Goal: Task Accomplishment & Management: Manage account settings

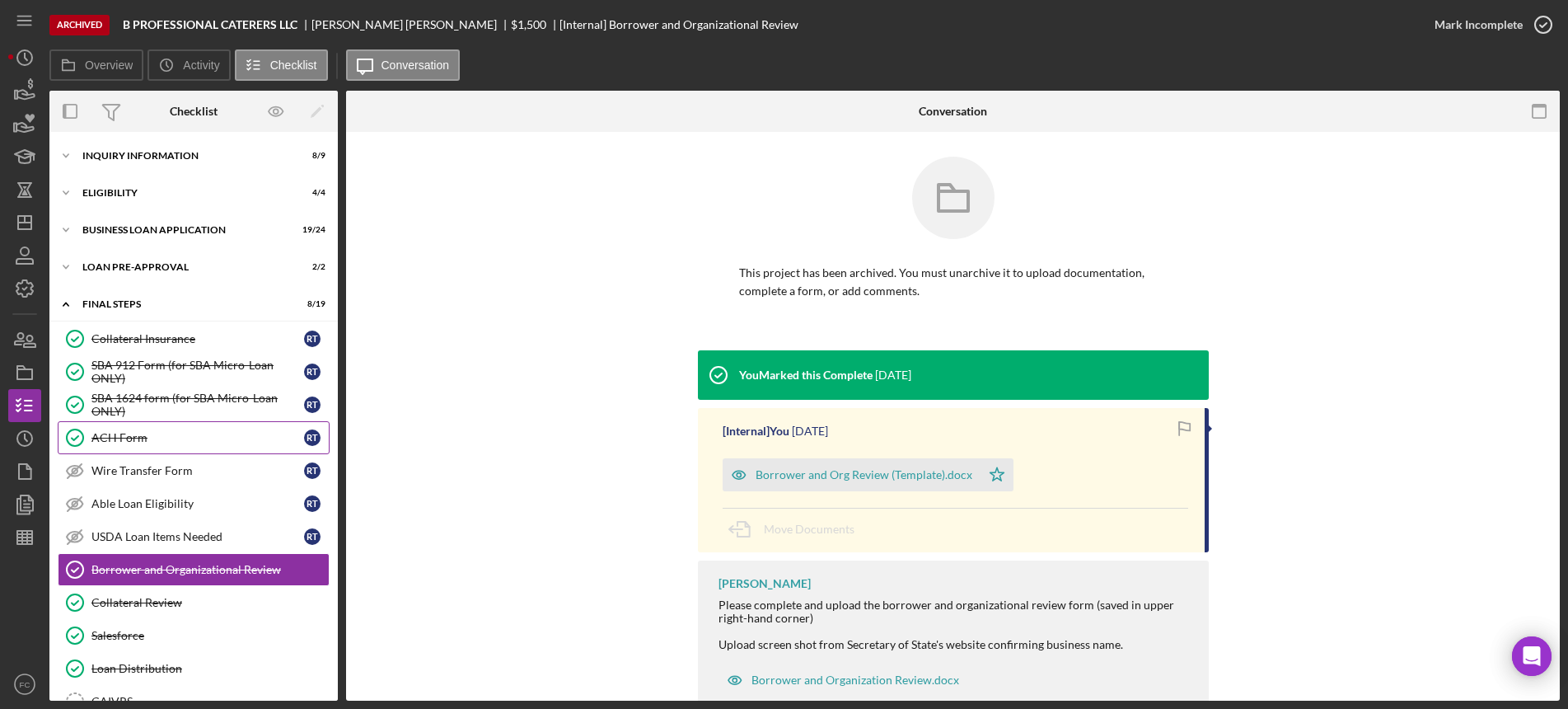
scroll to position [153, 0]
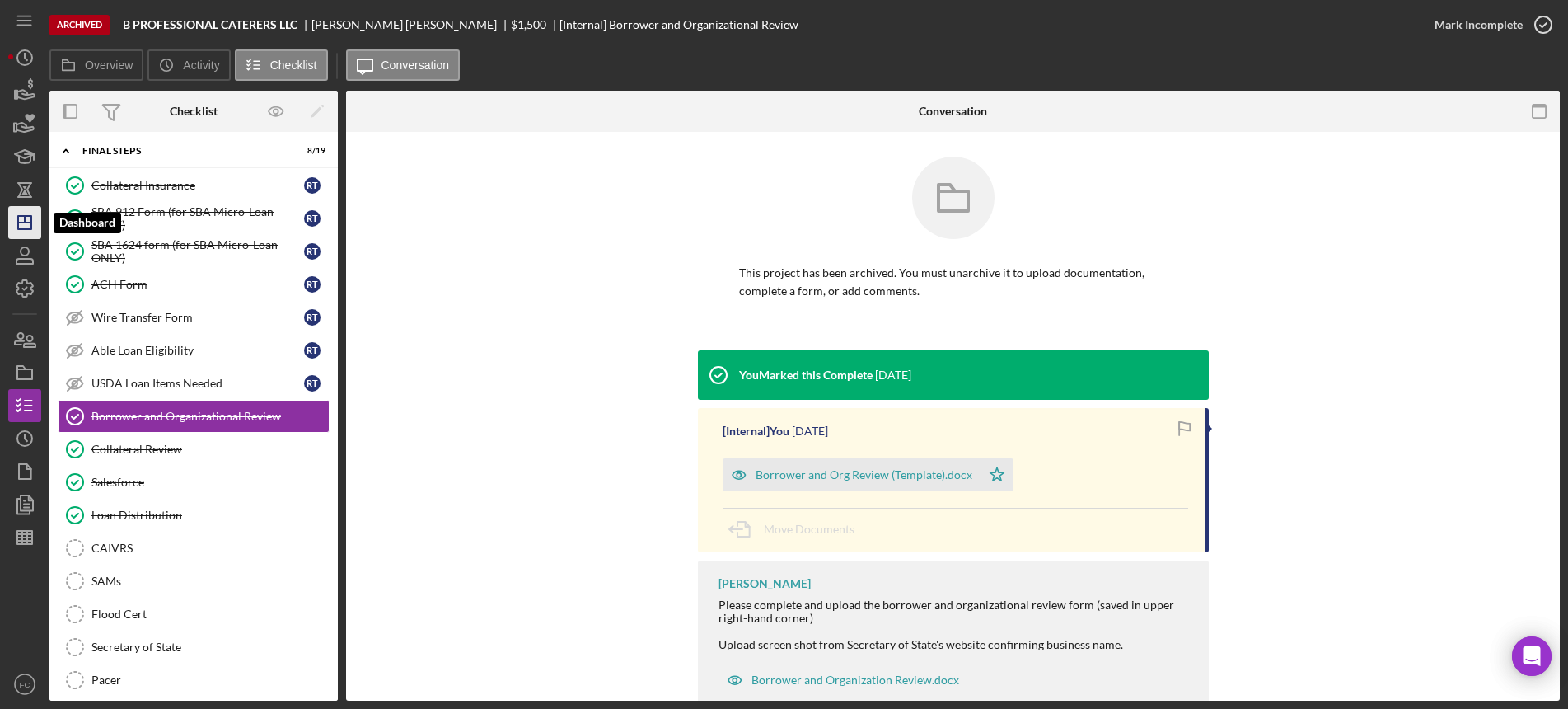
click at [21, 210] on icon "Icon/Dashboard" at bounding box center [25, 222] width 42 height 42
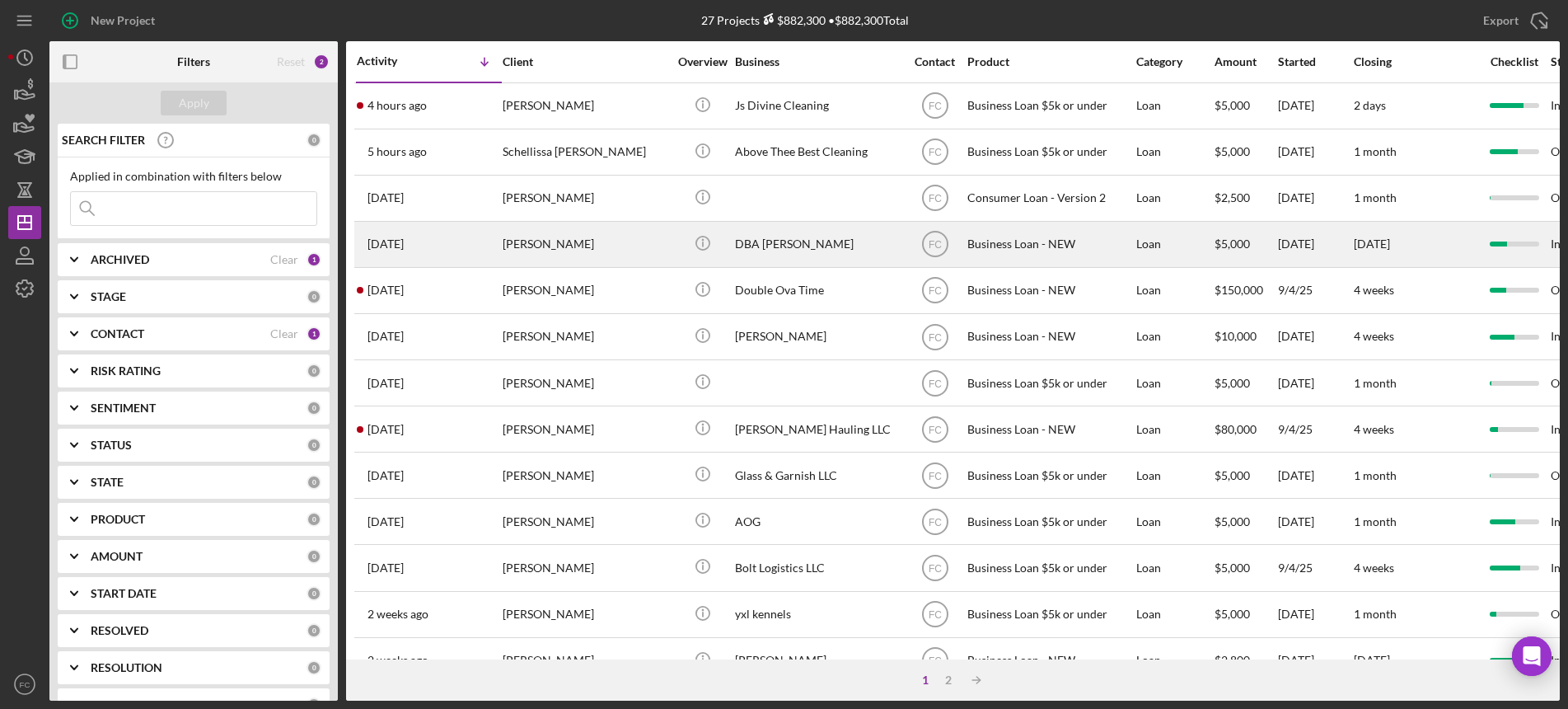
click at [625, 237] on div "[PERSON_NAME]" at bounding box center [585, 244] width 164 height 43
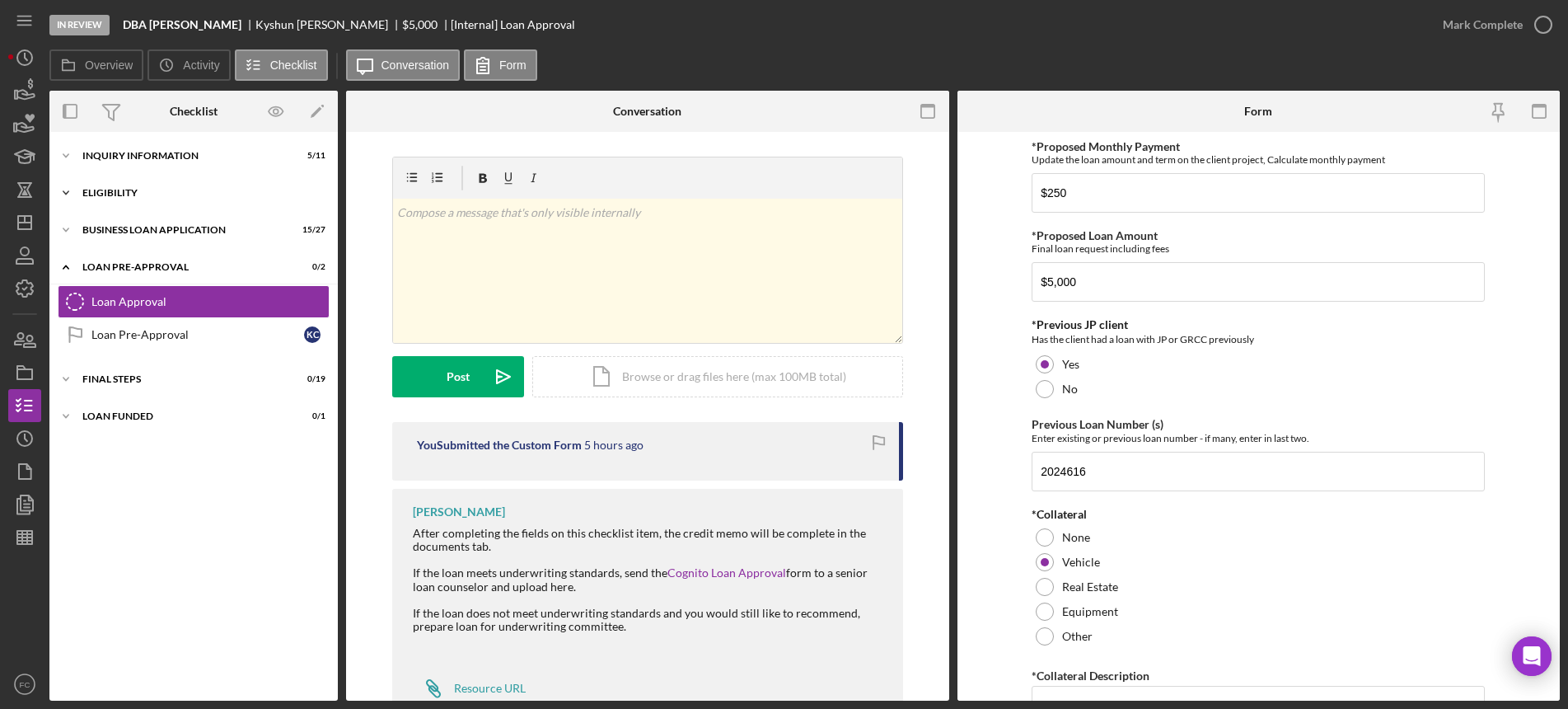
drag, startPoint x: 174, startPoint y: 187, endPoint x: 127, endPoint y: 194, distance: 47.5
click at [127, 194] on div "ELIGIBILITY" at bounding box center [200, 193] width 235 height 10
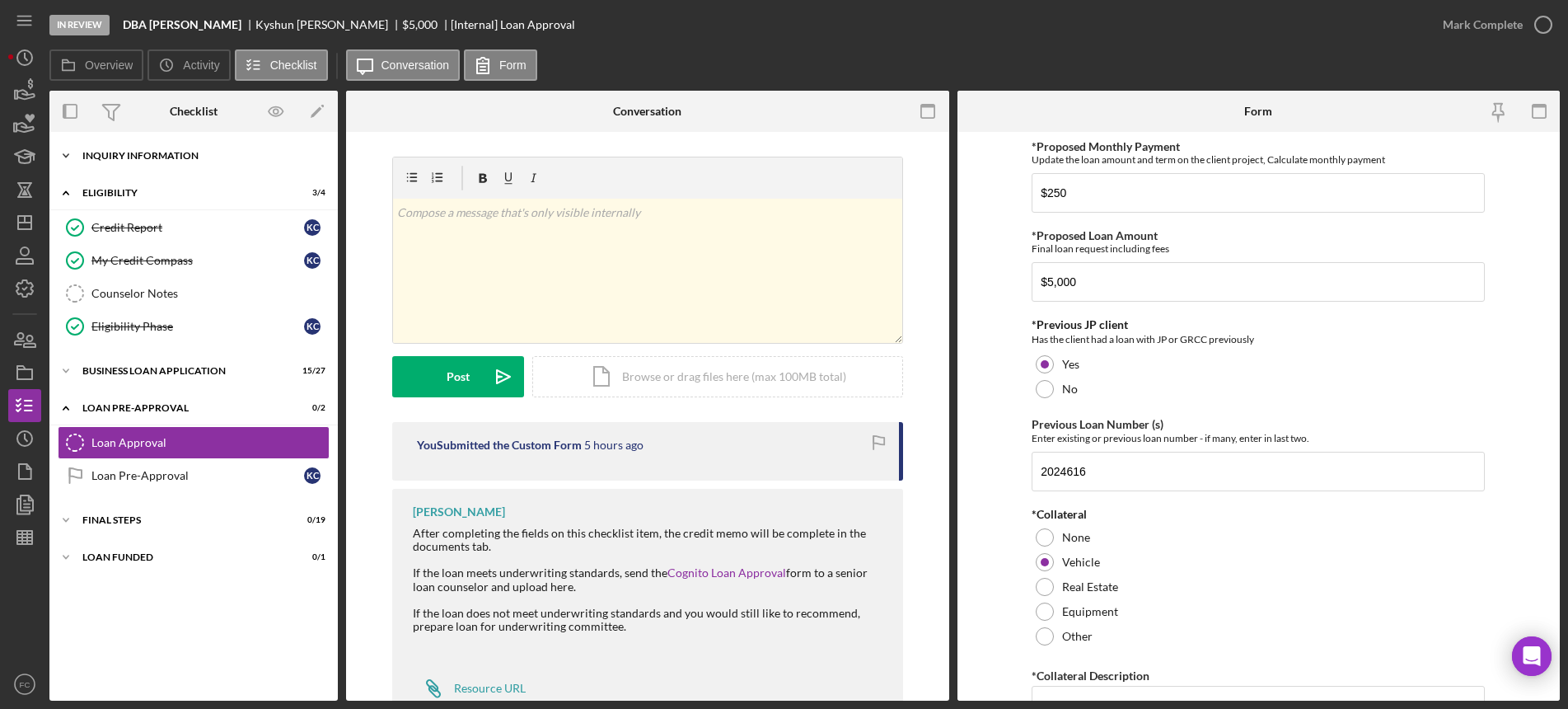
click at [122, 158] on div "INQUIRY INFORMATION" at bounding box center [200, 156] width 235 height 10
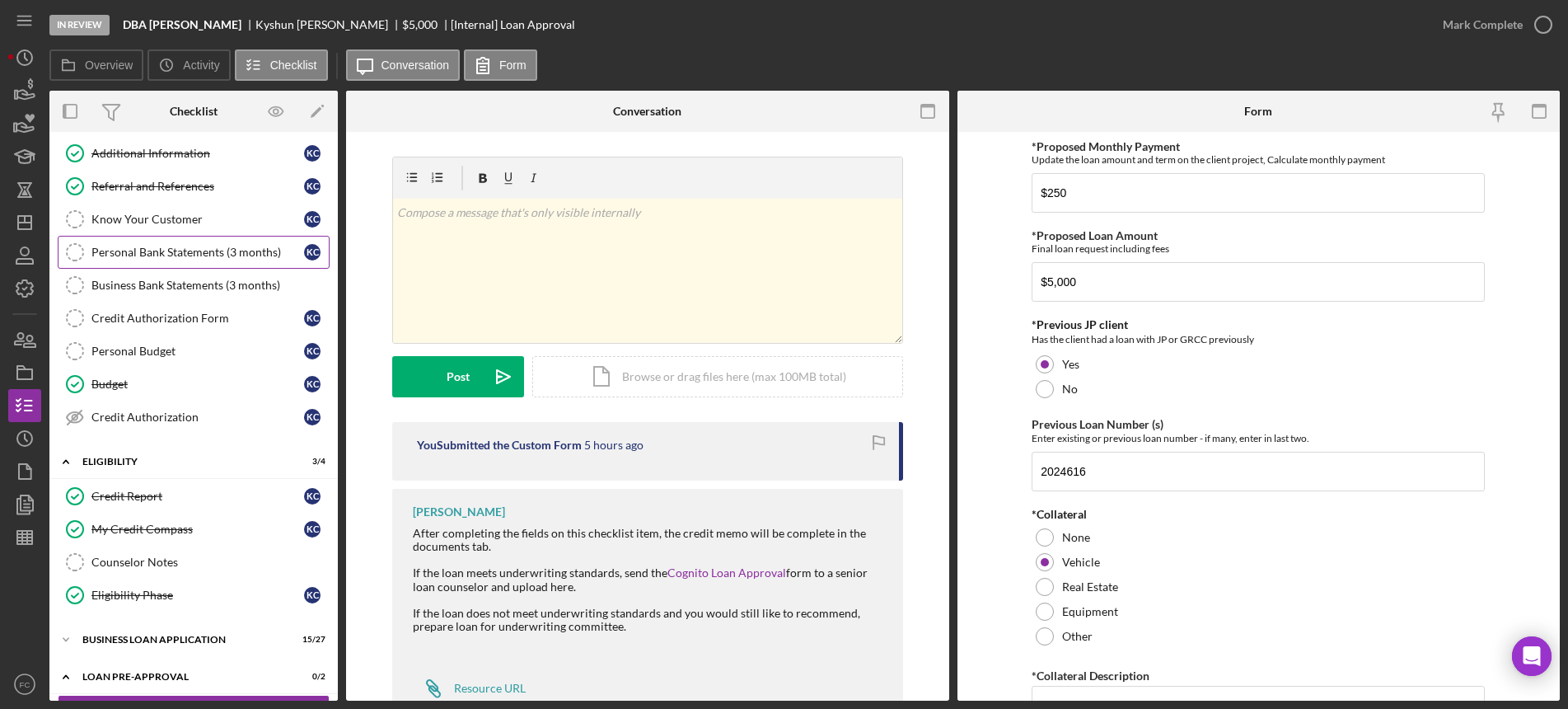
scroll to position [206, 0]
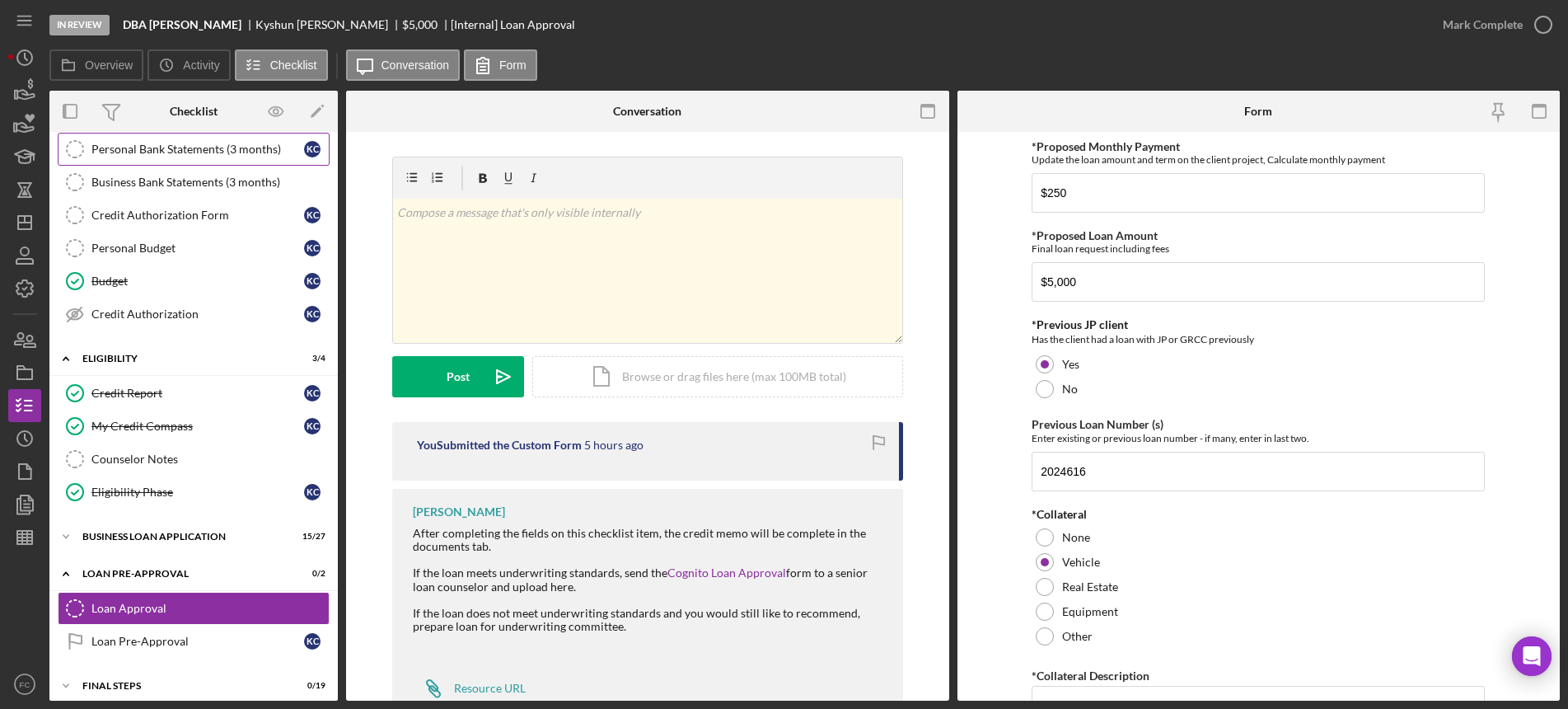
click at [137, 153] on div "Personal Bank Statements (3 months)" at bounding box center [197, 149] width 212 height 13
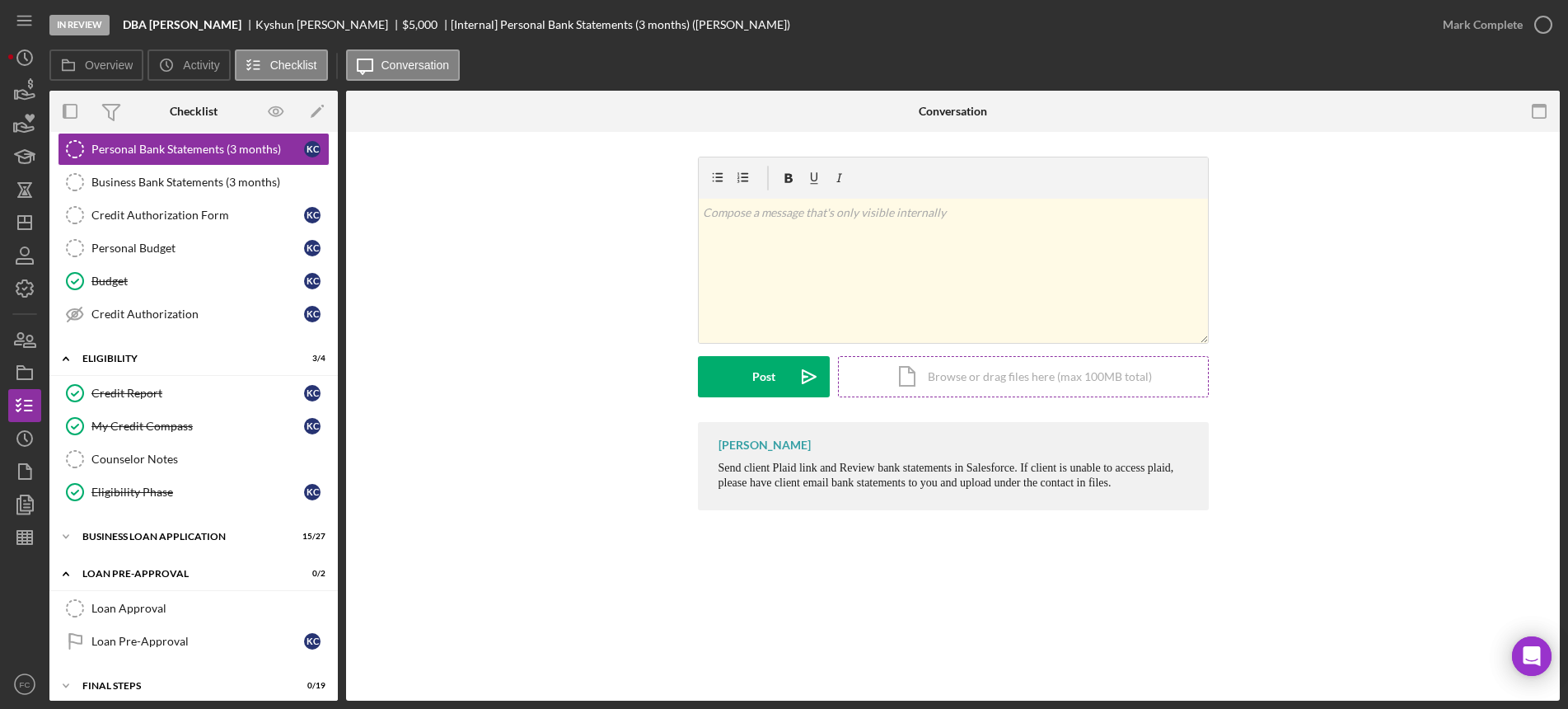
click at [893, 377] on div "Icon/Document Browse or drag files here (max 100MB total) Tap to choose files o…" at bounding box center [1023, 377] width 370 height 42
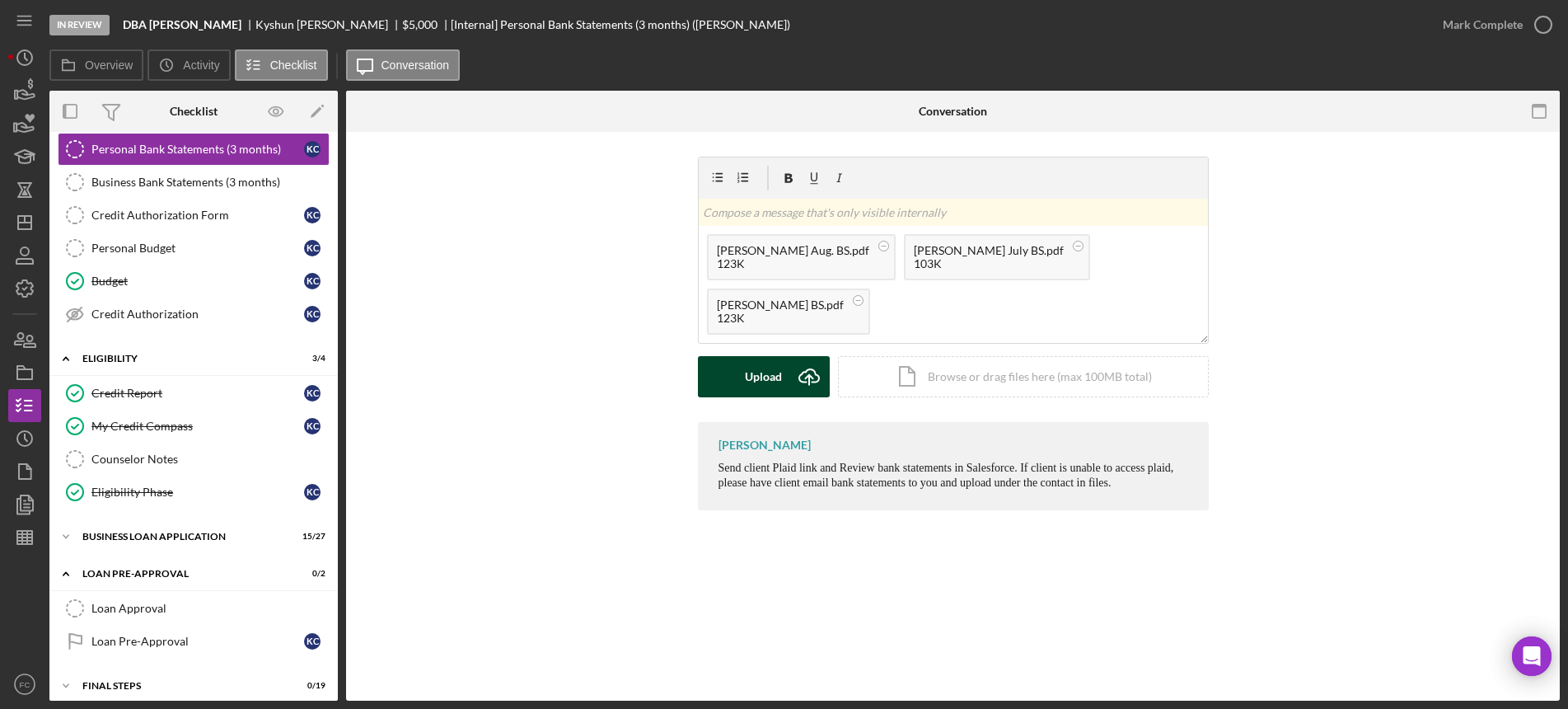
click at [765, 377] on div "Upload" at bounding box center [764, 377] width 37 height 42
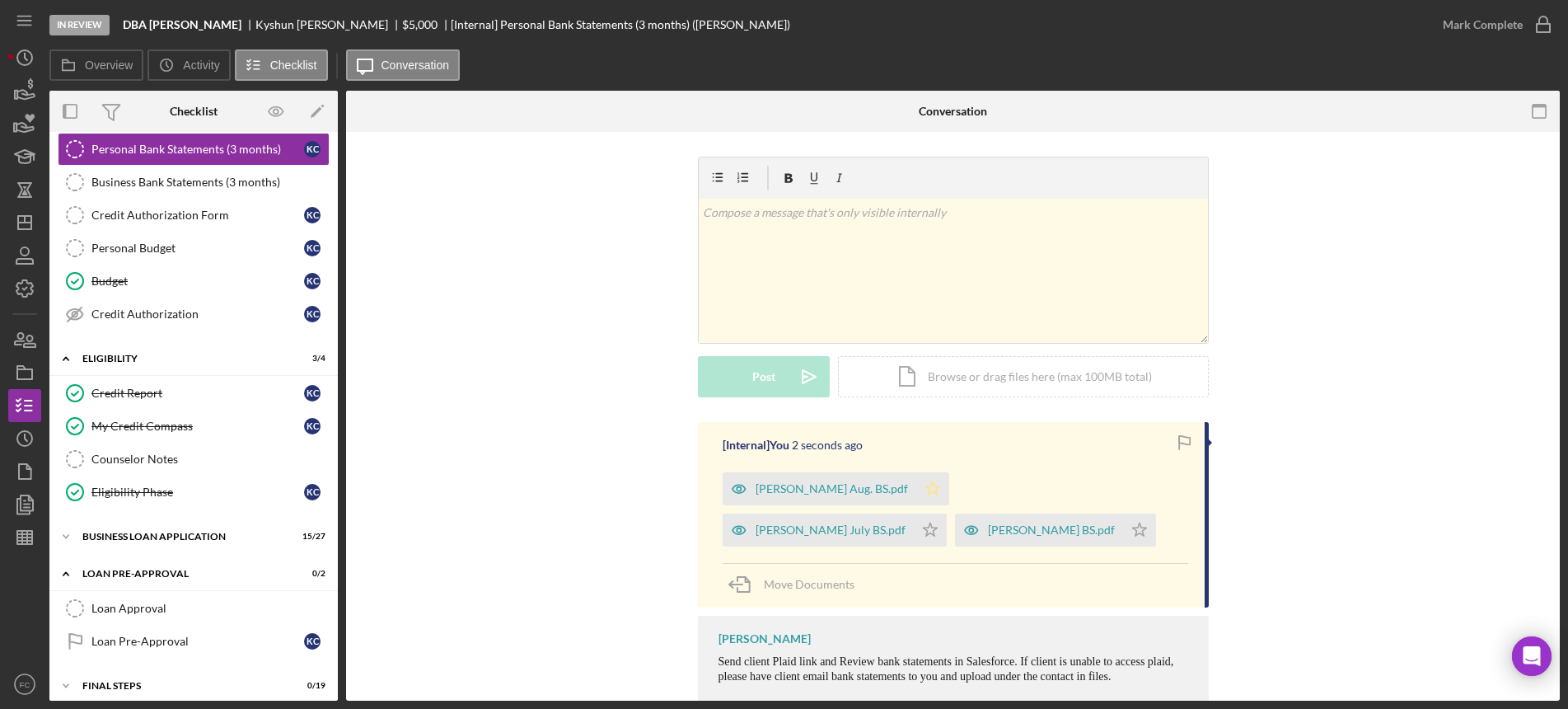
click at [881, 480] on div "[PERSON_NAME] Aug. BS.pdf Icon/Star" at bounding box center [840, 484] width 235 height 42
click at [917, 482] on icon "Icon/Star" at bounding box center [932, 488] width 33 height 33
drag, startPoint x: 871, startPoint y: 530, endPoint x: 902, endPoint y: 529, distance: 31.0
click at [1123, 532] on icon "Icon/Star" at bounding box center [1138, 530] width 33 height 33
click at [947, 514] on icon "Icon/Star" at bounding box center [930, 530] width 33 height 33
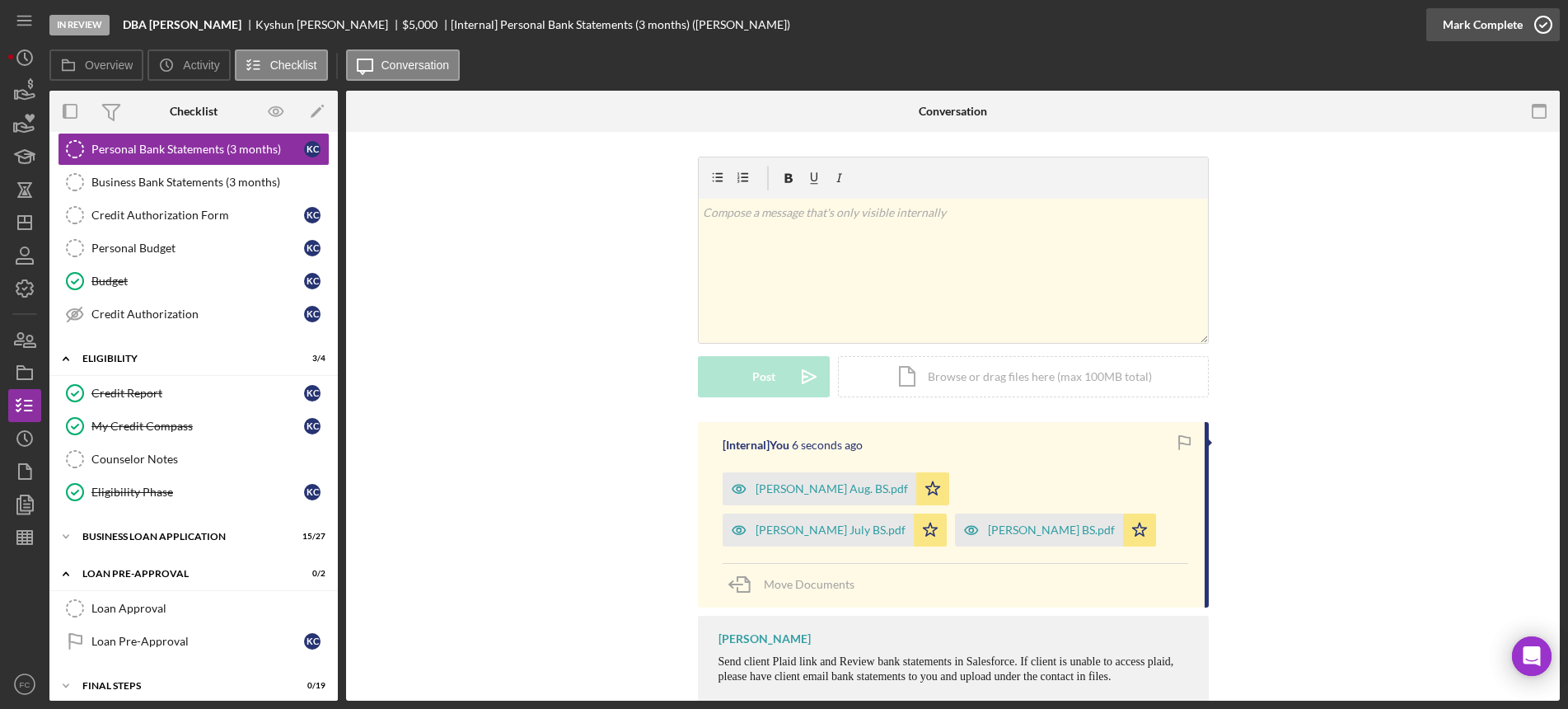
click at [1544, 19] on icon "button" at bounding box center [1543, 25] width 42 height 42
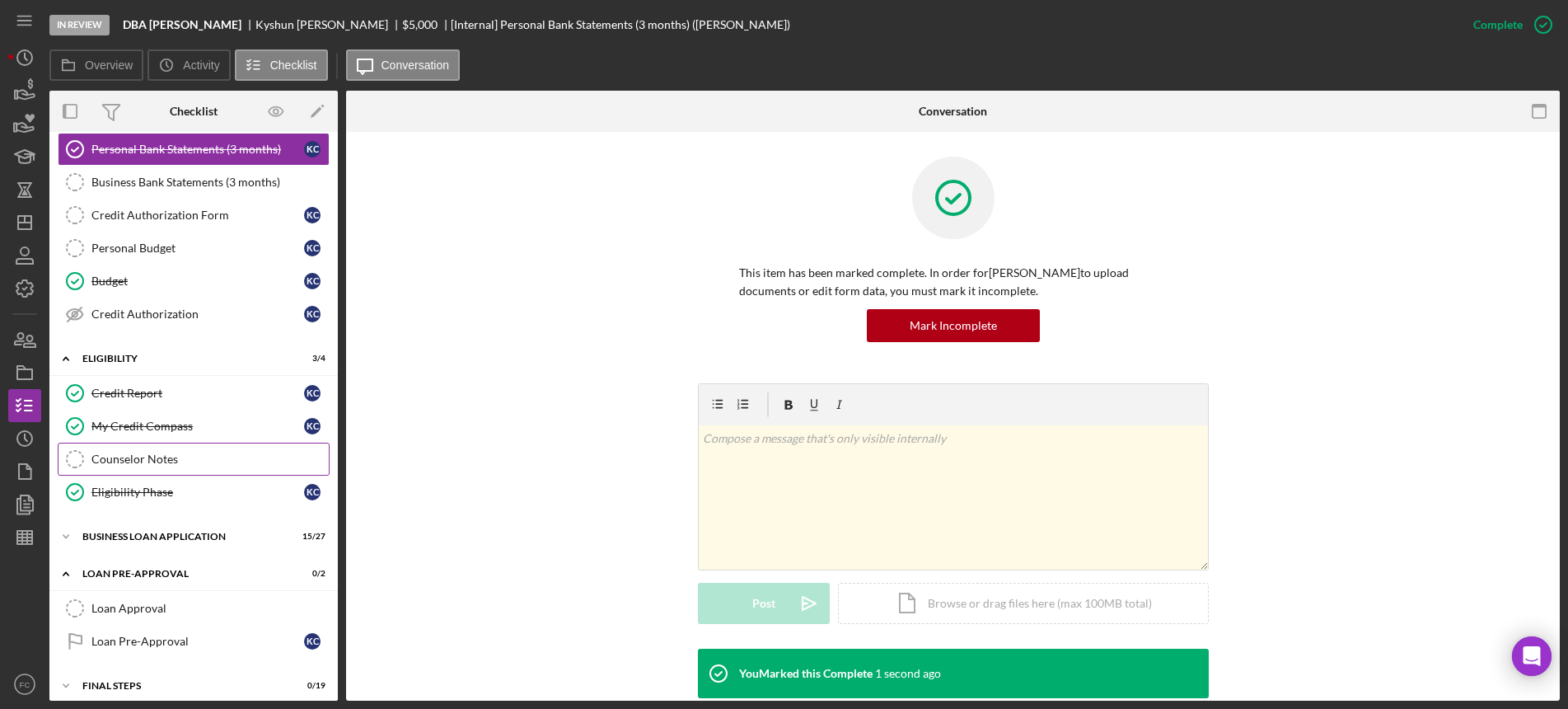
scroll to position [254, 0]
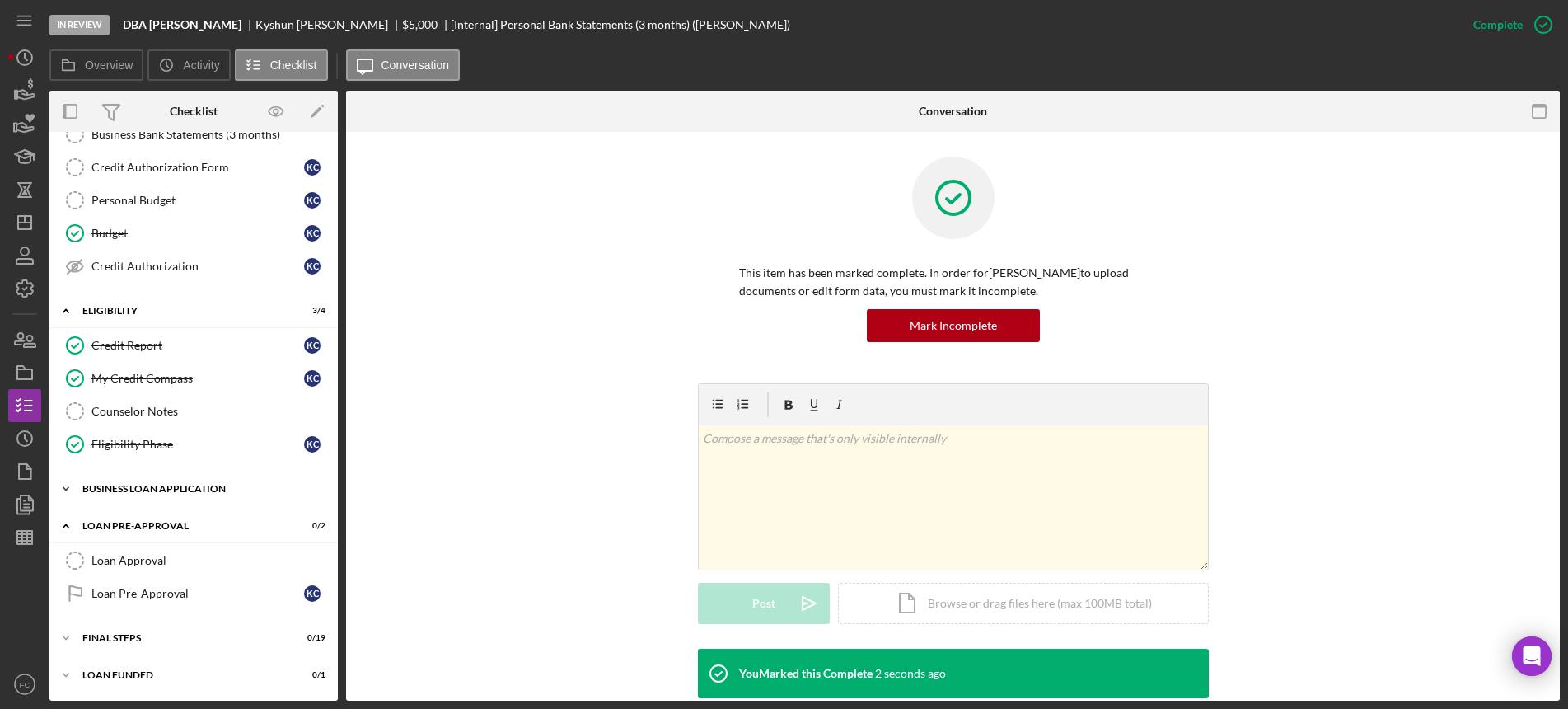
click at [129, 492] on div "BUSINESS LOAN APPLICATION" at bounding box center [200, 488] width 235 height 10
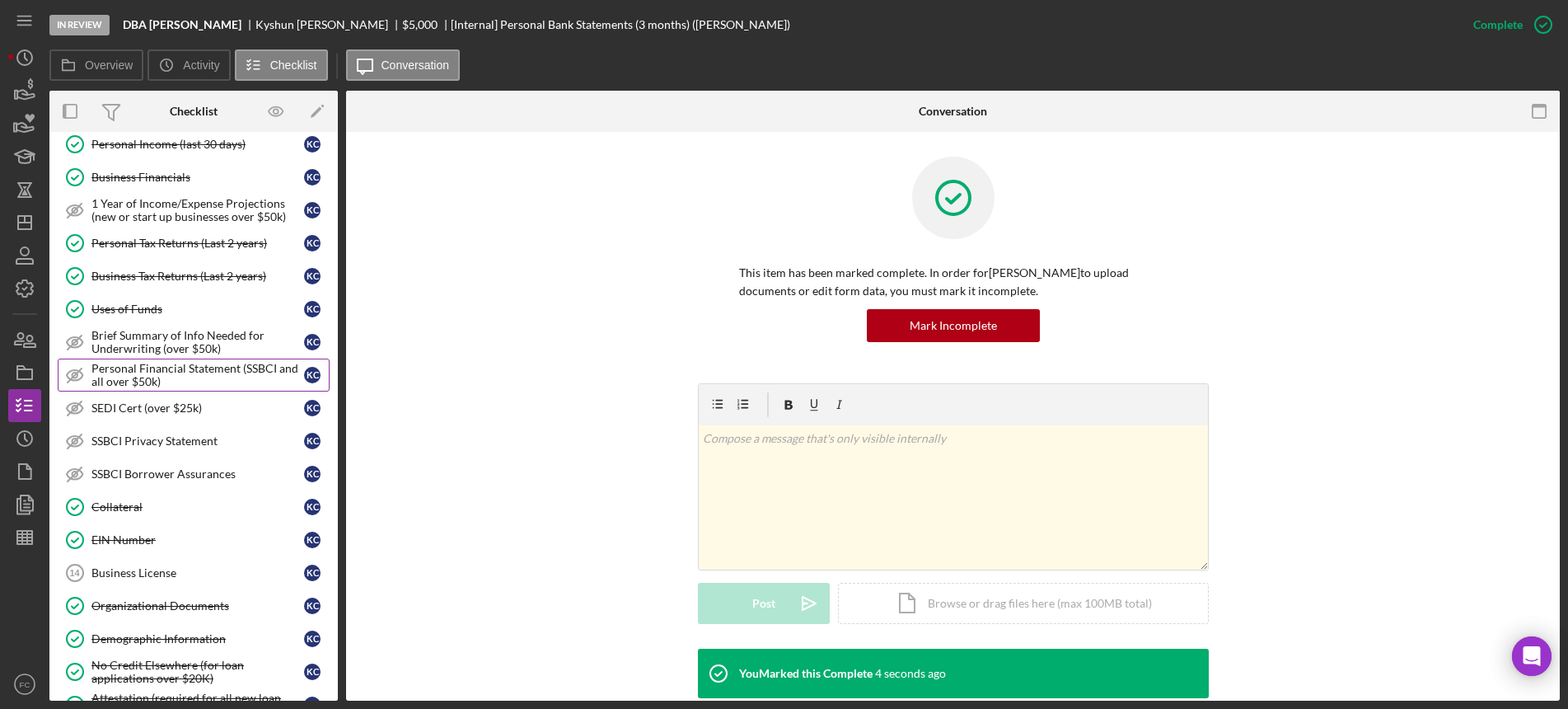
scroll to position [769, 0]
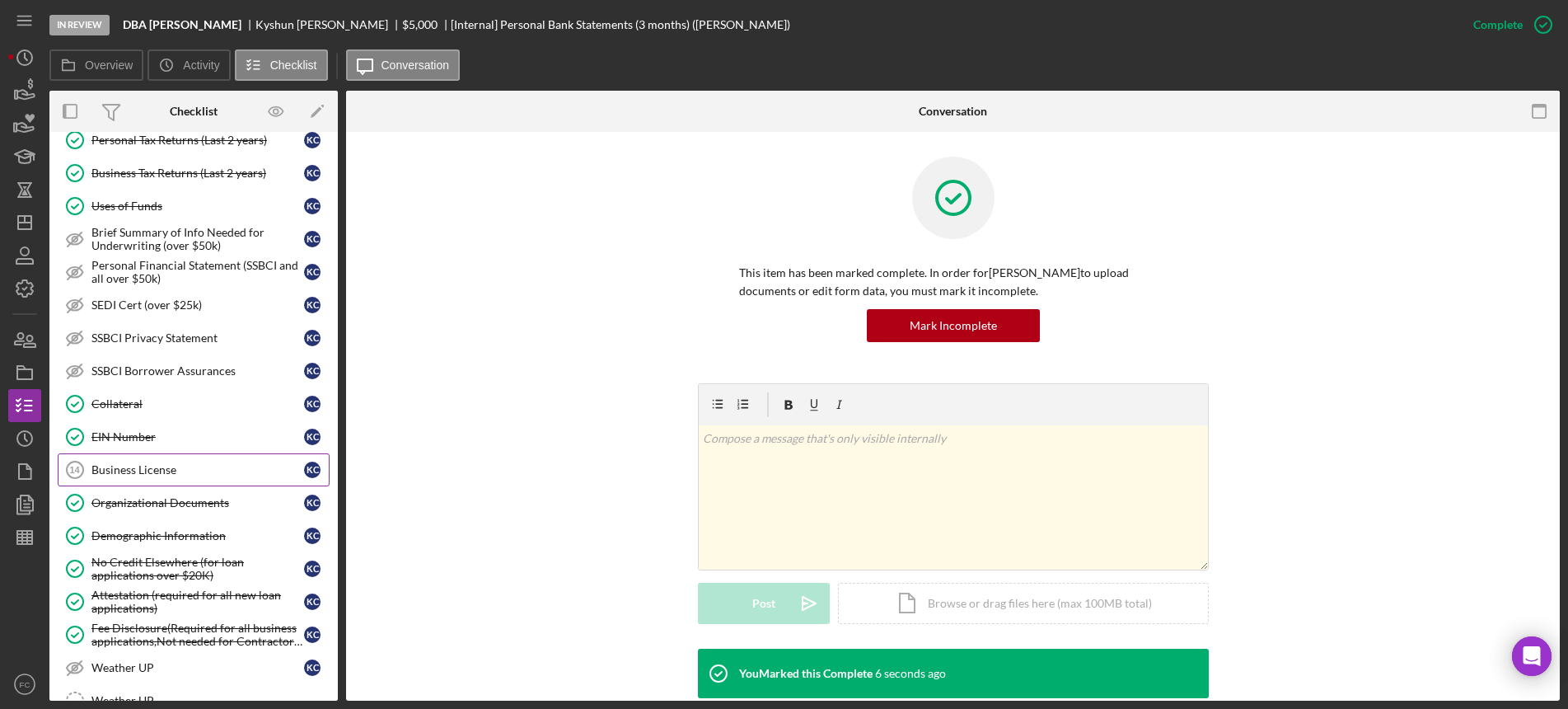
click at [126, 476] on div "Business License" at bounding box center [197, 469] width 212 height 13
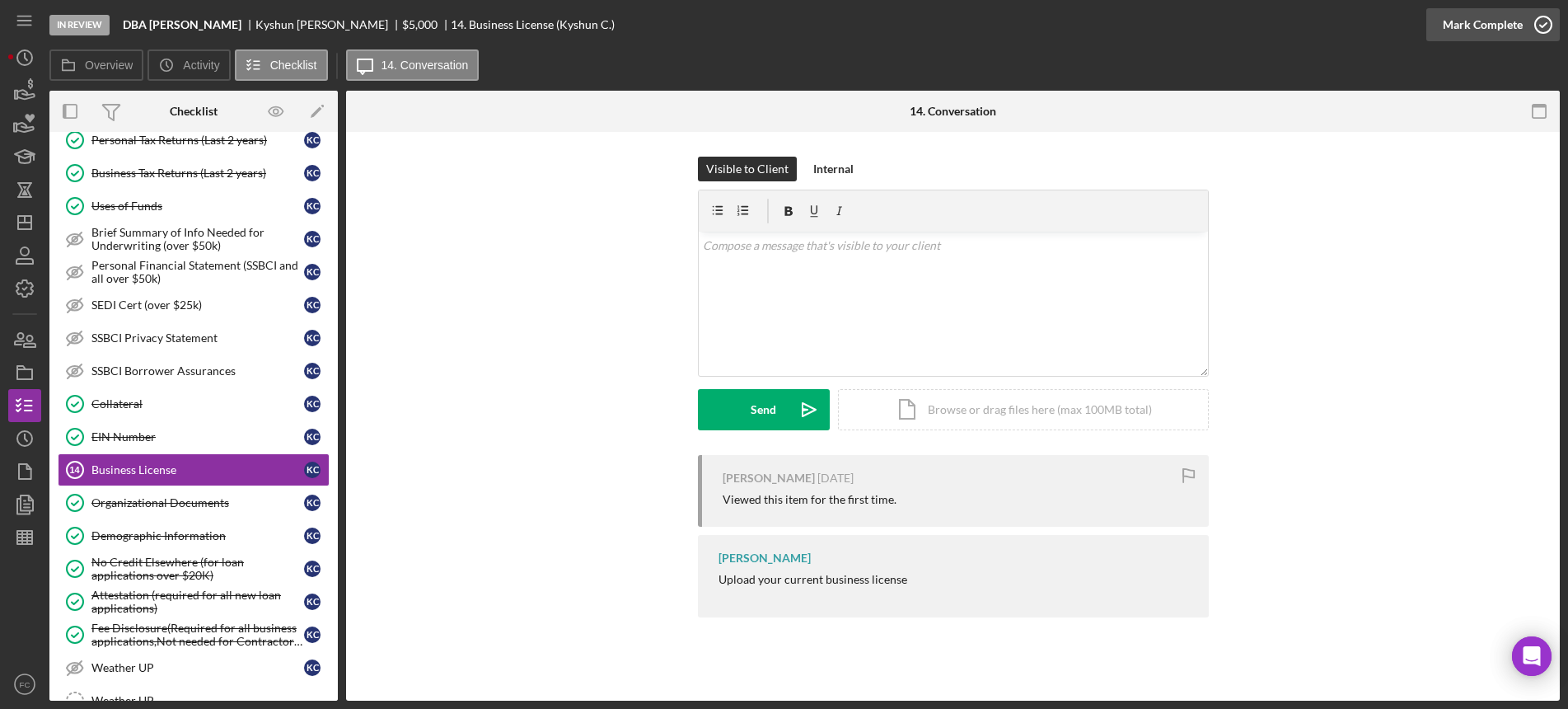
click at [1545, 28] on icon "button" at bounding box center [1543, 25] width 42 height 42
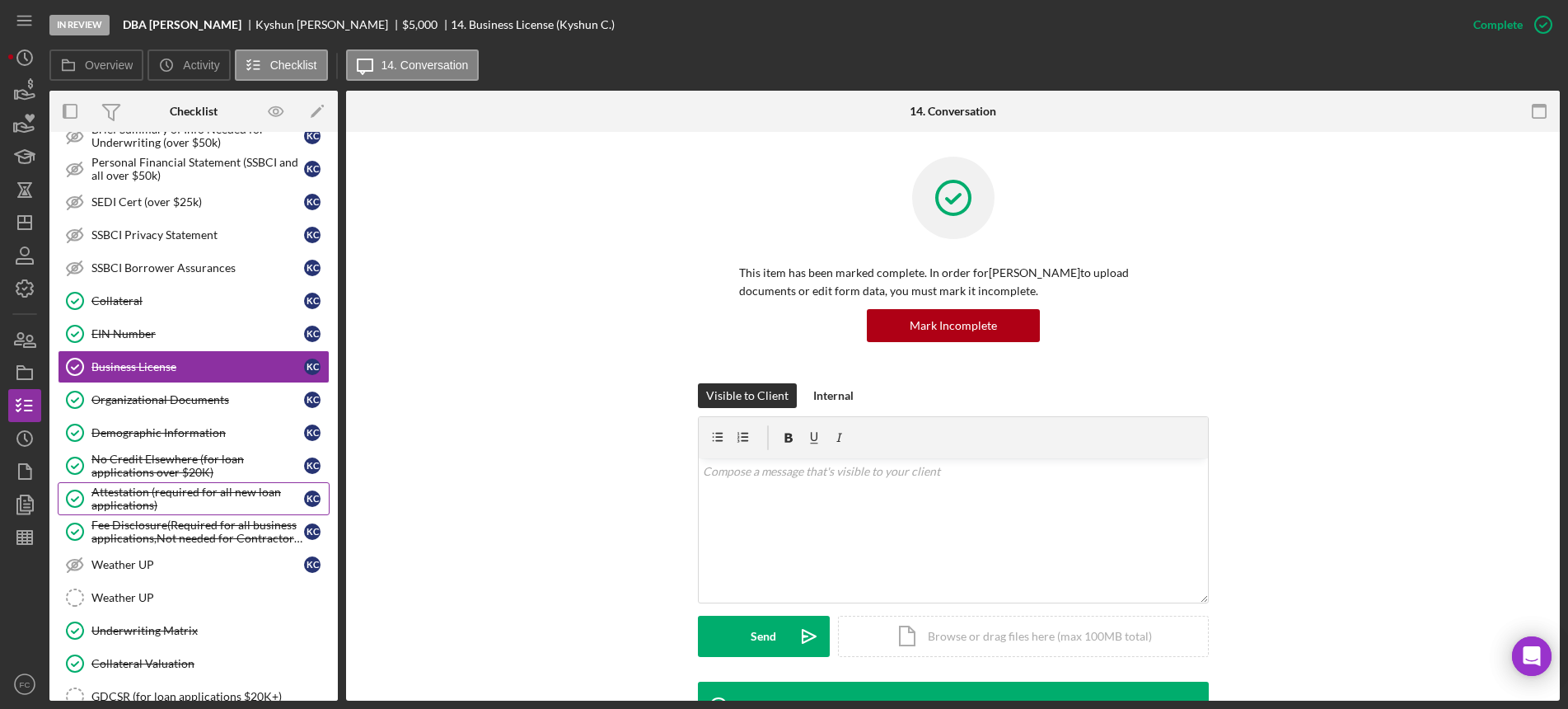
scroll to position [975, 0]
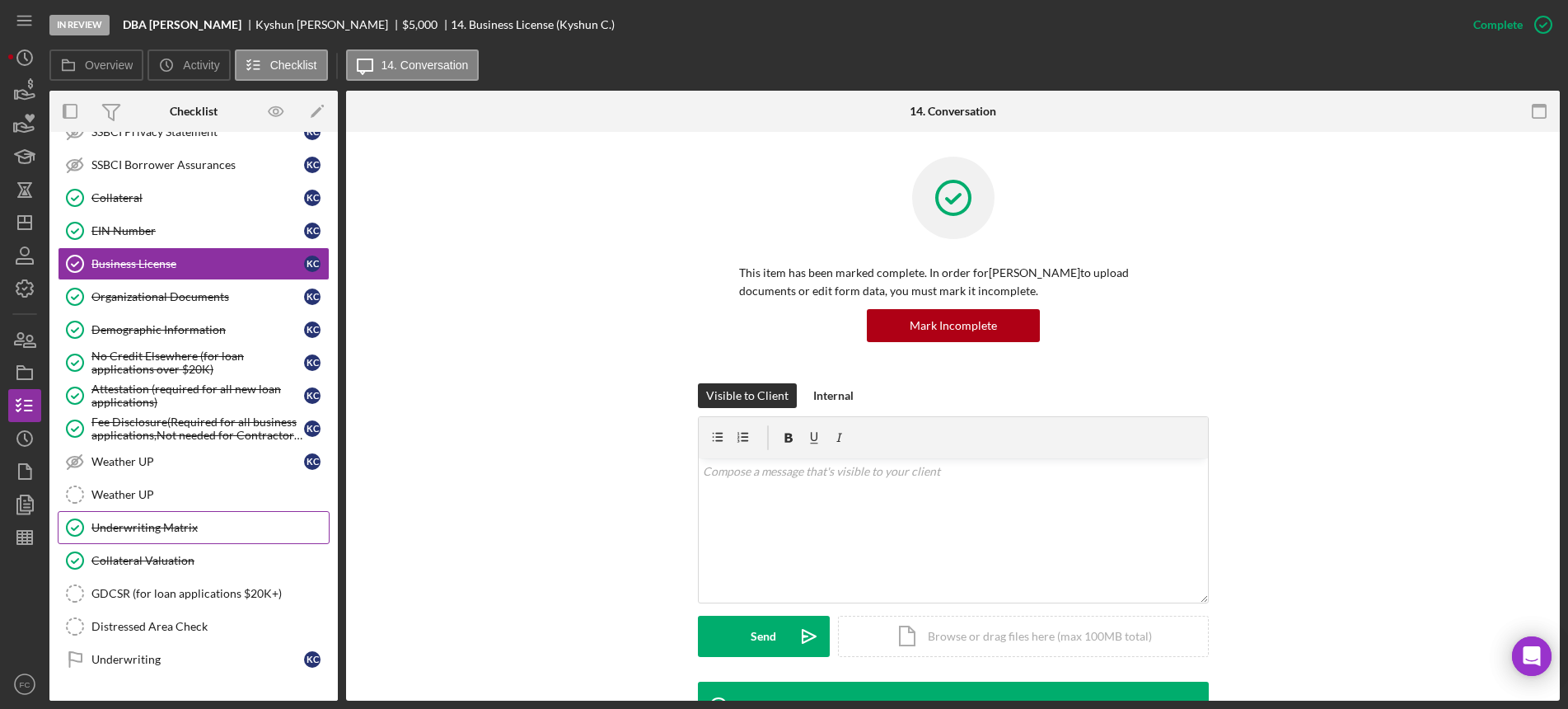
click at [171, 533] on div "Underwriting Matrix" at bounding box center [209, 527] width 237 height 13
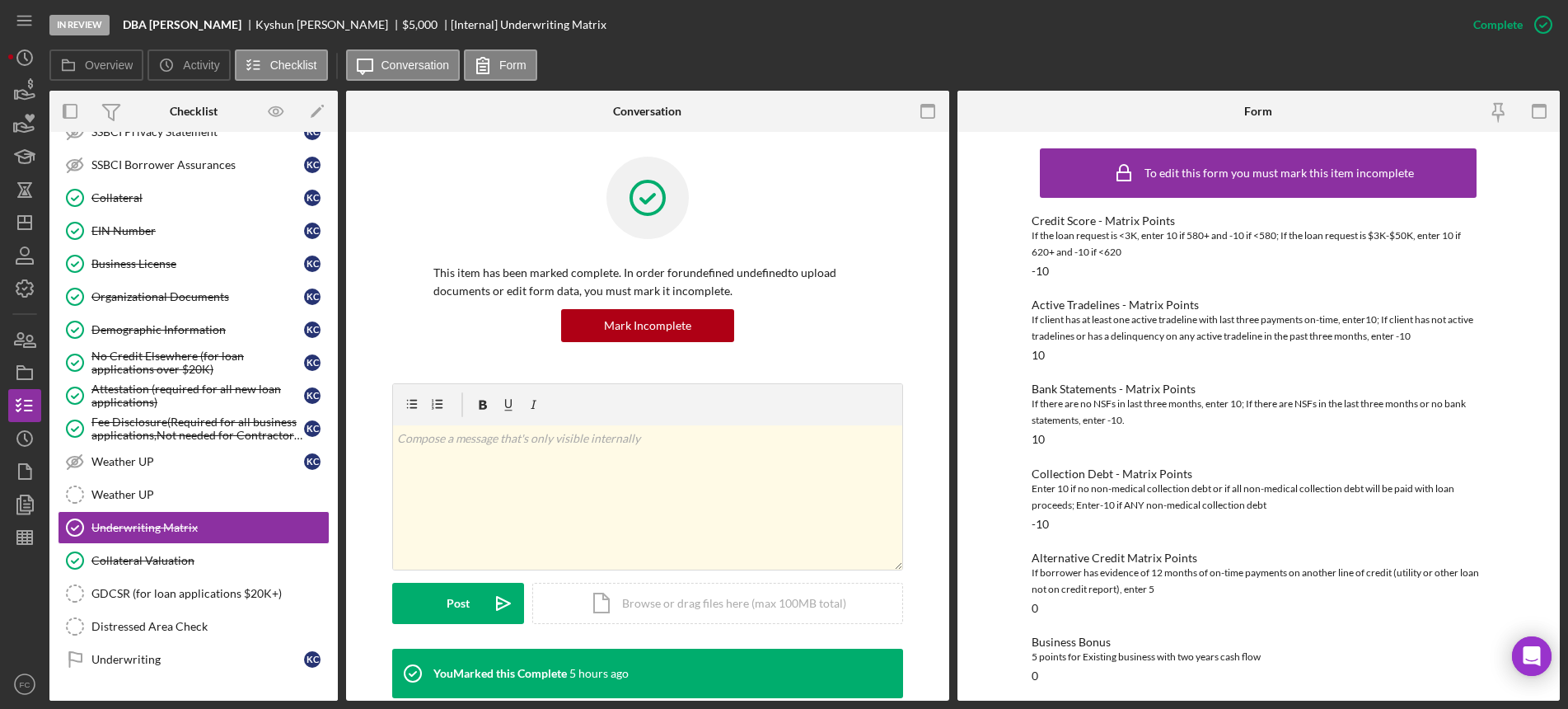
drag, startPoint x: 1541, startPoint y: 19, endPoint x: 1050, endPoint y: 99, distance: 497.5
click at [1050, 99] on div at bounding box center [1057, 111] width 201 height 42
click at [688, 332] on button "Mark Incomplete" at bounding box center [648, 325] width 173 height 33
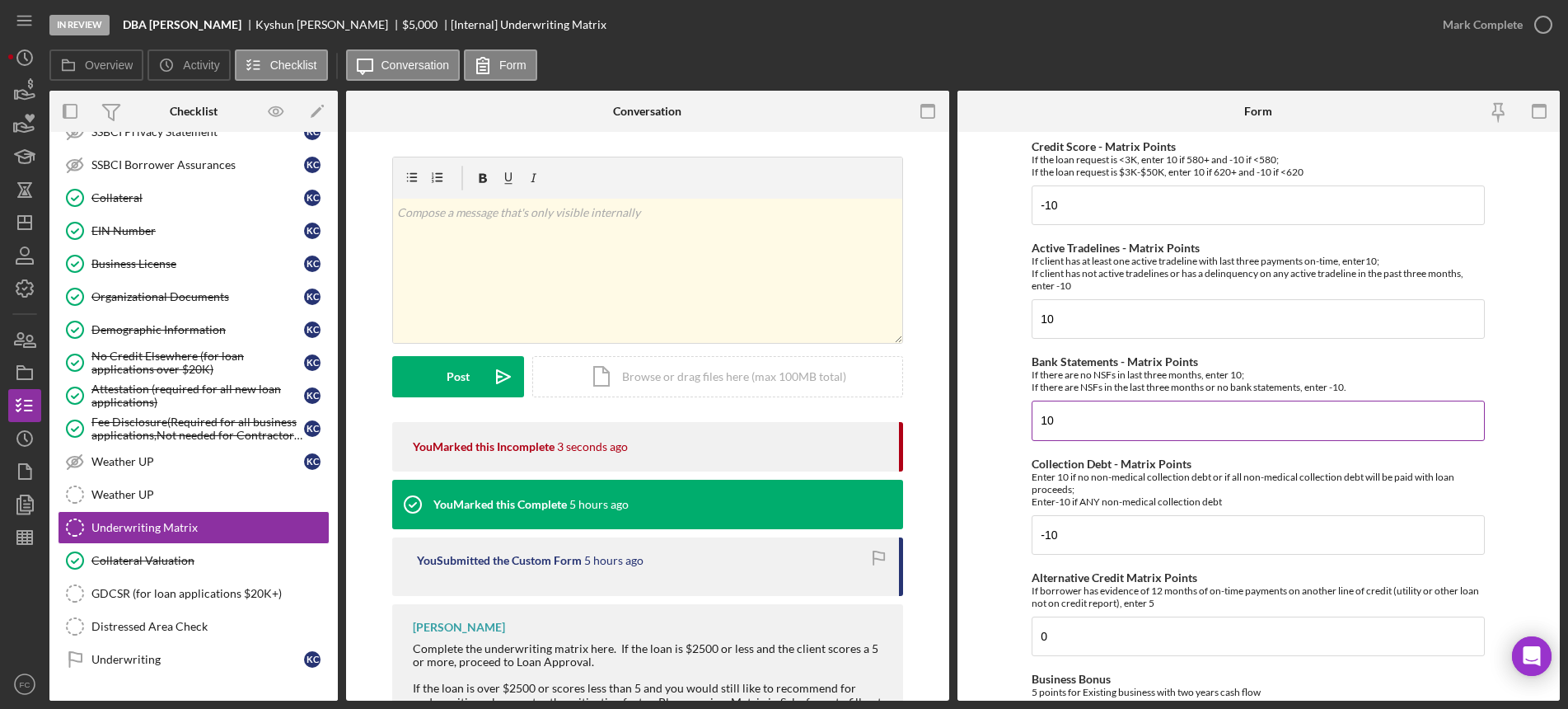
click at [1084, 423] on input "10" at bounding box center [1258, 420] width 453 height 40
type input "1"
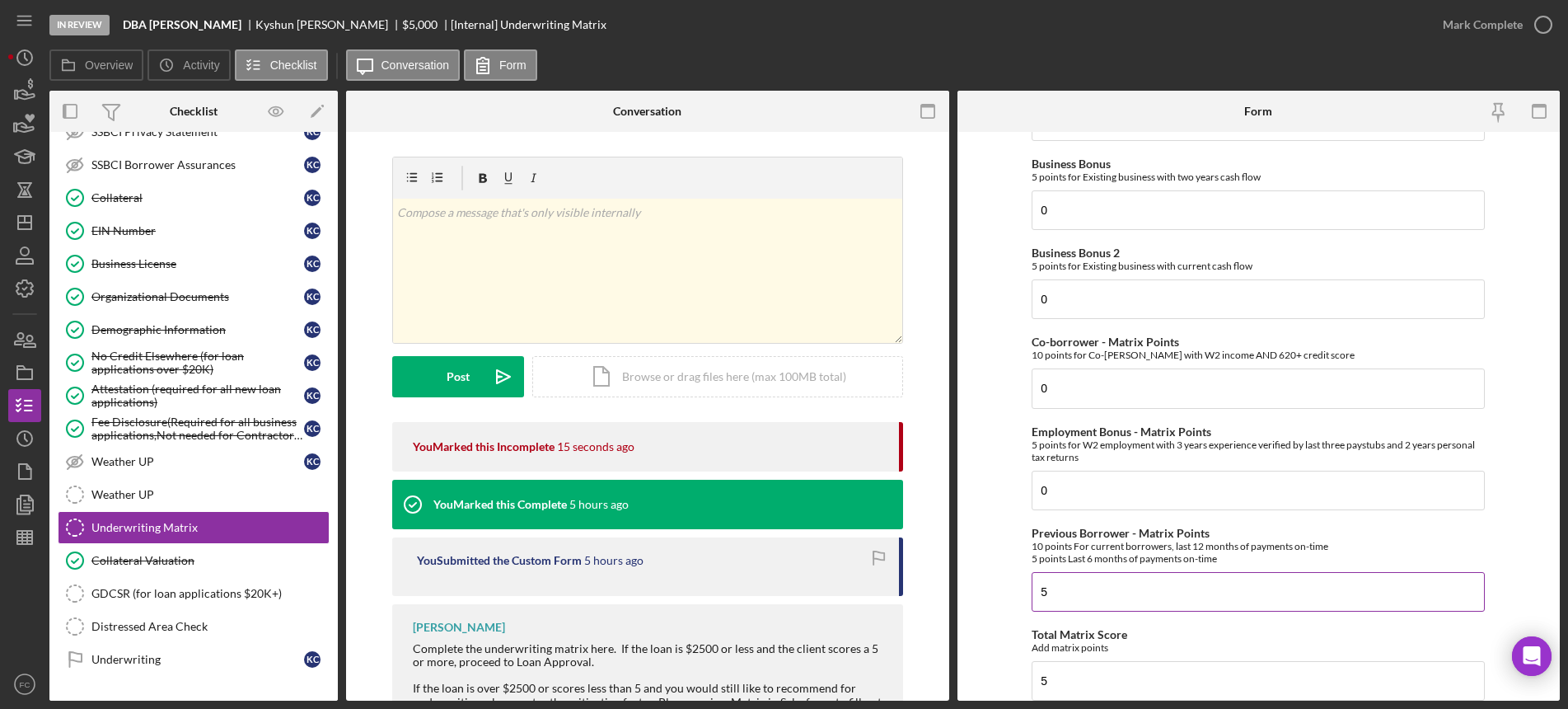
scroll to position [618, 0]
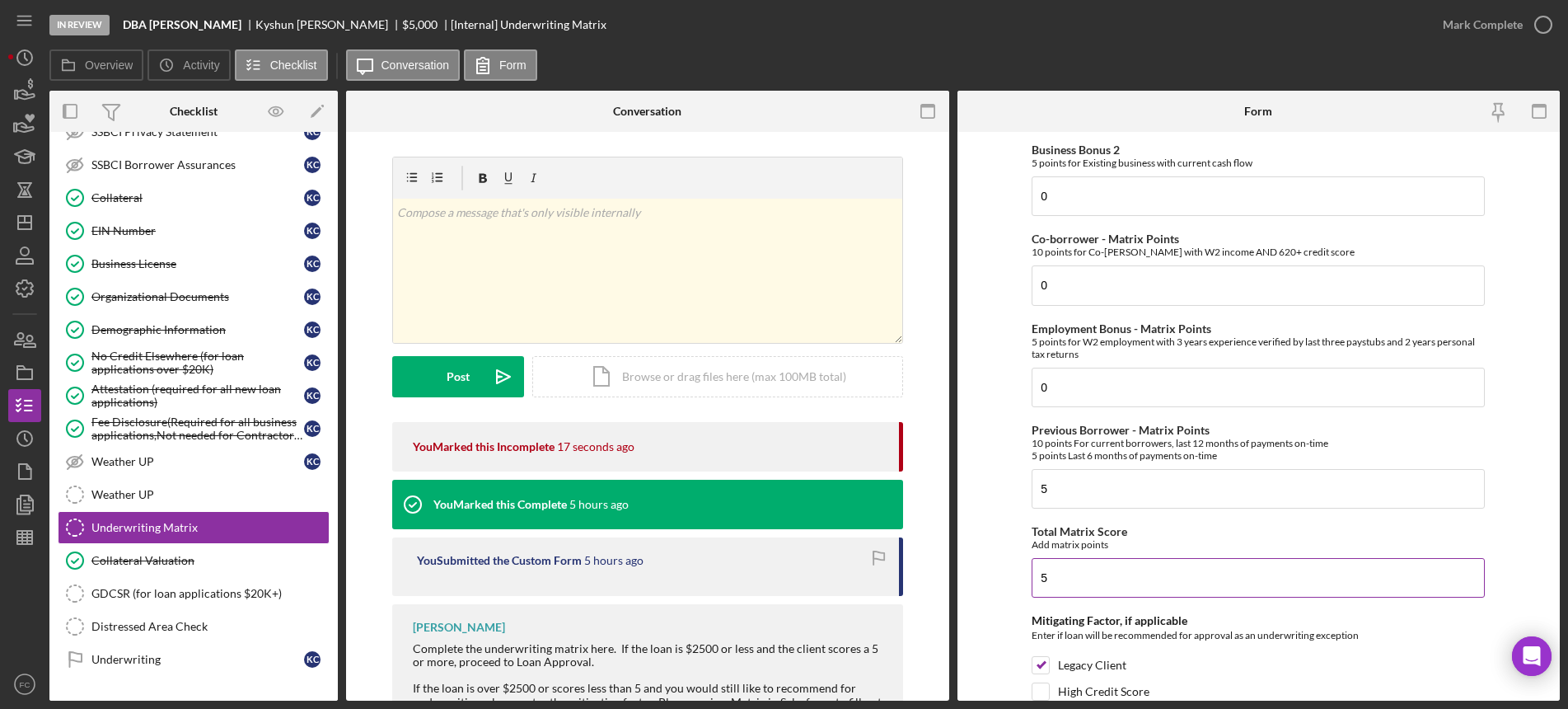
type input "-10"
click at [1055, 578] on input "5" at bounding box center [1258, 577] width 453 height 40
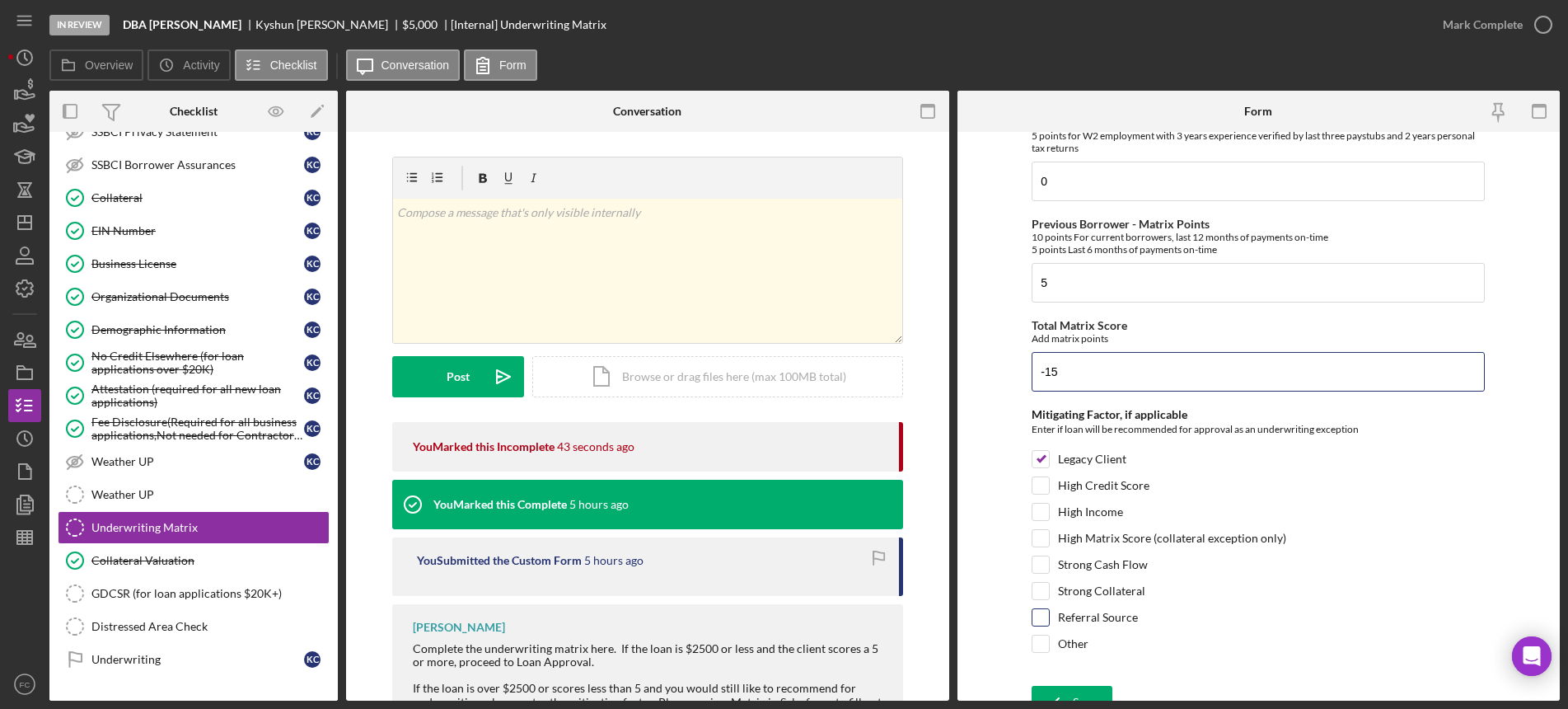
scroll to position [844, 0]
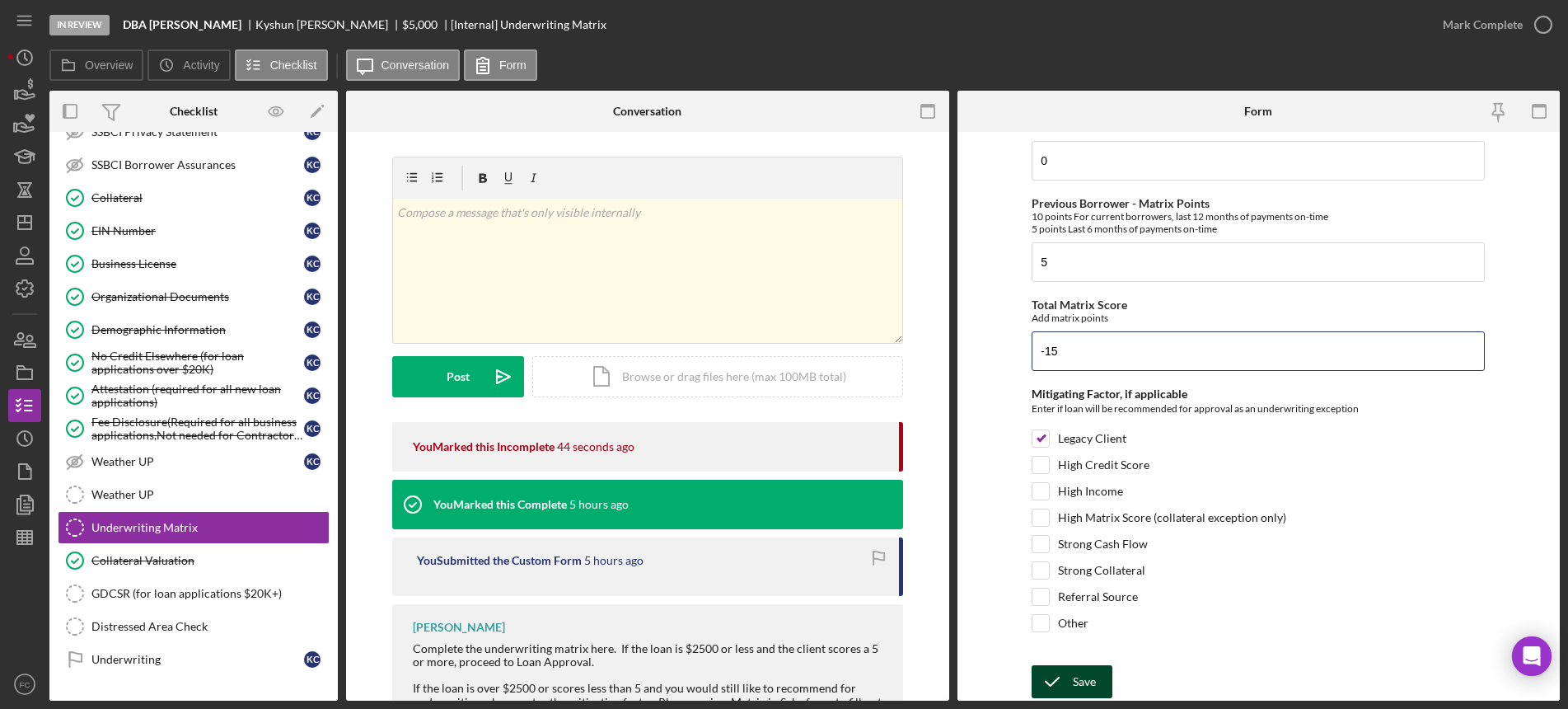
type input "-15"
click at [1064, 681] on icon "submit" at bounding box center [1052, 682] width 42 height 42
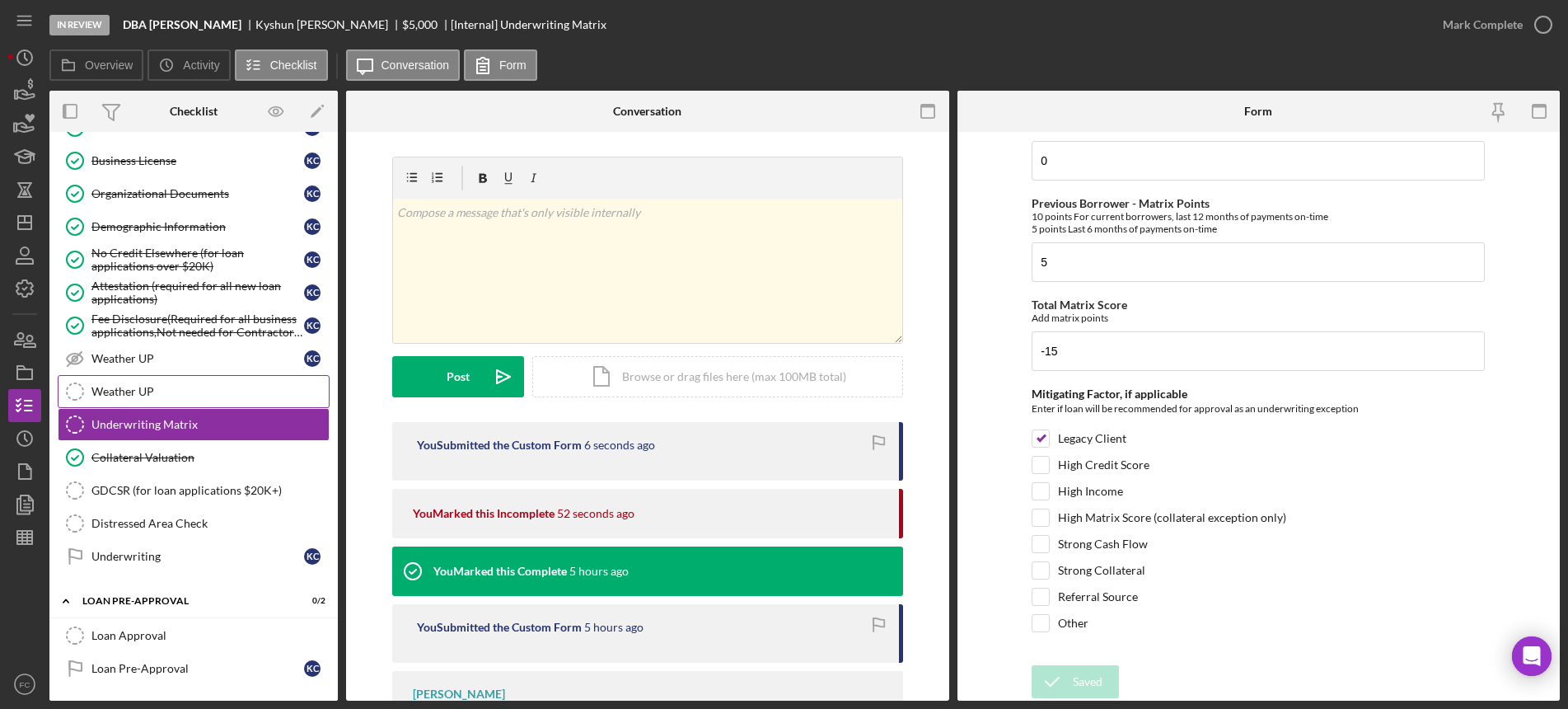
scroll to position [1153, 0]
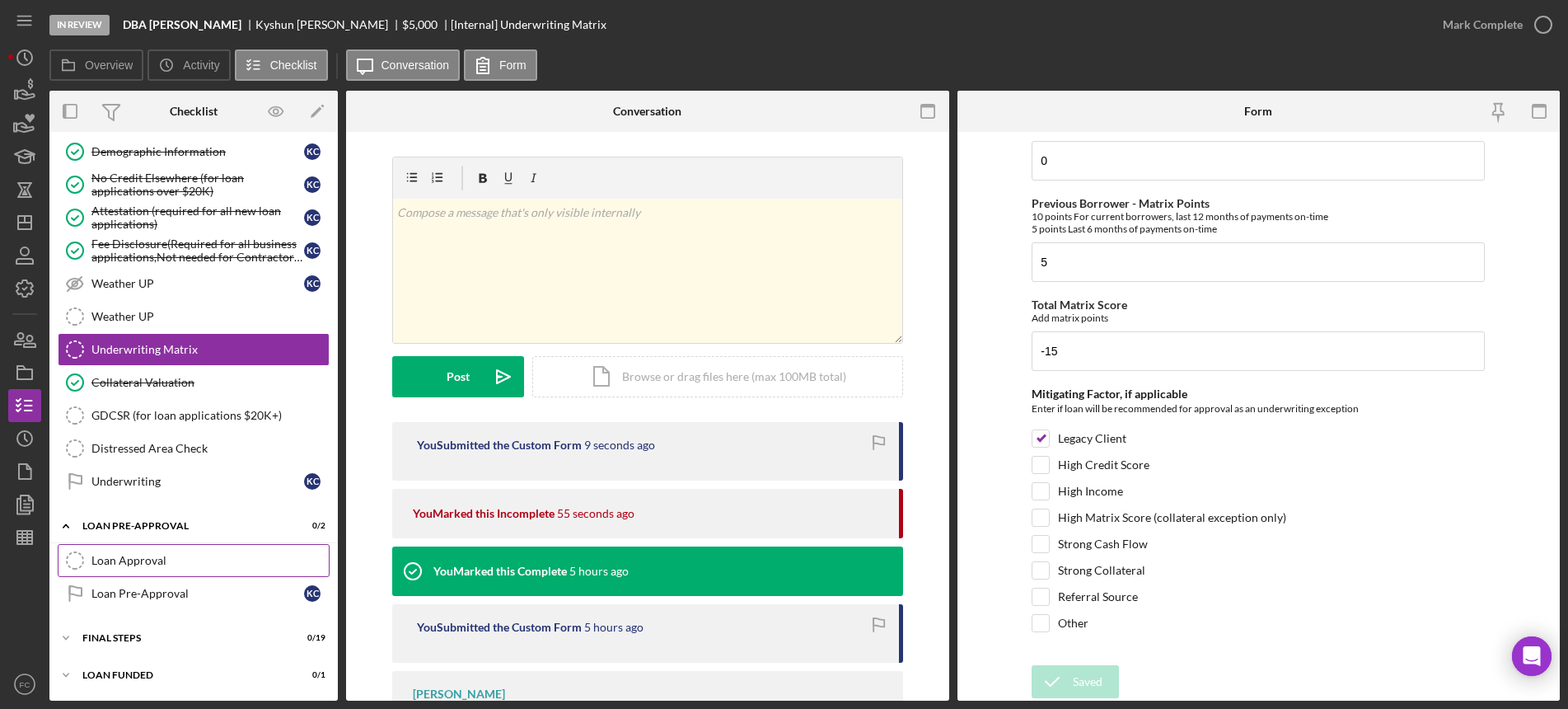
click at [141, 560] on div "Loan Approval" at bounding box center [209, 560] width 237 height 13
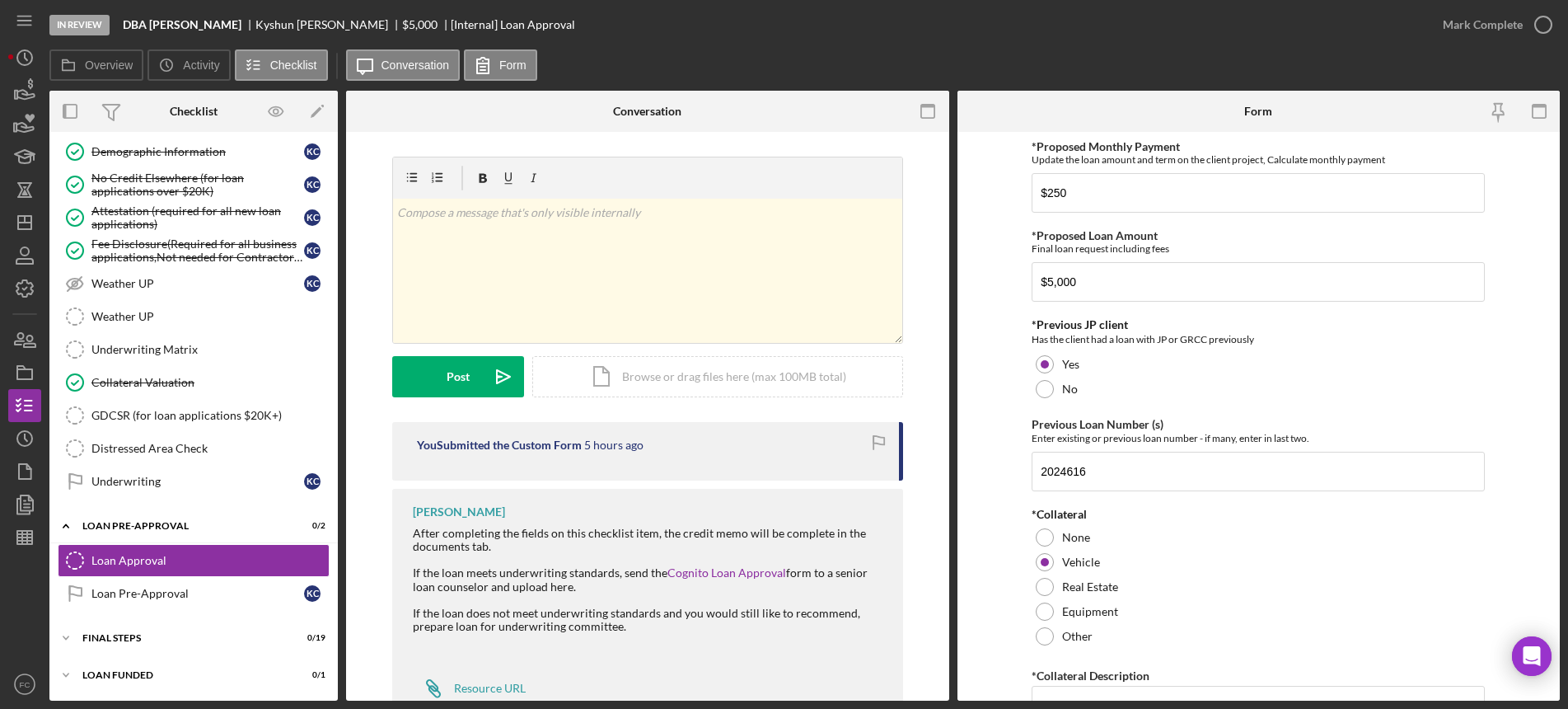
scroll to position [54, 0]
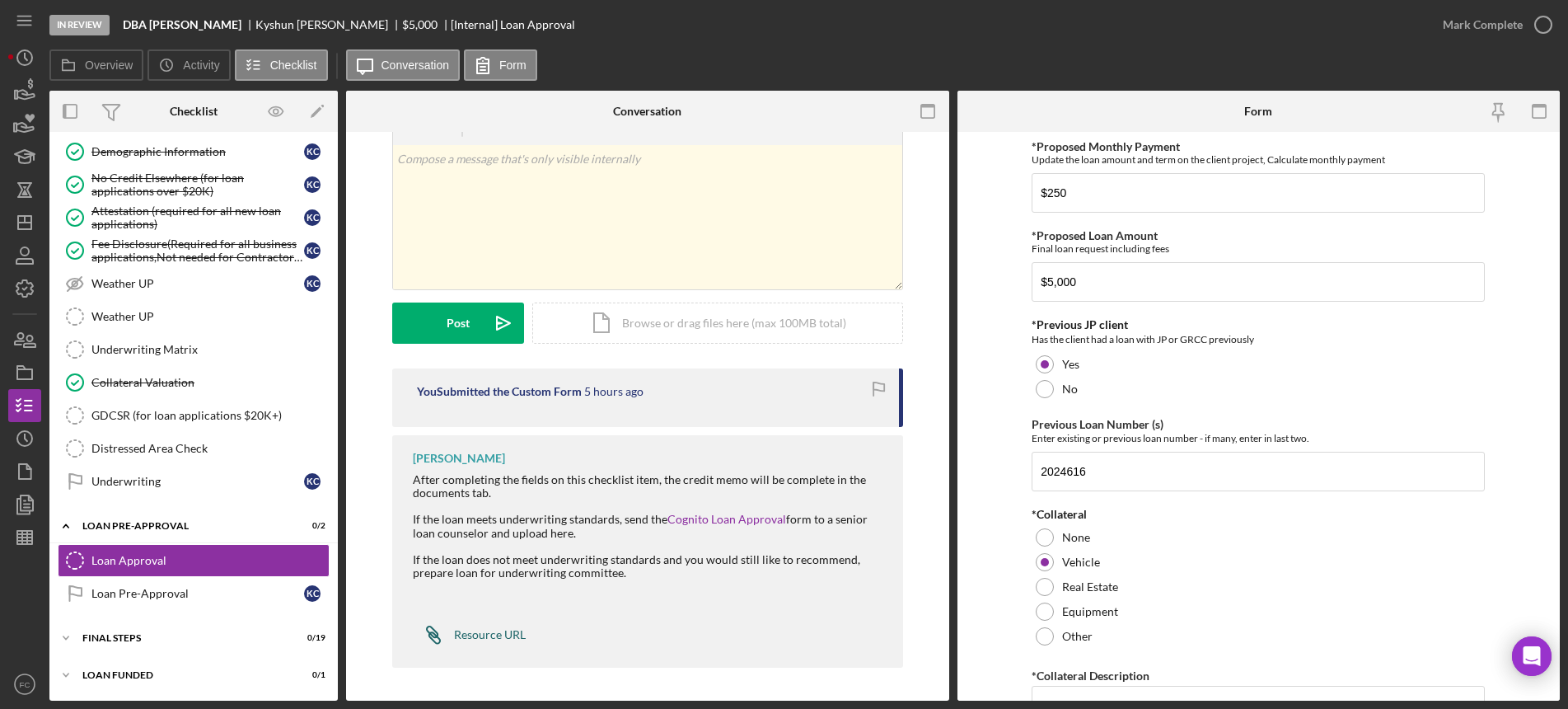
click at [456, 630] on div "Resource URL" at bounding box center [490, 634] width 72 height 13
drag, startPoint x: 289, startPoint y: 22, endPoint x: 414, endPoint y: 22, distance: 125.0
click at [414, 24] on div "DBA [PERSON_NAME] [PERSON_NAME] $5,000 $5,000 [Internal] Loan Approval" at bounding box center [349, 25] width 453 height 13
copy div "[PERSON_NAME]"
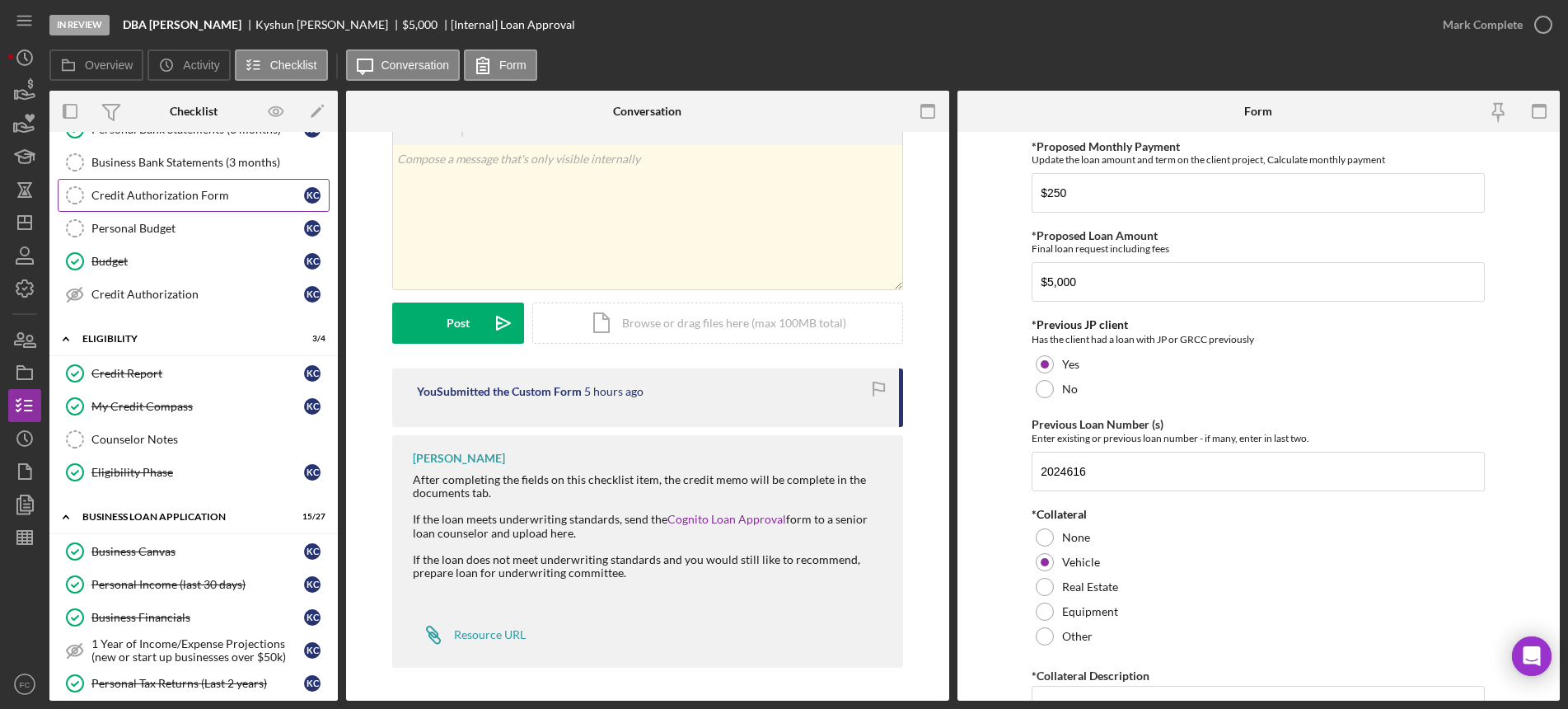
scroll to position [0, 0]
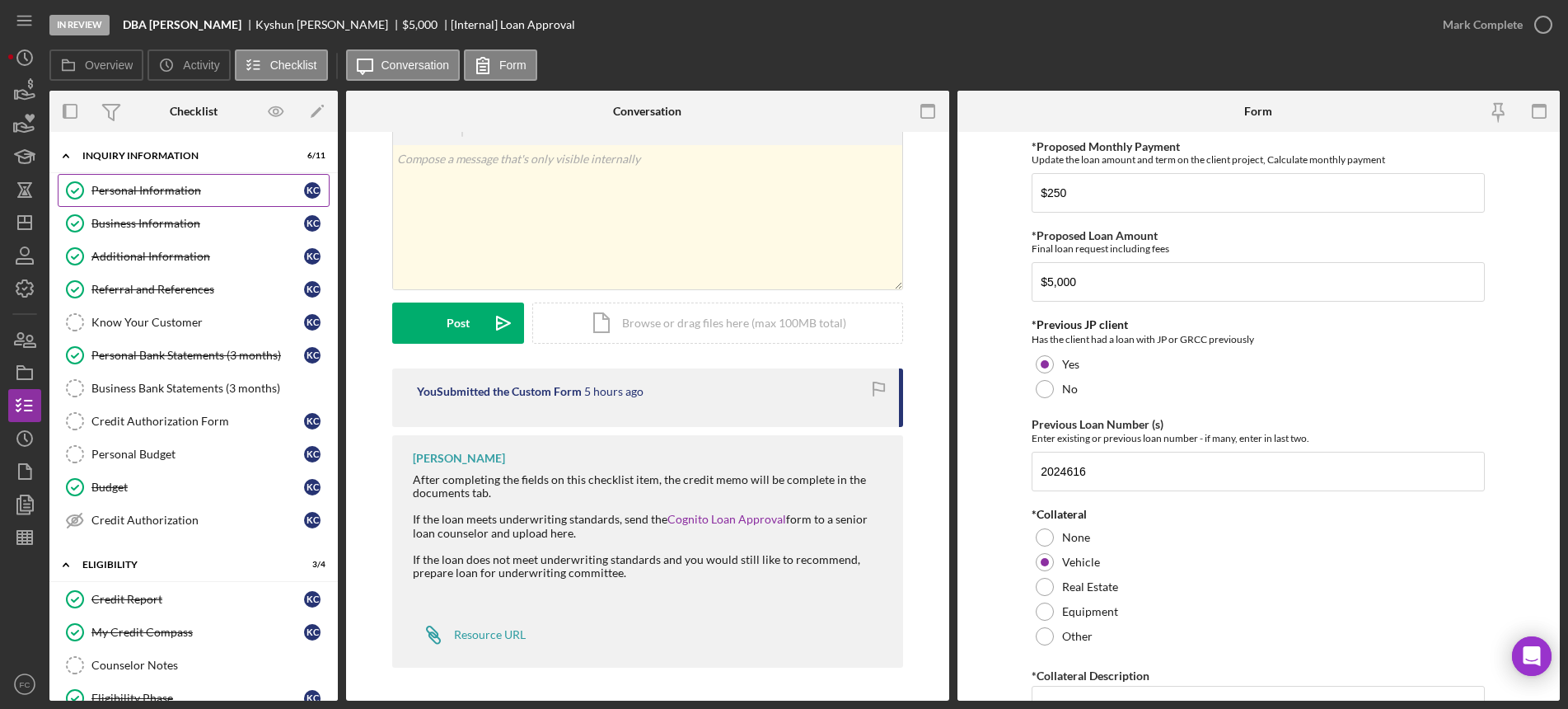
click at [150, 198] on link "Personal Information Personal Information K C" at bounding box center [194, 190] width 272 height 33
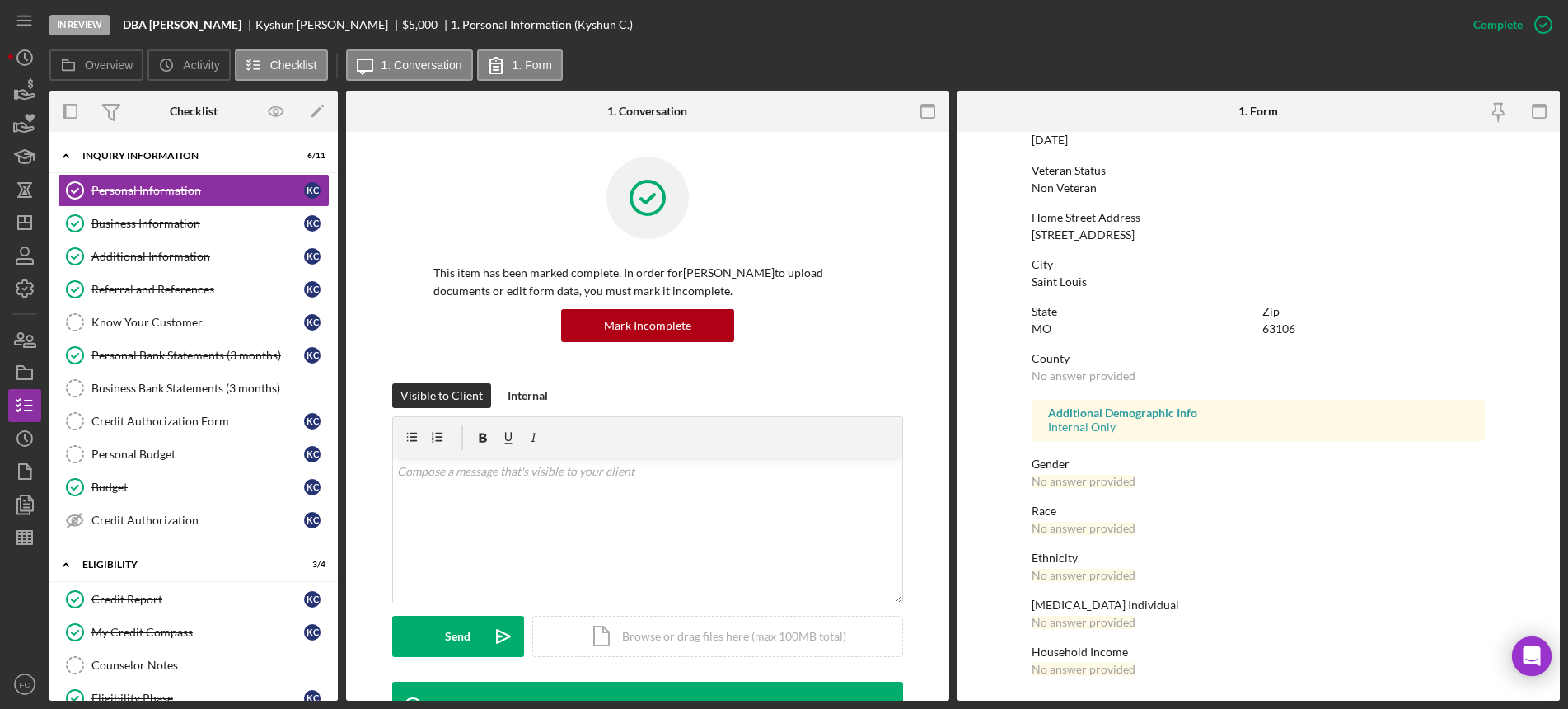
scroll to position [97, 0]
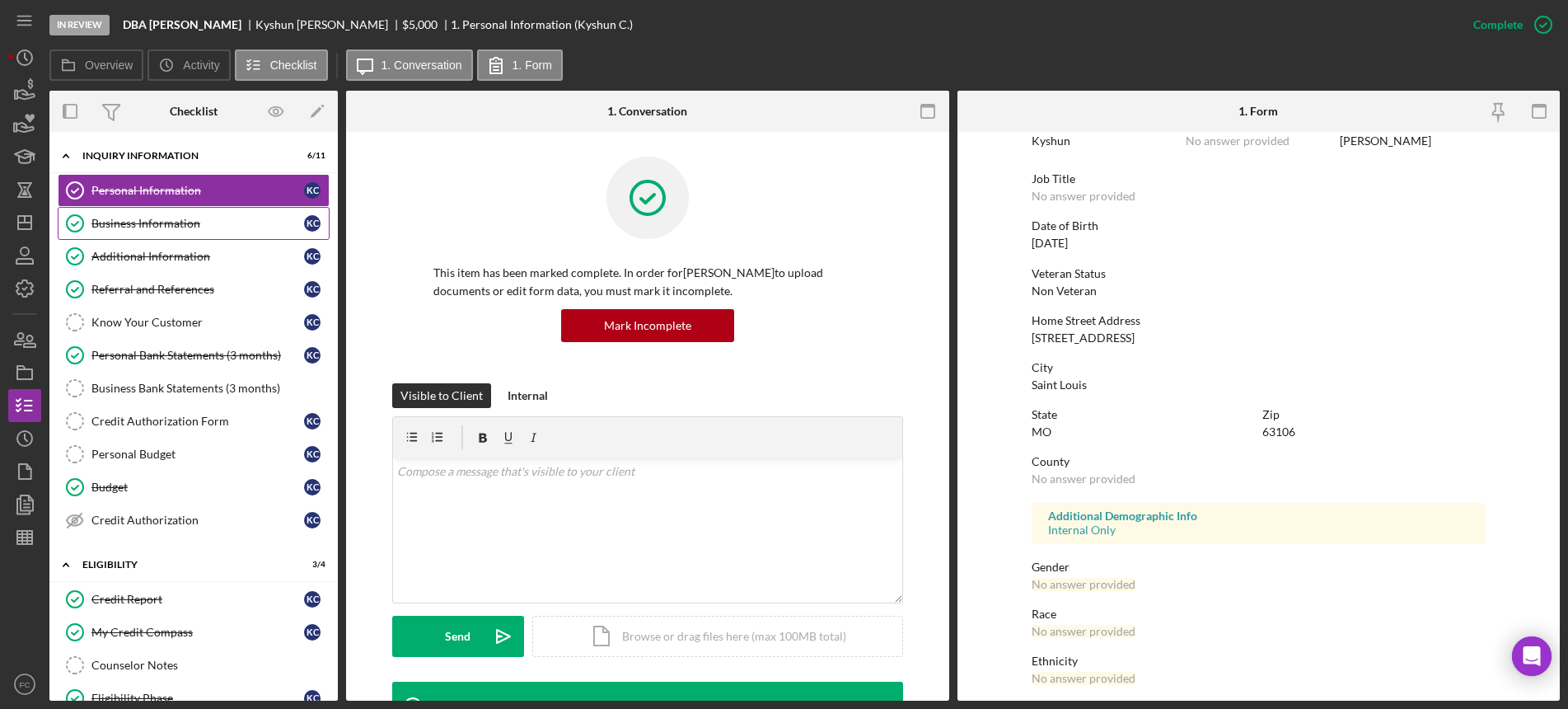
click at [164, 212] on link "Business Information Business Information K C" at bounding box center [194, 223] width 272 height 33
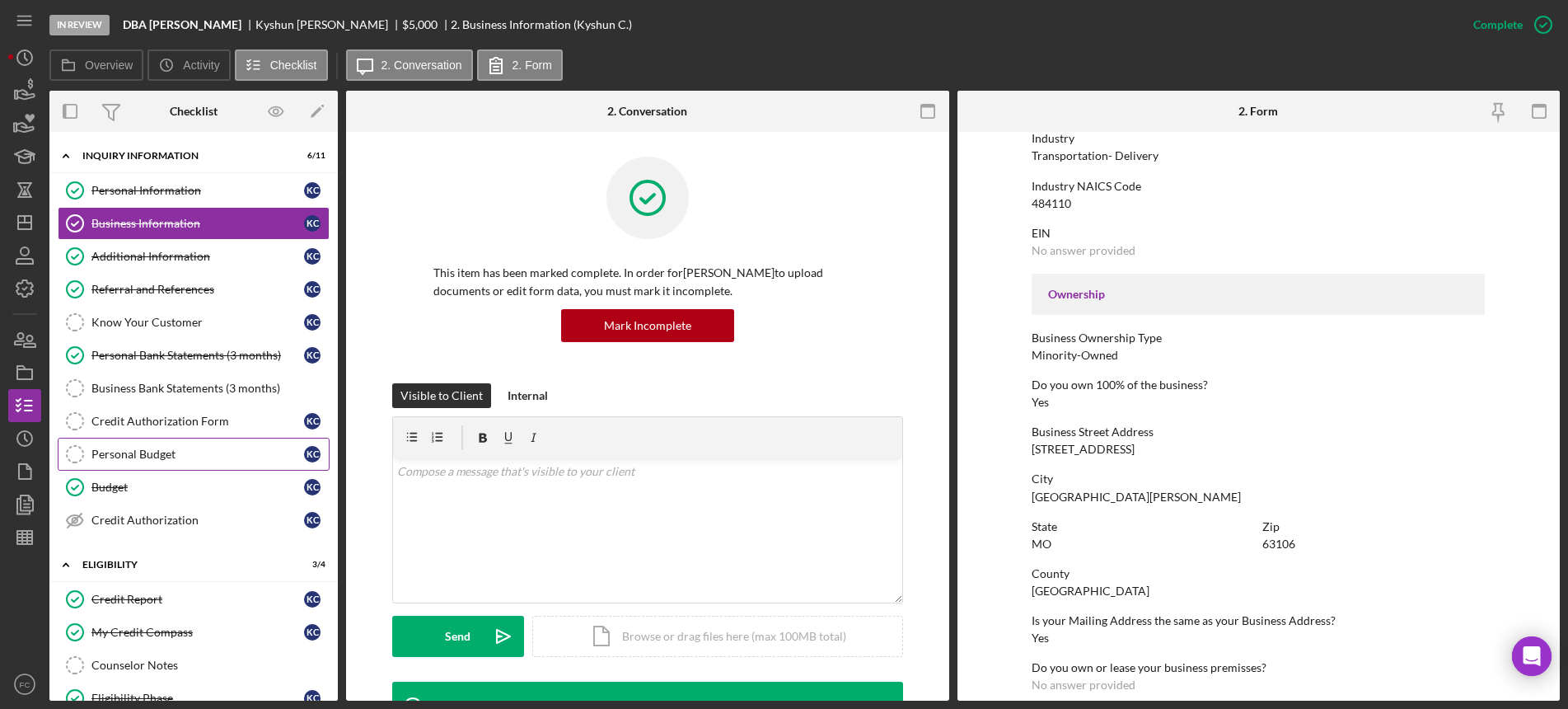
scroll to position [103, 0]
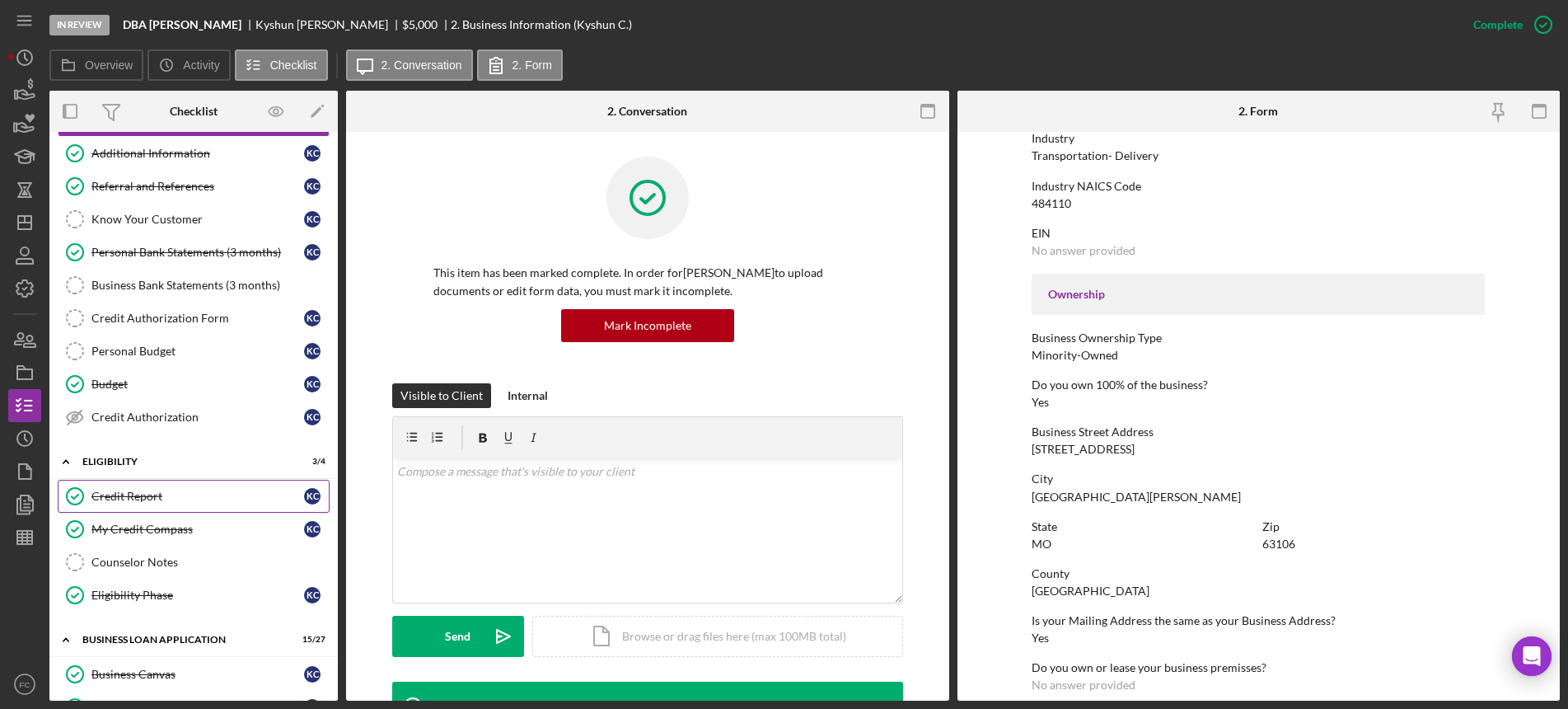
click at [143, 486] on link "Credit Report Credit Report K C" at bounding box center [194, 495] width 272 height 33
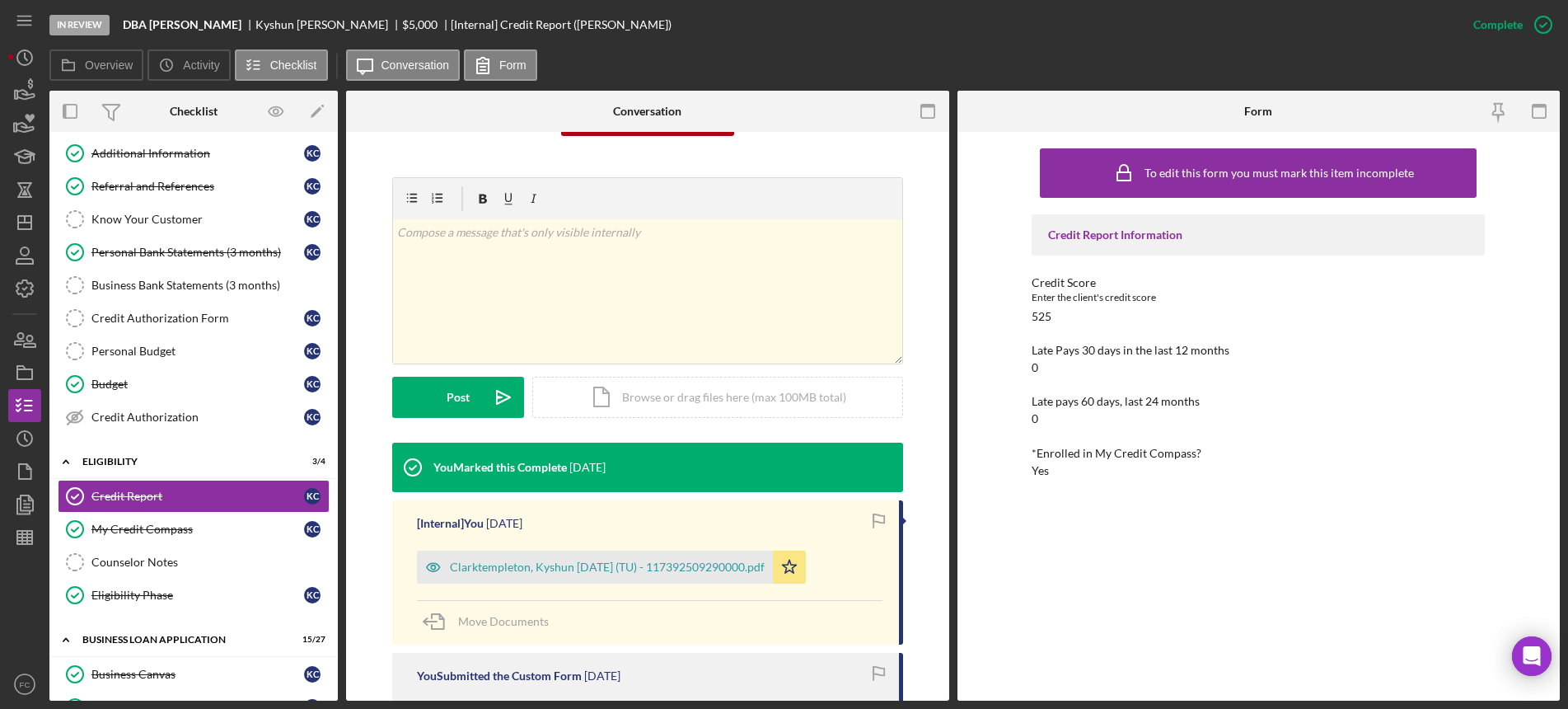
scroll to position [309, 0]
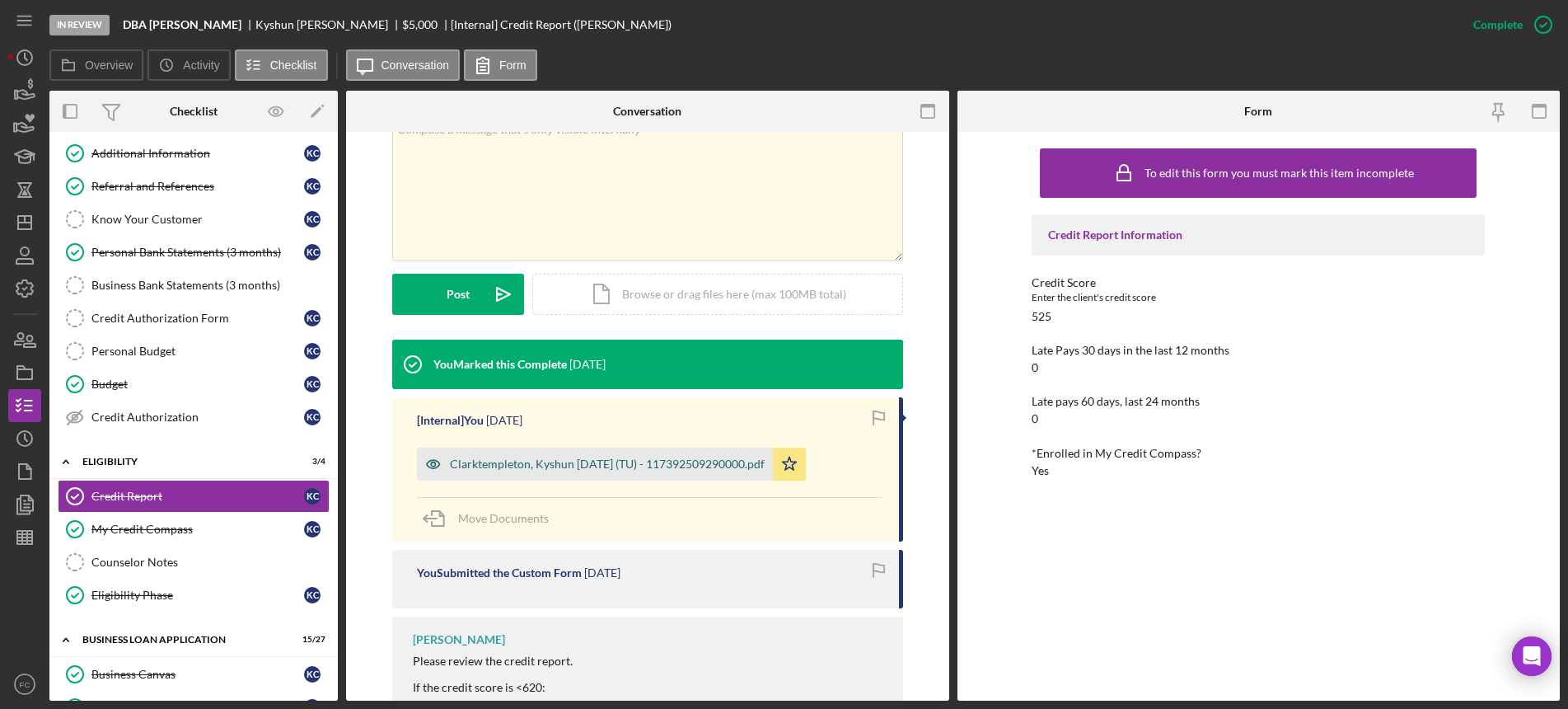
click at [589, 457] on div "Clarktempleton, Kyshun [DATE] (TU) - 117392509290000.pdf" at bounding box center [607, 463] width 315 height 13
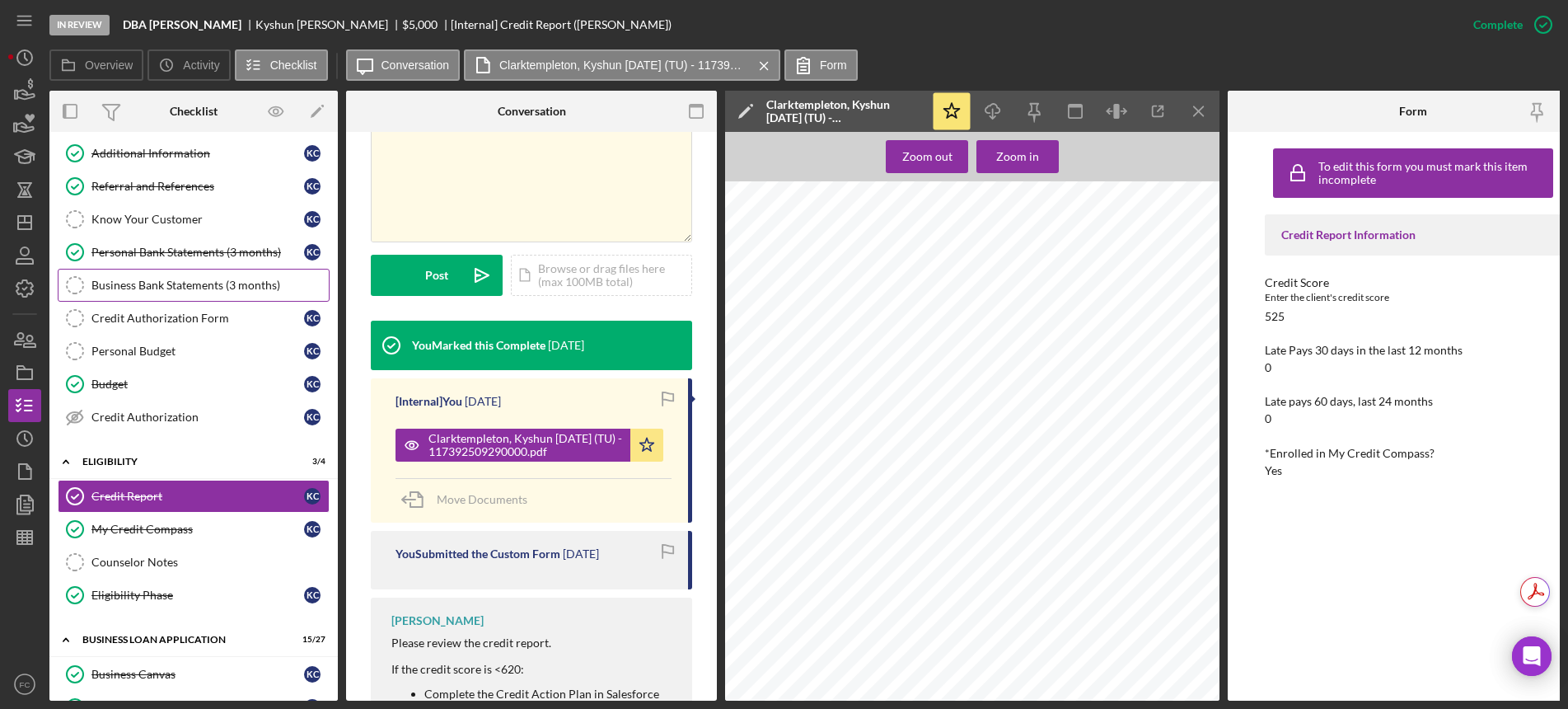
scroll to position [0, 0]
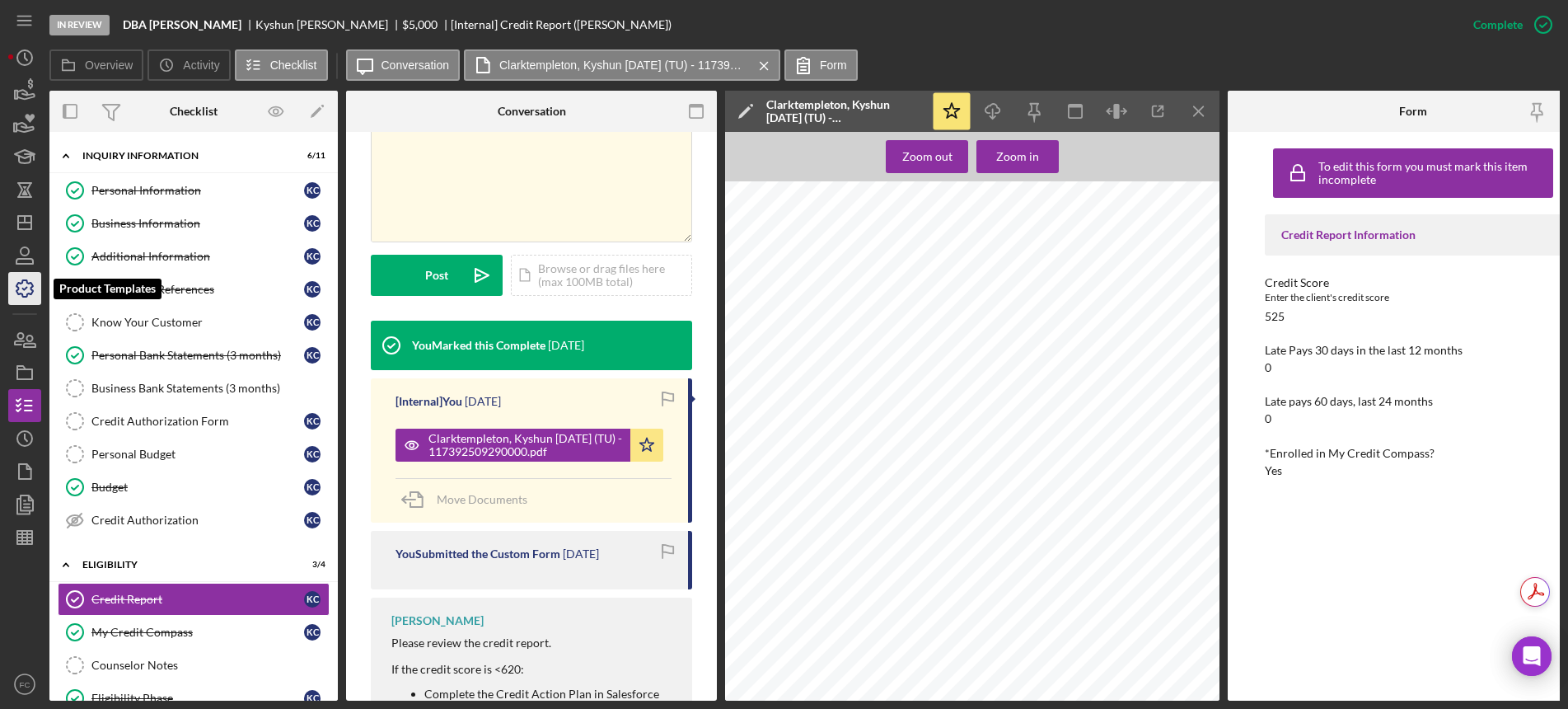
click at [32, 286] on icon "button" at bounding box center [25, 288] width 17 height 17
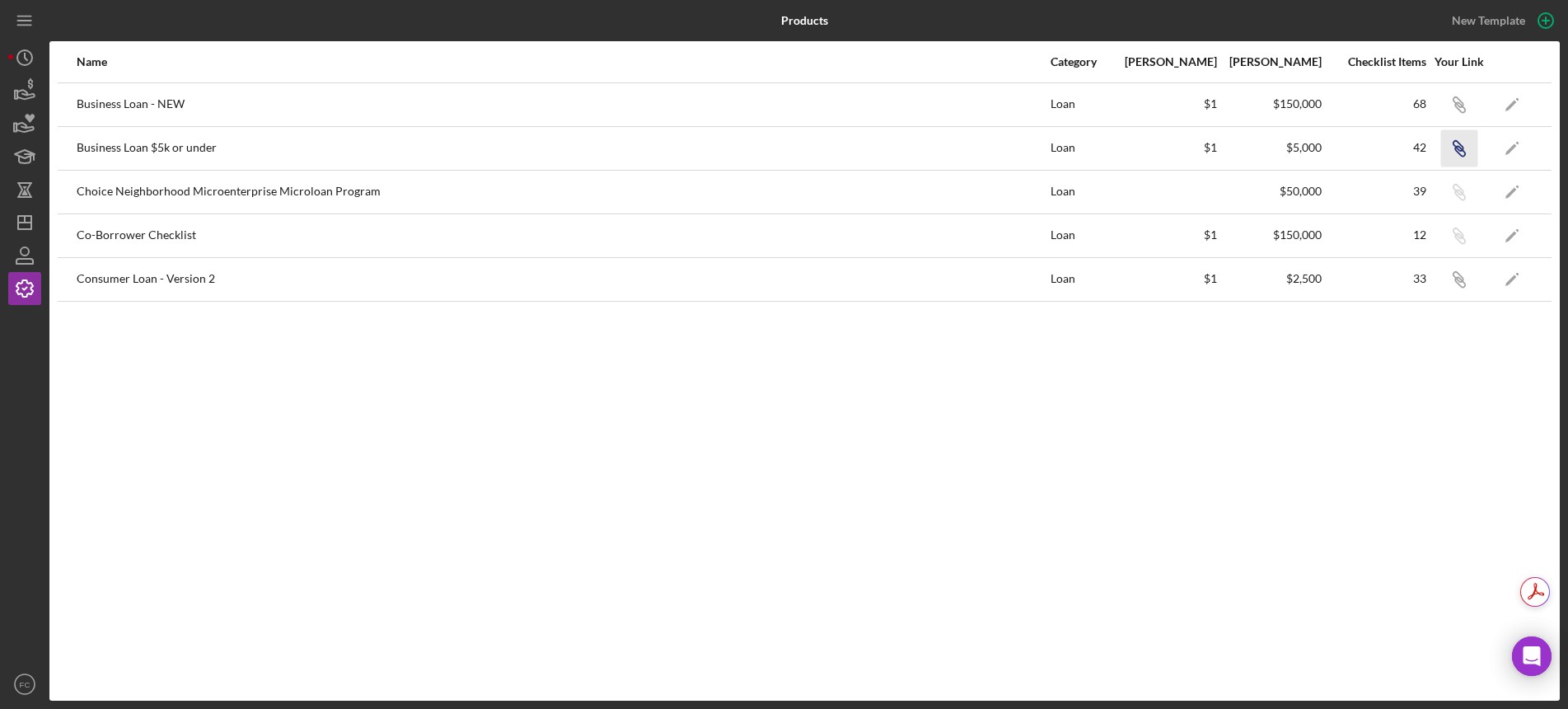
click at [1464, 149] on icon "Icon/Link" at bounding box center [1458, 148] width 37 height 37
click at [13, 213] on icon "Icon/Dashboard" at bounding box center [25, 222] width 42 height 42
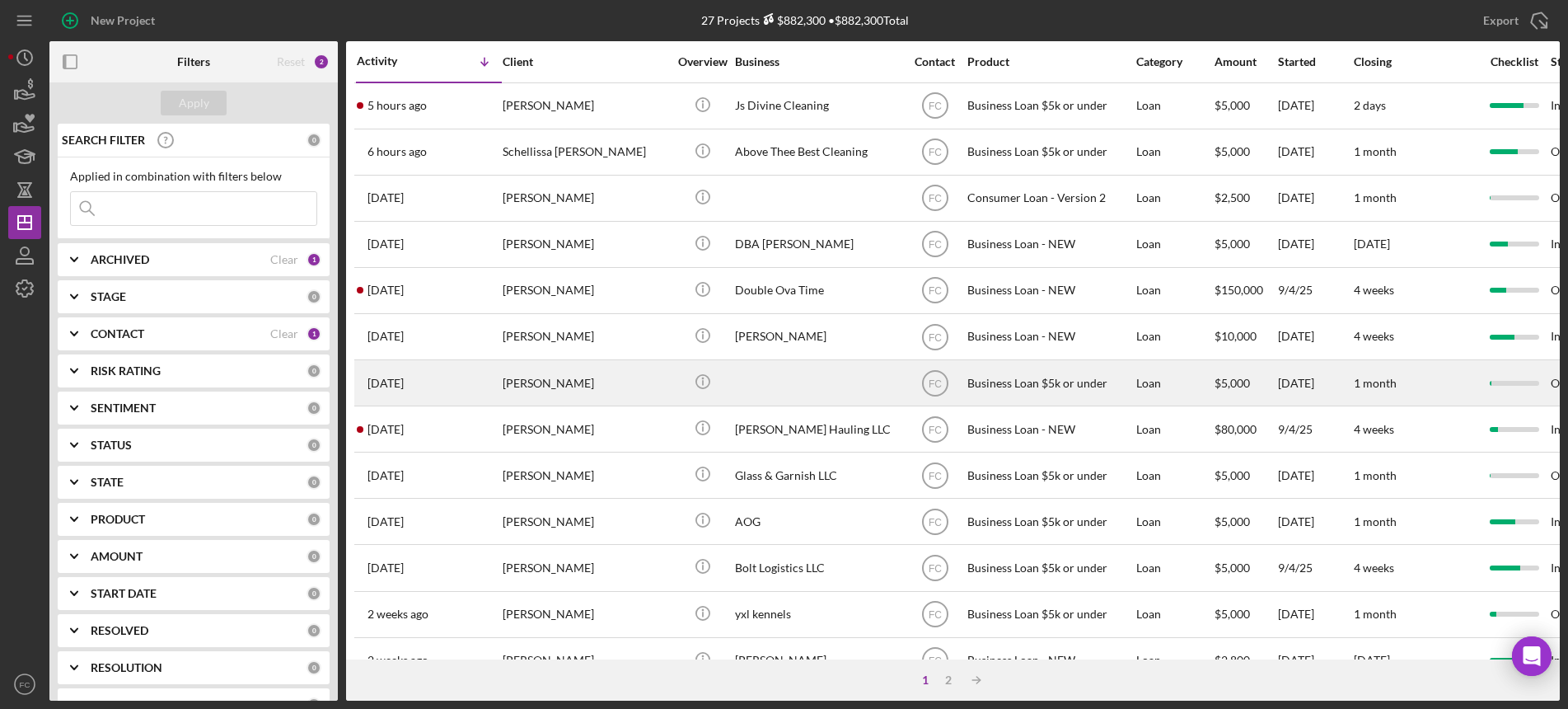
scroll to position [103, 0]
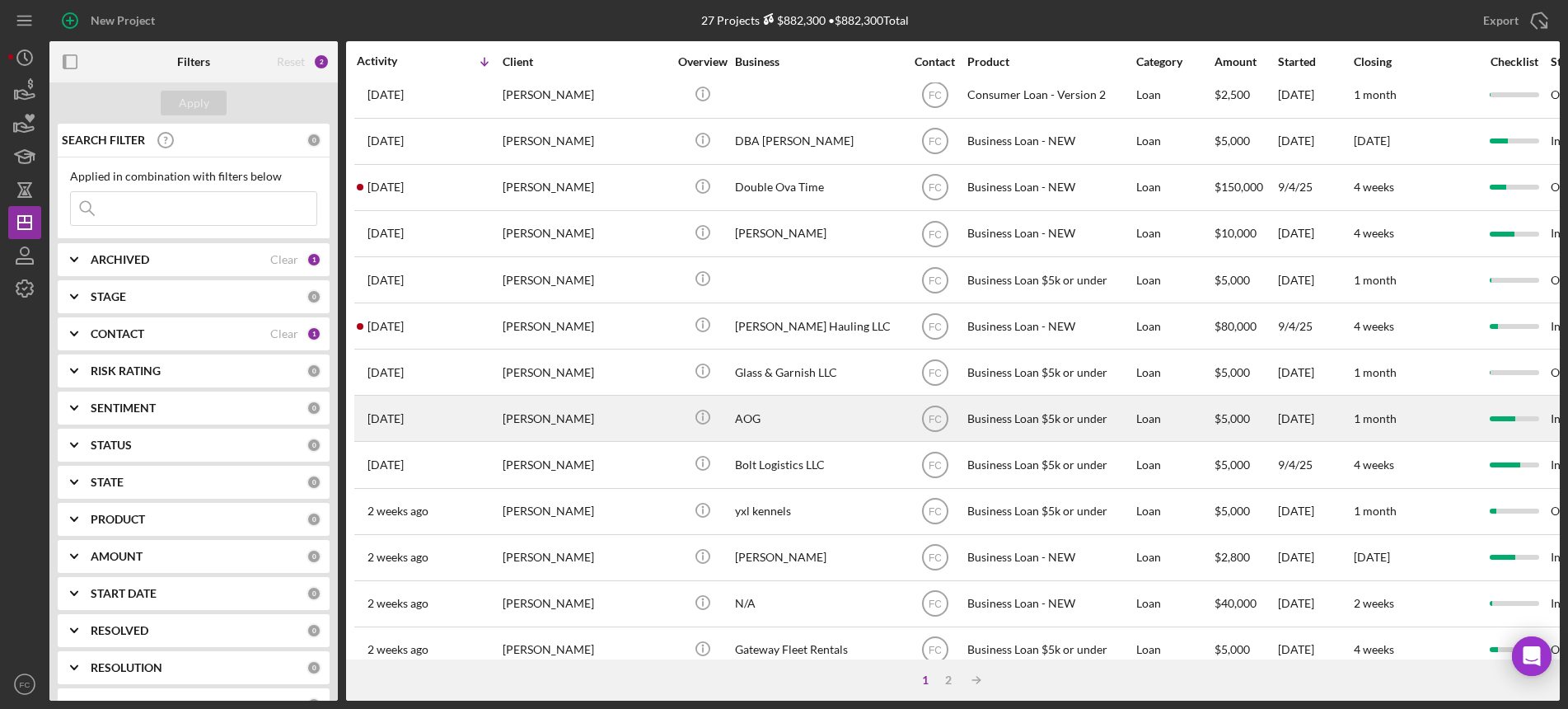
click at [600, 415] on div "[PERSON_NAME]" at bounding box center [585, 417] width 164 height 43
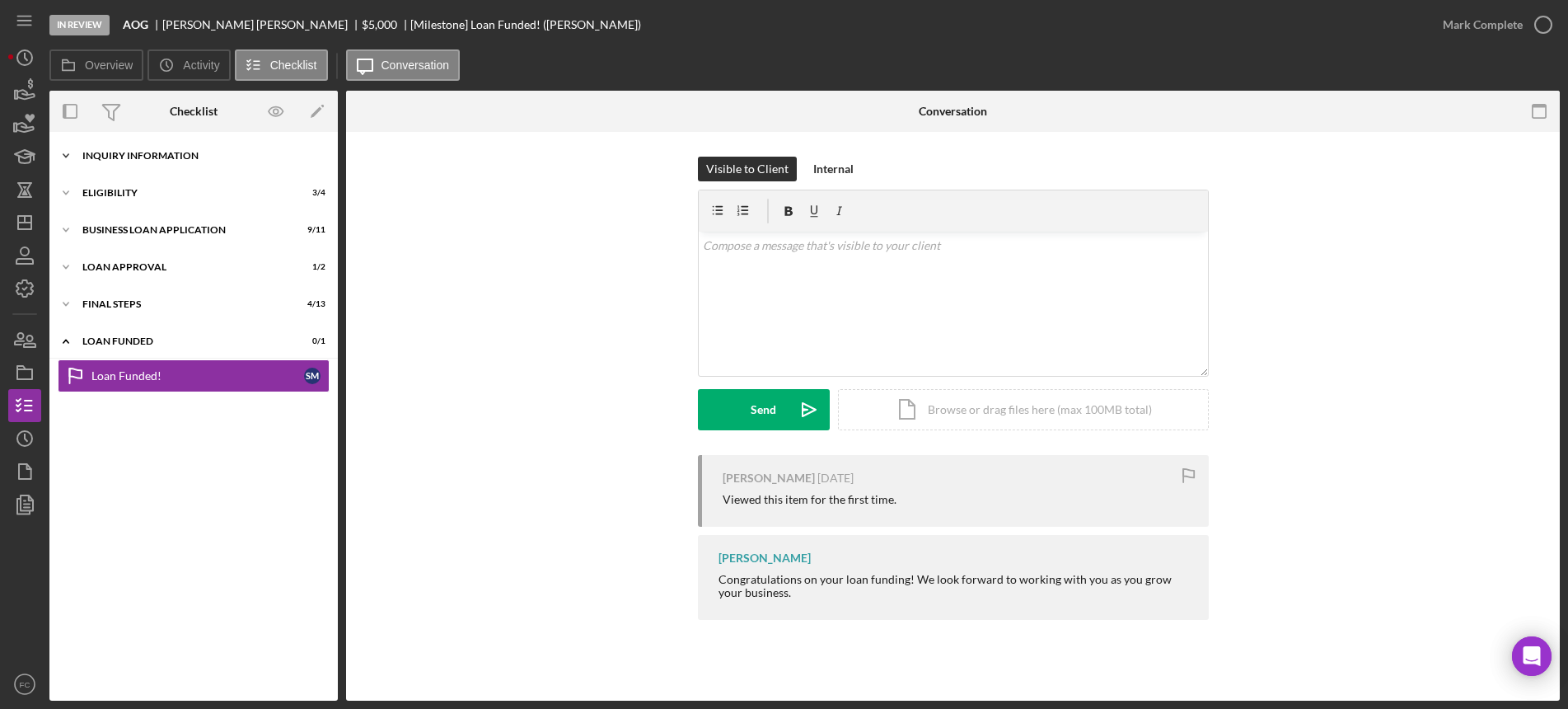
click at [145, 151] on div "INQUIRY INFORMATION" at bounding box center [200, 156] width 235 height 10
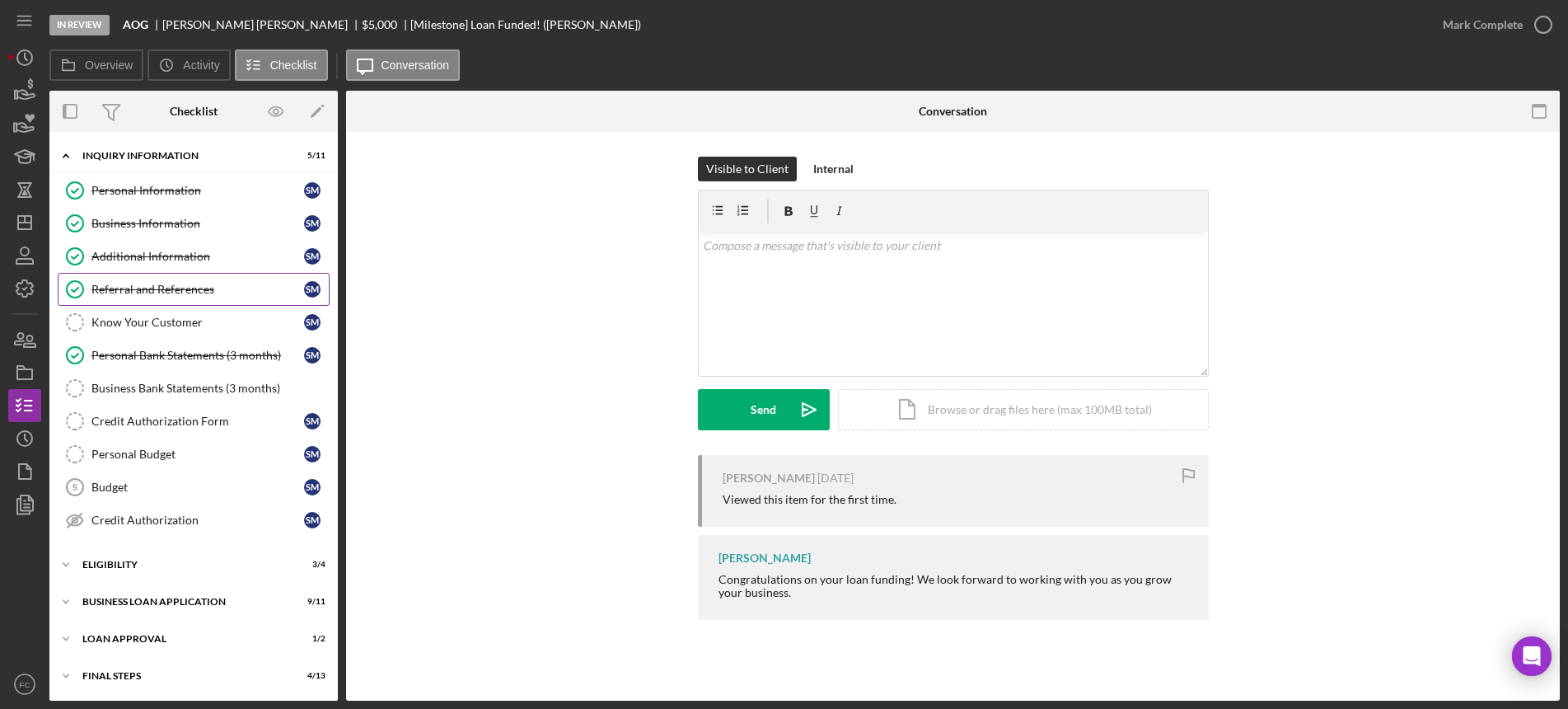
click at [116, 279] on link "Referral and References [PERSON_NAME] and References S M" at bounding box center [194, 289] width 272 height 33
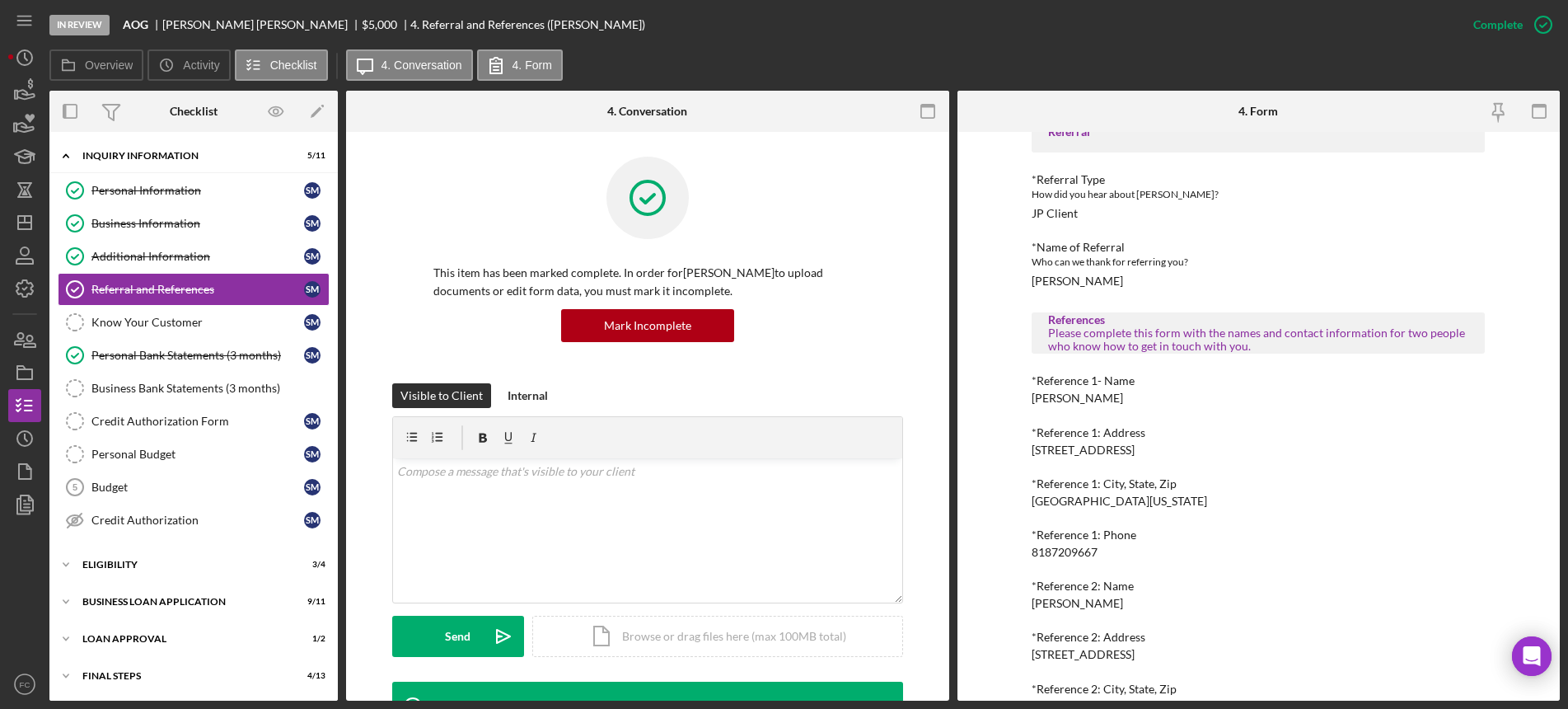
scroll to position [191, 0]
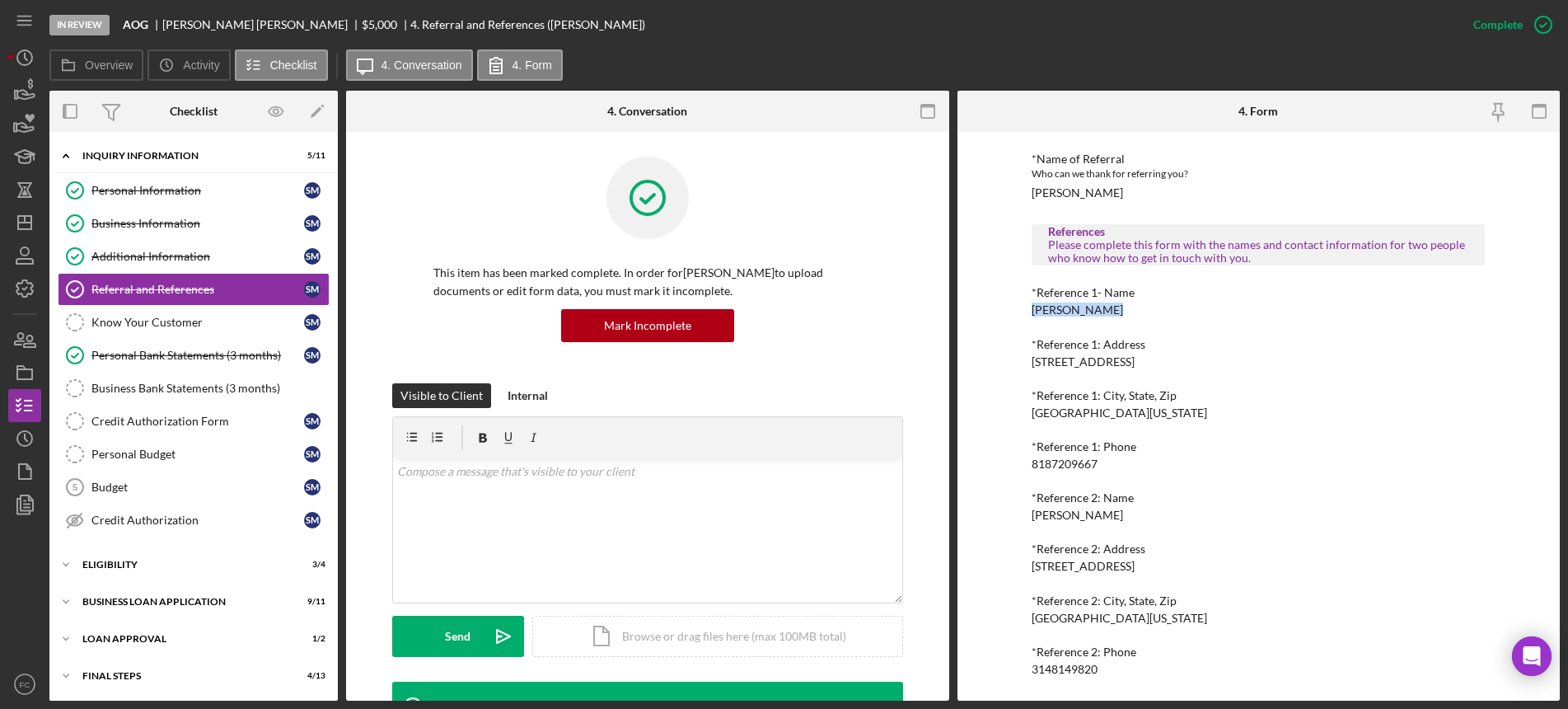
drag, startPoint x: 1025, startPoint y: 316, endPoint x: 1096, endPoint y: 297, distance: 73.5
click at [1115, 303] on div "To edit this form you must mark this item incomplete Referral *Referral Type Ho…" at bounding box center [1259, 415] width 603 height 568
drag, startPoint x: 1092, startPoint y: 297, endPoint x: 1007, endPoint y: 314, distance: 86.7
click at [1007, 314] on div "To edit this form you must mark this item incomplete Referral *Referral Type Ho…" at bounding box center [1259, 415] width 603 height 568
copy div "[PERSON_NAME]"
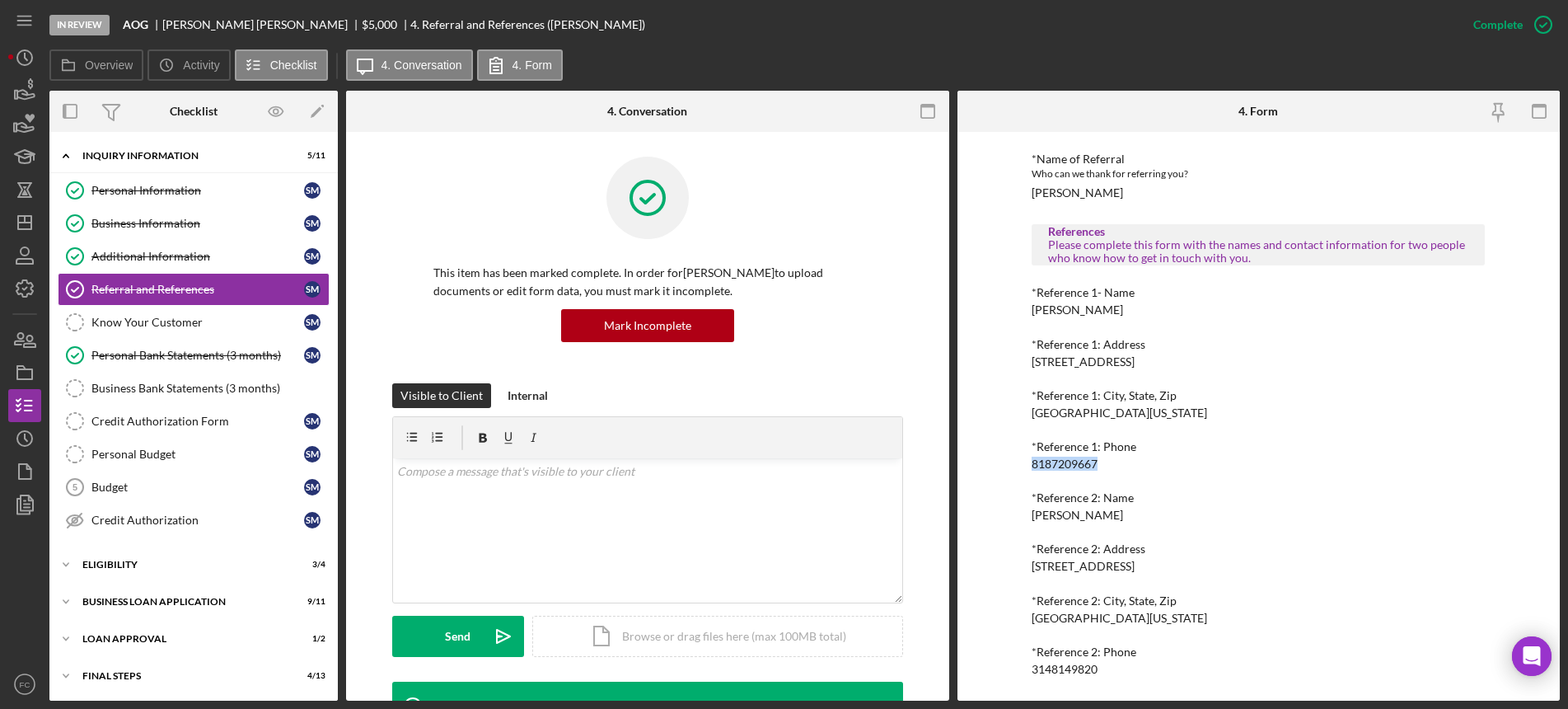
drag, startPoint x: 1031, startPoint y: 462, endPoint x: 1102, endPoint y: 468, distance: 71.3
click at [1102, 468] on div "*Reference 1: Phone [PHONE_NUMBER]" at bounding box center [1258, 455] width 453 height 30
copy div "8187209667"
drag, startPoint x: 1025, startPoint y: 516, endPoint x: 1124, endPoint y: 522, distance: 99.2
click at [1124, 522] on div "To edit this form you must mark this item incomplete Referral *Referral Type Ho…" at bounding box center [1259, 415] width 603 height 568
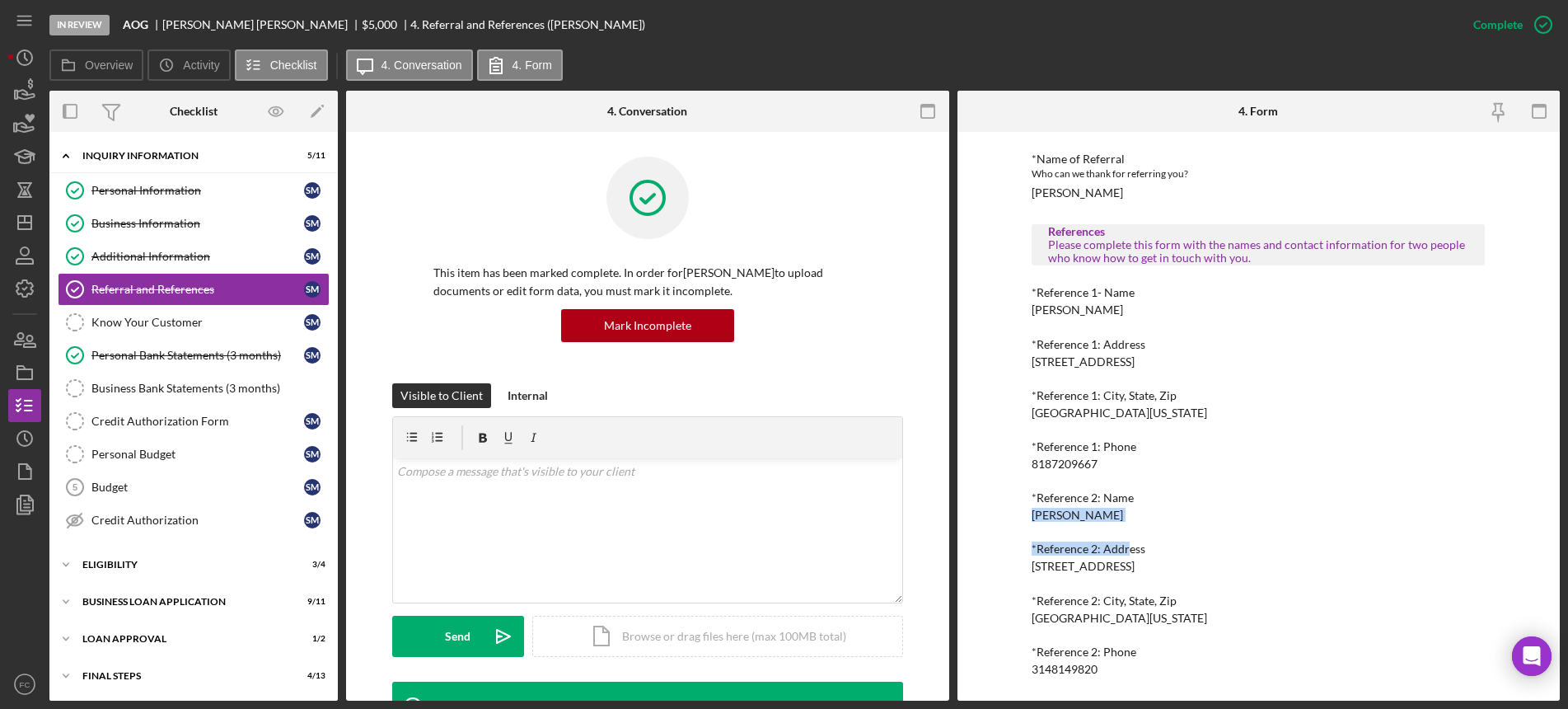
click at [1135, 522] on div "Referral *Referral Type How did you hear about [PERSON_NAME]? JP Client *Name o…" at bounding box center [1258, 349] width 453 height 652
click at [1045, 523] on div "Referral *Referral Type How did you hear about [PERSON_NAME]? JP Client *Name o…" at bounding box center [1258, 349] width 453 height 652
click at [1038, 519] on div "[PERSON_NAME]" at bounding box center [1077, 515] width 91 height 13
click at [1035, 513] on div "[PERSON_NAME]" at bounding box center [1077, 515] width 91 height 13
drag, startPoint x: 1033, startPoint y: 509, endPoint x: 1112, endPoint y: 513, distance: 79.1
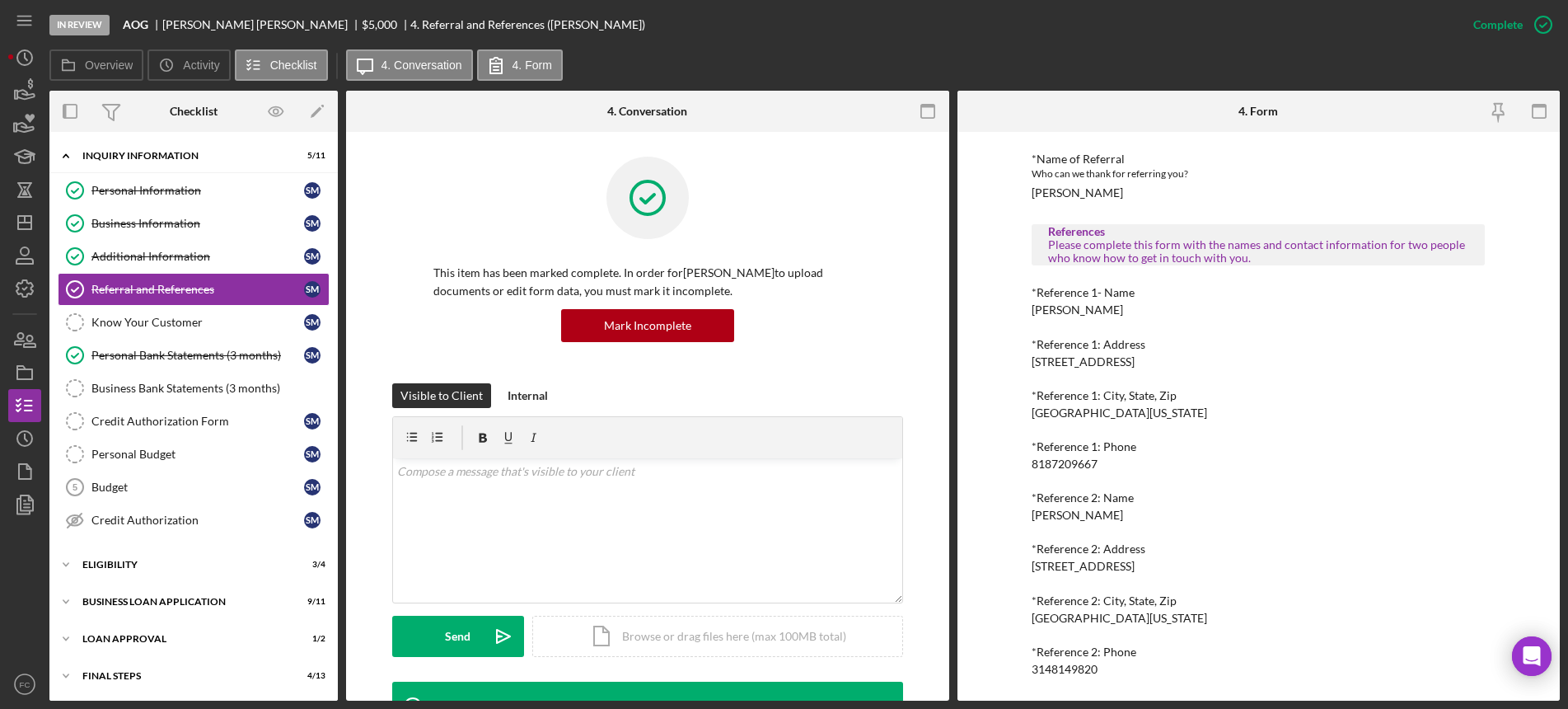
click at [1112, 513] on div "[PERSON_NAME]" at bounding box center [1077, 515] width 91 height 13
drag, startPoint x: 1069, startPoint y: 522, endPoint x: 1031, endPoint y: 512, distance: 39.3
click at [1063, 522] on div "Referral *Referral Type How did you hear about [PERSON_NAME]? JP Client *Name o…" at bounding box center [1258, 349] width 453 height 652
drag, startPoint x: 1026, startPoint y: 512, endPoint x: 1123, endPoint y: 515, distance: 97.0
click at [1123, 515] on div "To edit this form you must mark this item incomplete Referral *Referral Type Ho…" at bounding box center [1259, 415] width 603 height 568
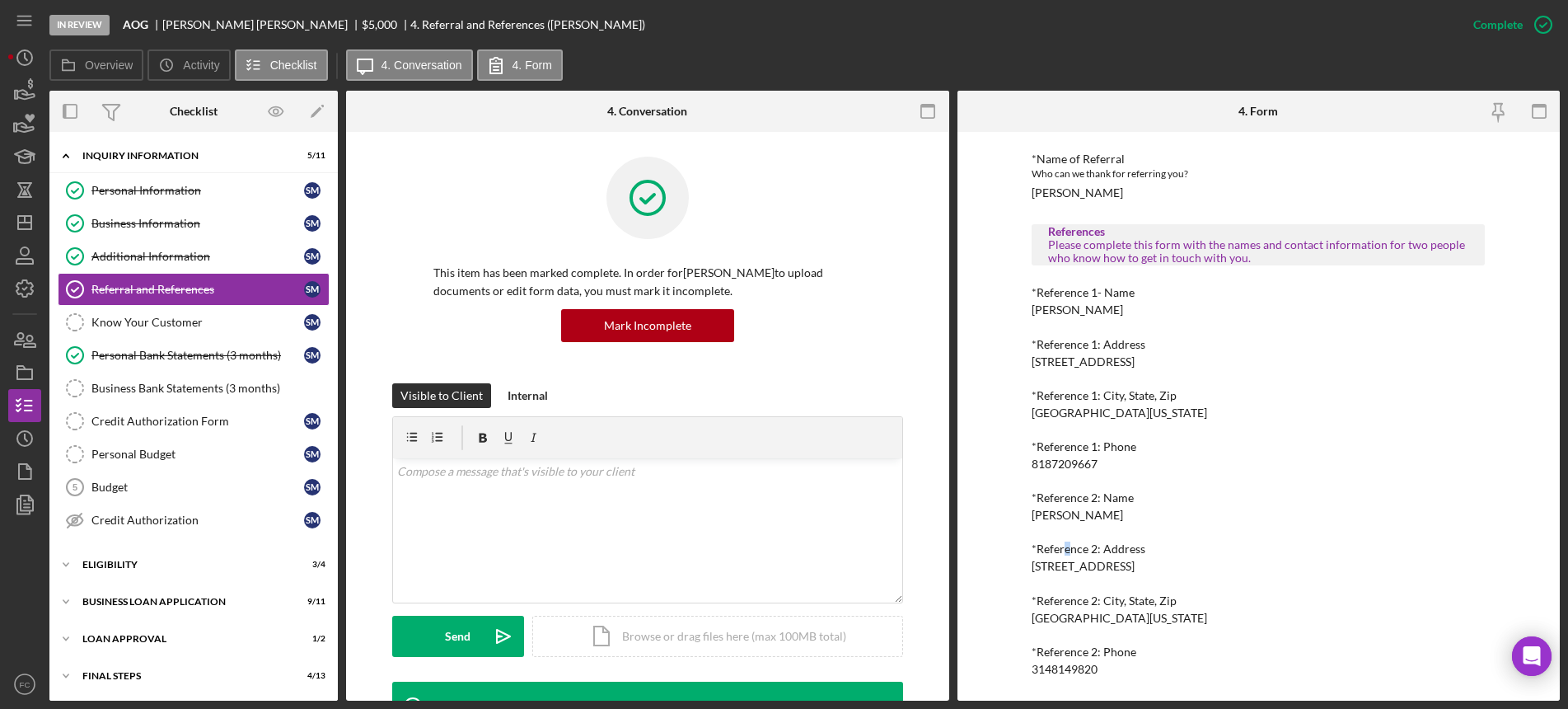
copy div "[PERSON_NAME]"
drag, startPoint x: 1026, startPoint y: 672, endPoint x: 1093, endPoint y: 670, distance: 67.0
click at [1105, 676] on div "To edit this form you must mark this item incomplete Referral *Referral Type Ho…" at bounding box center [1259, 415] width 603 height 568
copy div "3148149820"
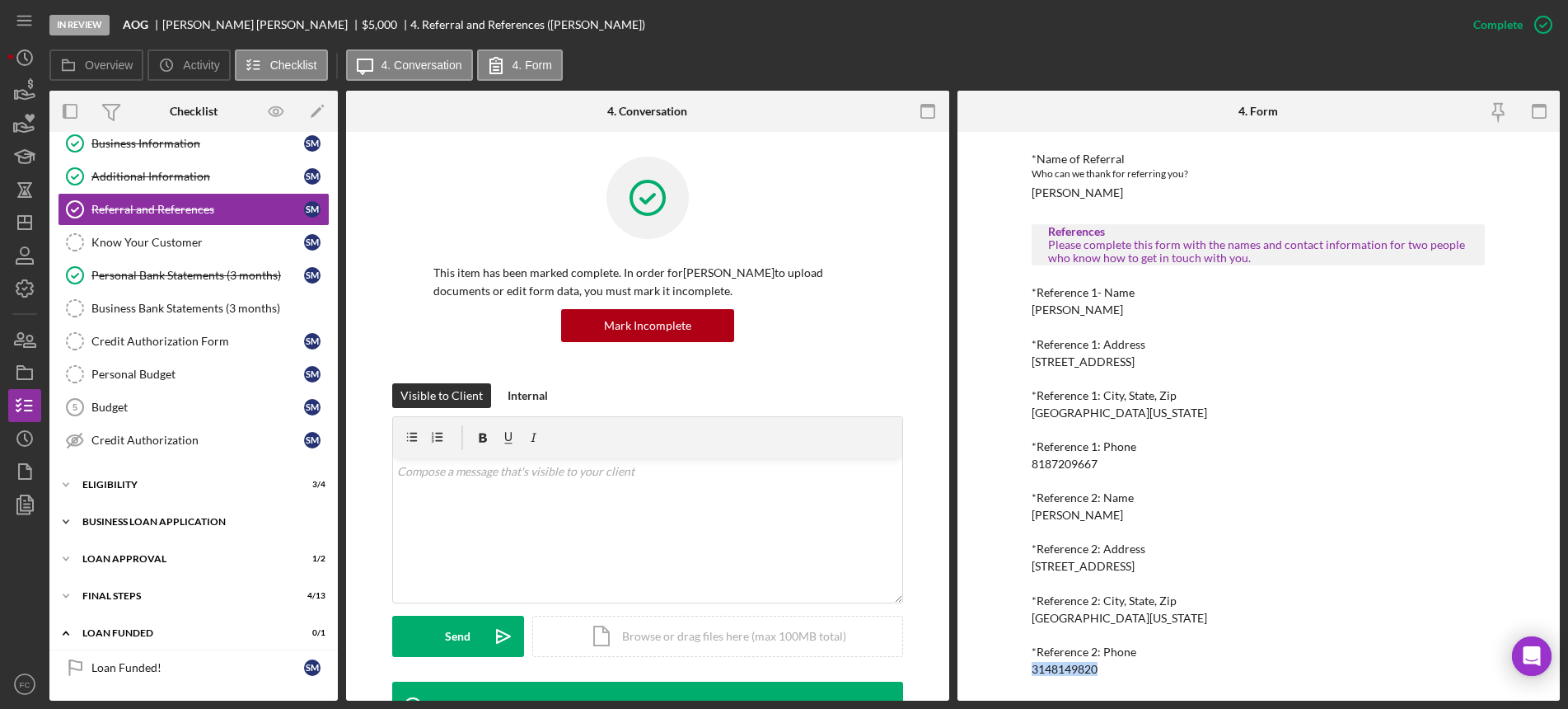
click at [141, 522] on div "BUSINESS LOAN APPLICATION" at bounding box center [200, 521] width 235 height 10
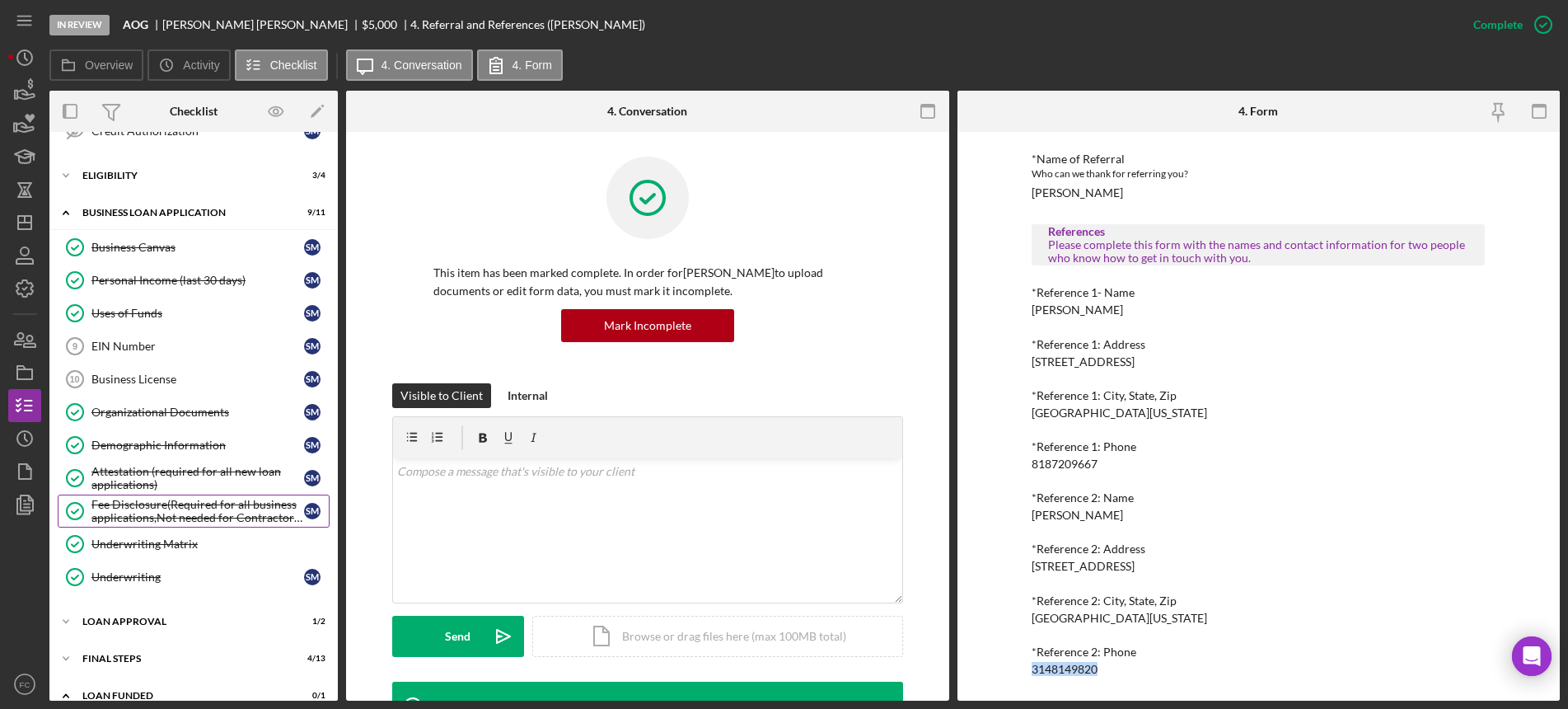
scroll to position [452, 0]
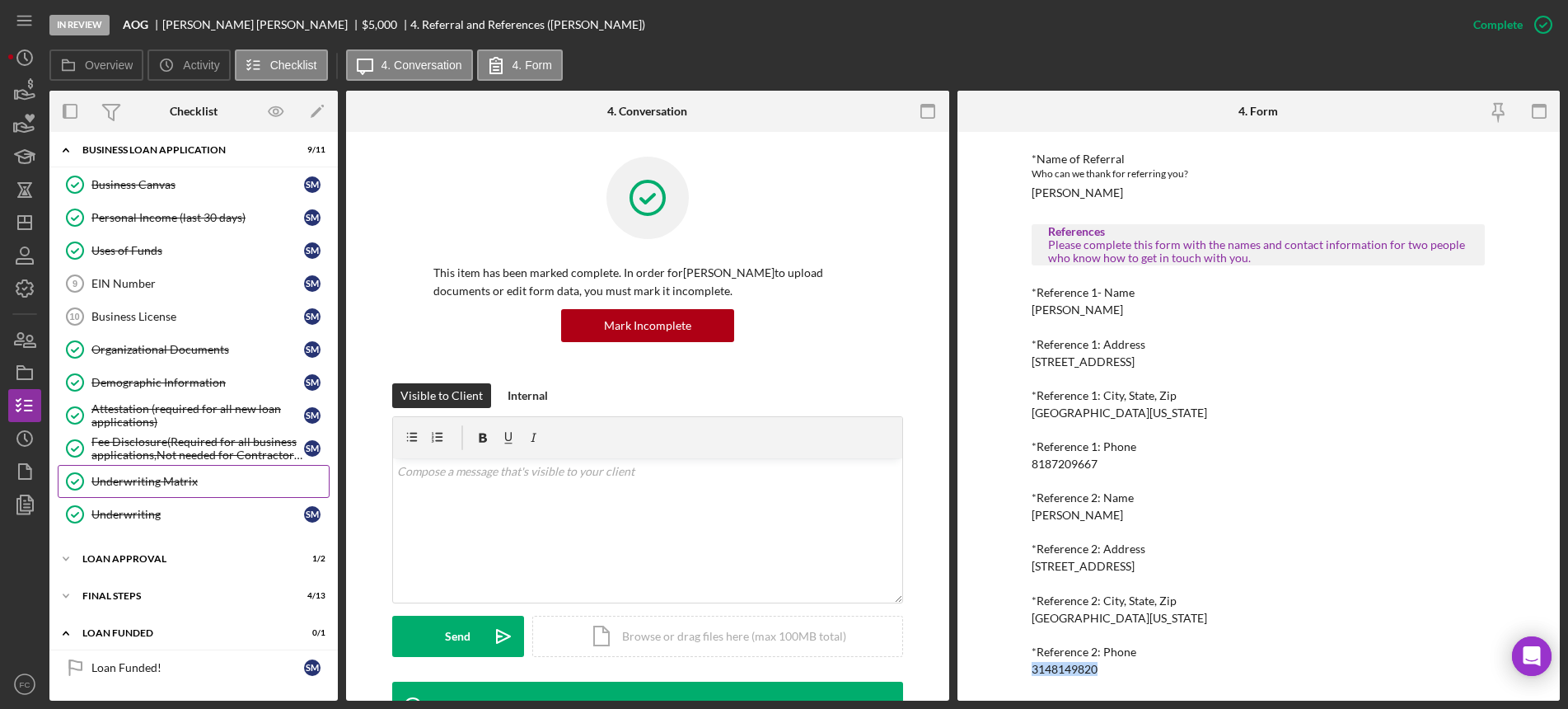
click at [180, 492] on link "Underwriting Matrix Underwriting Matrix" at bounding box center [194, 481] width 272 height 33
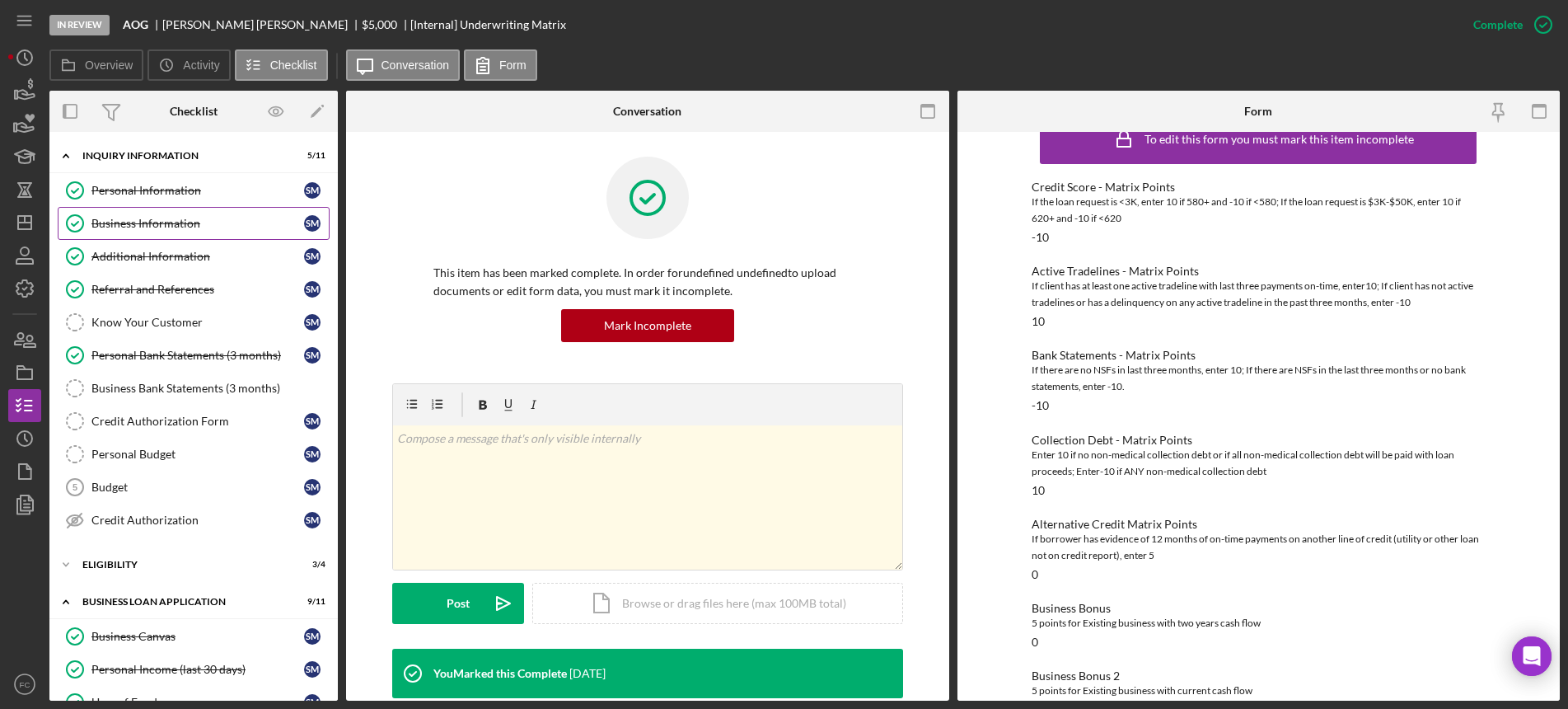
click at [171, 225] on div "Business Information" at bounding box center [197, 223] width 212 height 13
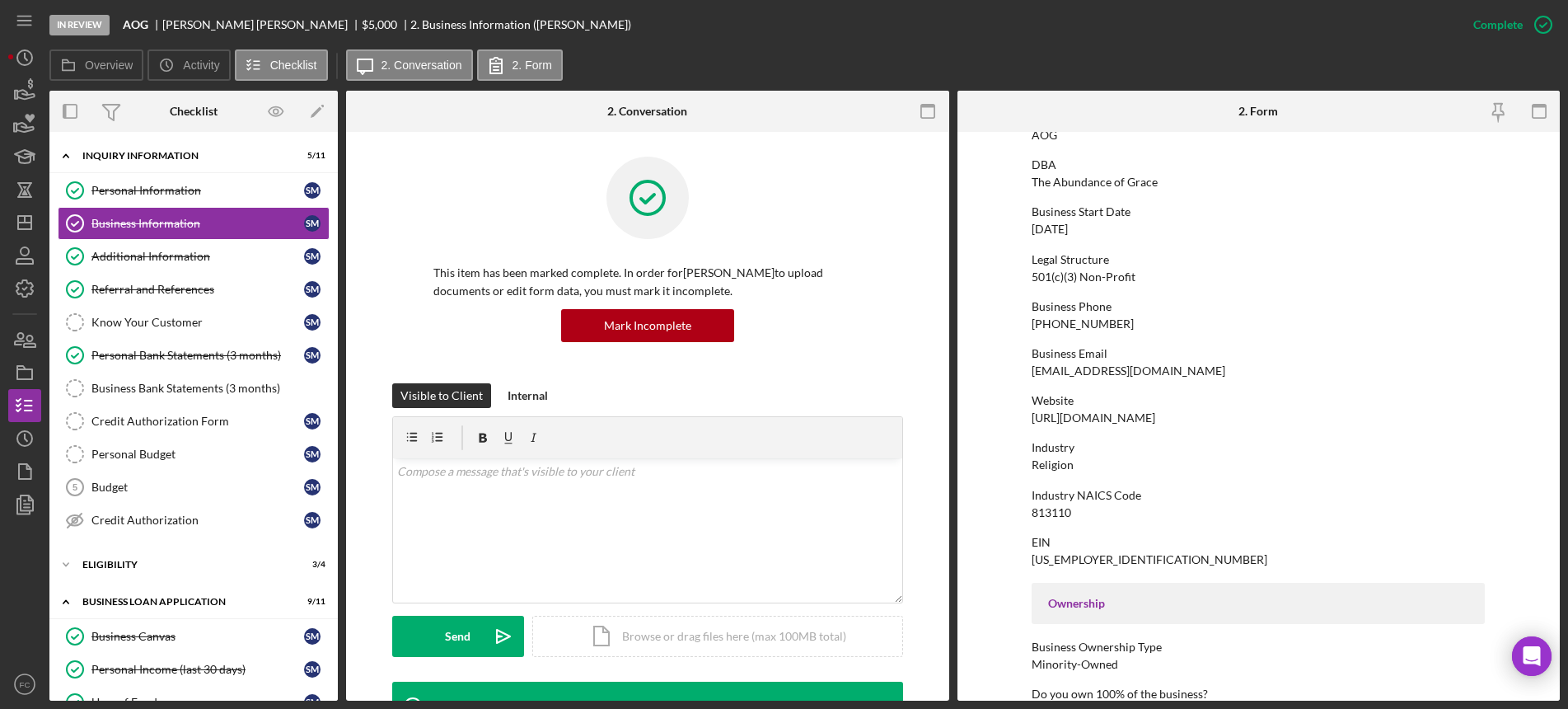
scroll to position [206, 0]
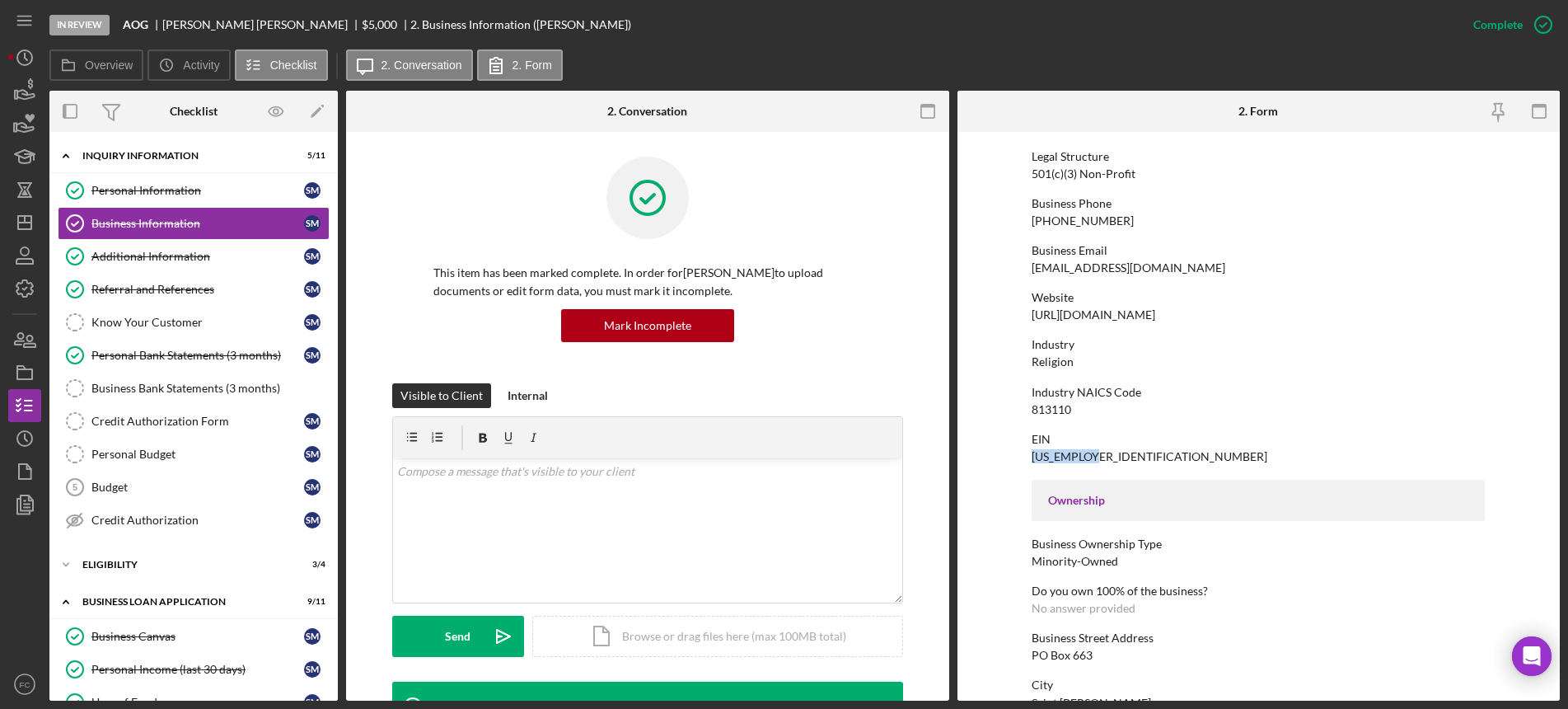
drag, startPoint x: 1026, startPoint y: 456, endPoint x: 1095, endPoint y: 454, distance: 69.0
click at [1095, 454] on form "To edit this form you must mark this item incomplete Business Name AOG DBA The …" at bounding box center [1259, 415] width 603 height 568
copy div "[US_EMPLOYER_IDENTIFICATION_NUMBER]"
drag, startPoint x: 1025, startPoint y: 407, endPoint x: 1072, endPoint y: 406, distance: 47.0
click at [1072, 406] on form "To edit this form you must mark this item incomplete Business Name AOG DBA The …" at bounding box center [1259, 415] width 603 height 568
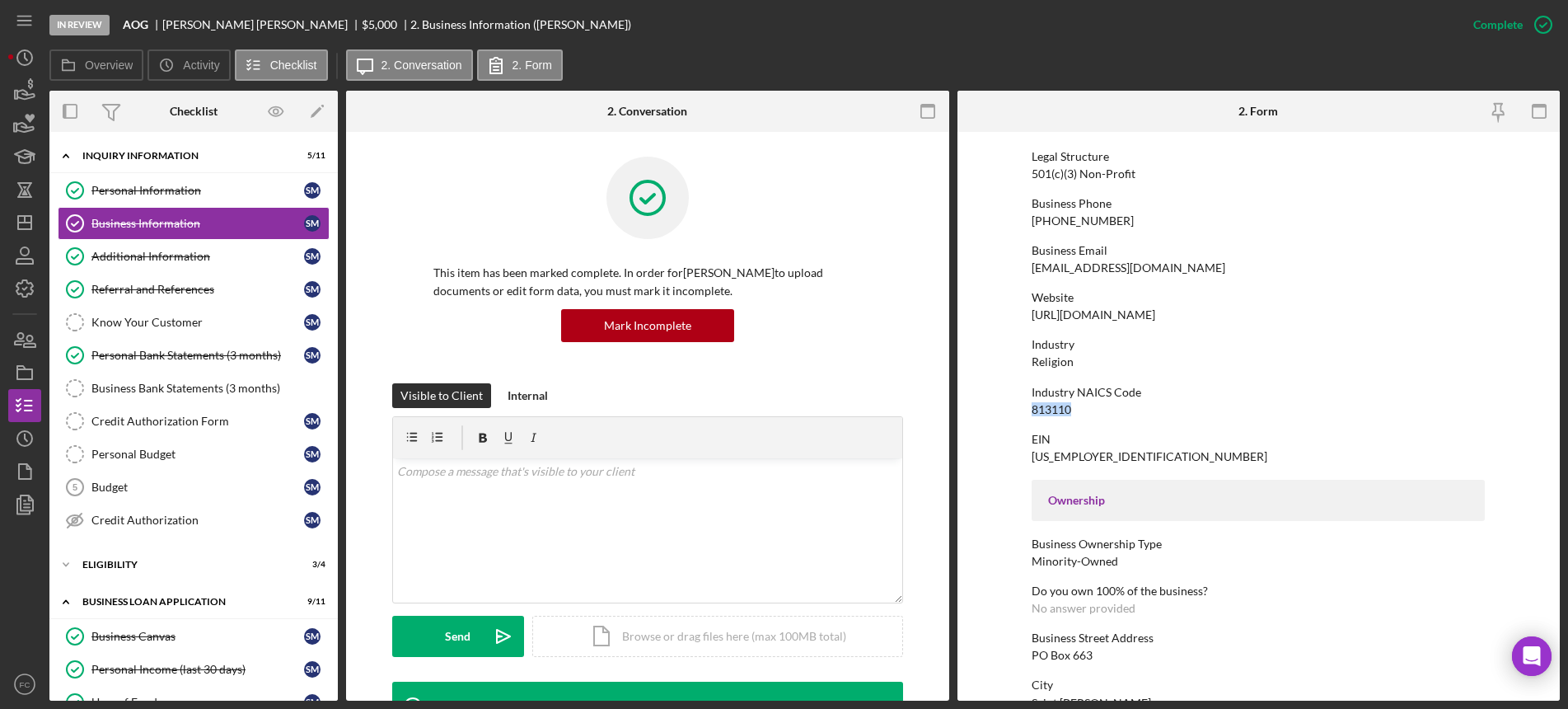
copy div "813110"
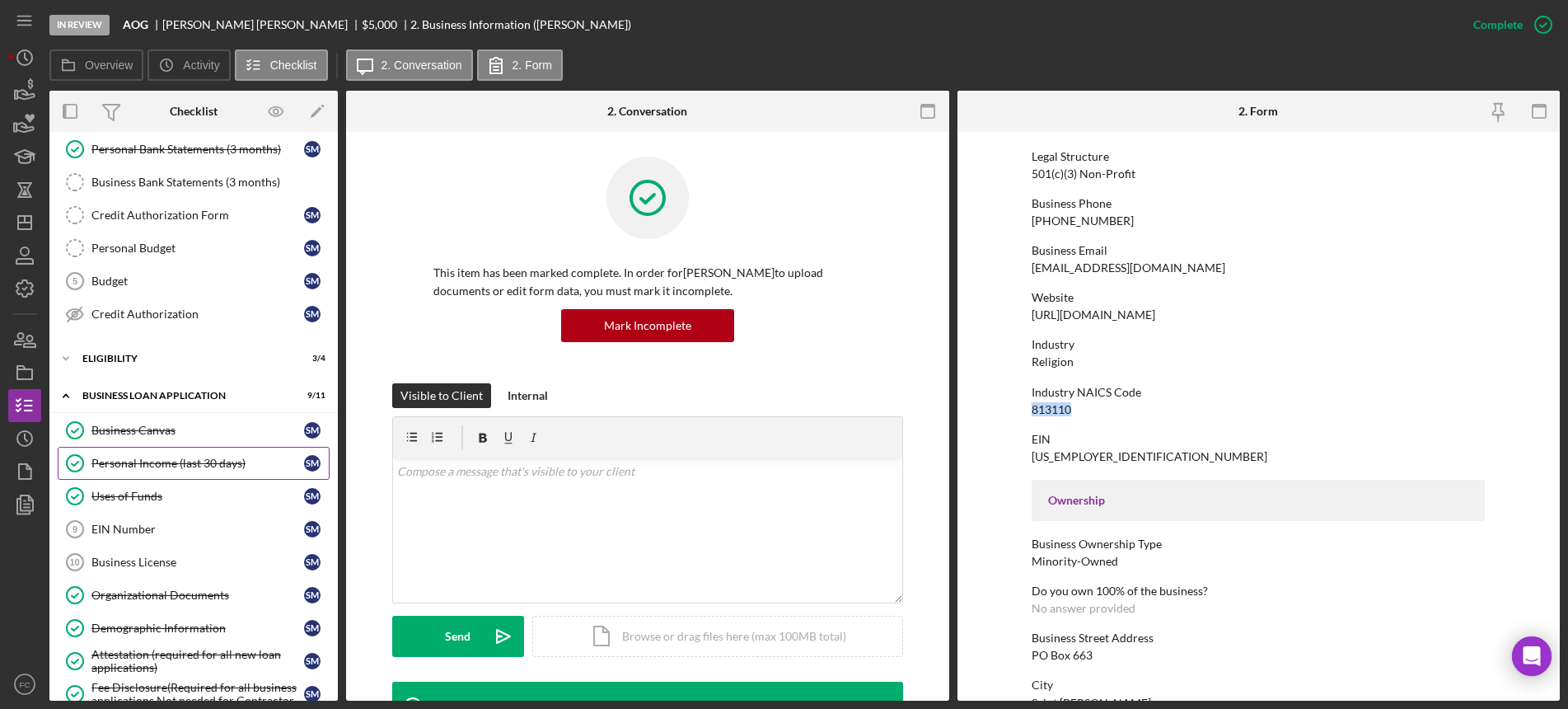
scroll to position [309, 0]
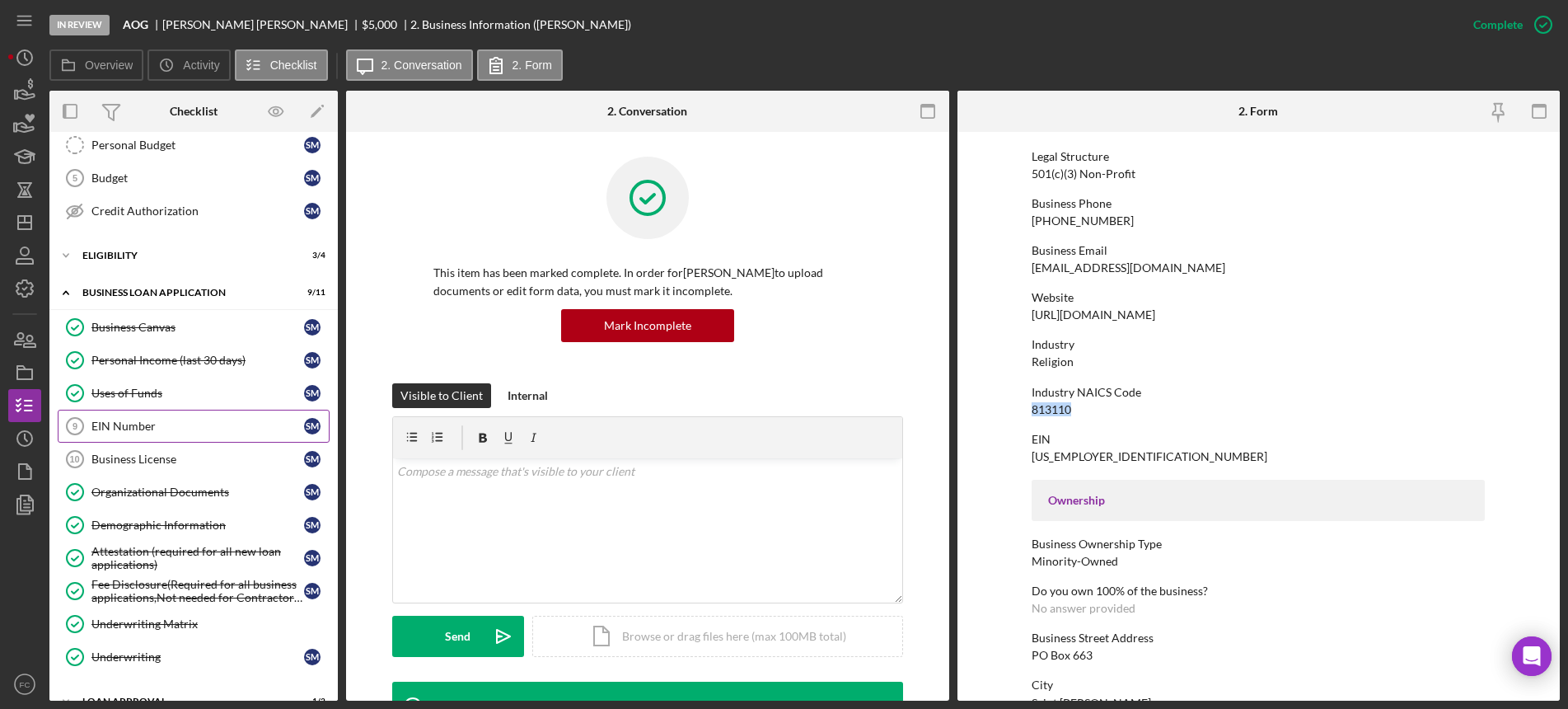
click at [158, 426] on div "EIN Number" at bounding box center [197, 425] width 212 height 13
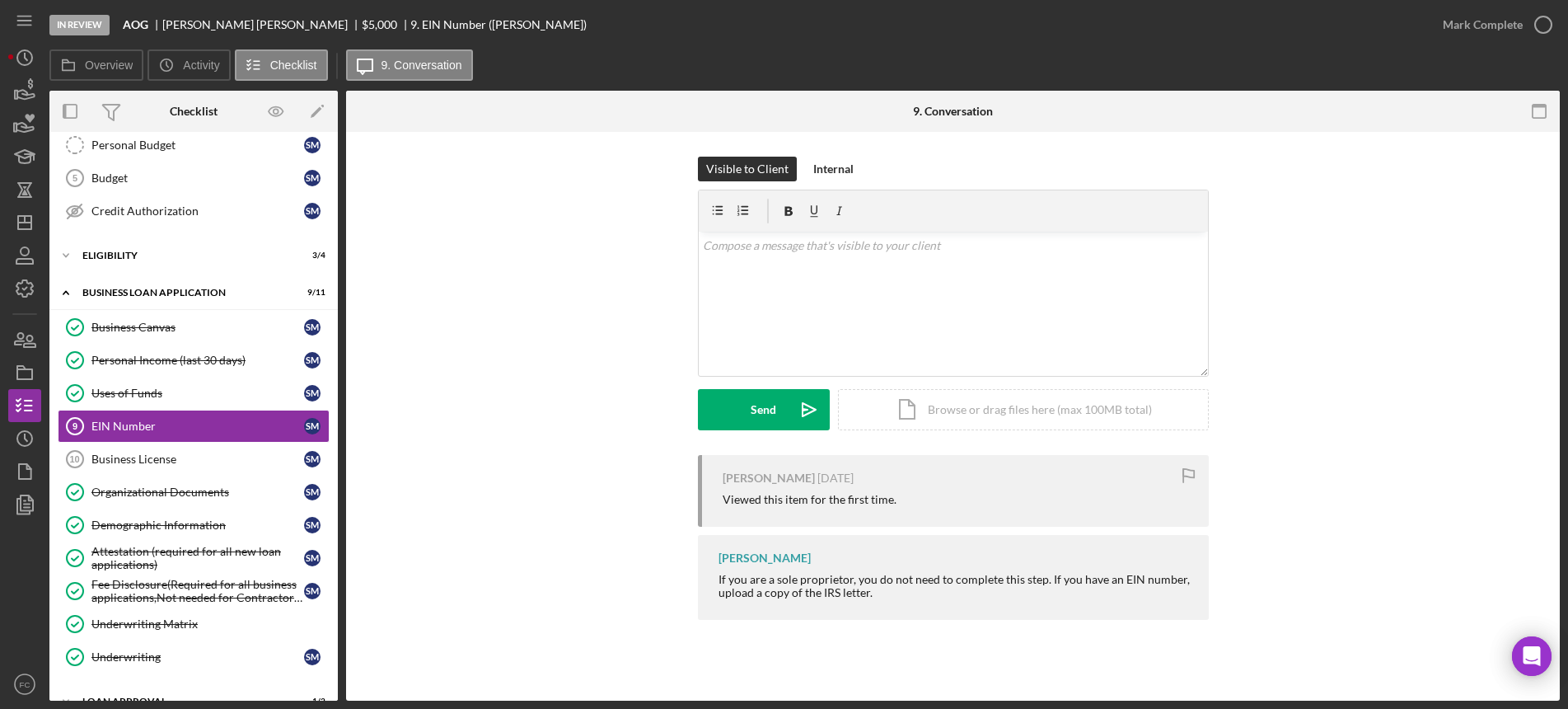
drag, startPoint x: 1048, startPoint y: 577, endPoint x: 1148, endPoint y: 614, distance: 106.6
click at [1176, 631] on div "Visible to Client Internal v Color teal Color pink Remove color Add row above A…" at bounding box center [952, 392] width 1214 height 521
copy div "If you have an EIN number, upload a copy of the IRS letter."
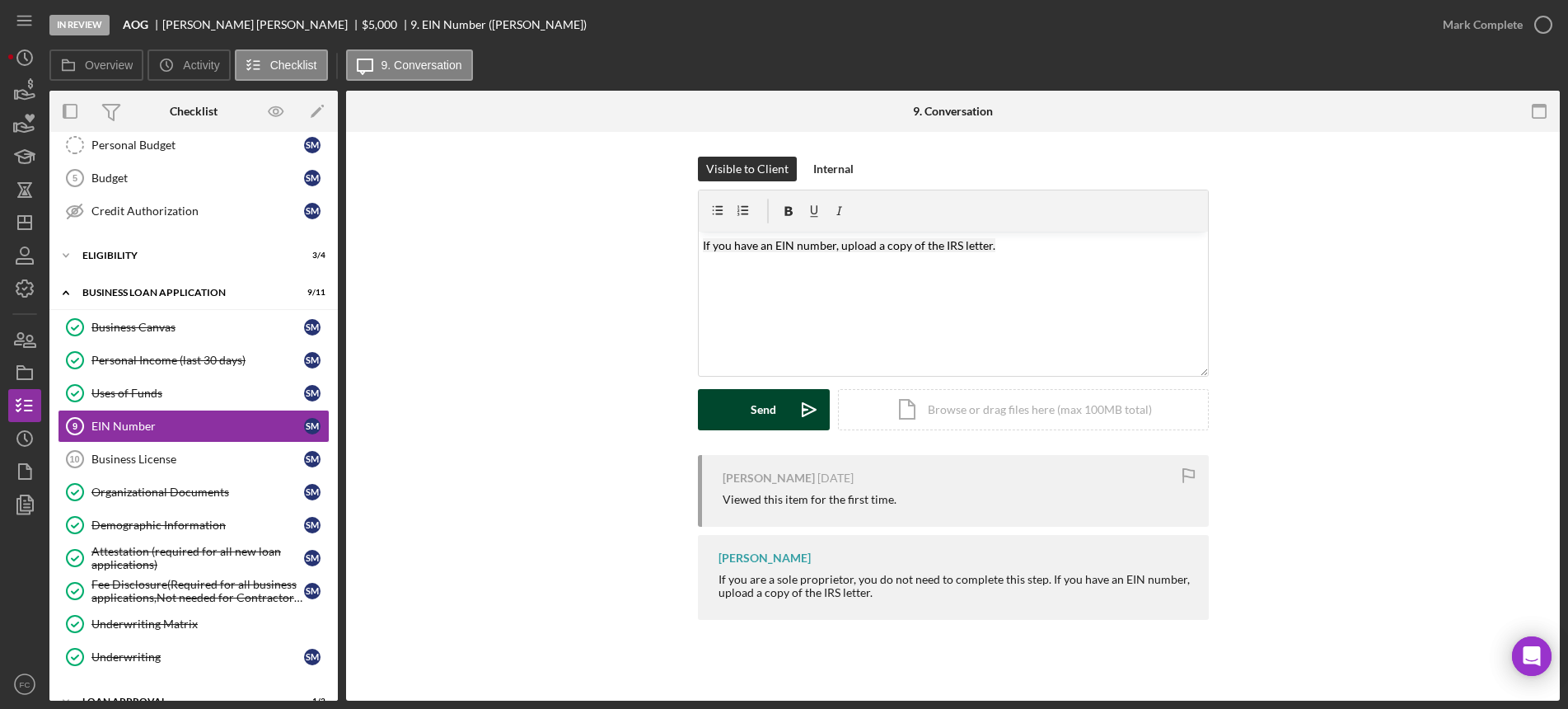
click at [756, 412] on div "Send" at bounding box center [763, 409] width 26 height 42
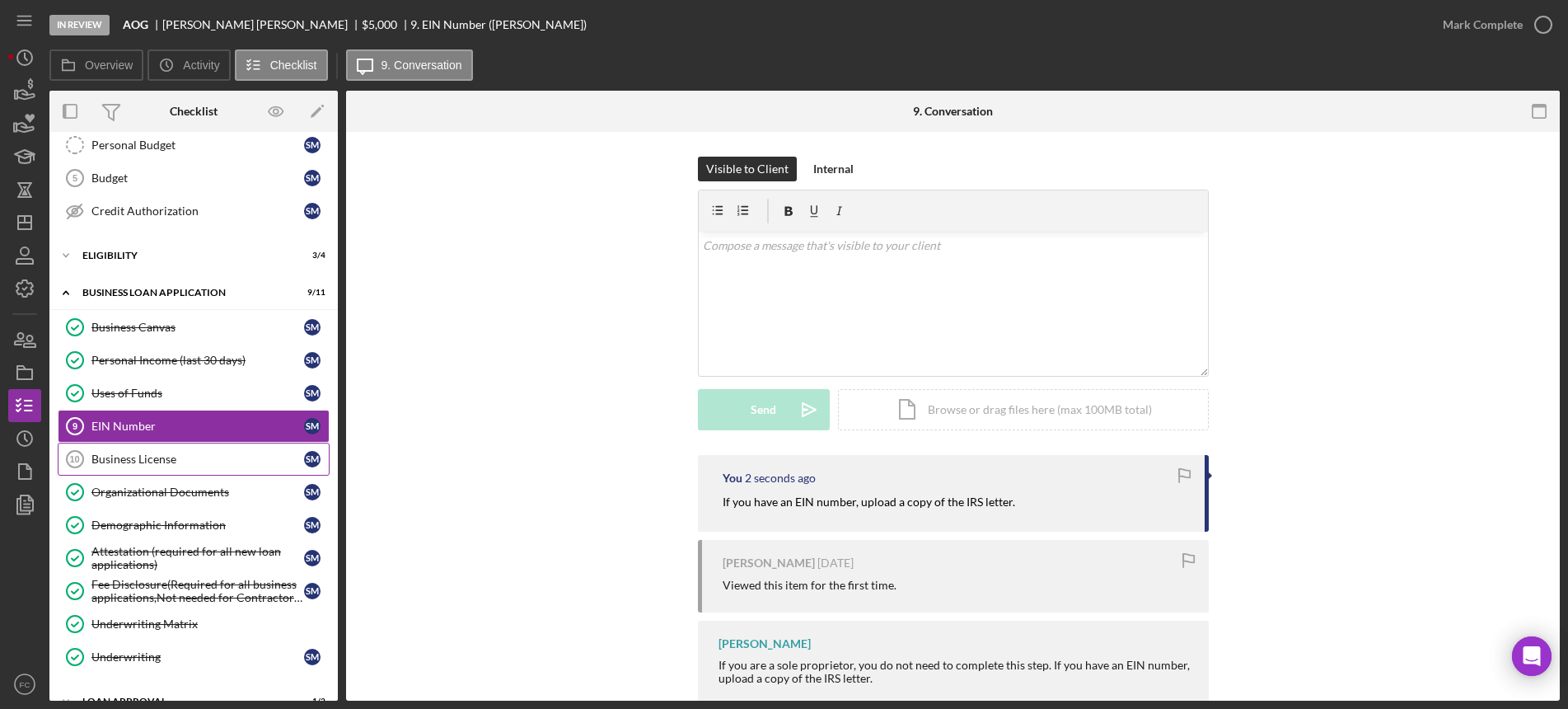
click at [182, 469] on link "Business License 10 Business License S M" at bounding box center [194, 459] width 272 height 33
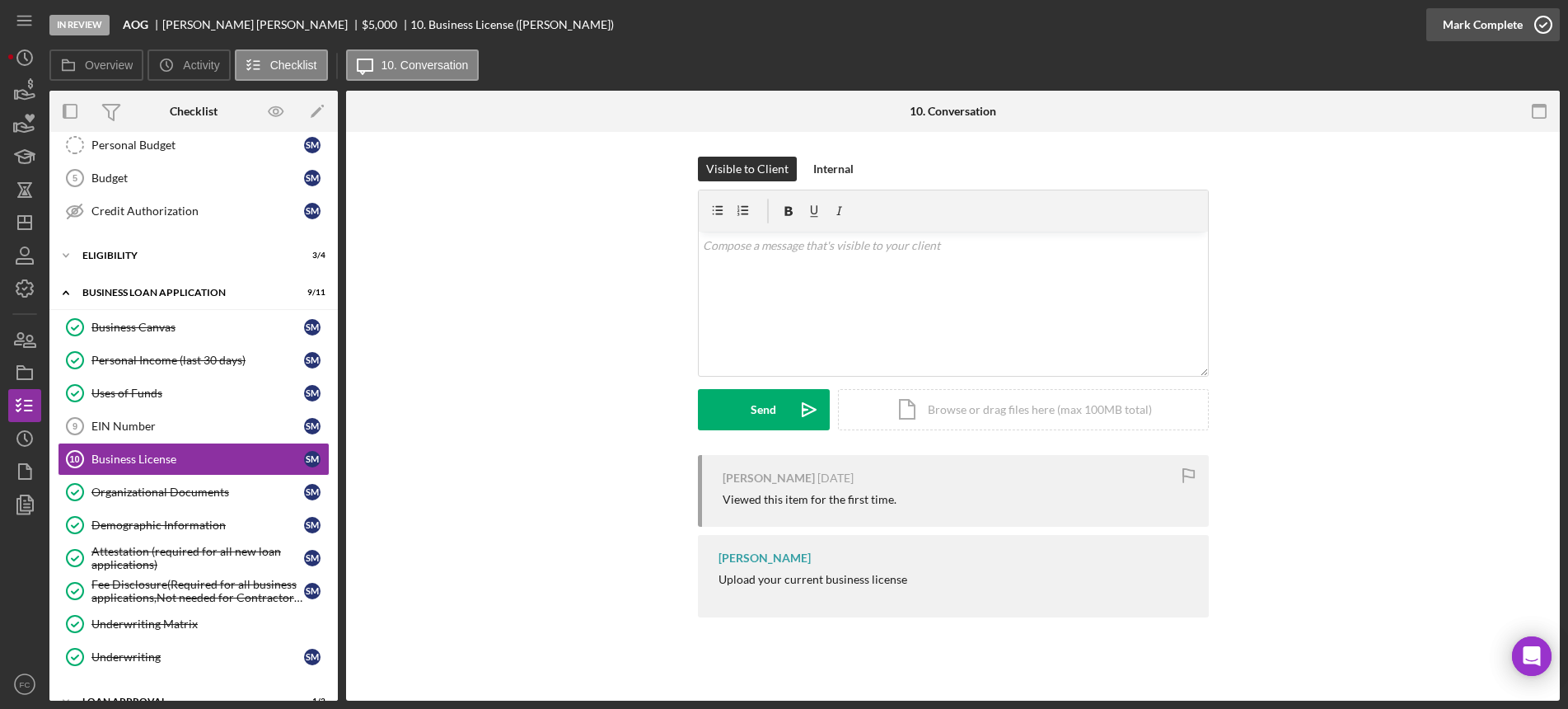
click at [1538, 16] on icon "button" at bounding box center [1543, 25] width 42 height 42
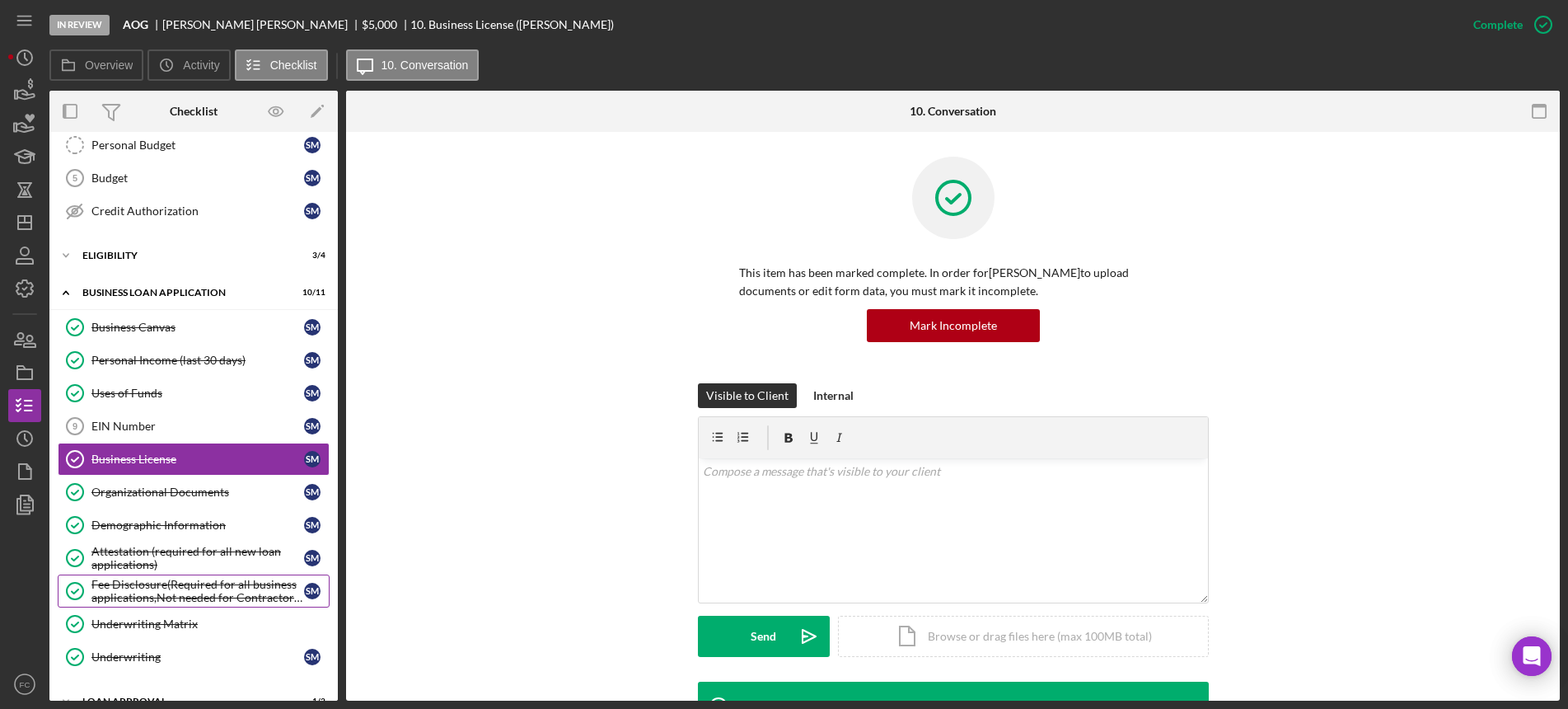
scroll to position [452, 0]
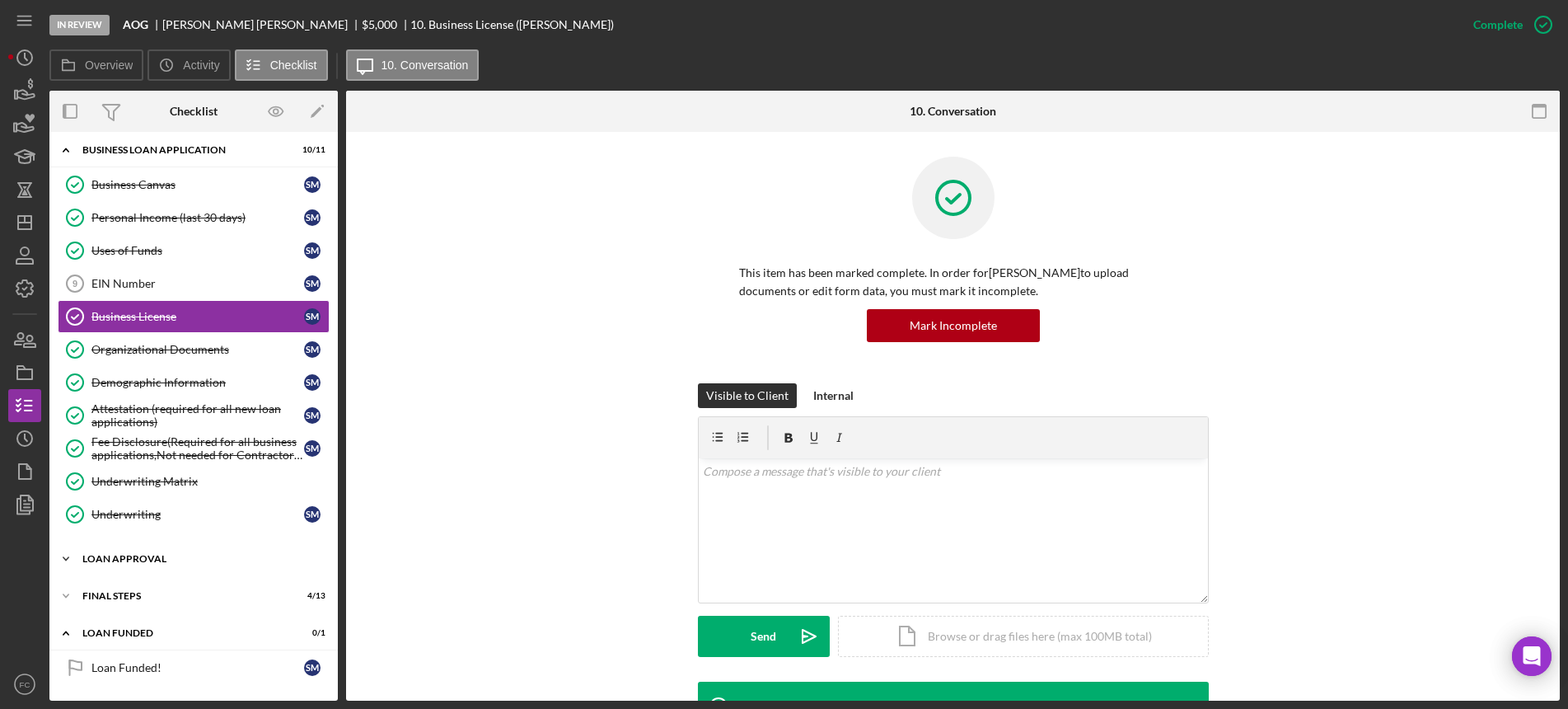
click at [137, 561] on div "Loan Approval" at bounding box center [200, 558] width 235 height 10
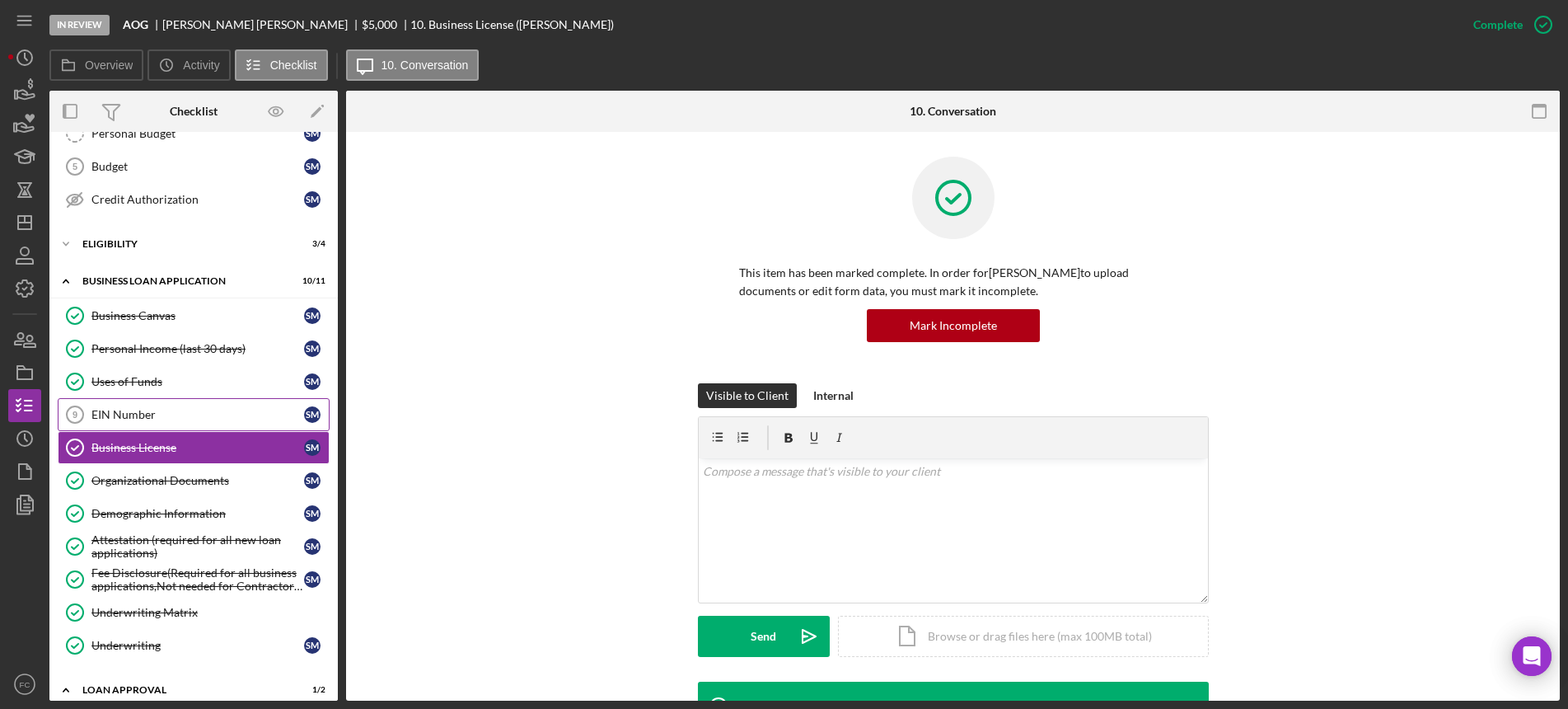
scroll to position [527, 0]
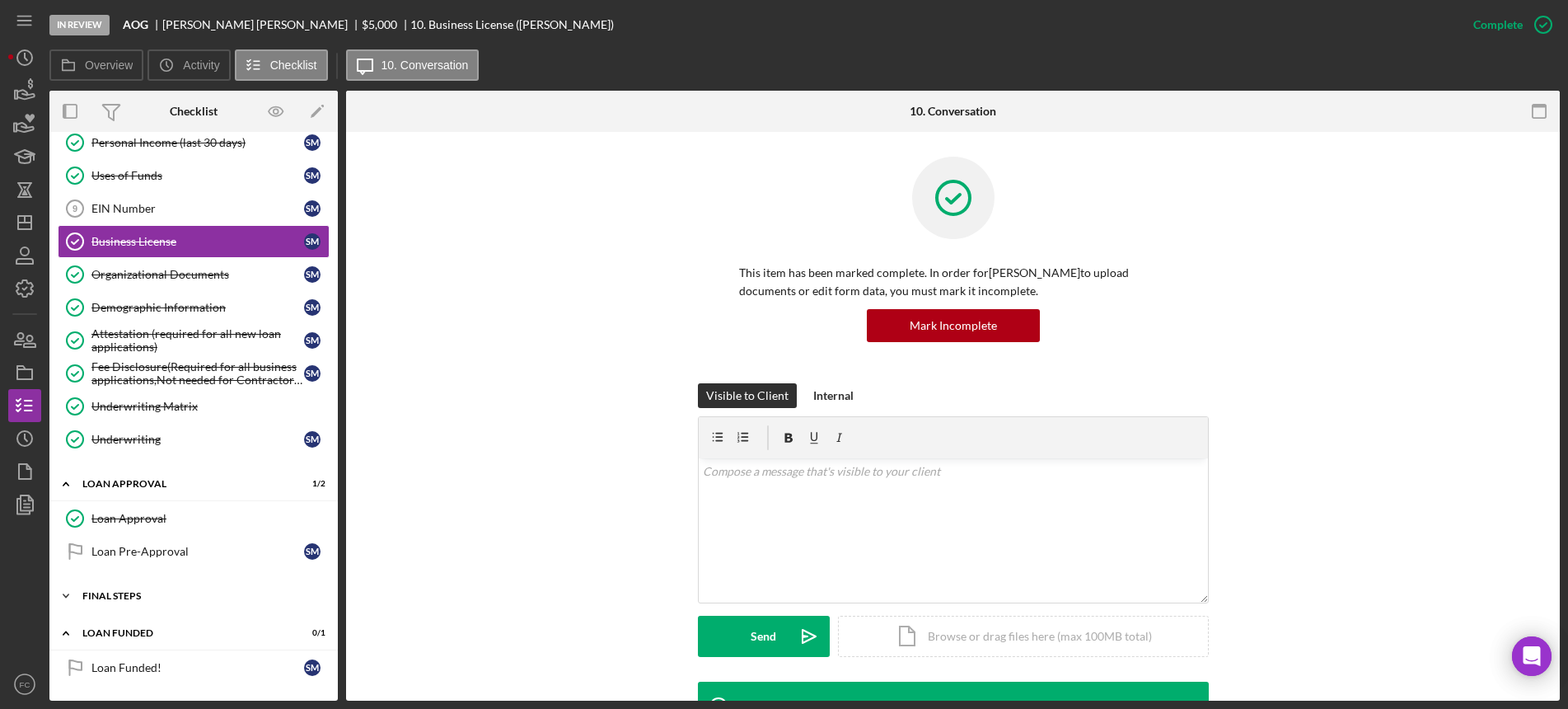
click at [152, 591] on div "Final Steps" at bounding box center [200, 595] width 235 height 10
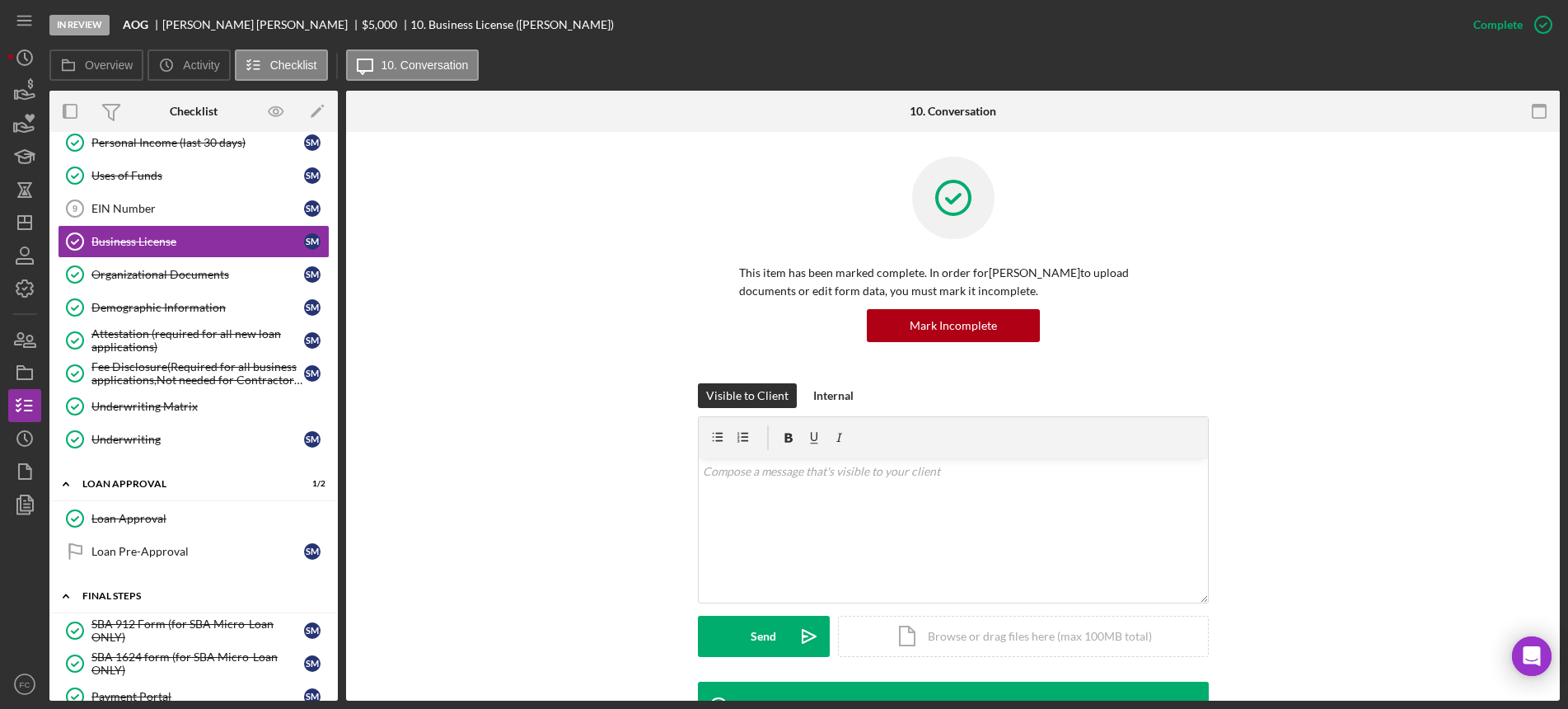
scroll to position [733, 0]
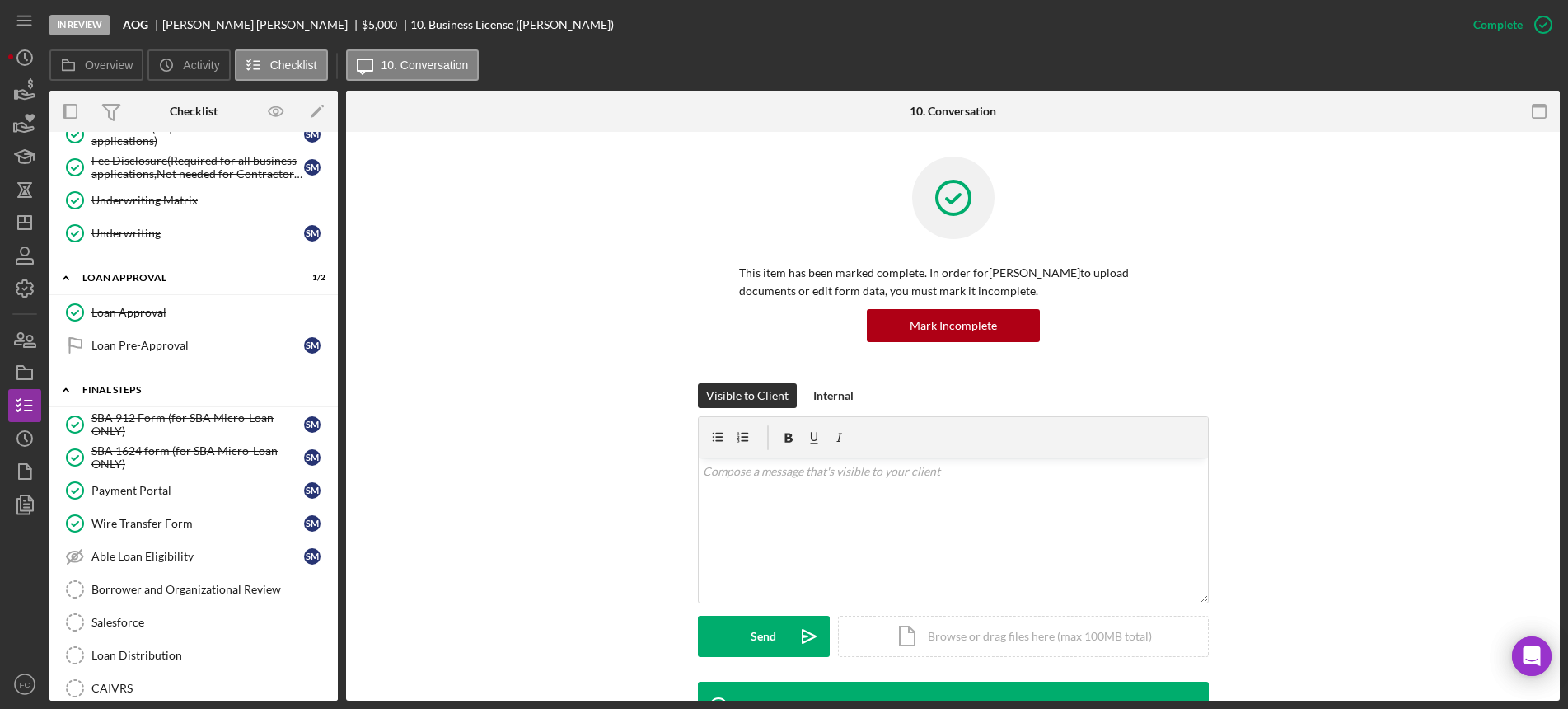
click at [152, 591] on div "Borrower and Organizational Review" at bounding box center [209, 589] width 237 height 13
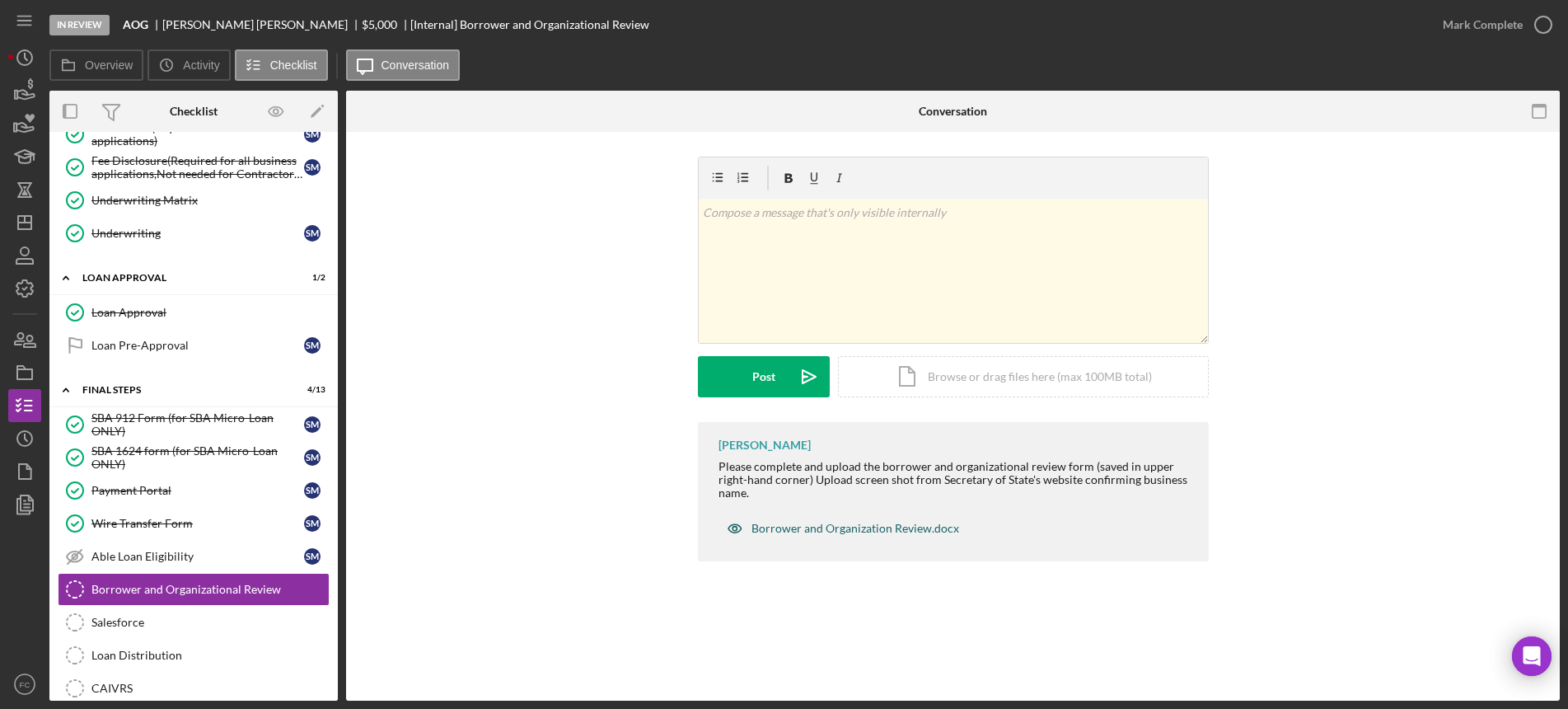
click at [787, 530] on div "Borrower and Organization Review.docx" at bounding box center [855, 528] width 208 height 13
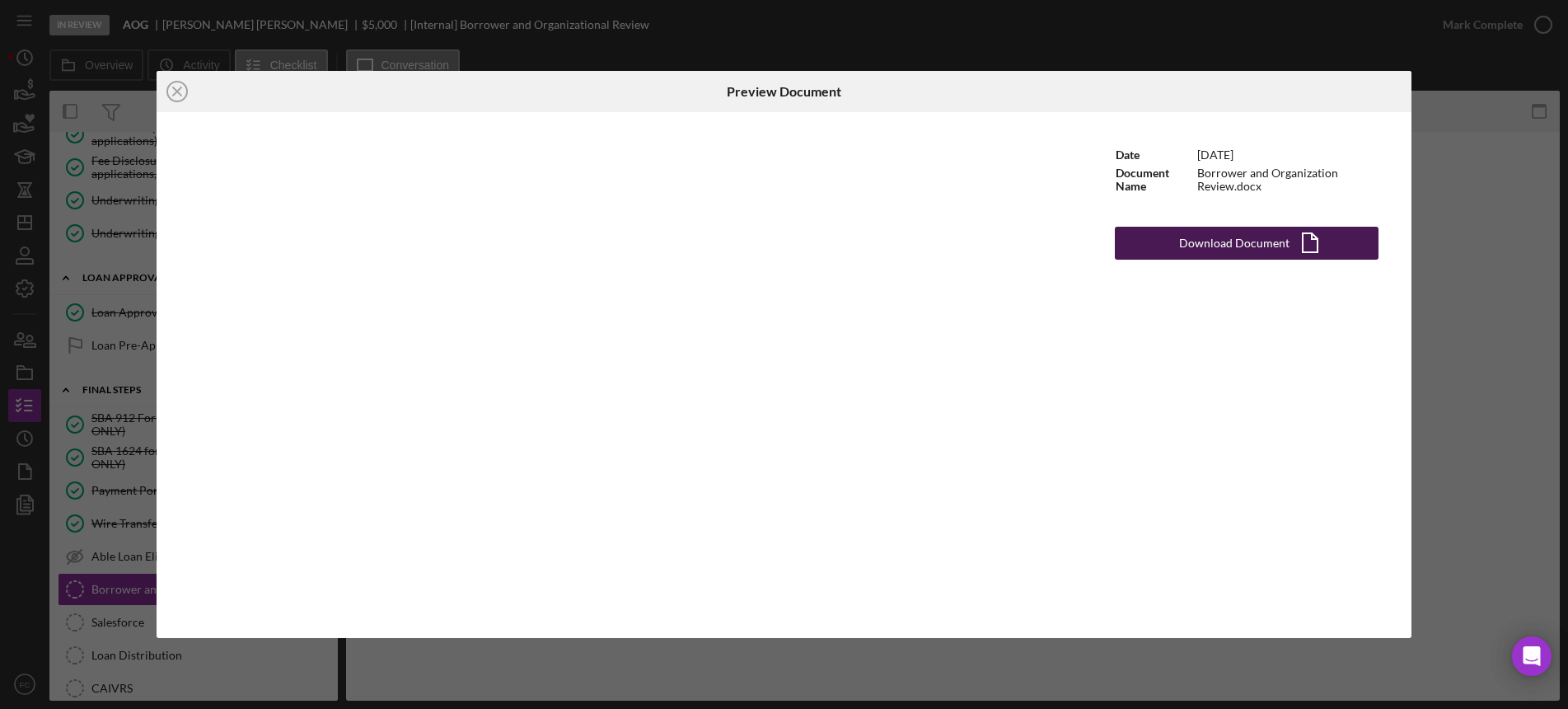
click at [1221, 238] on div "Download Document" at bounding box center [1234, 242] width 110 height 33
click at [175, 89] on line at bounding box center [177, 91] width 8 height 8
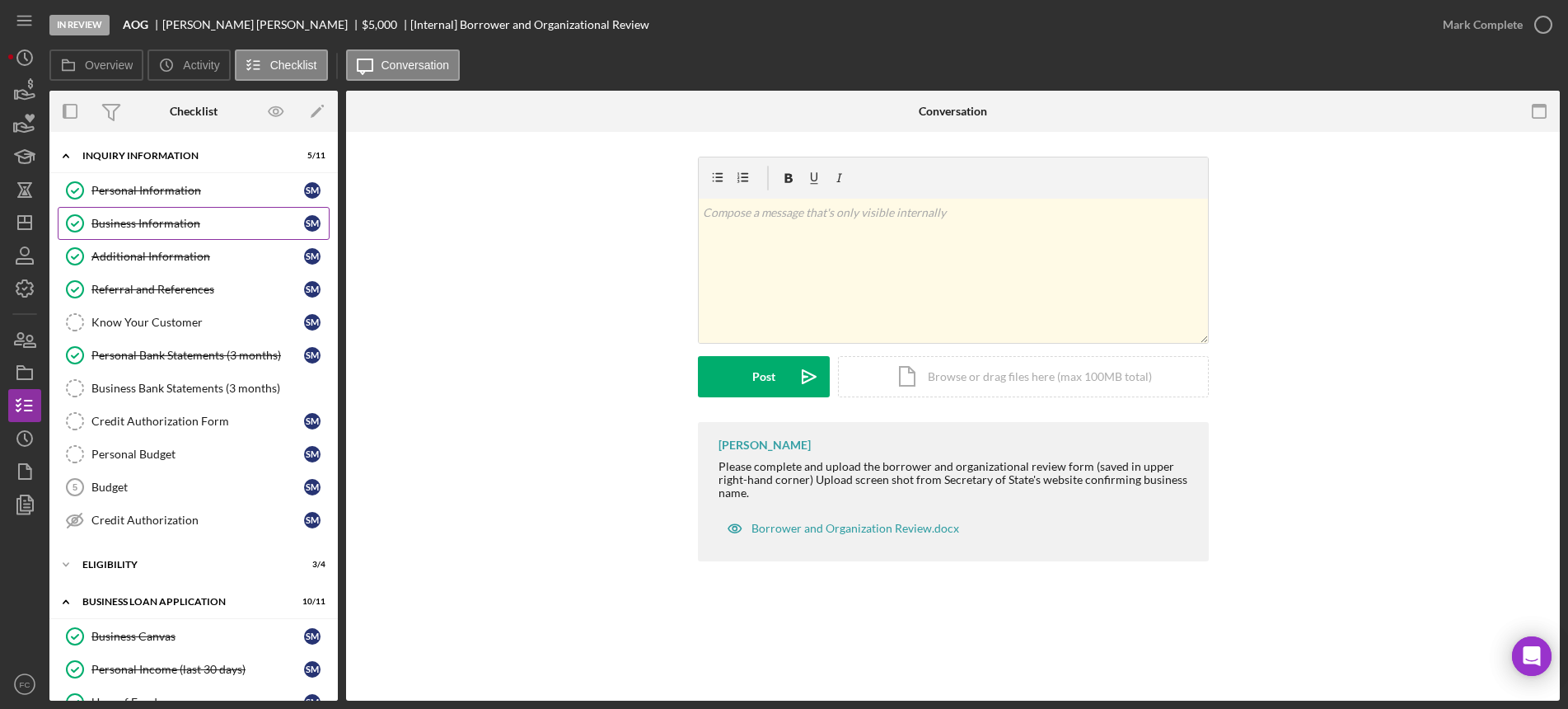
click at [150, 222] on div "Business Information" at bounding box center [197, 223] width 212 height 13
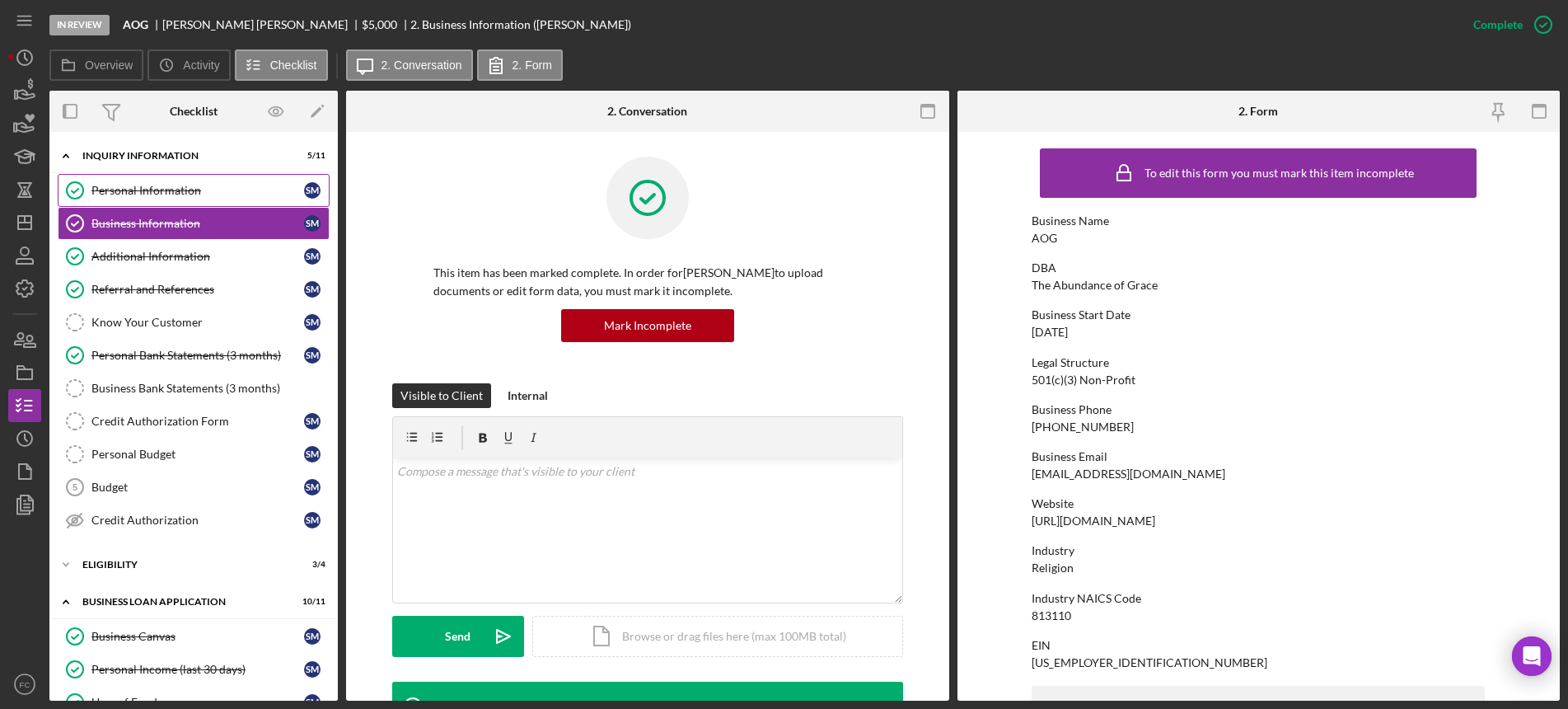
click at [128, 190] on div "Personal Information" at bounding box center [197, 190] width 212 height 13
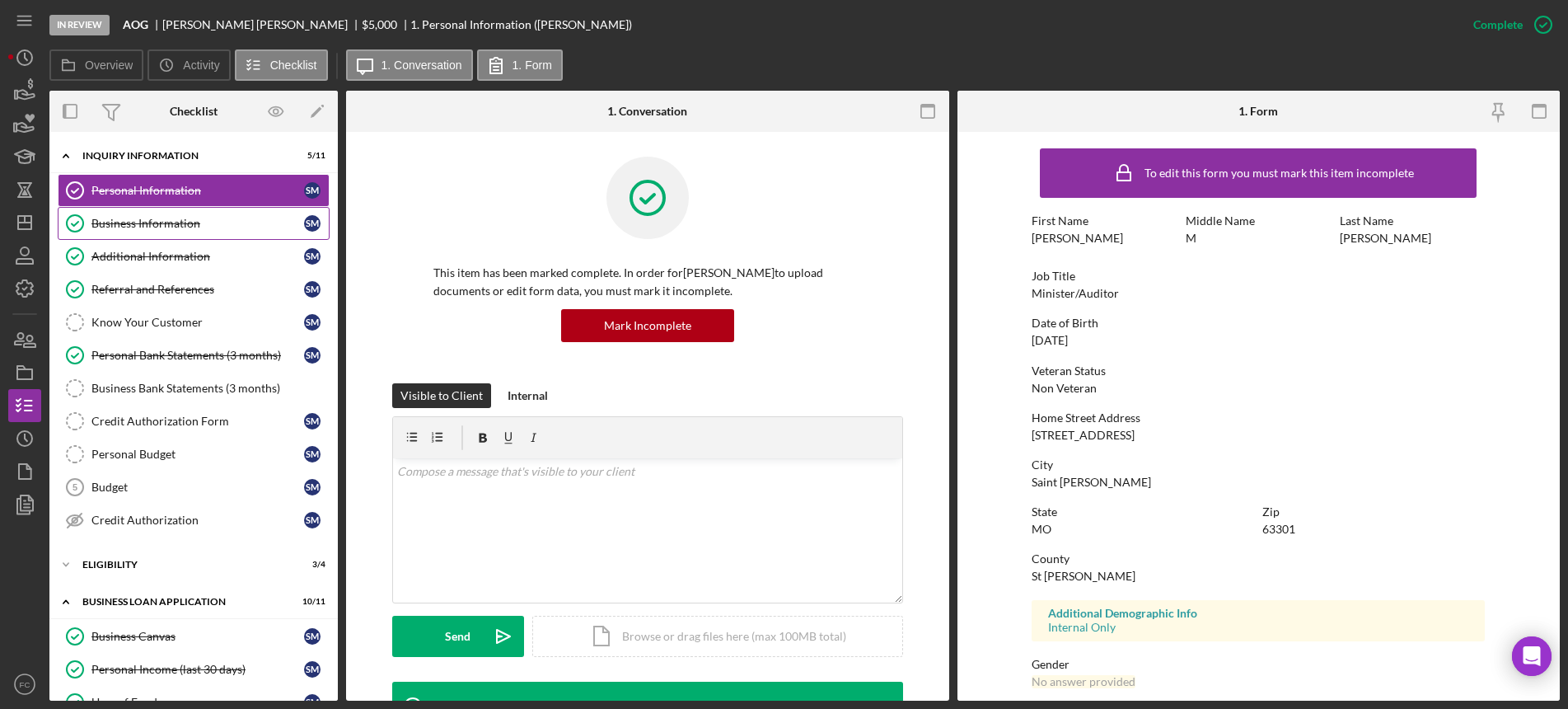
click at [159, 225] on div "Business Information" at bounding box center [197, 223] width 212 height 13
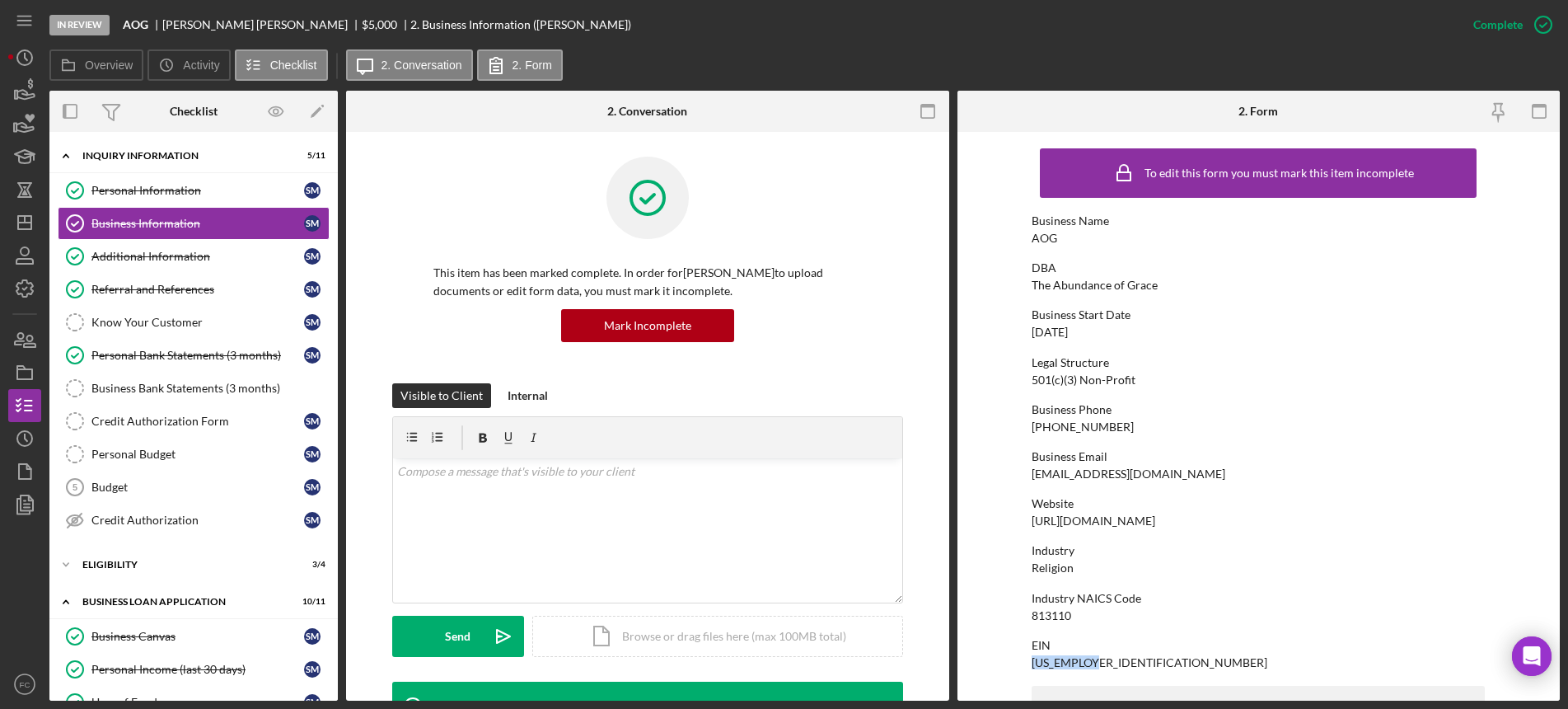
drag, startPoint x: 1029, startPoint y: 667, endPoint x: 1098, endPoint y: 663, distance: 69.1
click at [1098, 663] on div "EIN [US_EMPLOYER_IDENTIFICATION_NUMBER]" at bounding box center [1258, 653] width 453 height 30
copy div "[US_EMPLOYER_IDENTIFICATION_NUMBER]"
drag, startPoint x: 1022, startPoint y: 285, endPoint x: 1153, endPoint y: 279, distance: 131.1
click at [1153, 279] on form "To edit this form you must mark this item incomplete Business Name AOG DBA The …" at bounding box center [1259, 415] width 603 height 568
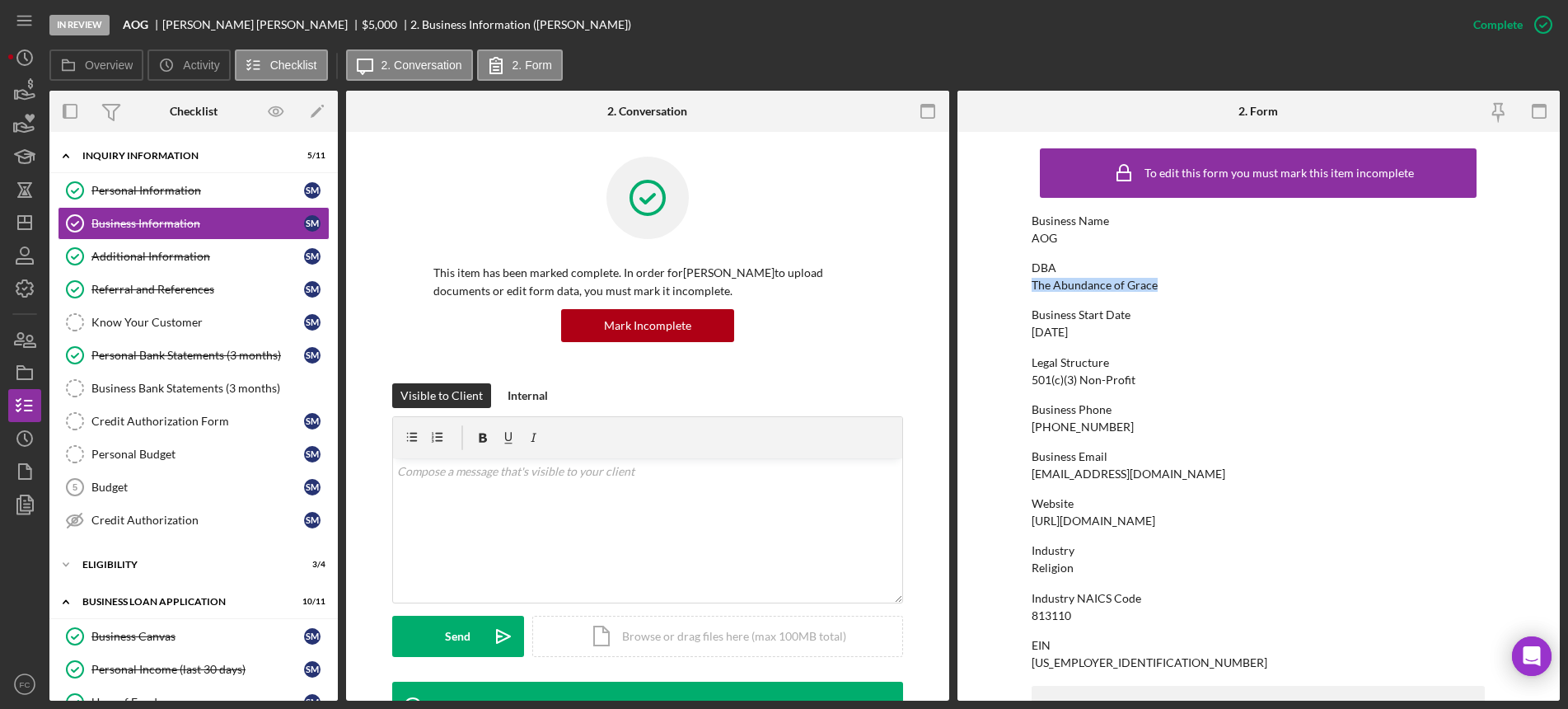
copy div "The Abundance of Grace"
click at [137, 190] on div "Personal Information" at bounding box center [197, 190] width 212 height 13
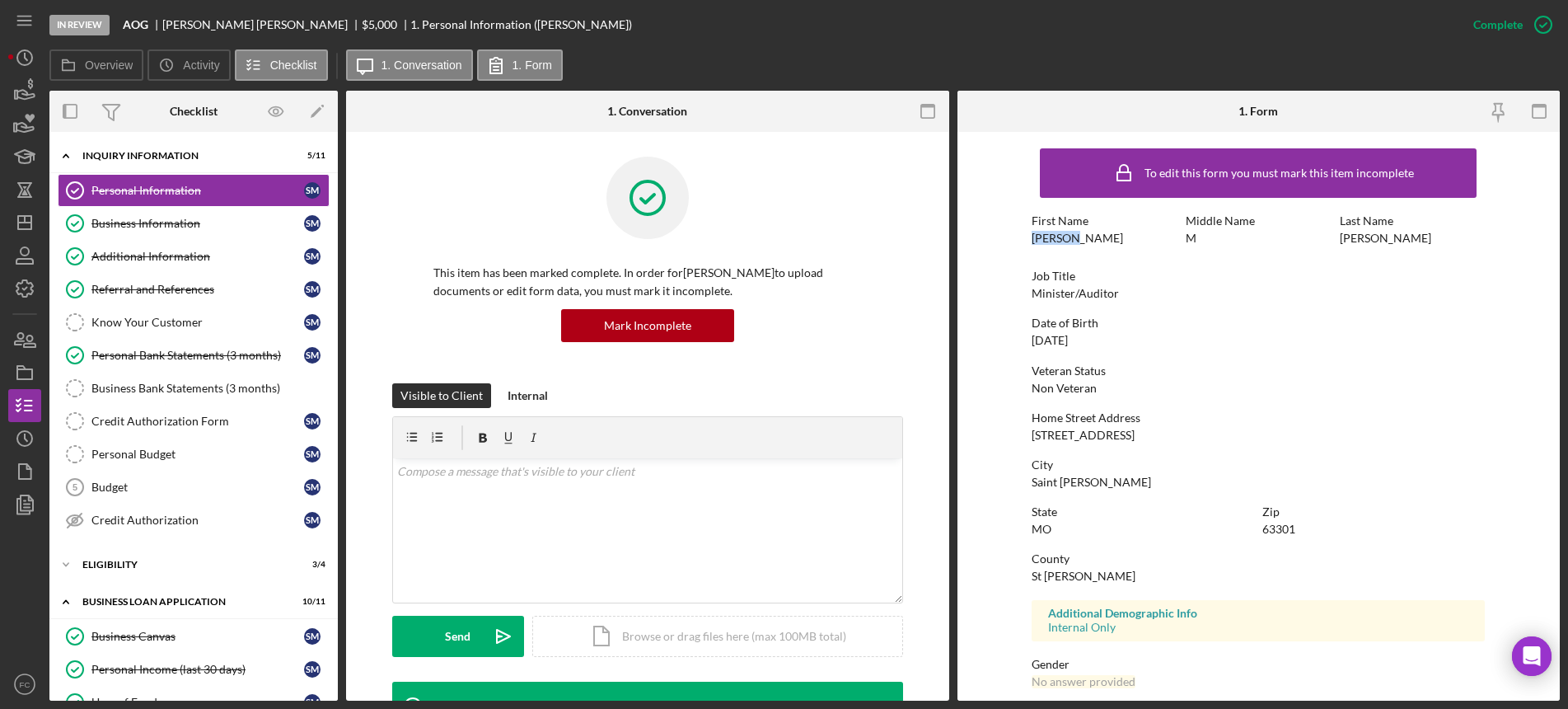
drag, startPoint x: 1020, startPoint y: 242, endPoint x: 1074, endPoint y: 233, distance: 54.7
click at [1074, 233] on form "To edit this form you must mark this item incomplete First Name [PERSON_NAME] M…" at bounding box center [1259, 415] width 603 height 568
drag, startPoint x: 1336, startPoint y: 233, endPoint x: 1423, endPoint y: 244, distance: 87.7
click at [1423, 244] on div "First Name [PERSON_NAME] Middle Name M Last Name [PERSON_NAME]" at bounding box center [1258, 237] width 453 height 47
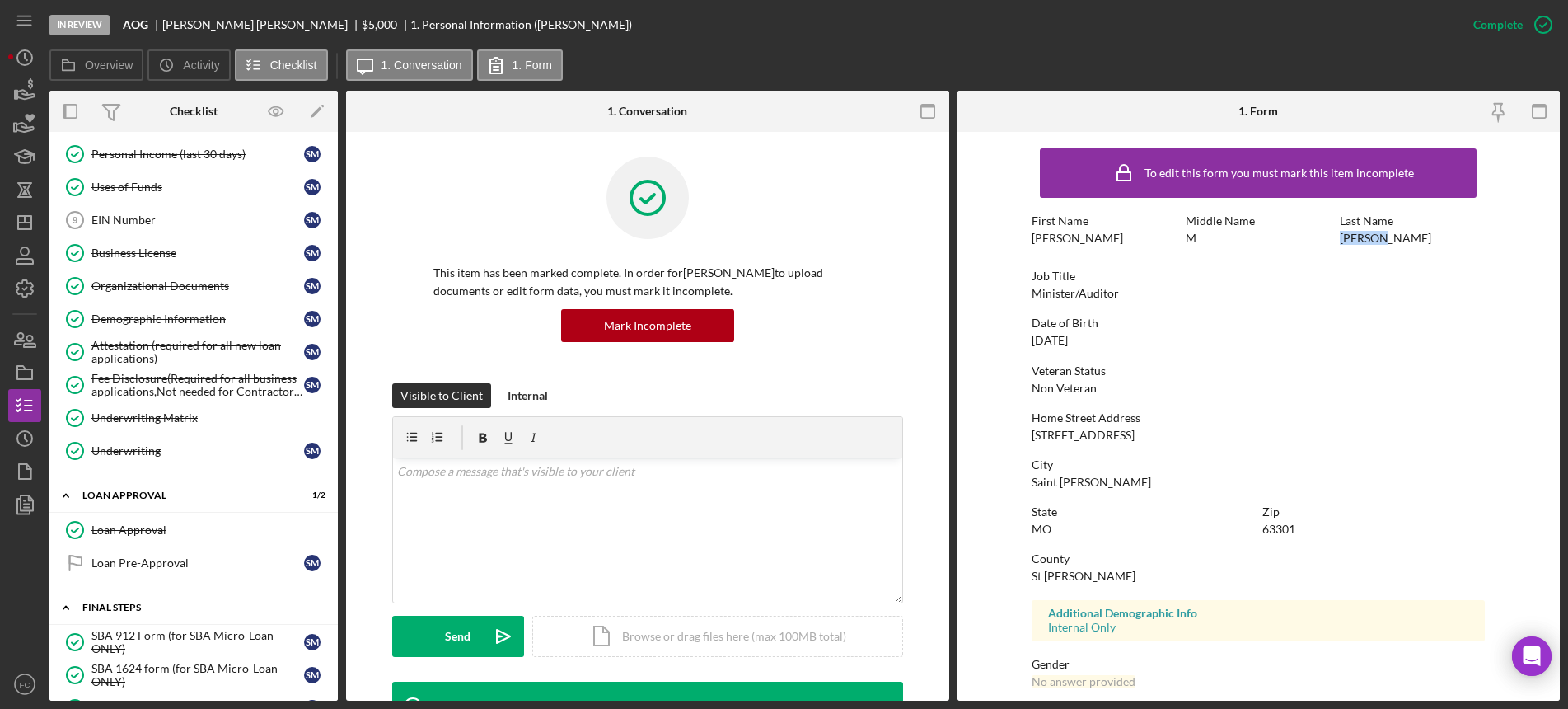
scroll to position [618, 0]
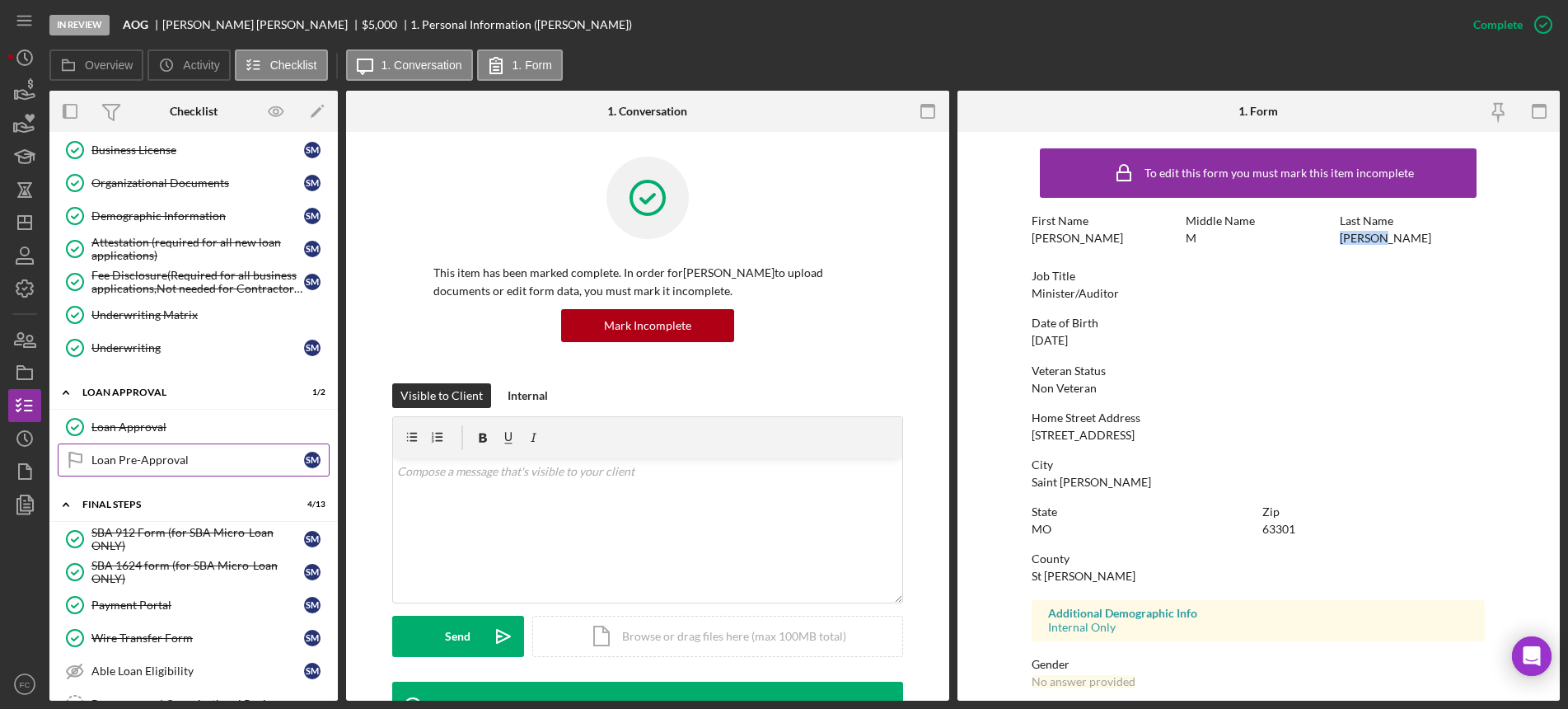
click at [171, 459] on div "Loan Pre-Approval" at bounding box center [197, 460] width 212 height 13
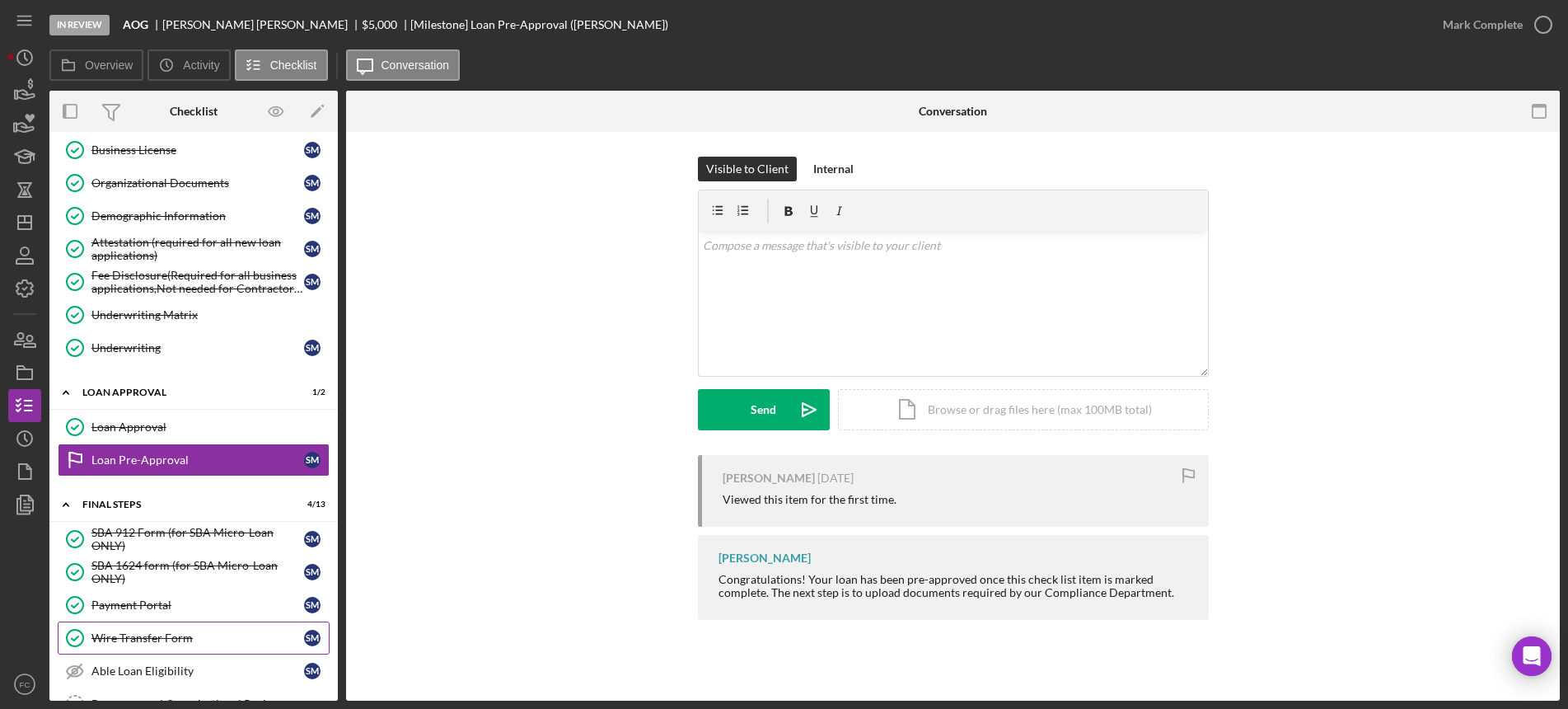
scroll to position [721, 0]
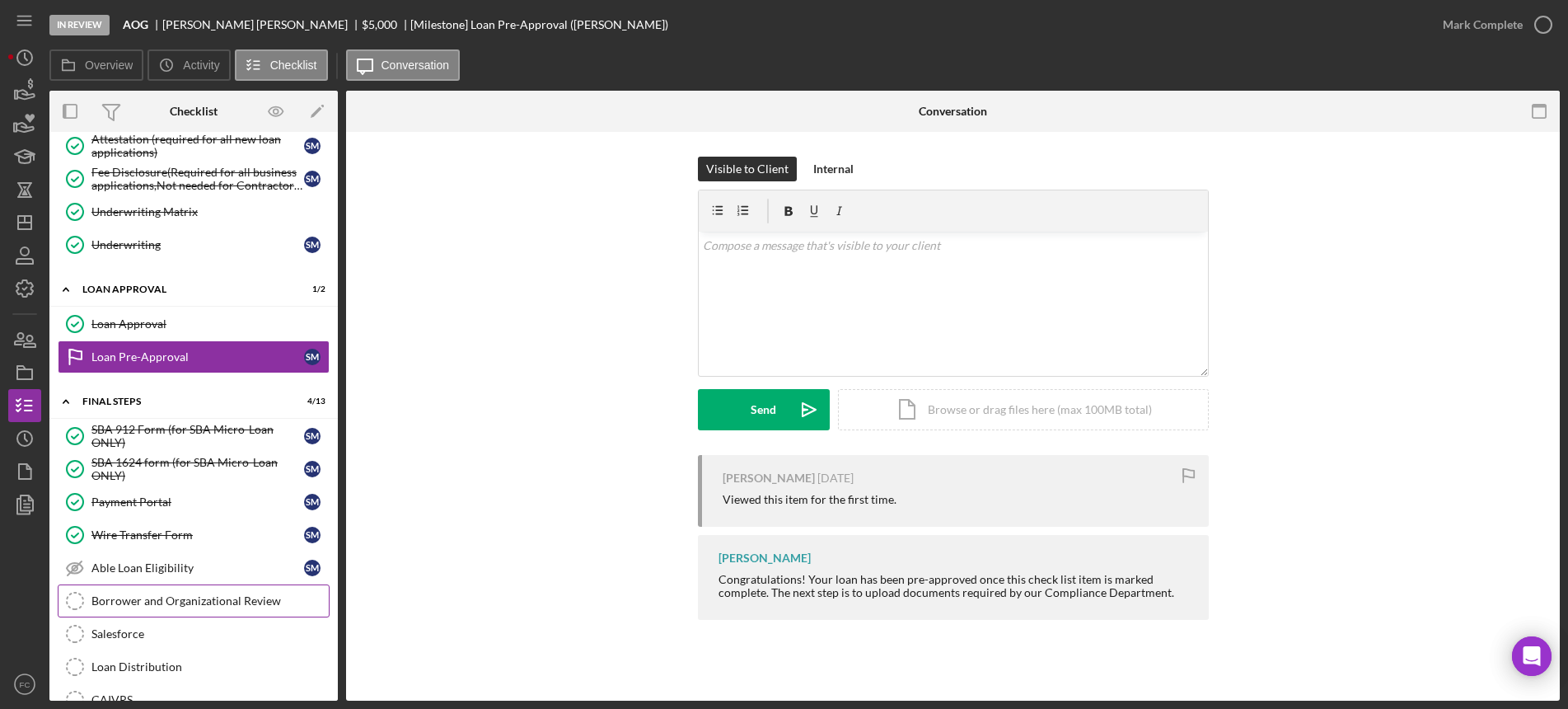
click at [192, 595] on div "Borrower and Organizational Review" at bounding box center [209, 600] width 237 height 13
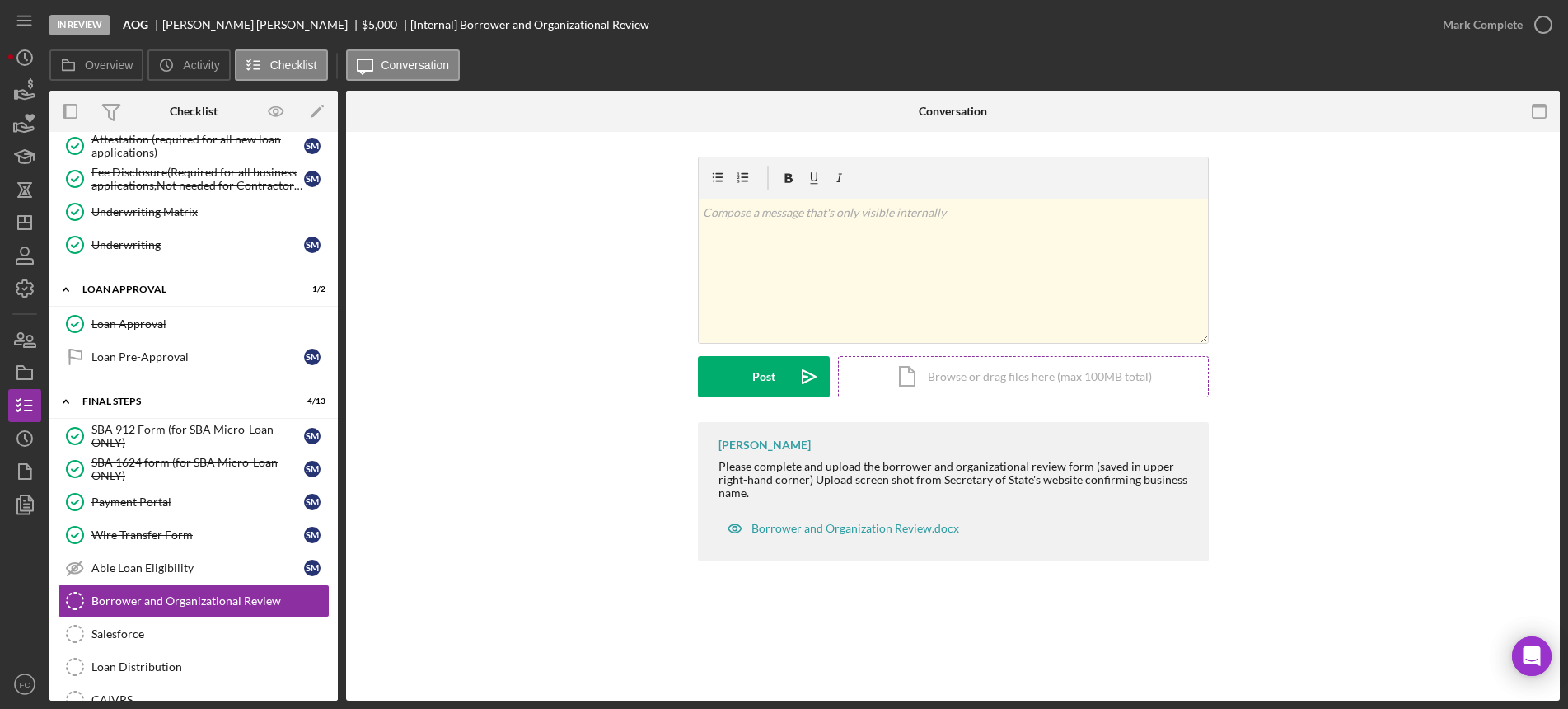
click at [986, 382] on div "Icon/Document Browse or drag files here (max 100MB total) Tap to choose files o…" at bounding box center [1023, 377] width 370 height 42
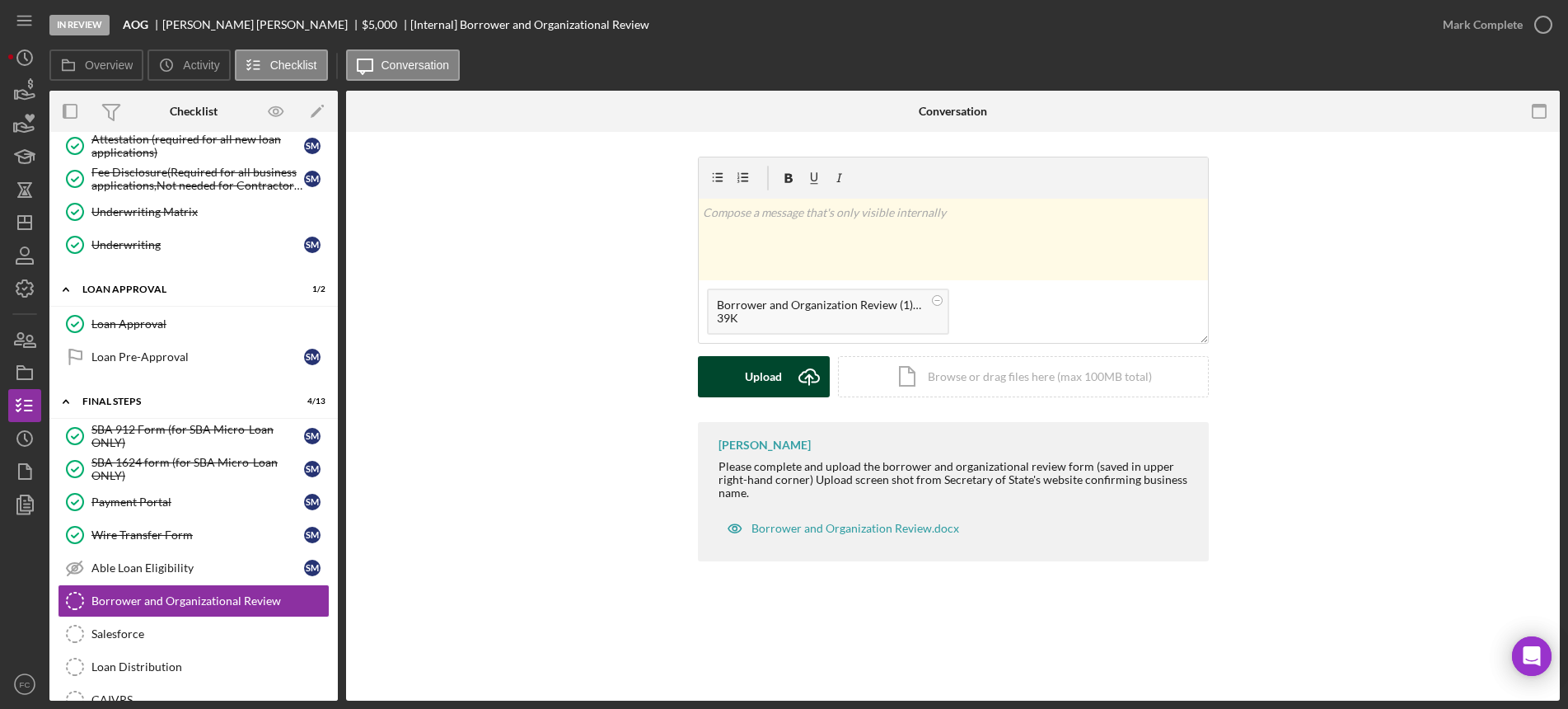
click at [722, 368] on button "Upload Icon/Upload" at bounding box center [764, 377] width 132 height 42
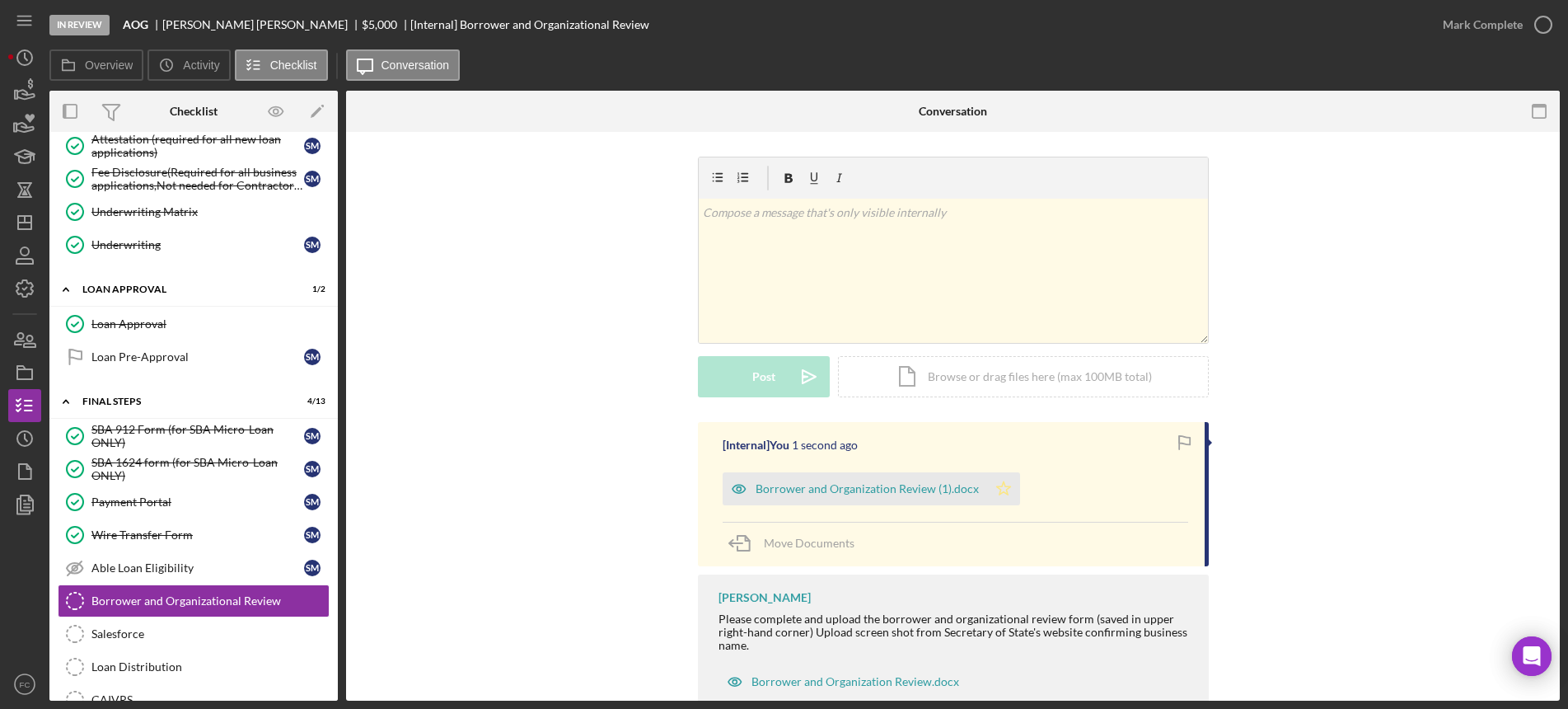
click at [1001, 492] on icon "Icon/Star" at bounding box center [1003, 488] width 33 height 33
drag, startPoint x: 1544, startPoint y: 18, endPoint x: 1031, endPoint y: 44, distance: 513.7
click at [1021, 46] on div "In Review AOG [PERSON_NAME] $5,000 $5,000 [Internal] Borrower and Organizationa…" at bounding box center [738, 25] width 1377 height 50
click at [1544, 21] on icon "button" at bounding box center [1543, 25] width 42 height 42
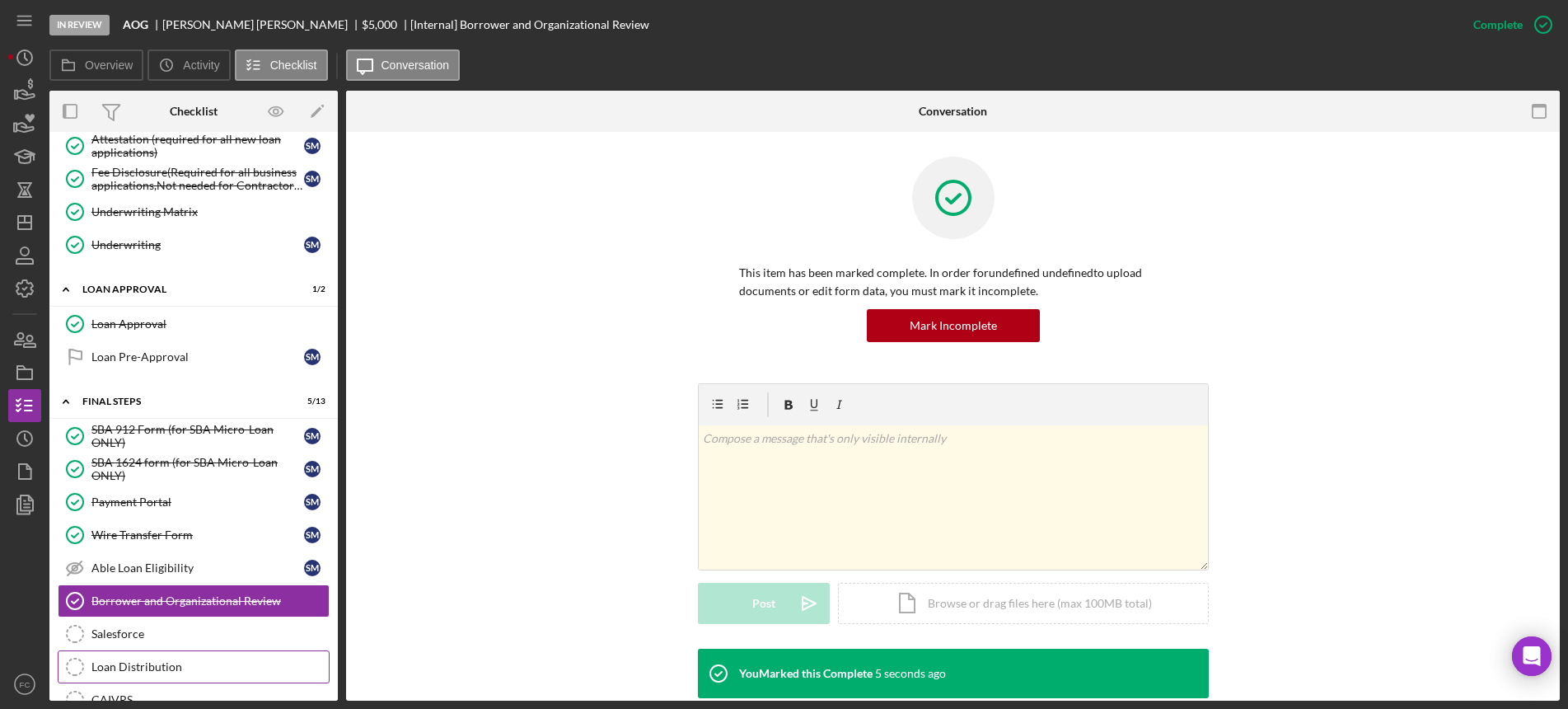
click at [176, 664] on div "Loan Distribution" at bounding box center [209, 667] width 237 height 13
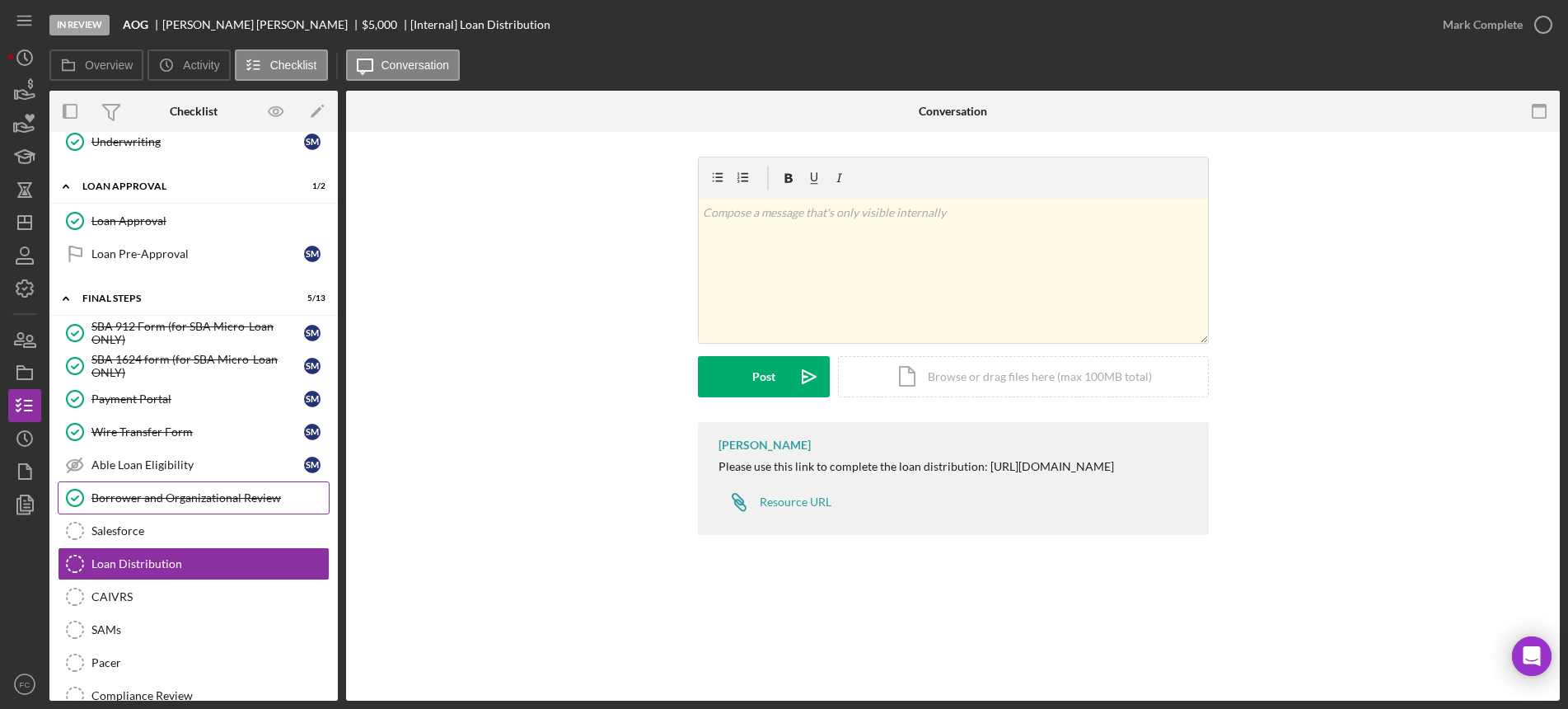
scroll to position [927, 0]
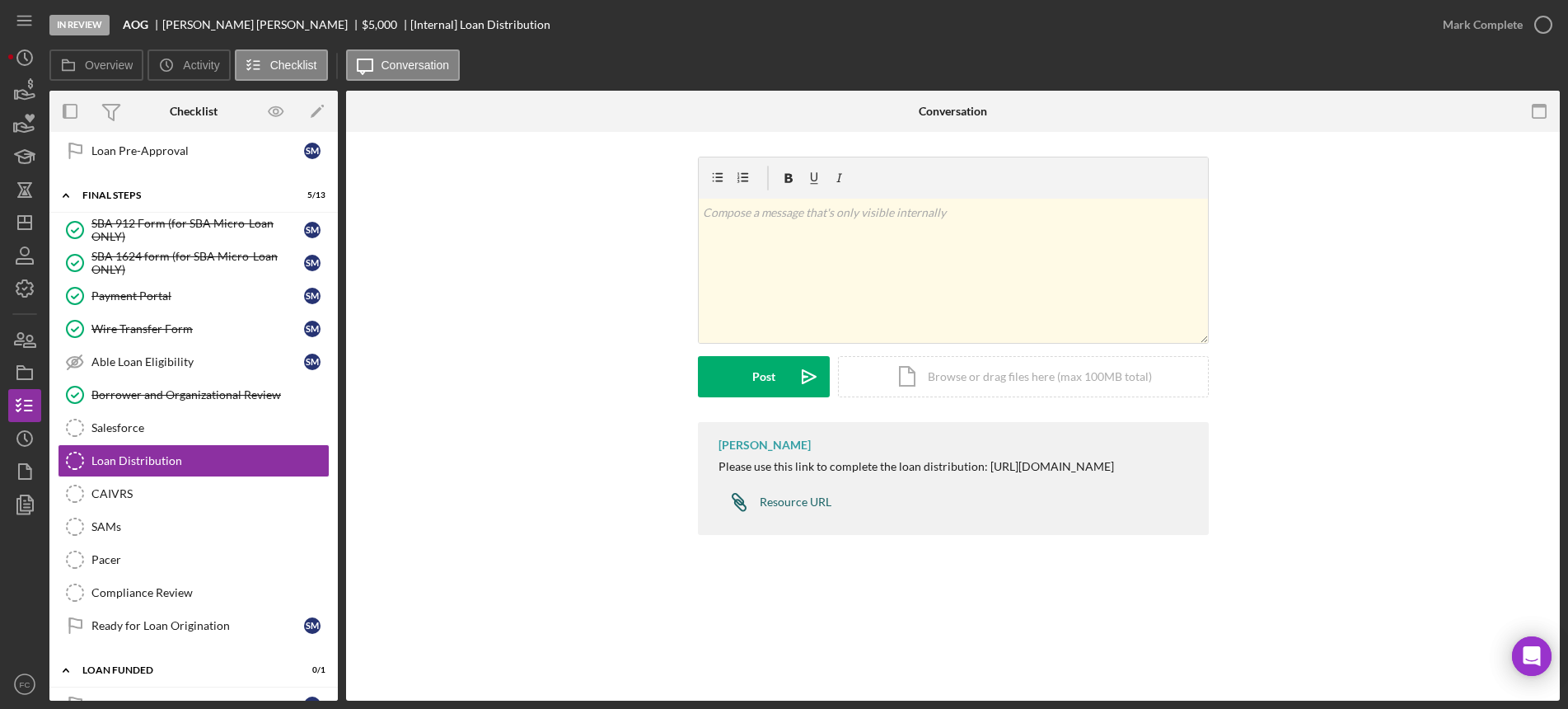
click at [771, 508] on div "Resource URL" at bounding box center [795, 501] width 72 height 13
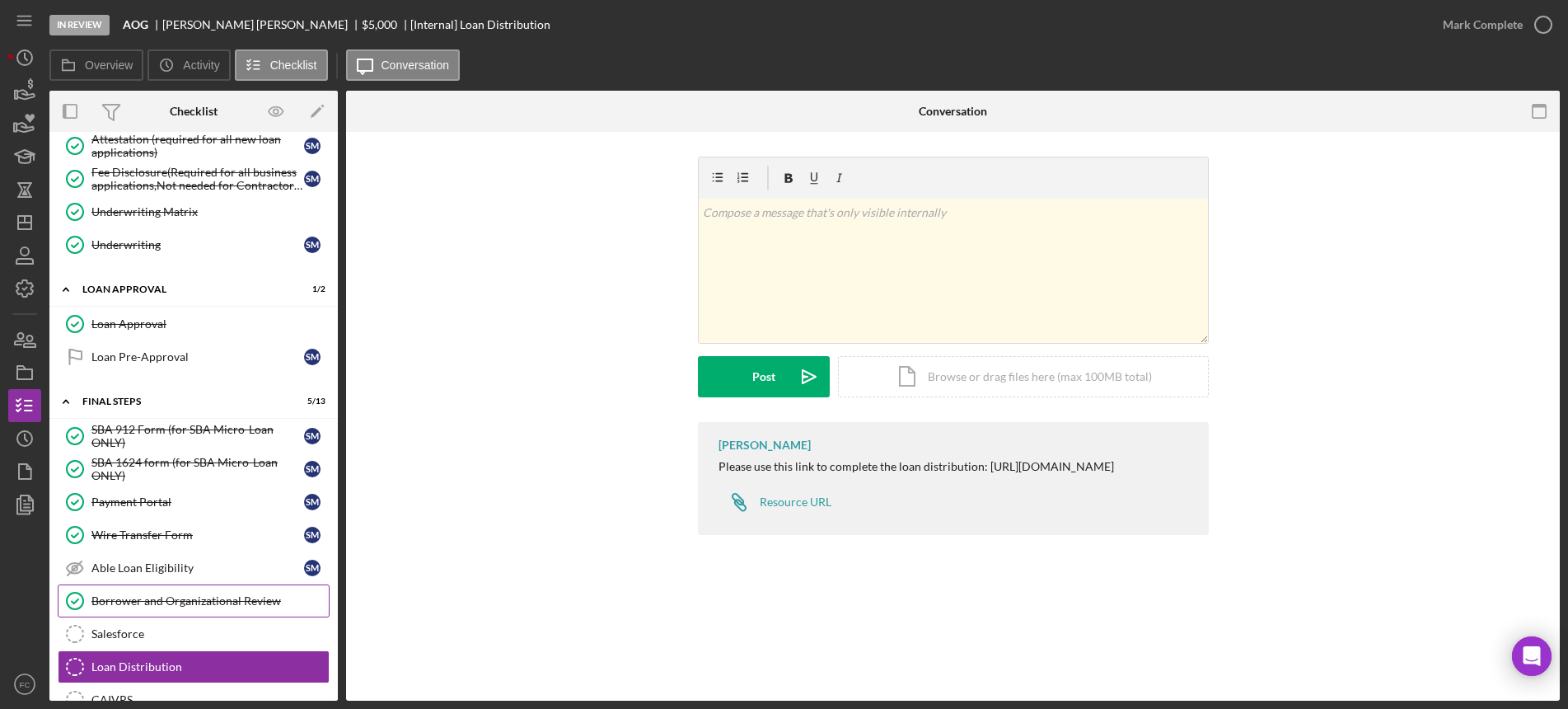
scroll to position [964, 0]
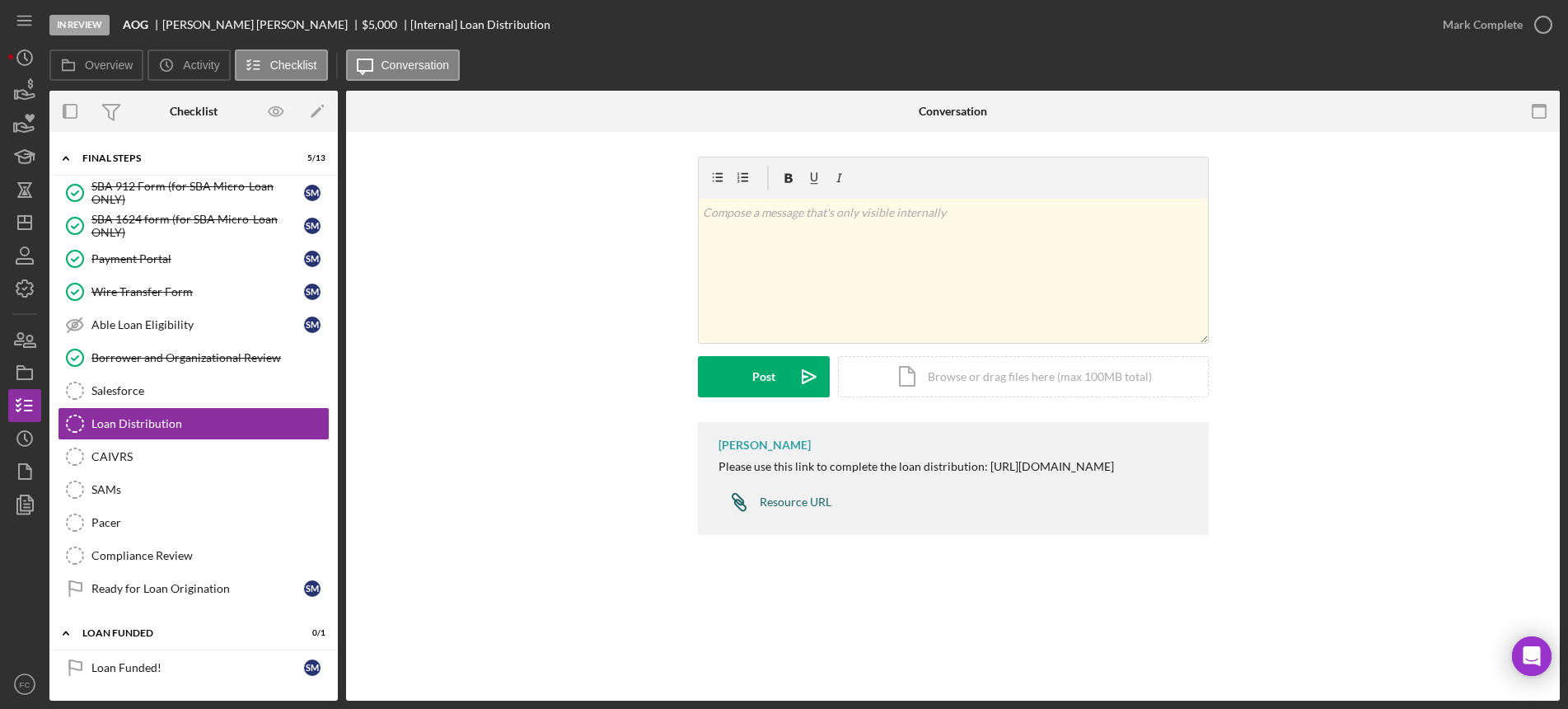
click at [795, 508] on div "Resource URL" at bounding box center [795, 501] width 72 height 13
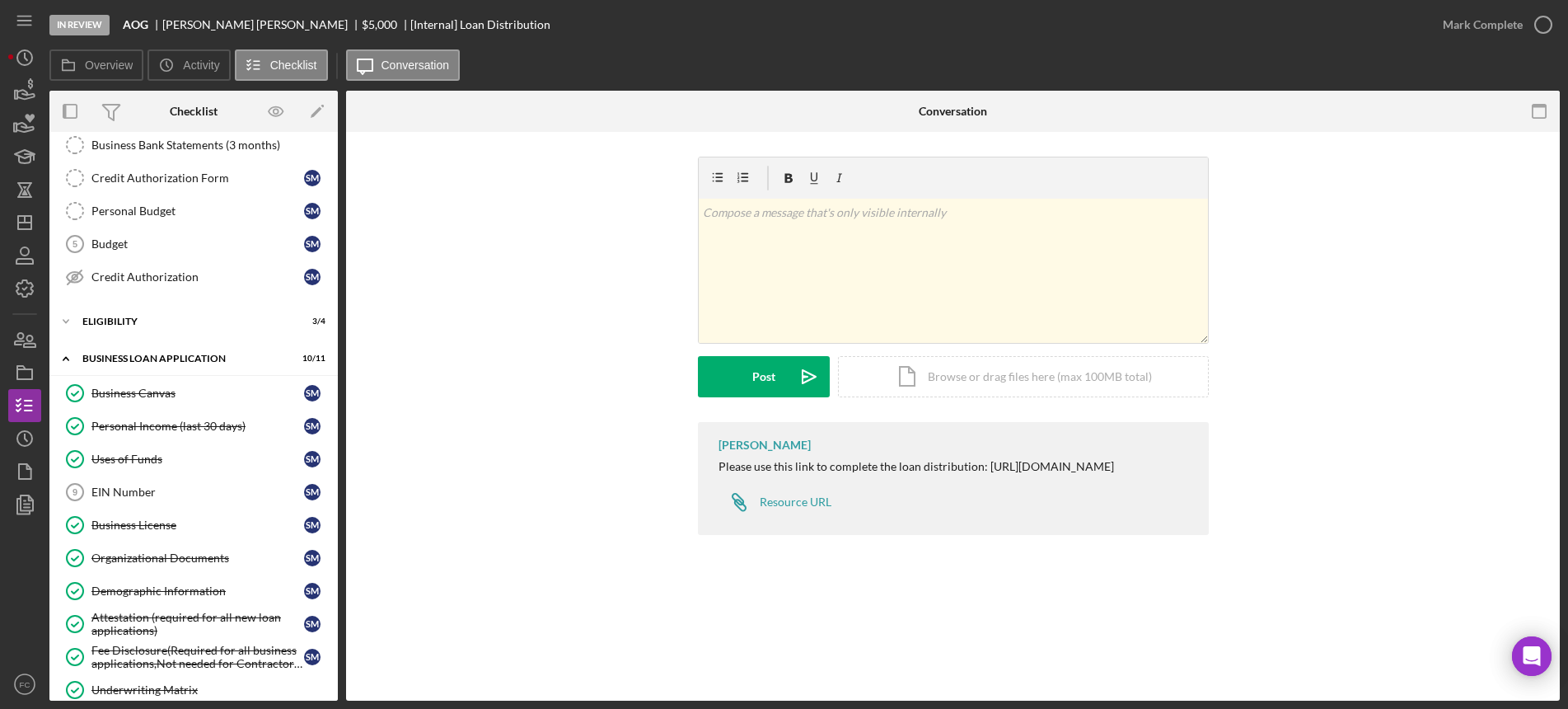
scroll to position [0, 0]
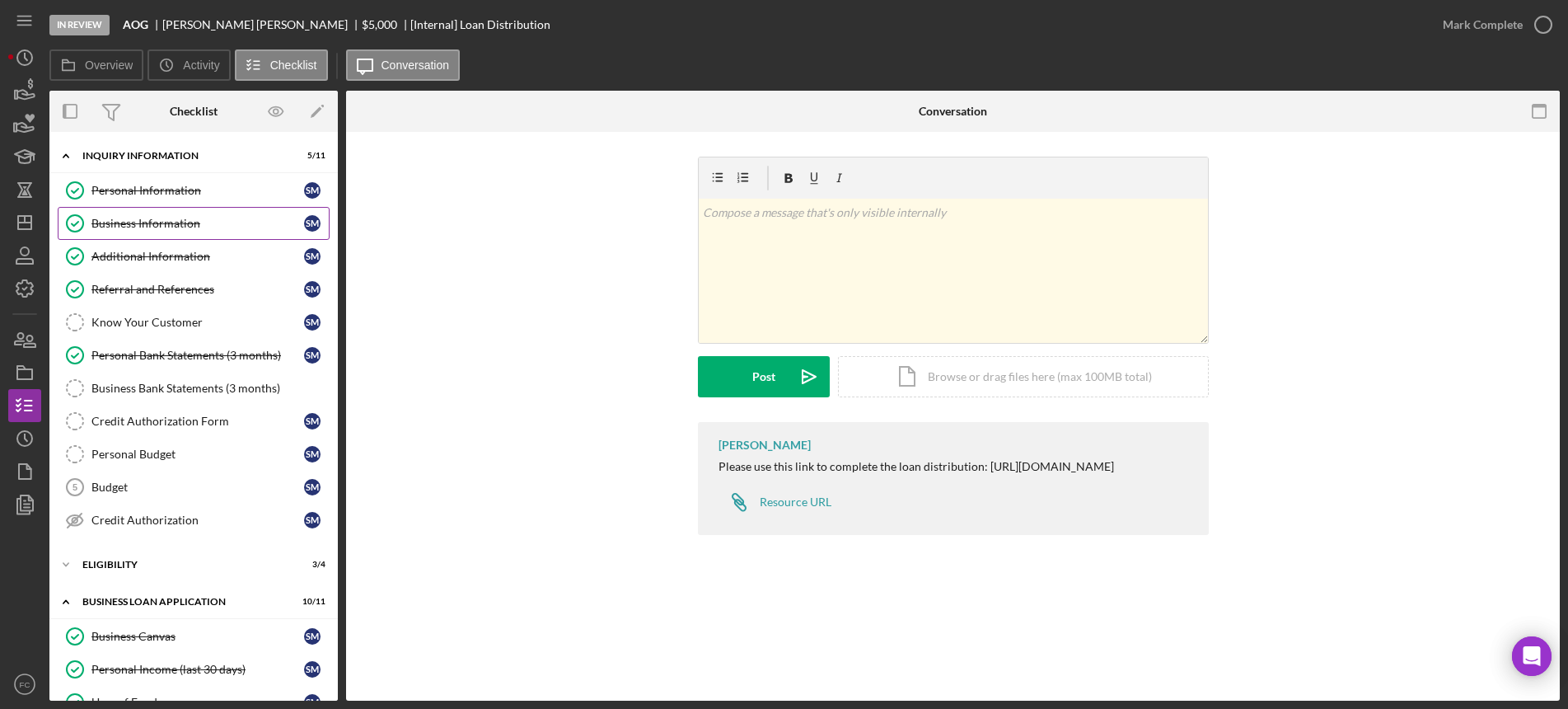
click at [133, 212] on link "Business Information Business Information S M" at bounding box center [194, 223] width 272 height 33
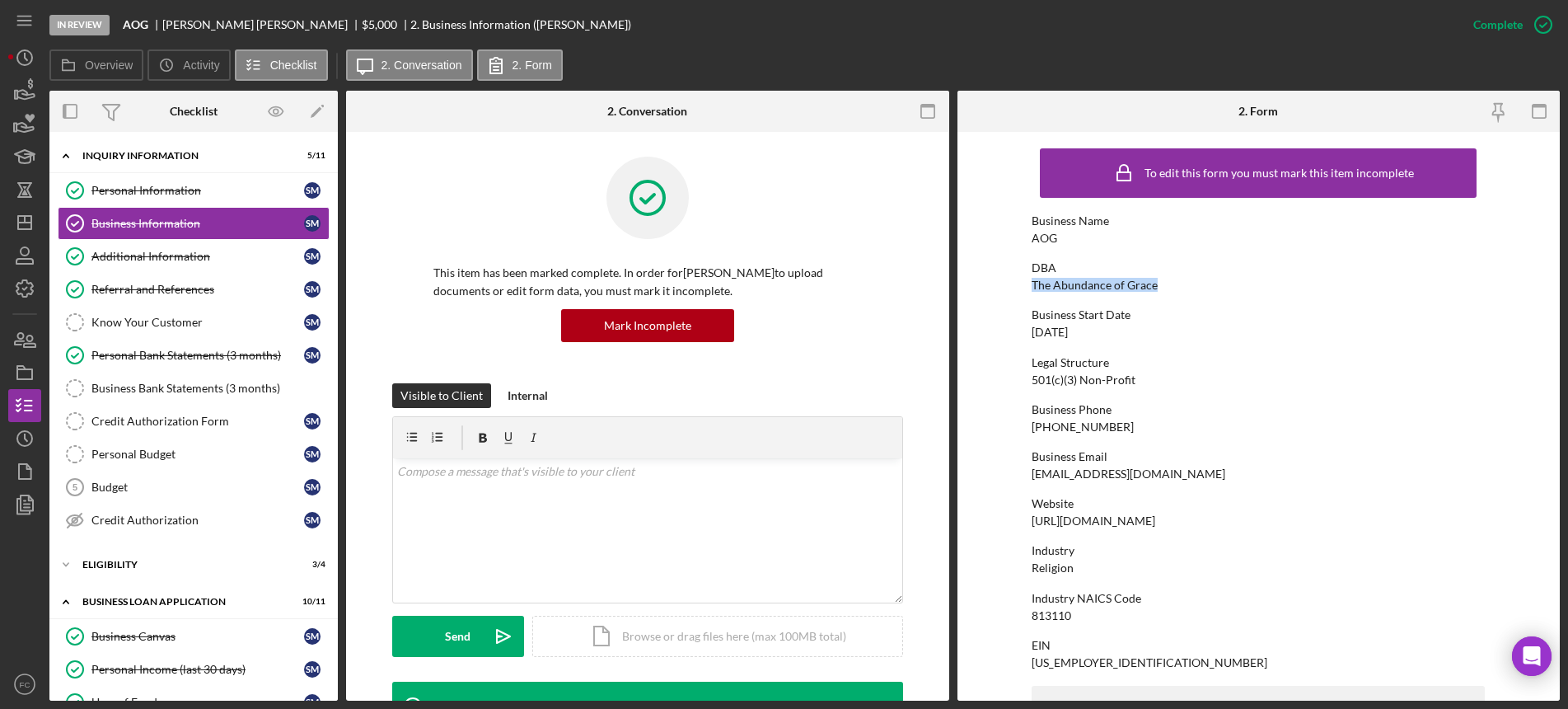
drag, startPoint x: 1030, startPoint y: 284, endPoint x: 1169, endPoint y: 290, distance: 139.1
click at [1169, 290] on div "DBA The Abundance of Grace" at bounding box center [1258, 276] width 453 height 30
click at [18, 339] on icon "button" at bounding box center [25, 339] width 42 height 42
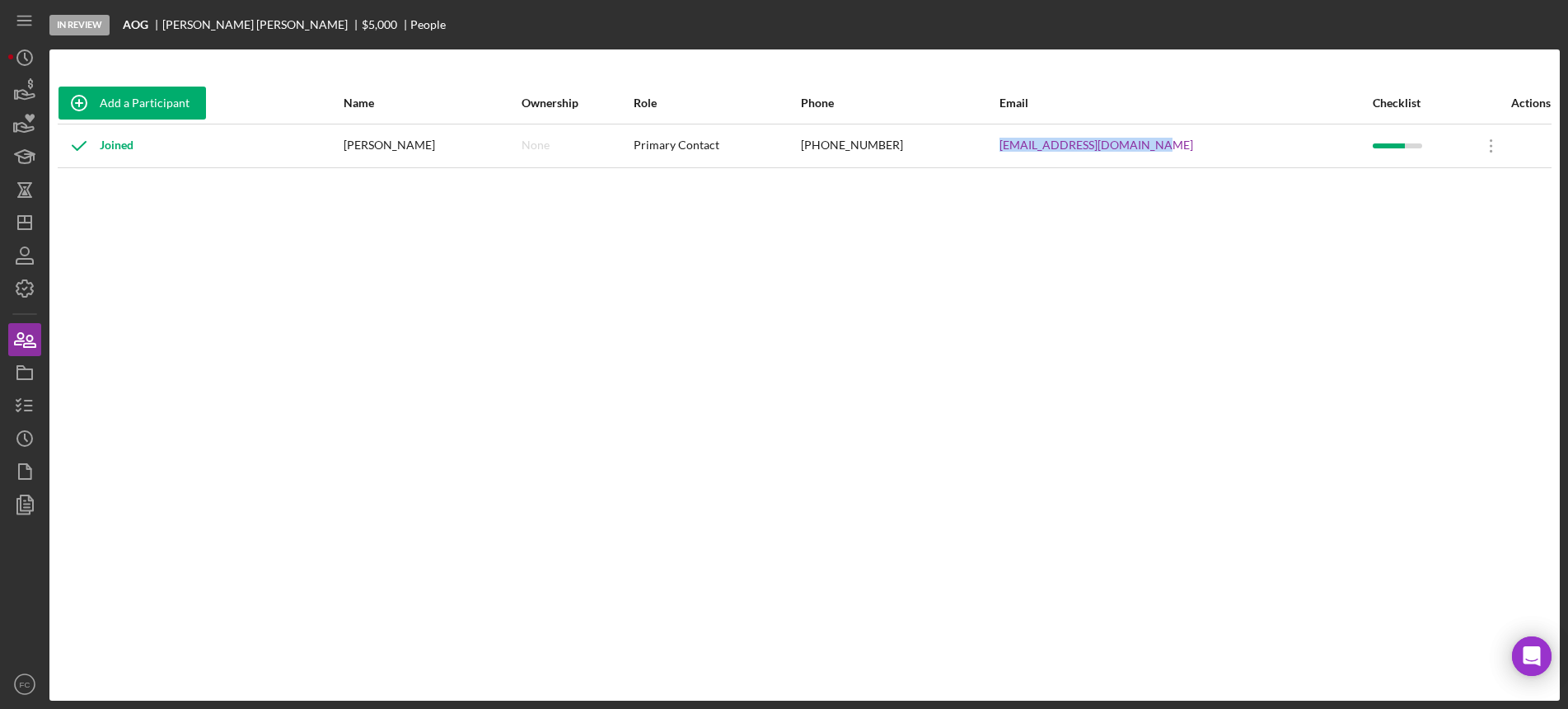
drag, startPoint x: 1011, startPoint y: 144, endPoint x: 1204, endPoint y: 164, distance: 194.0
click at [1207, 164] on tr "Joined [PERSON_NAME] None Primary Contact [PHONE_NUMBER] [EMAIL_ADDRESS][DOMAIN…" at bounding box center [804, 145] width 1494 height 43
click at [25, 403] on icon "button" at bounding box center [25, 405] width 42 height 42
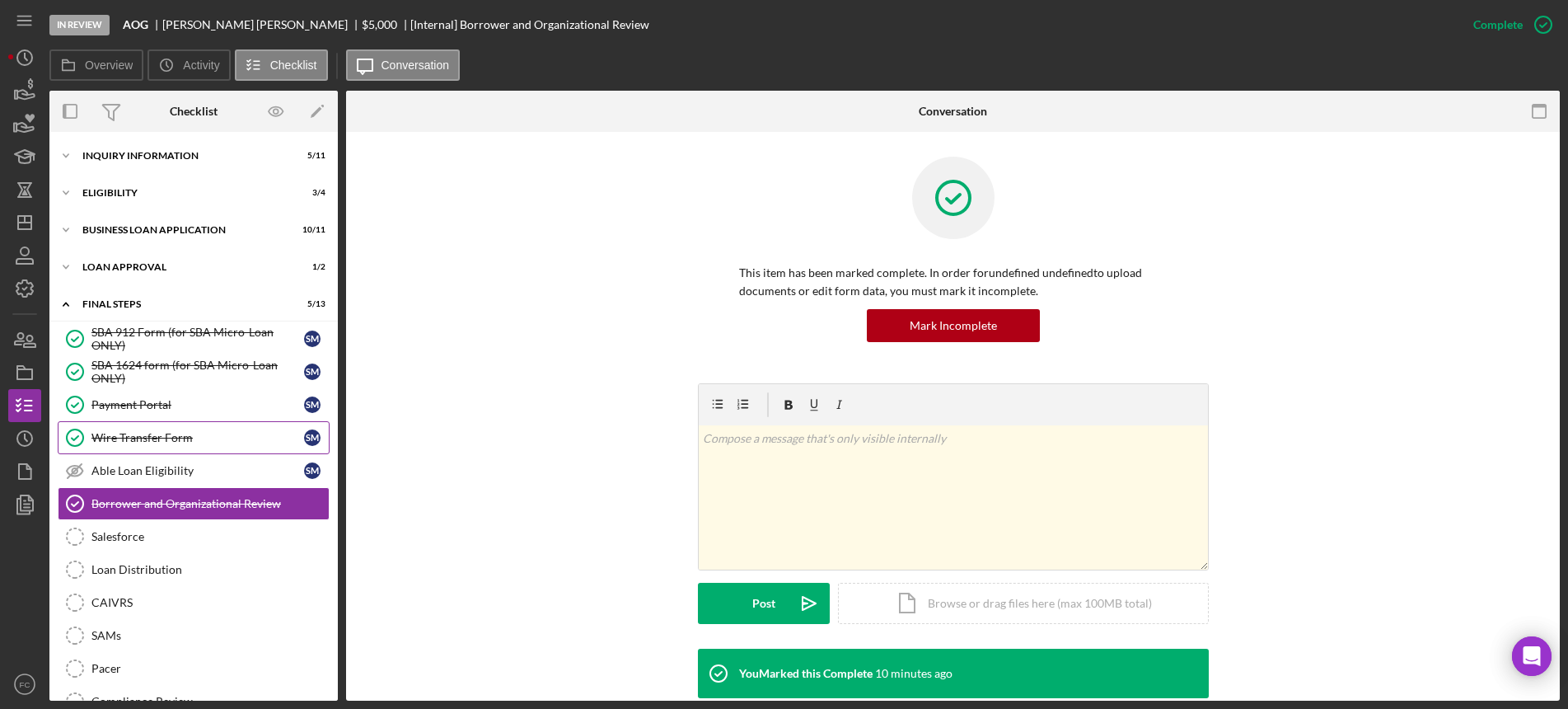
click at [168, 431] on div "Wire Transfer Form" at bounding box center [197, 437] width 212 height 13
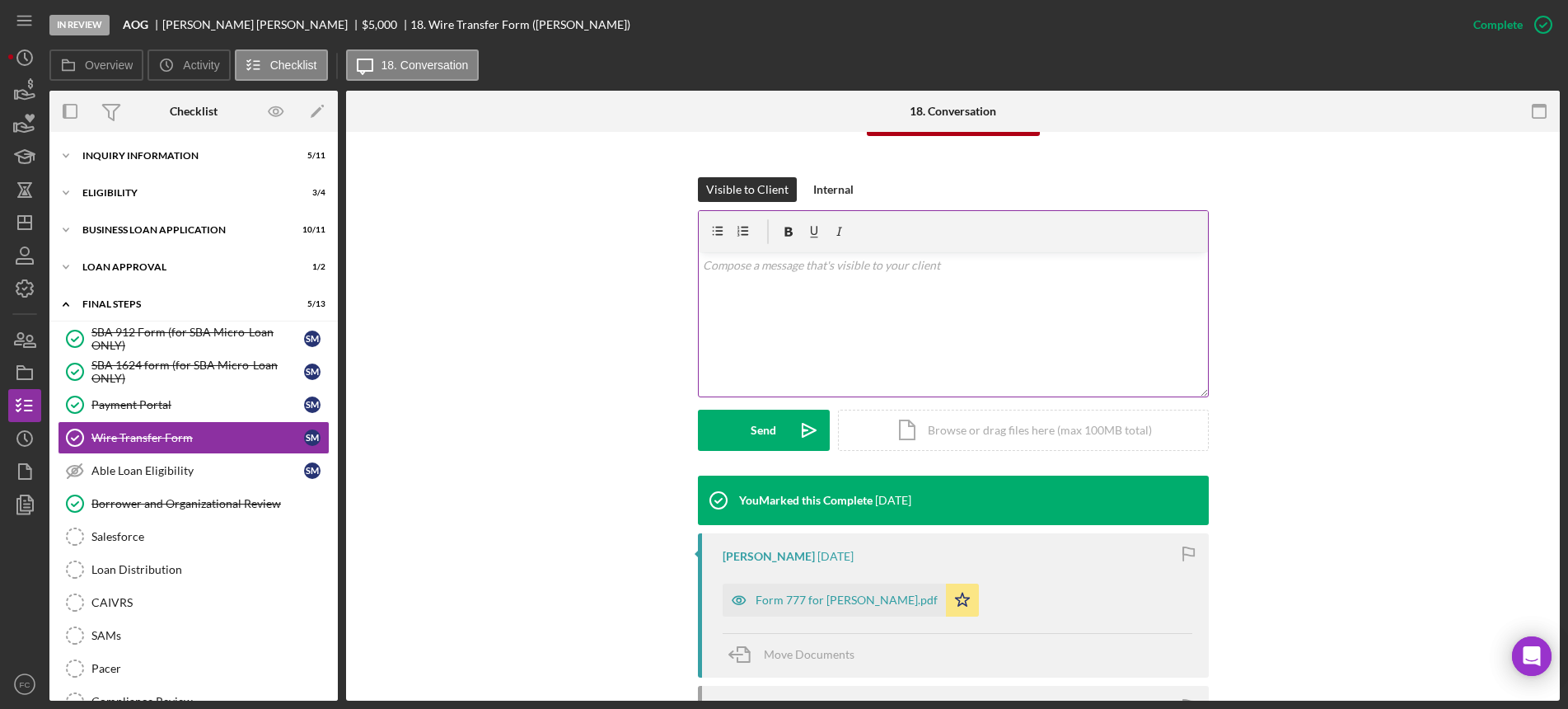
scroll to position [309, 0]
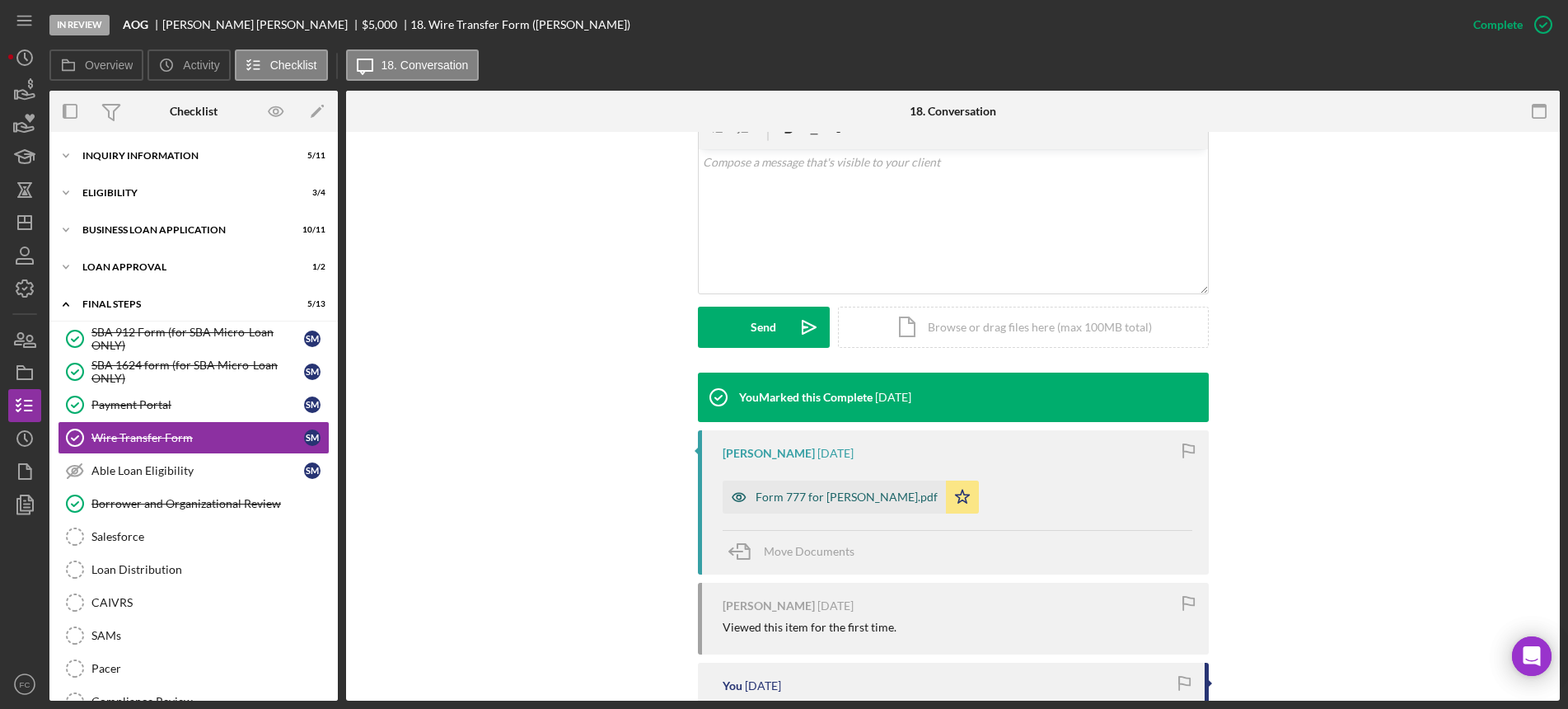
click at [815, 501] on div "Form 777 for [PERSON_NAME].pdf" at bounding box center [847, 497] width 182 height 13
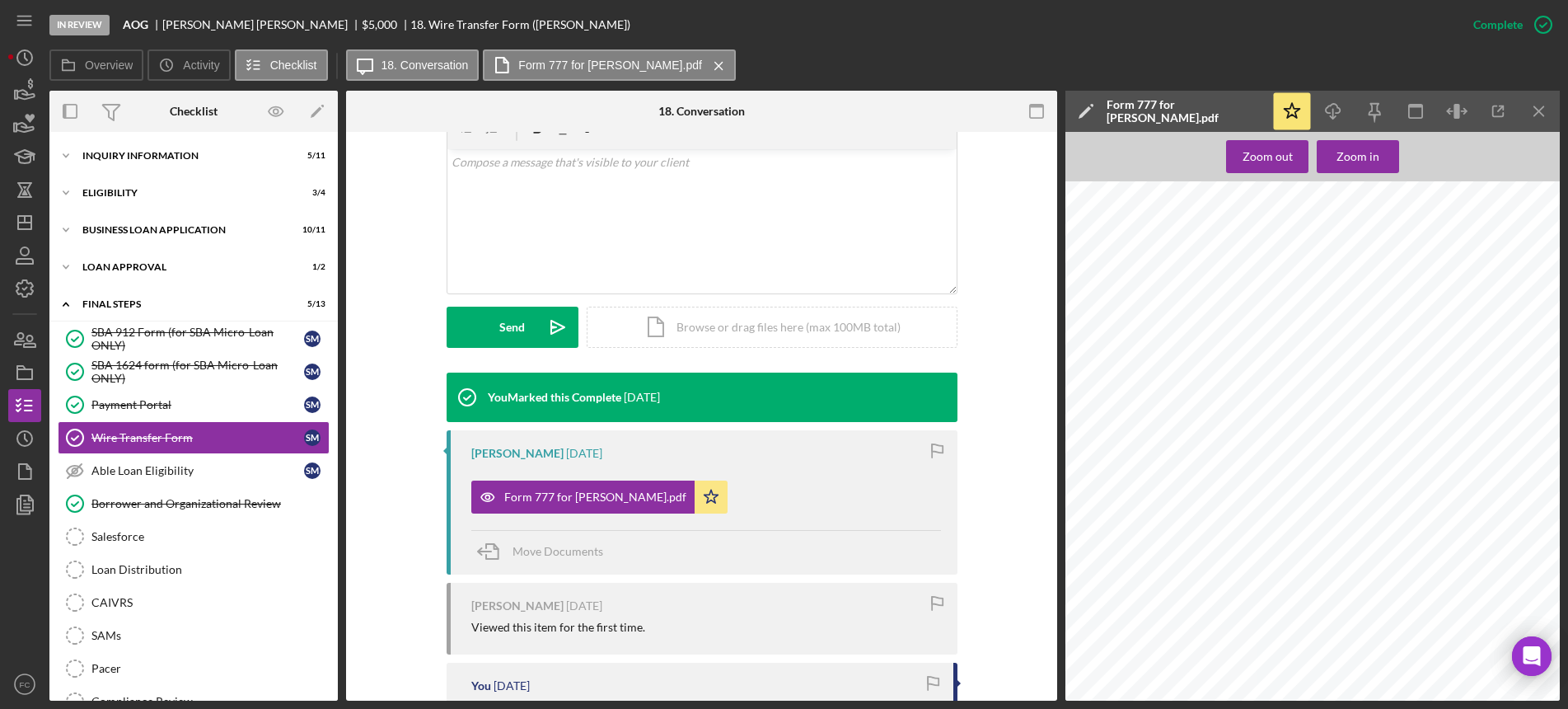
scroll to position [149, 0]
click at [1338, 104] on icon "Icon/Download" at bounding box center [1334, 111] width 37 height 37
click at [1341, 111] on icon "Icon/Download" at bounding box center [1334, 111] width 37 height 37
click at [1146, 657] on div at bounding box center [1317, 507] width 504 height 652
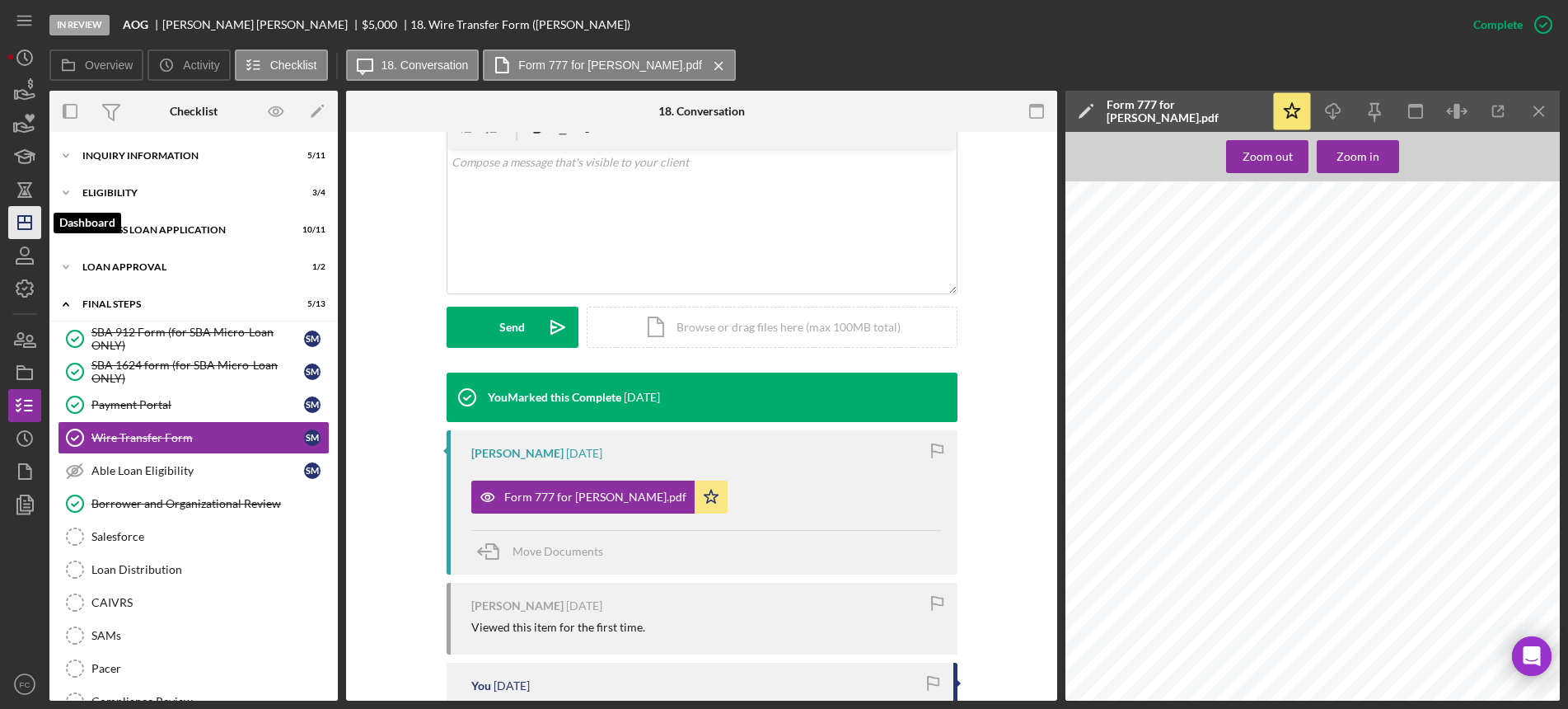
click at [25, 225] on icon "Icon/Dashboard" at bounding box center [25, 222] width 42 height 42
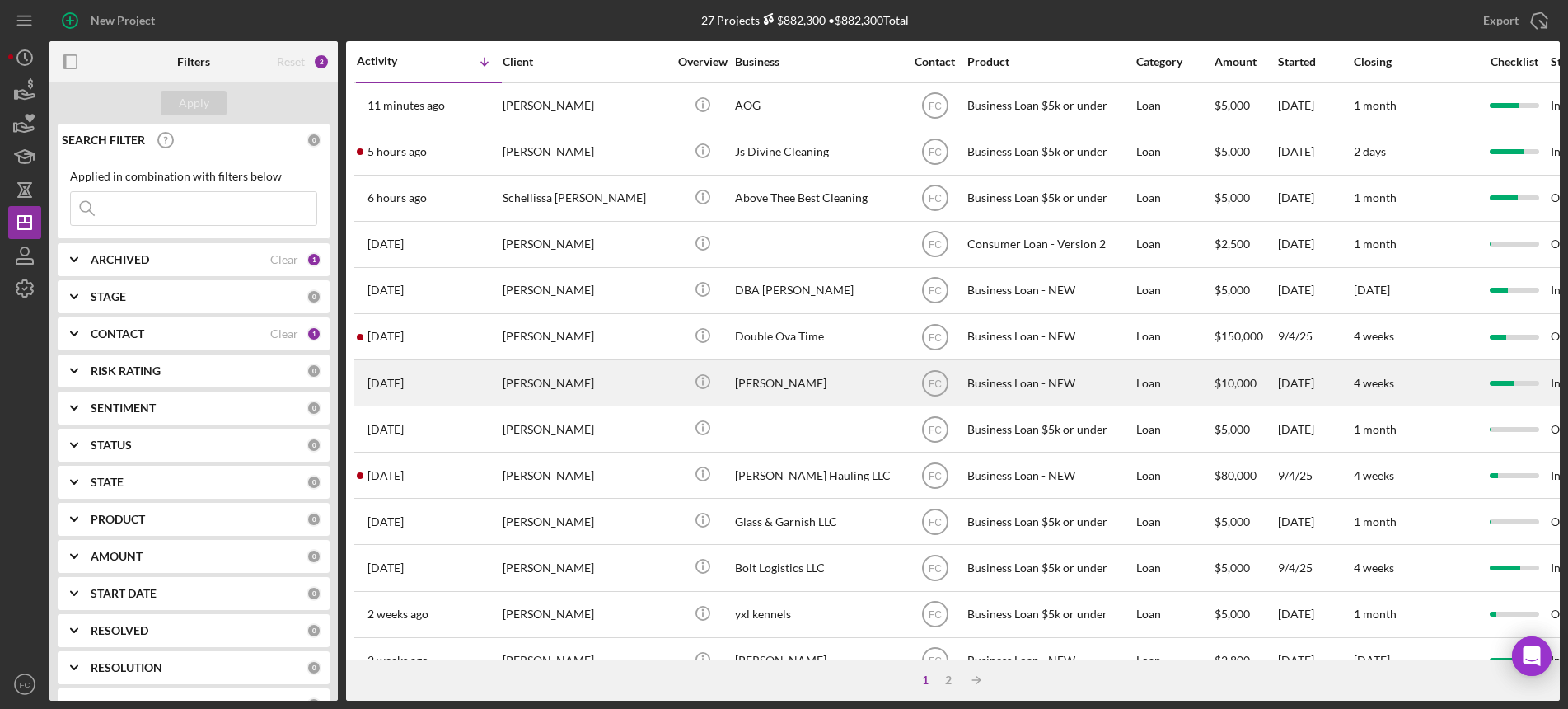
scroll to position [103, 0]
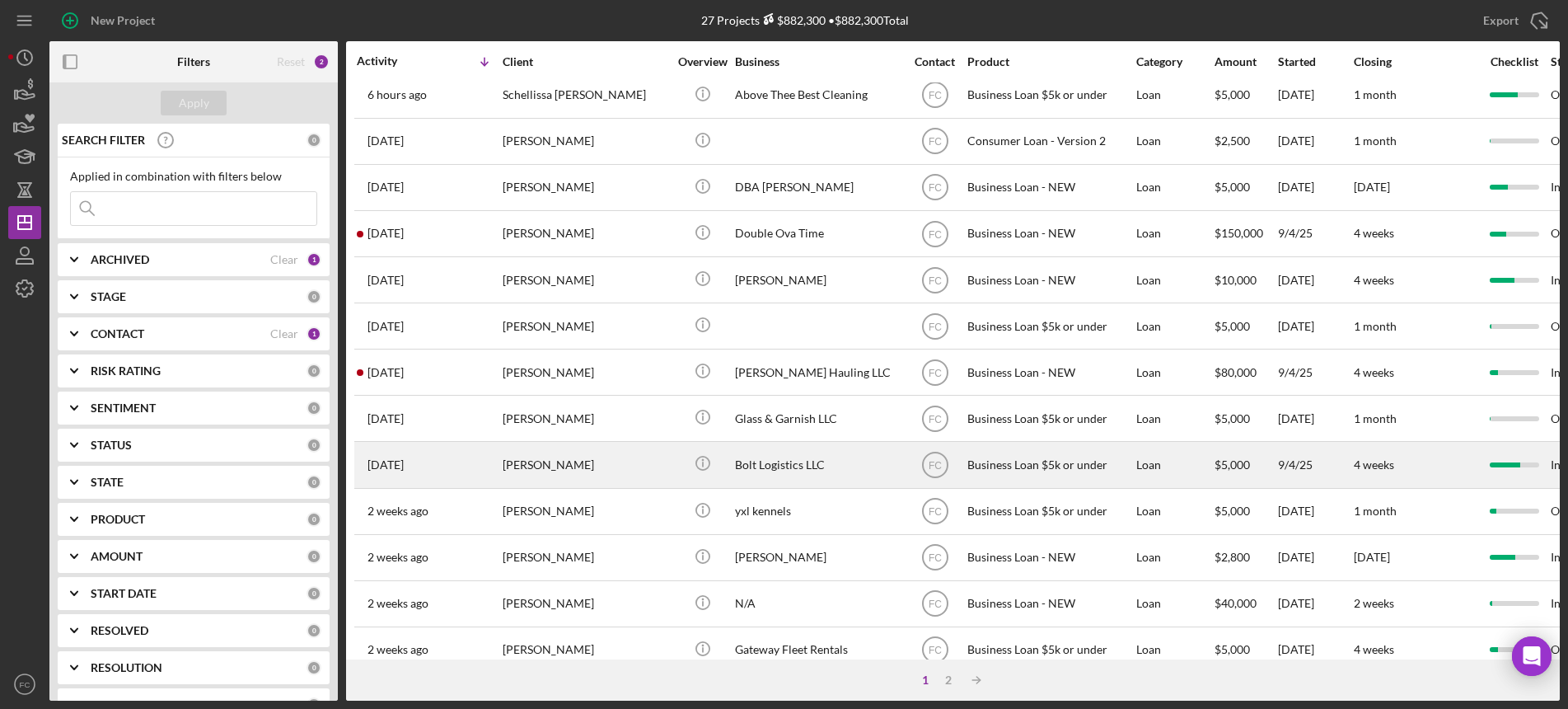
click at [473, 459] on div "[DATE] [PERSON_NAME]" at bounding box center [429, 464] width 144 height 43
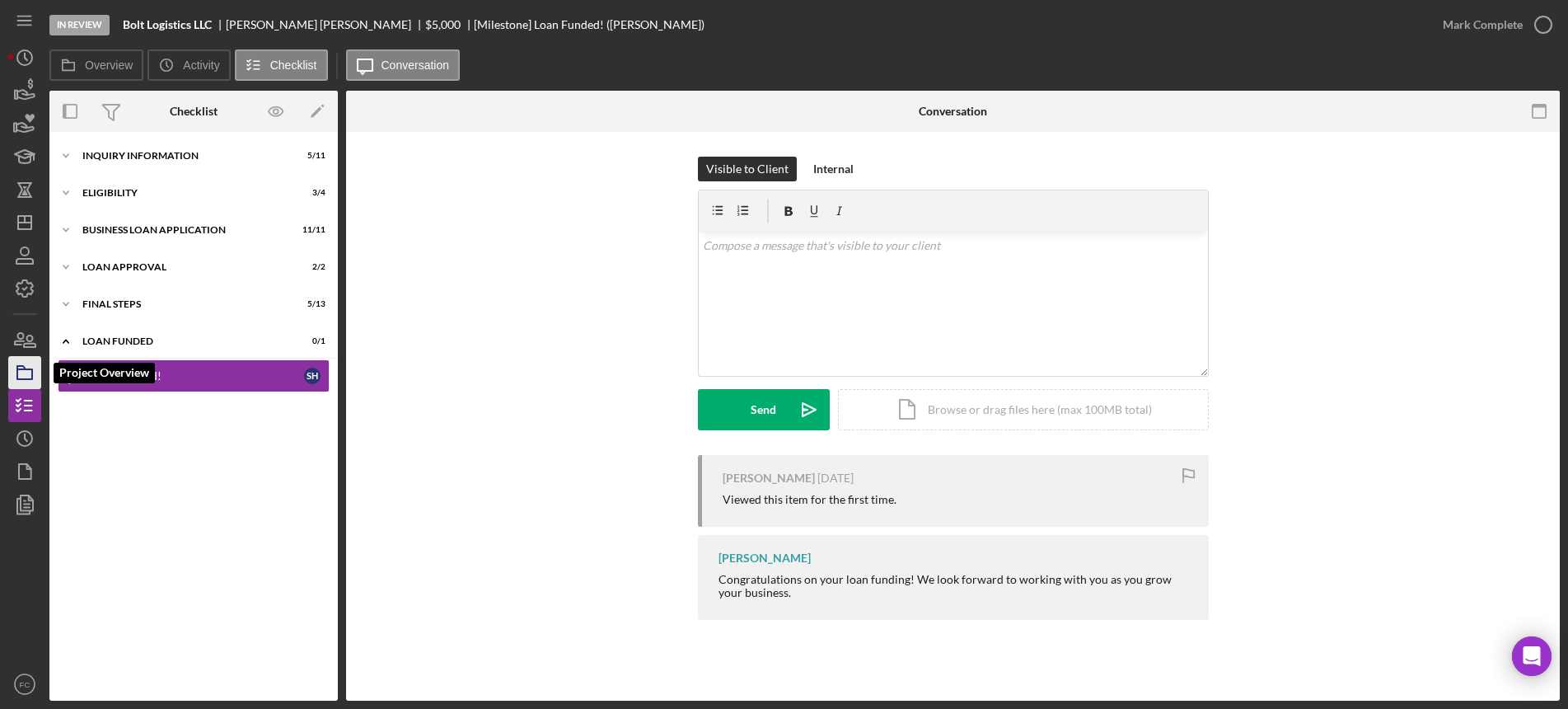
click at [30, 373] on icon "button" at bounding box center [25, 372] width 42 height 42
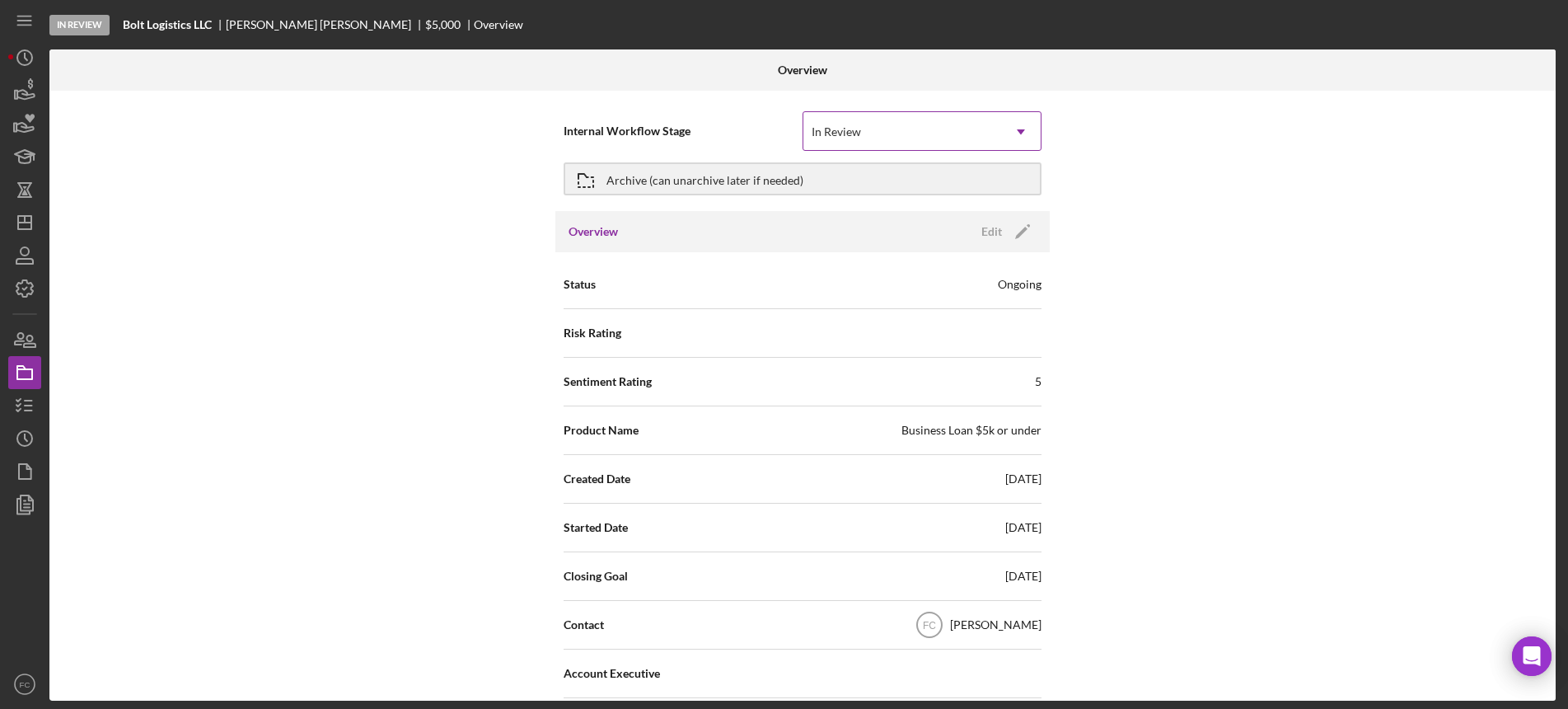
click at [849, 127] on div "In Review" at bounding box center [836, 132] width 49 height 13
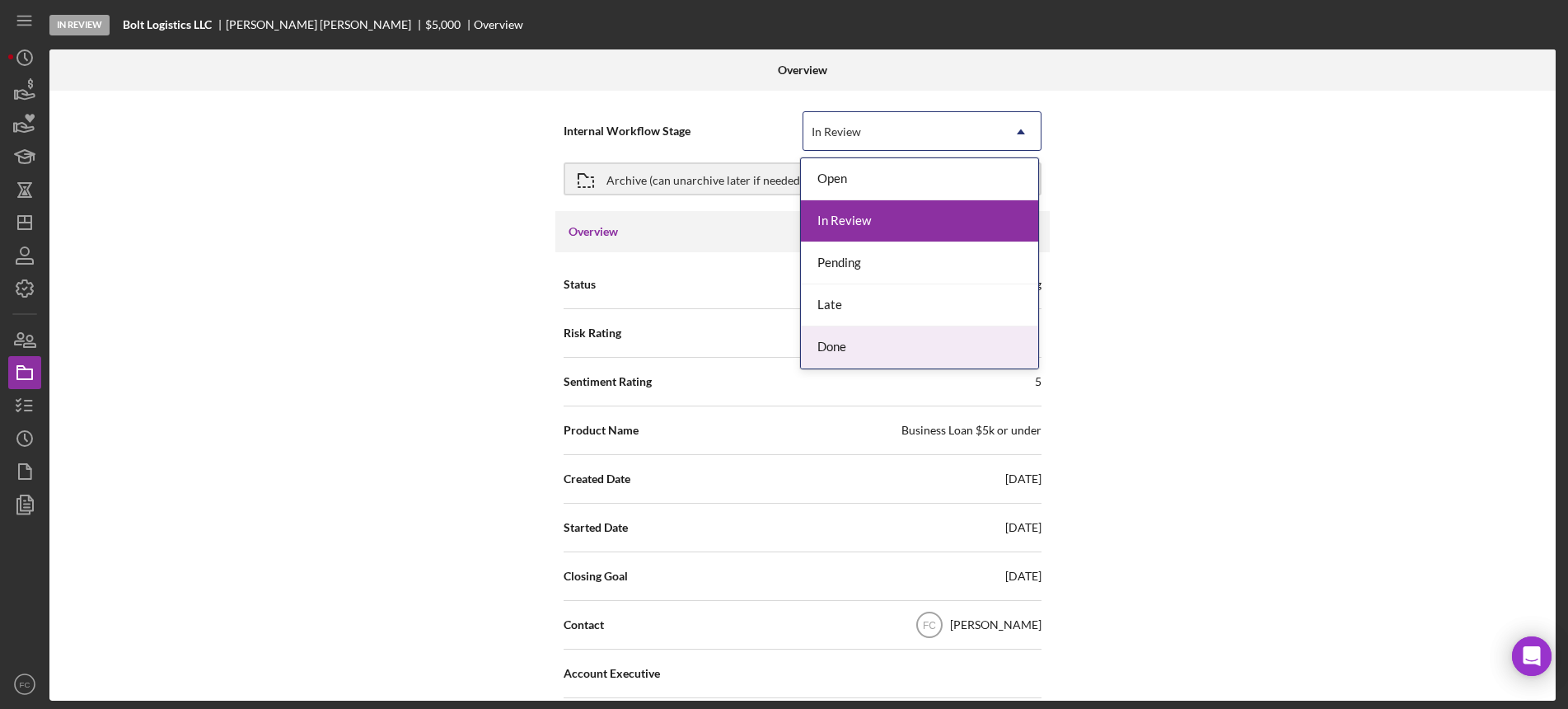
drag, startPoint x: 823, startPoint y: 350, endPoint x: 740, endPoint y: 245, distance: 133.8
click at [824, 347] on div "Done" at bounding box center [919, 347] width 237 height 42
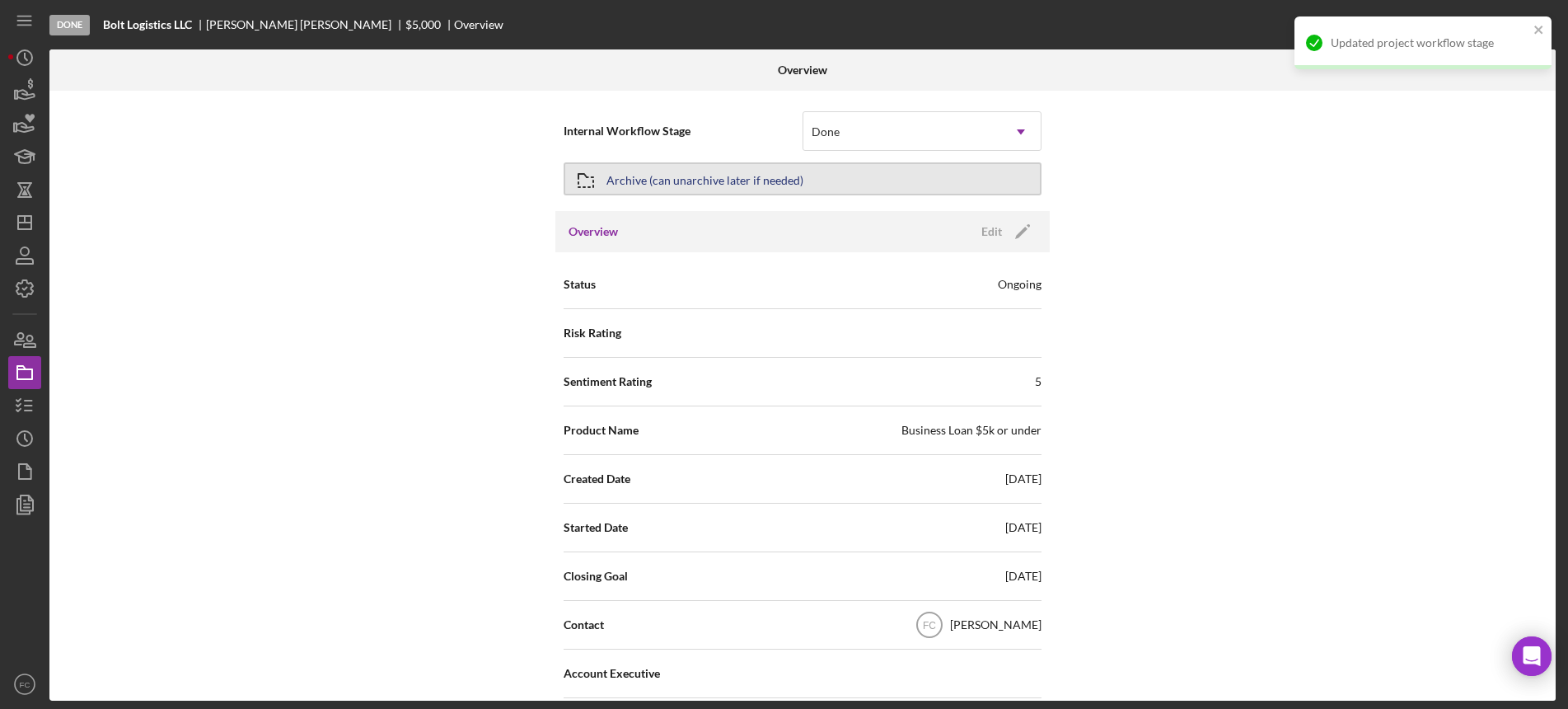
click at [692, 178] on div "Archive (can unarchive later if needed)" at bounding box center [704, 179] width 197 height 30
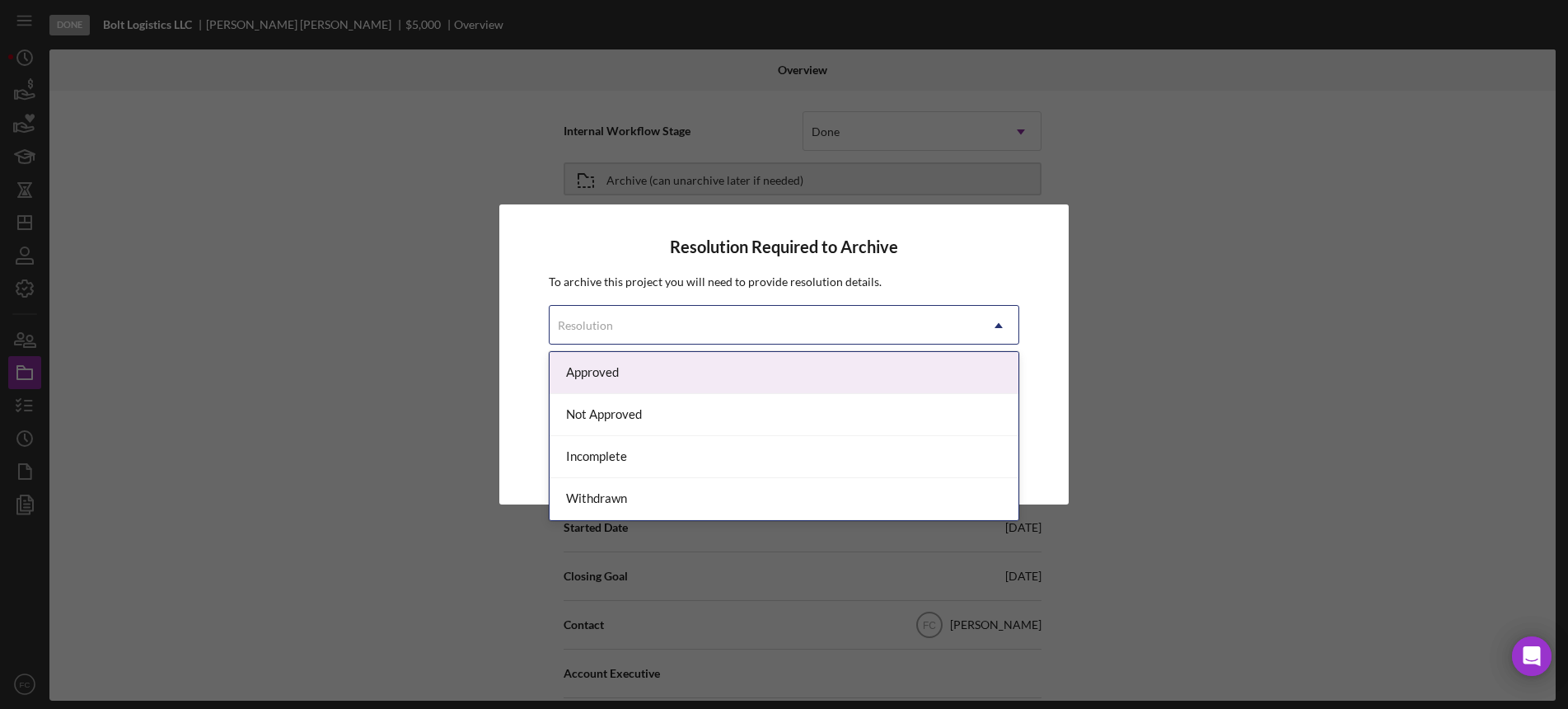
click at [601, 324] on div "Resolution" at bounding box center [585, 325] width 55 height 13
click at [606, 376] on div "Approved" at bounding box center [784, 373] width 468 height 42
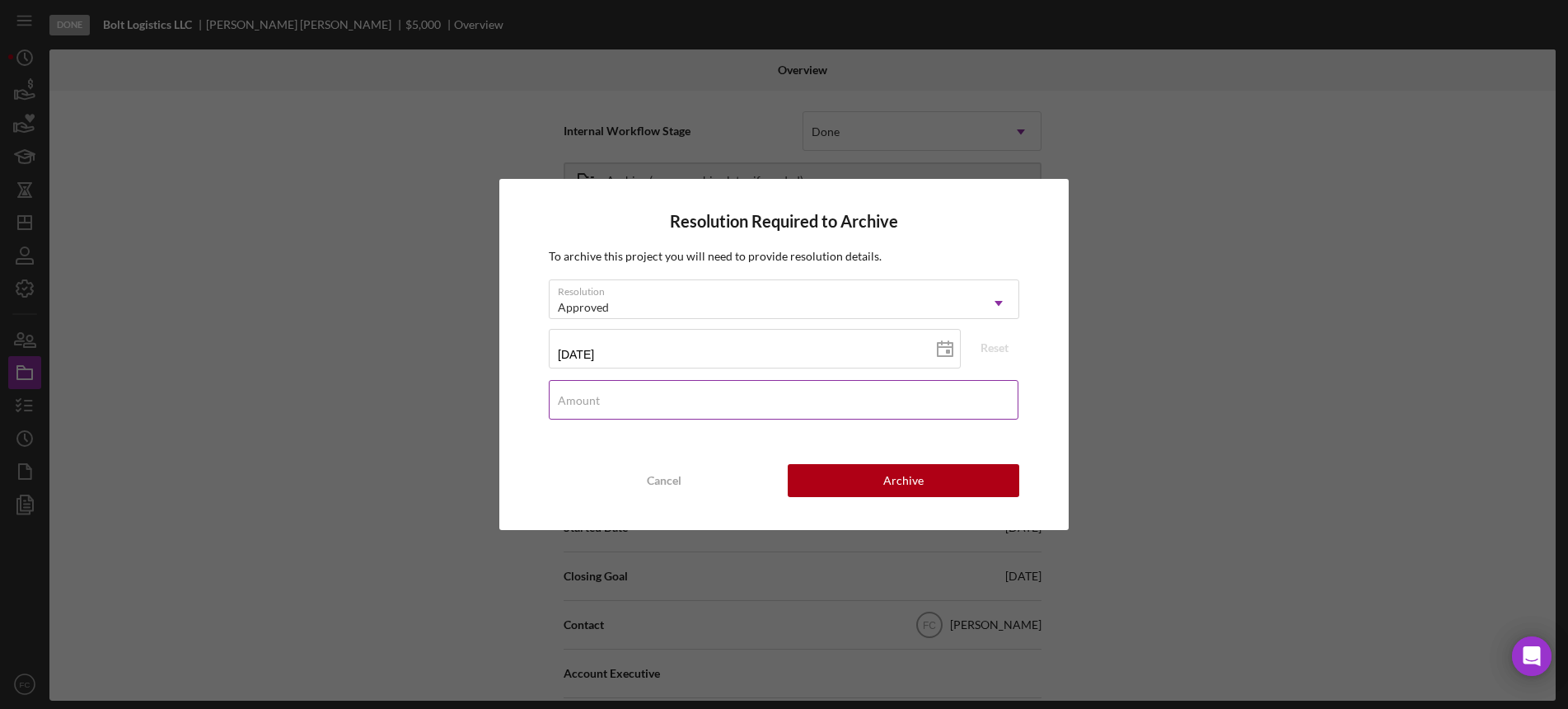
click at [594, 399] on label "Amount" at bounding box center [579, 400] width 42 height 13
click at [594, 399] on input "Amount" at bounding box center [783, 400] width 469 height 40
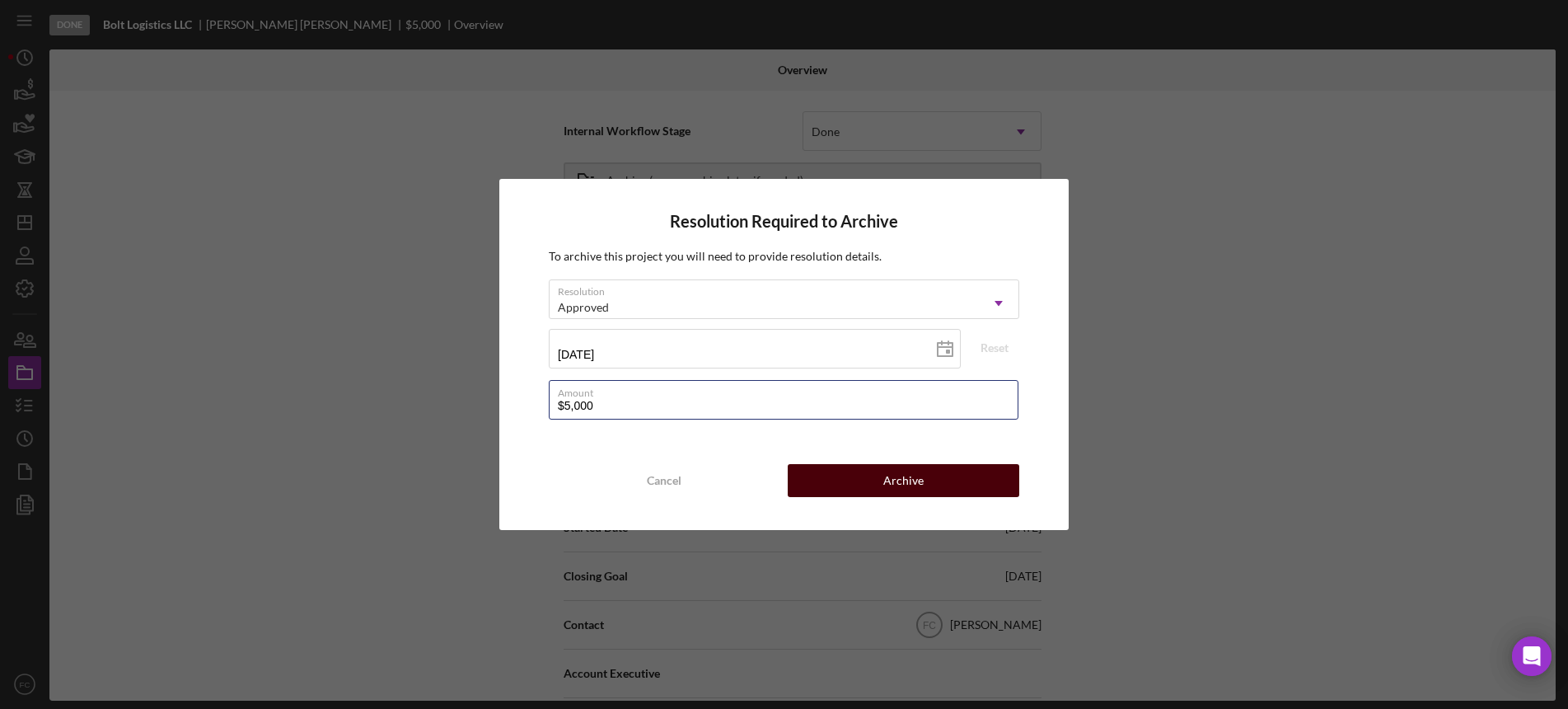
type input "$5,000"
click at [879, 483] on button "Archive" at bounding box center [902, 480] width 231 height 33
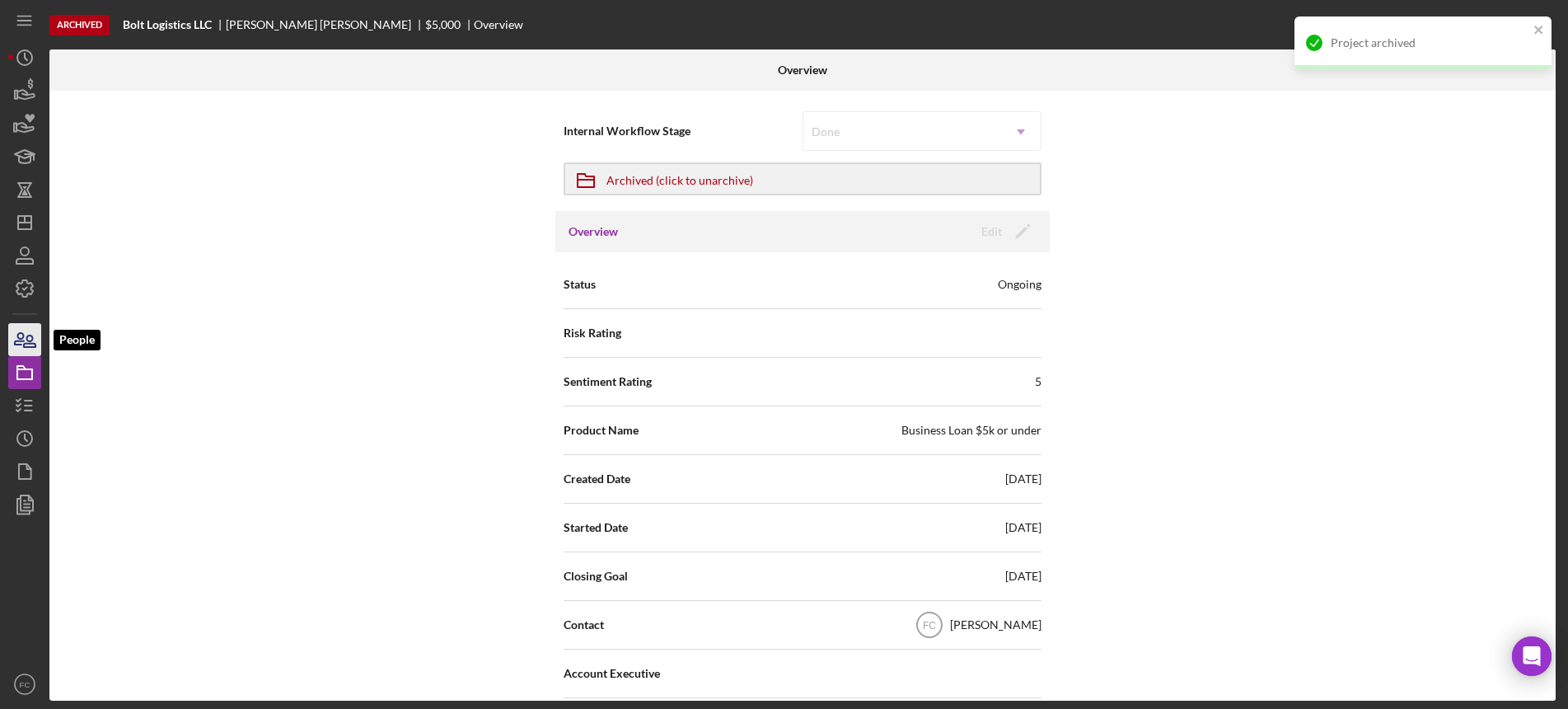
click at [30, 337] on icon "button" at bounding box center [25, 339] width 42 height 42
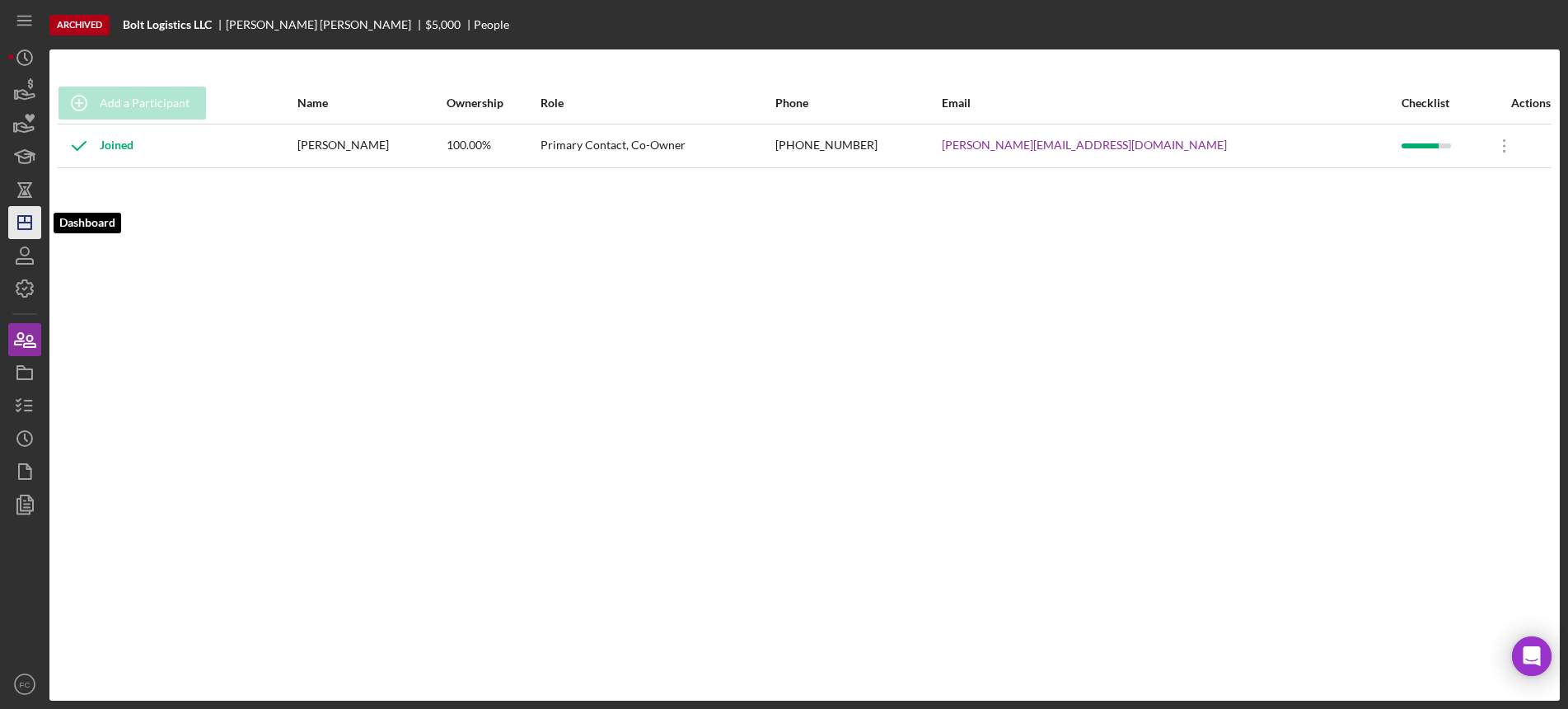
click at [25, 217] on line "button" at bounding box center [25, 218] width 0 height 6
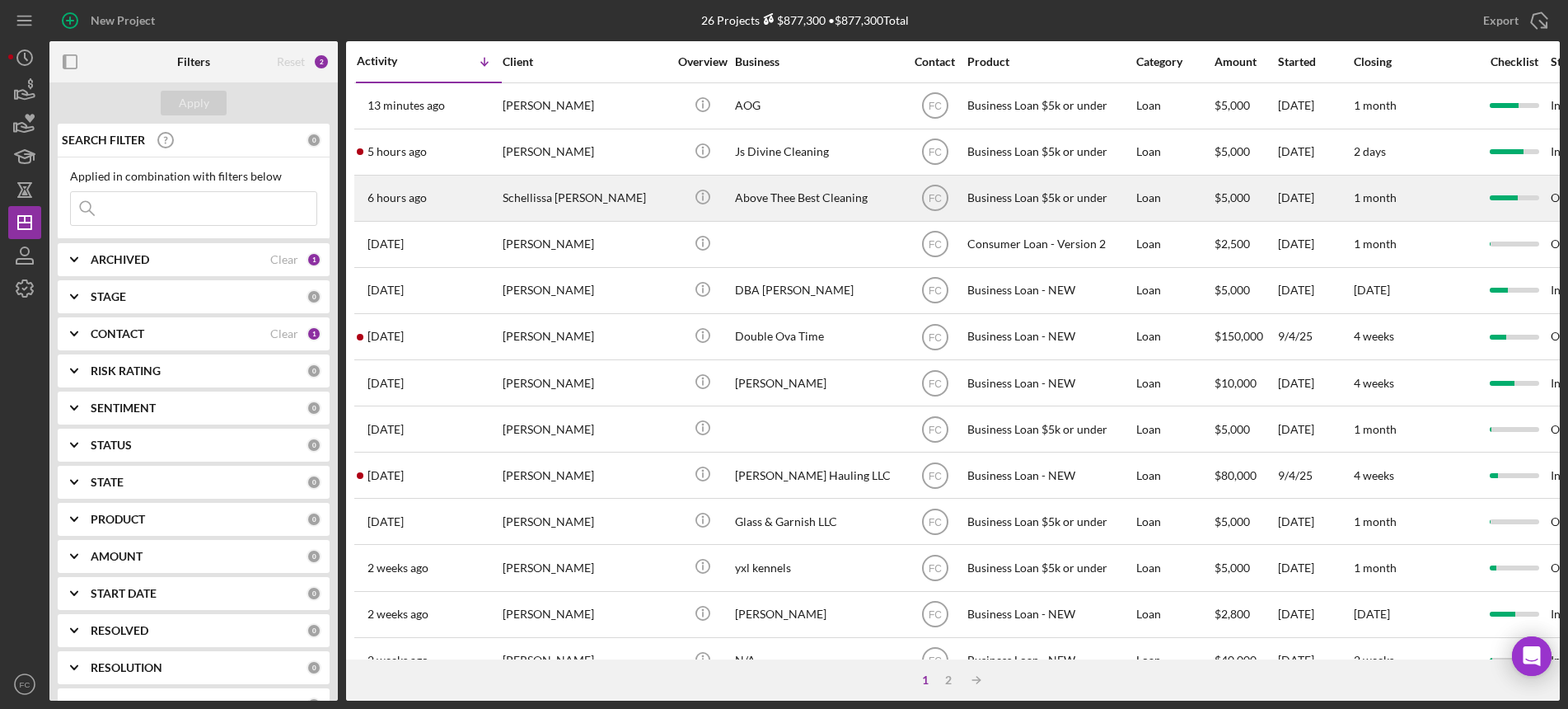
click at [626, 196] on div "Schellissa [PERSON_NAME]" at bounding box center [585, 197] width 164 height 43
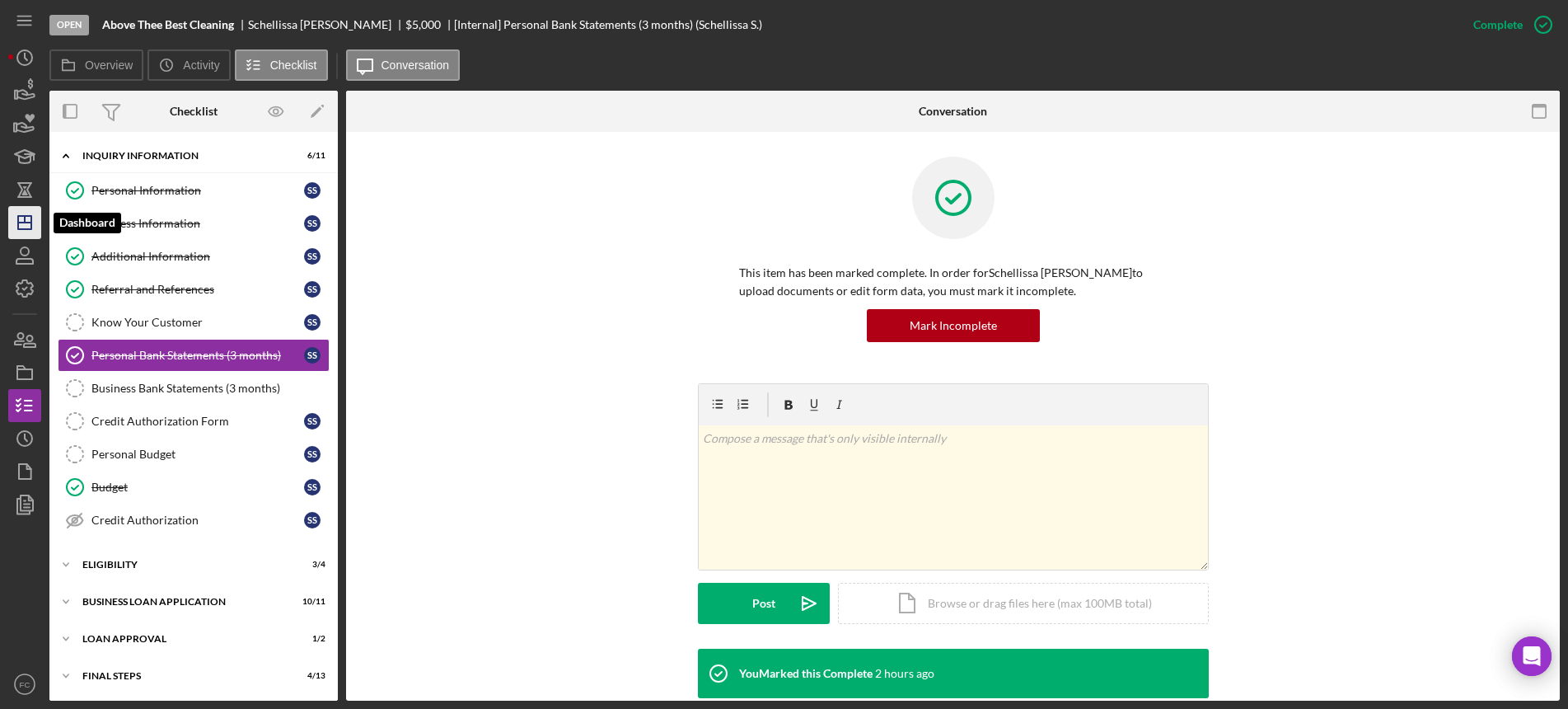
click at [19, 222] on polygon "button" at bounding box center [25, 222] width 13 height 13
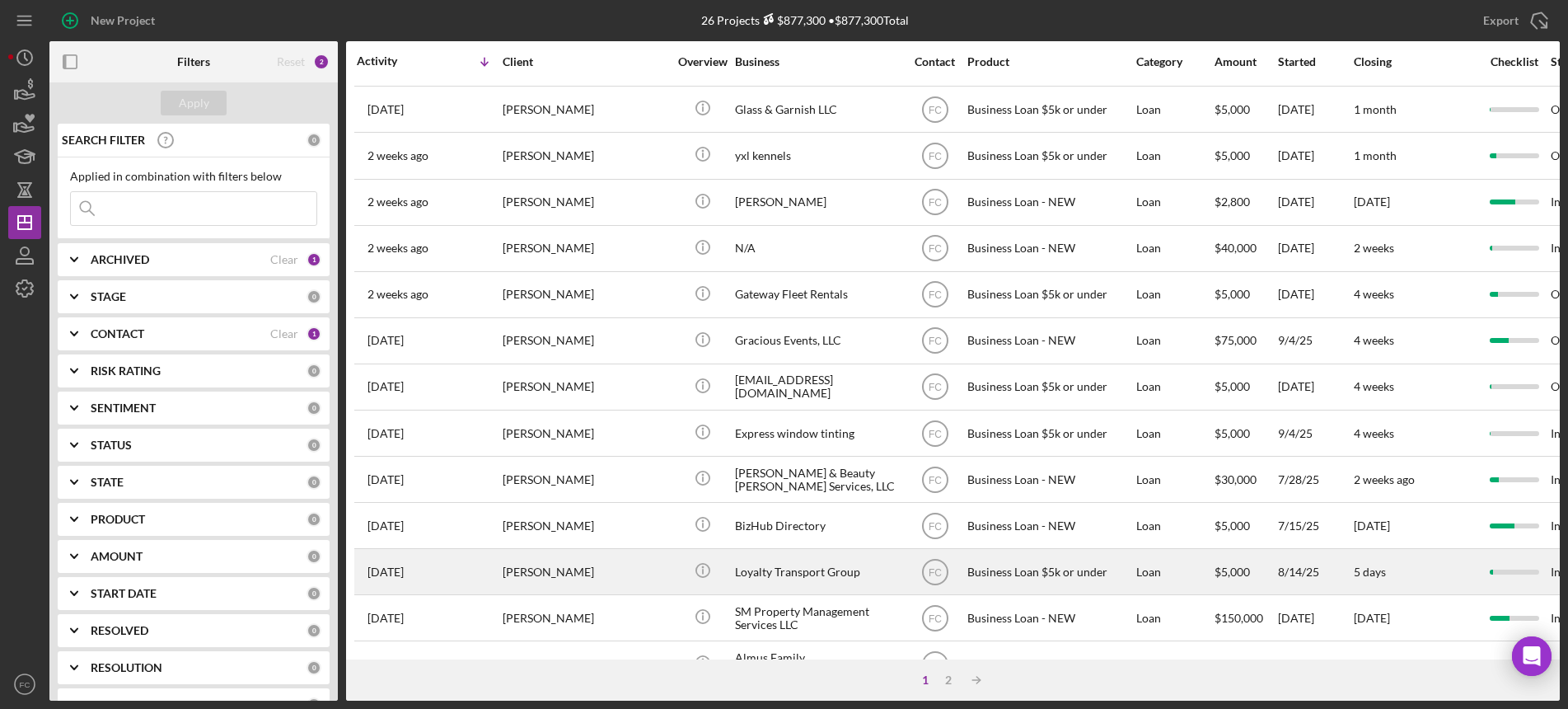
scroll to position [603, 0]
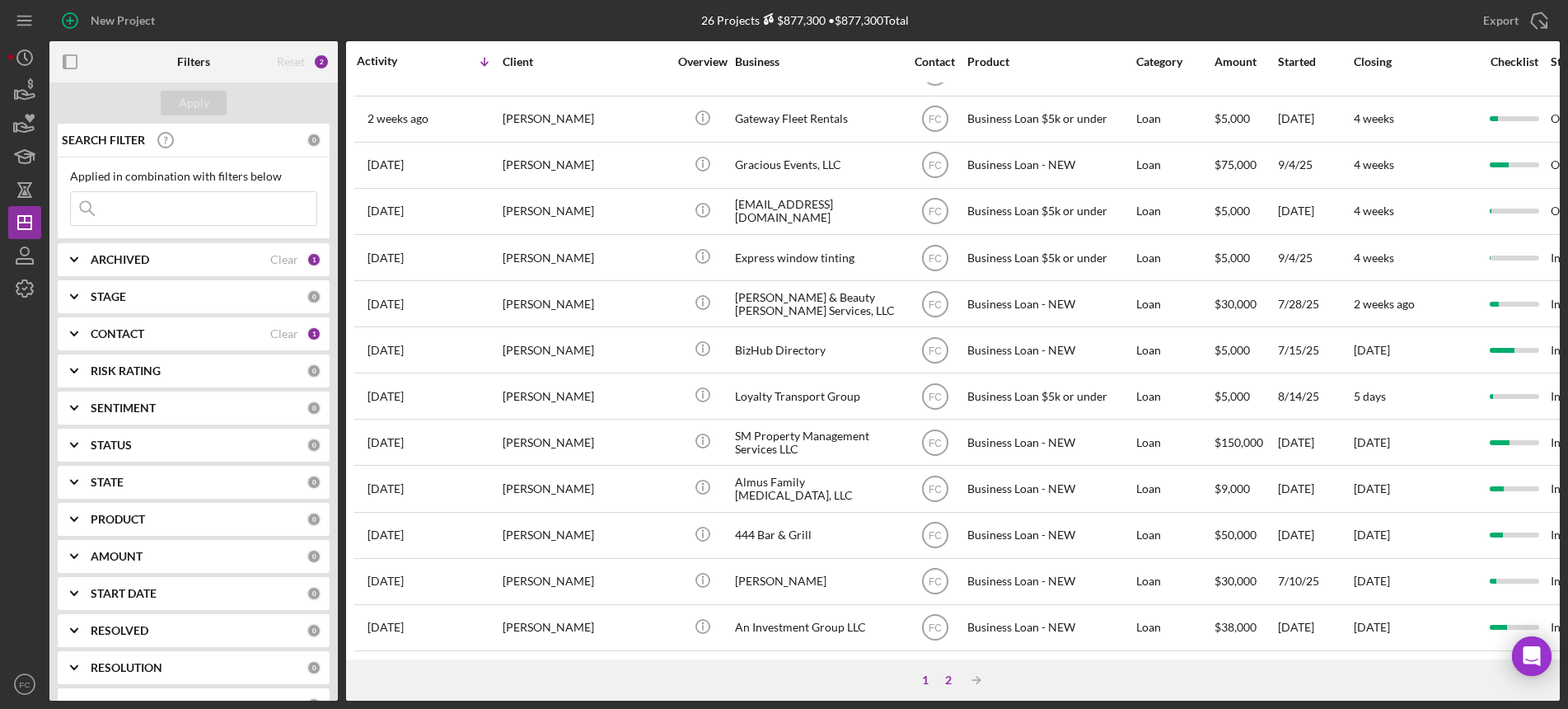
click at [948, 674] on div "2" at bounding box center [948, 680] width 23 height 13
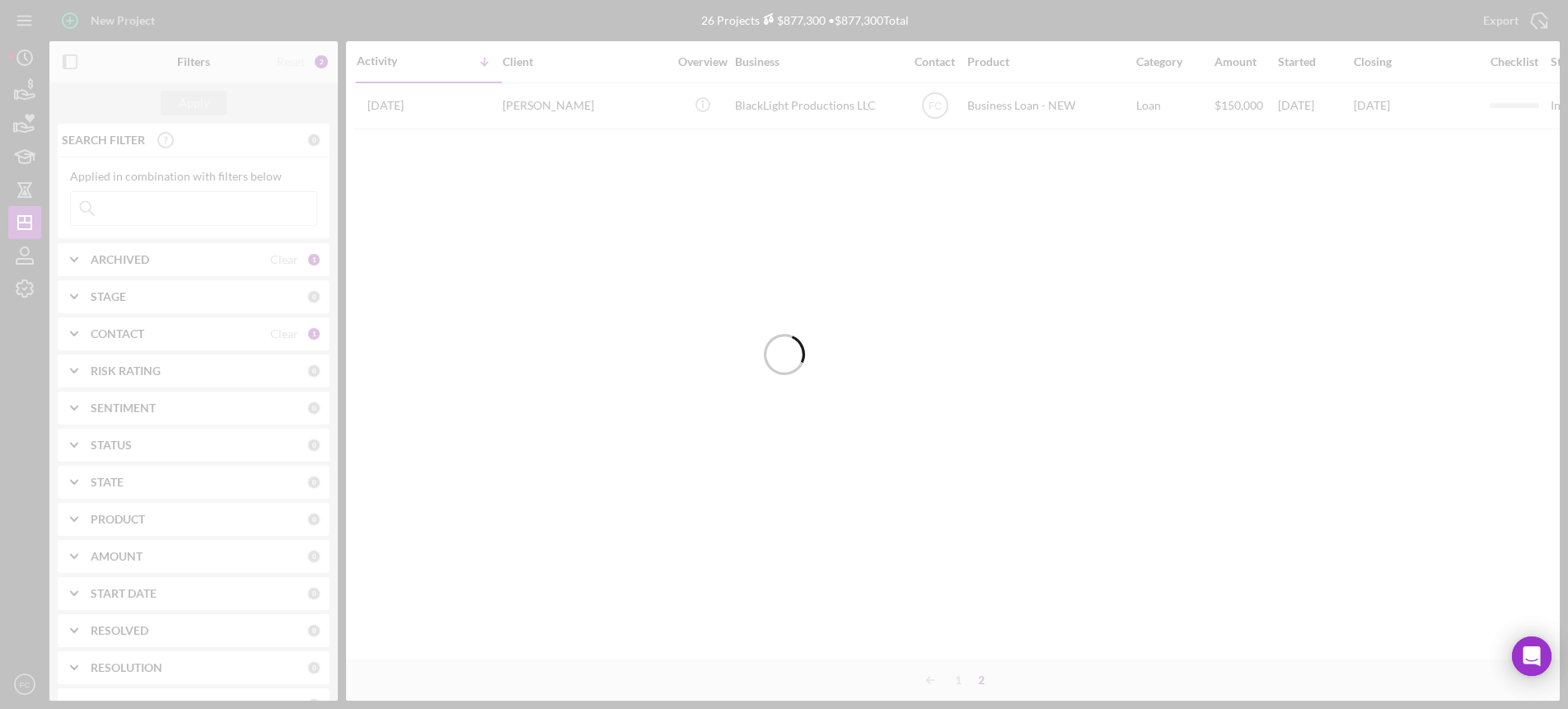
scroll to position [0, 0]
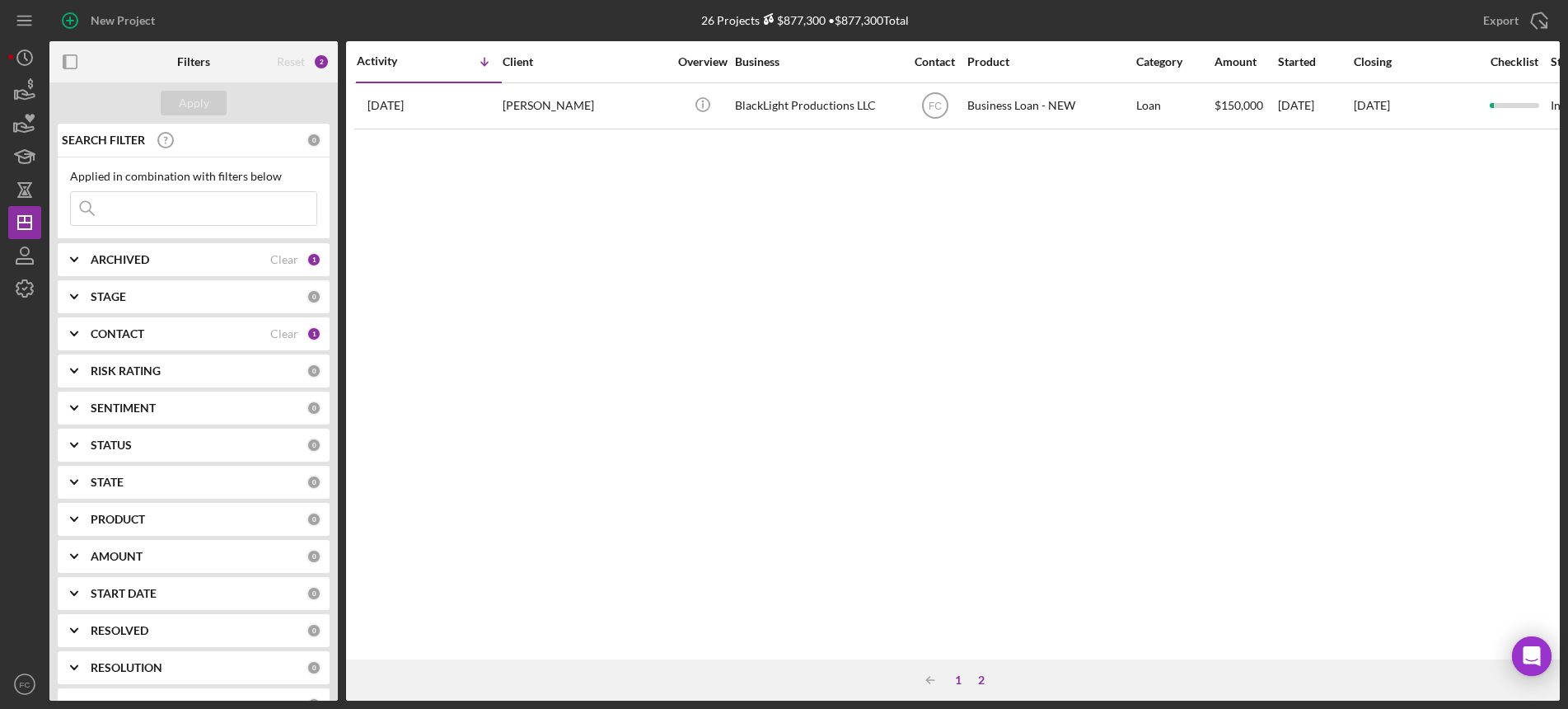
click at [959, 677] on div "1" at bounding box center [958, 680] width 23 height 13
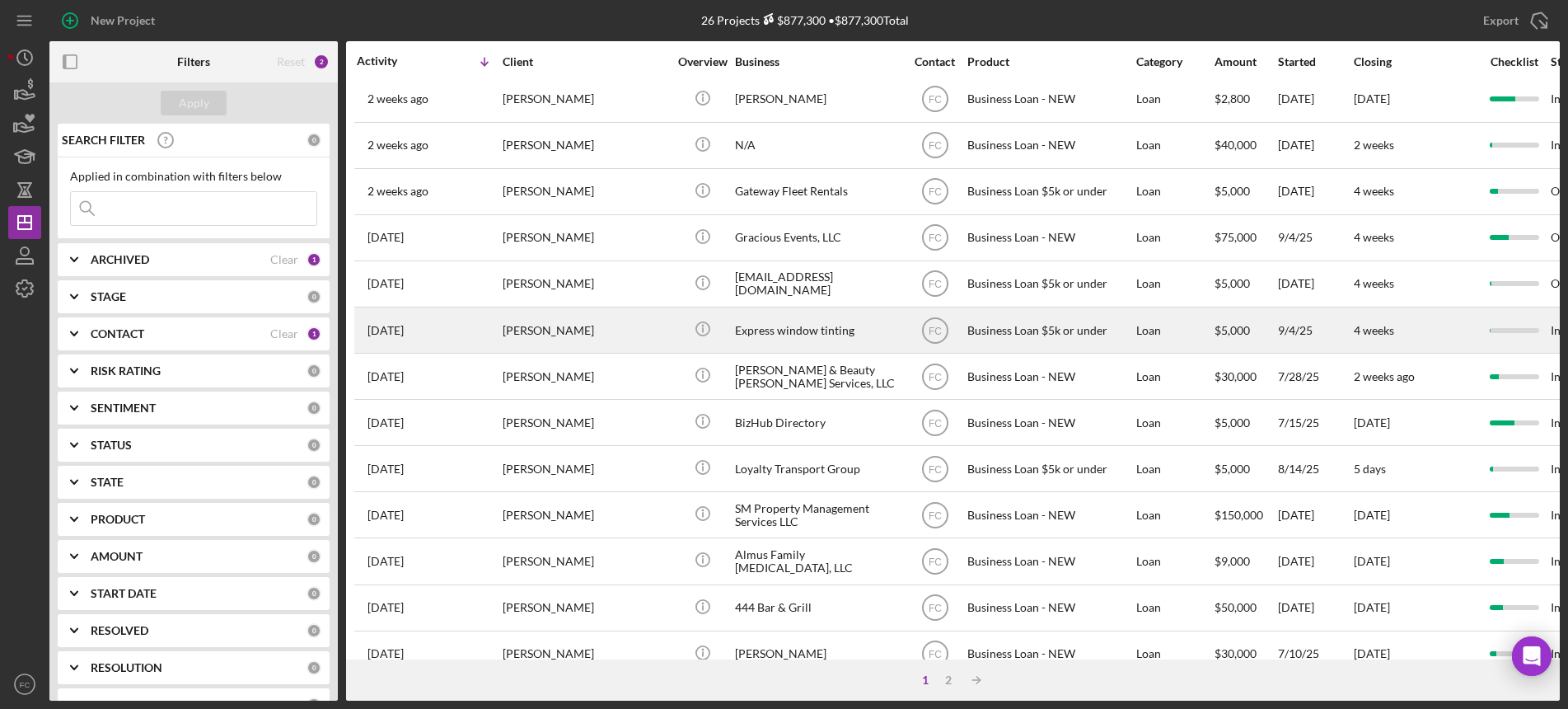
scroll to position [603, 0]
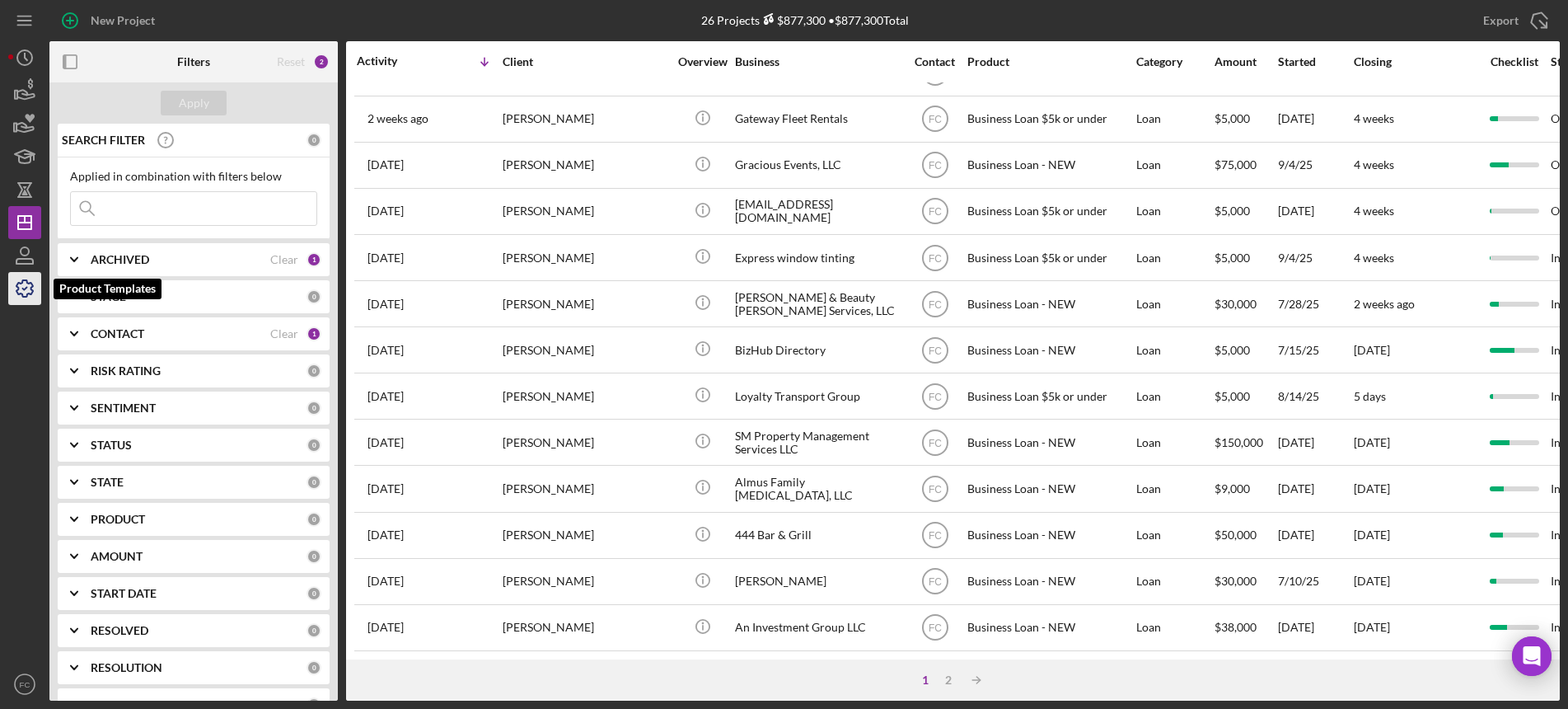
click at [34, 280] on icon "button" at bounding box center [25, 288] width 42 height 42
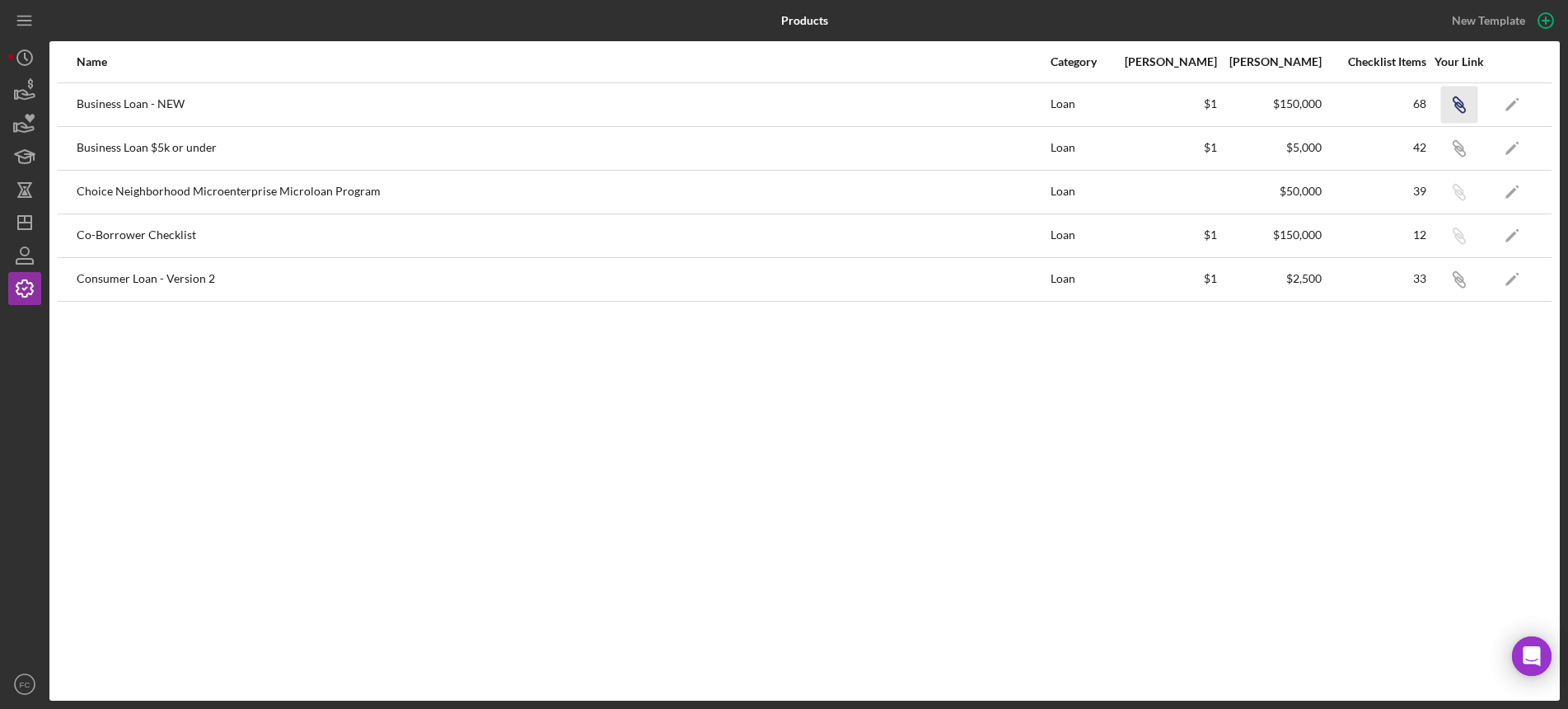
click at [1459, 98] on icon "Icon/Link" at bounding box center [1458, 104] width 37 height 37
click at [27, 219] on icon "Icon/Dashboard" at bounding box center [25, 222] width 42 height 42
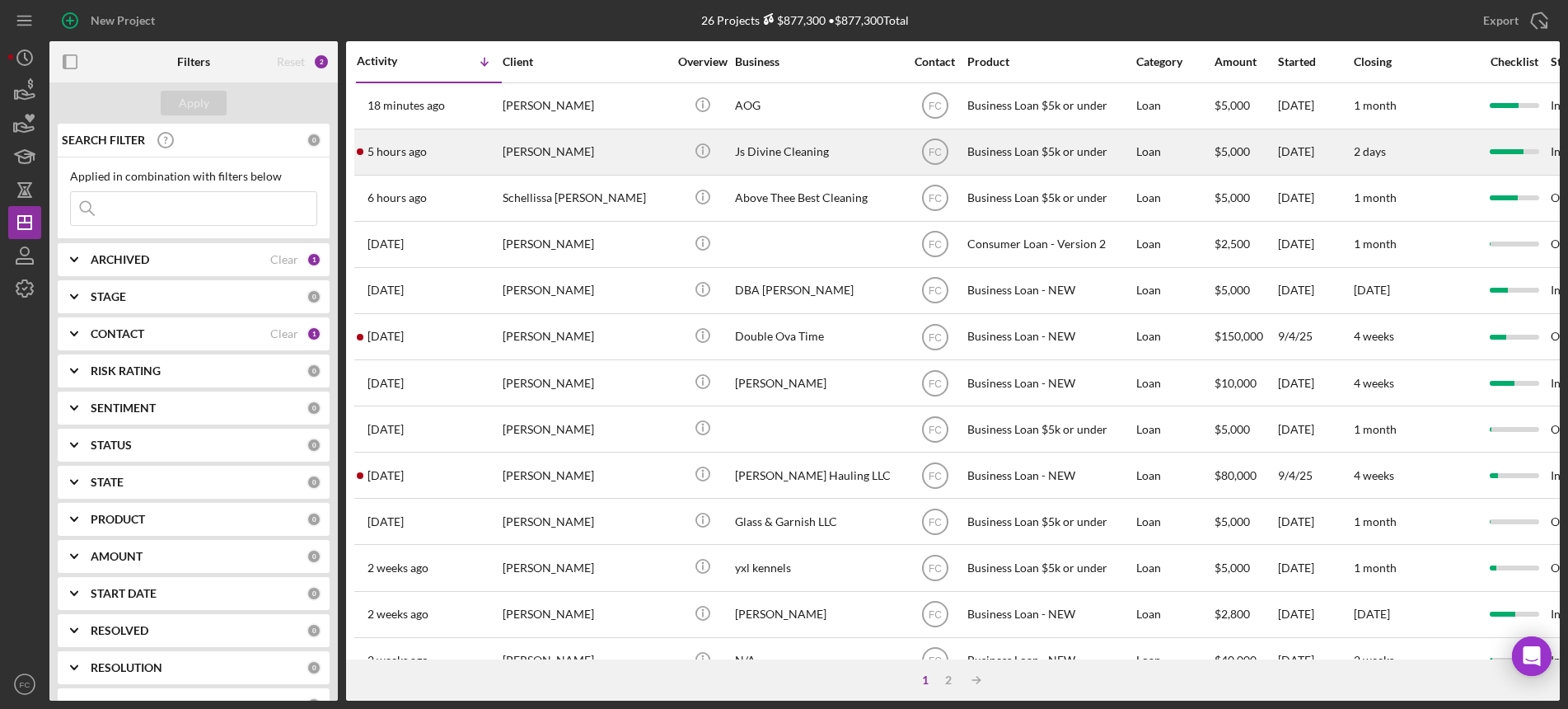
click at [477, 151] on div "5 hours ago [PERSON_NAME]" at bounding box center [429, 151] width 144 height 43
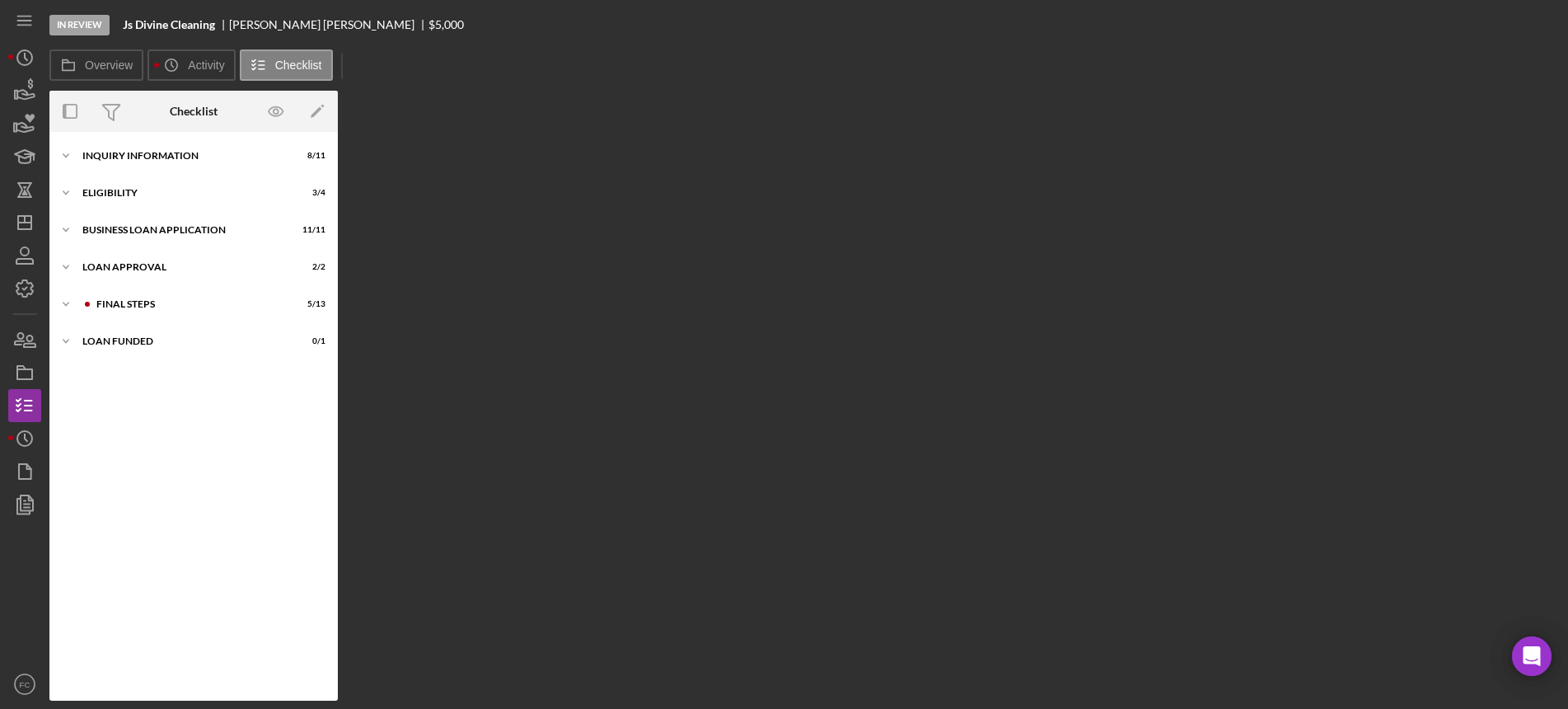
scroll to position [20, 0]
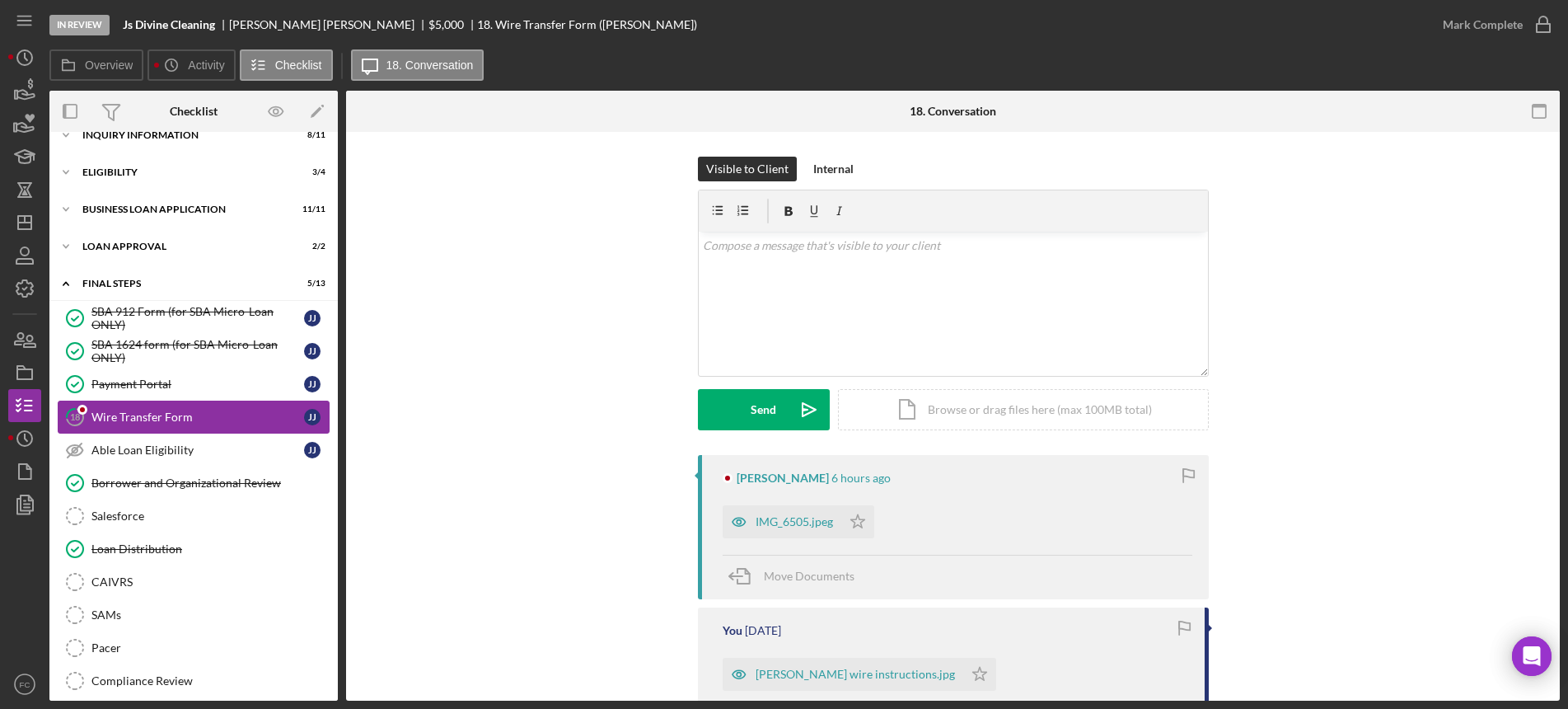
click at [123, 418] on div "Wire Transfer Form" at bounding box center [197, 416] width 212 height 13
click at [767, 519] on div "IMG_6505.jpeg" at bounding box center [795, 522] width 78 height 13
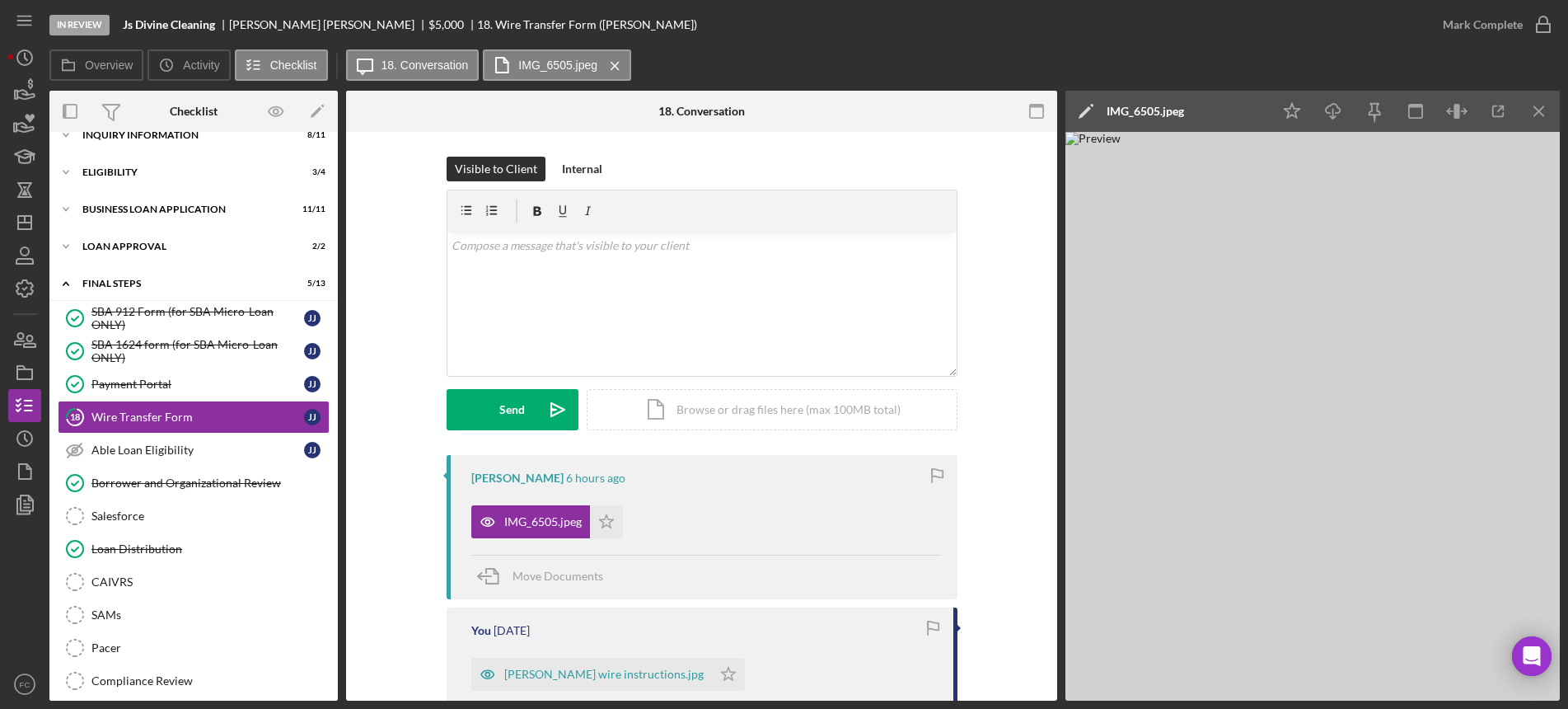
scroll to position [103, 0]
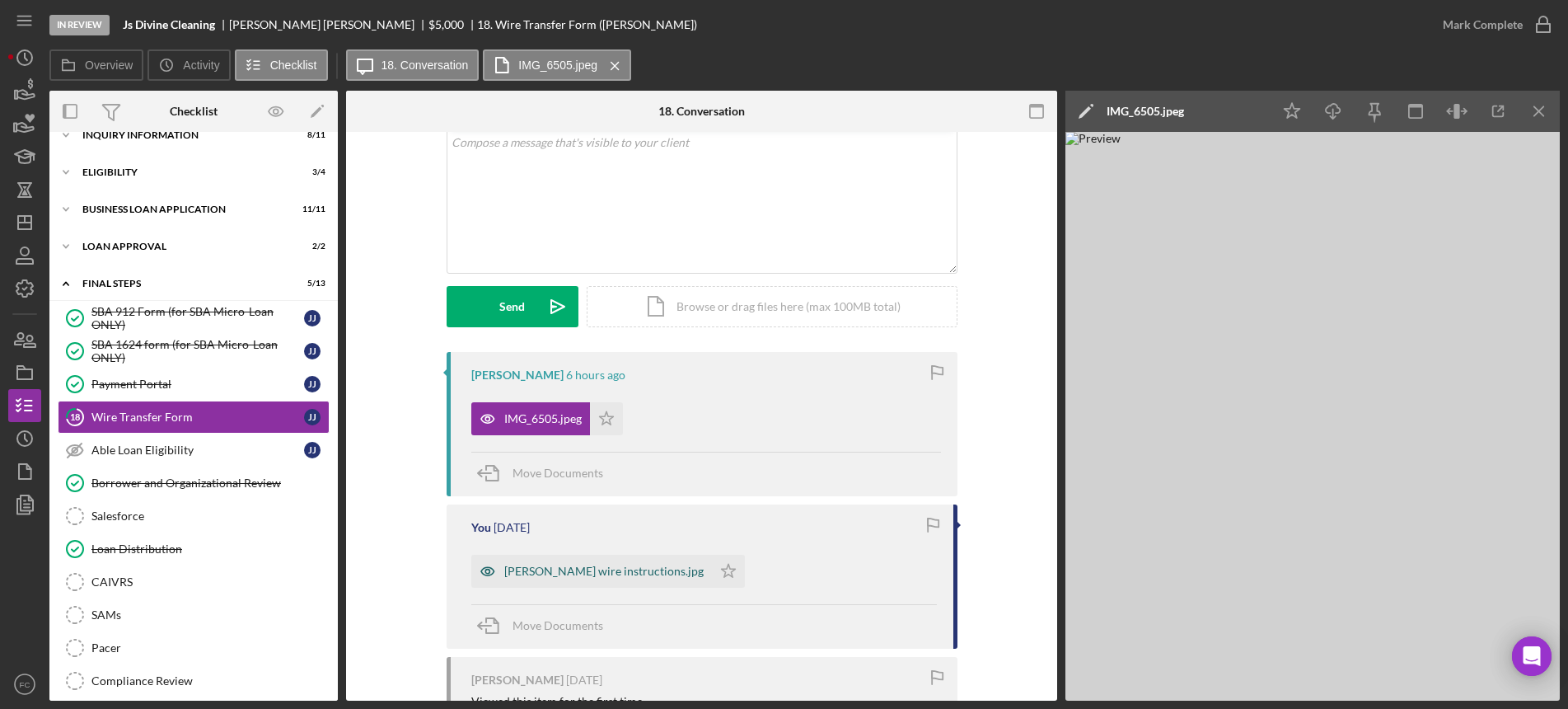
click at [532, 570] on div "[PERSON_NAME] wire instructions.jpg" at bounding box center [604, 570] width 200 height 13
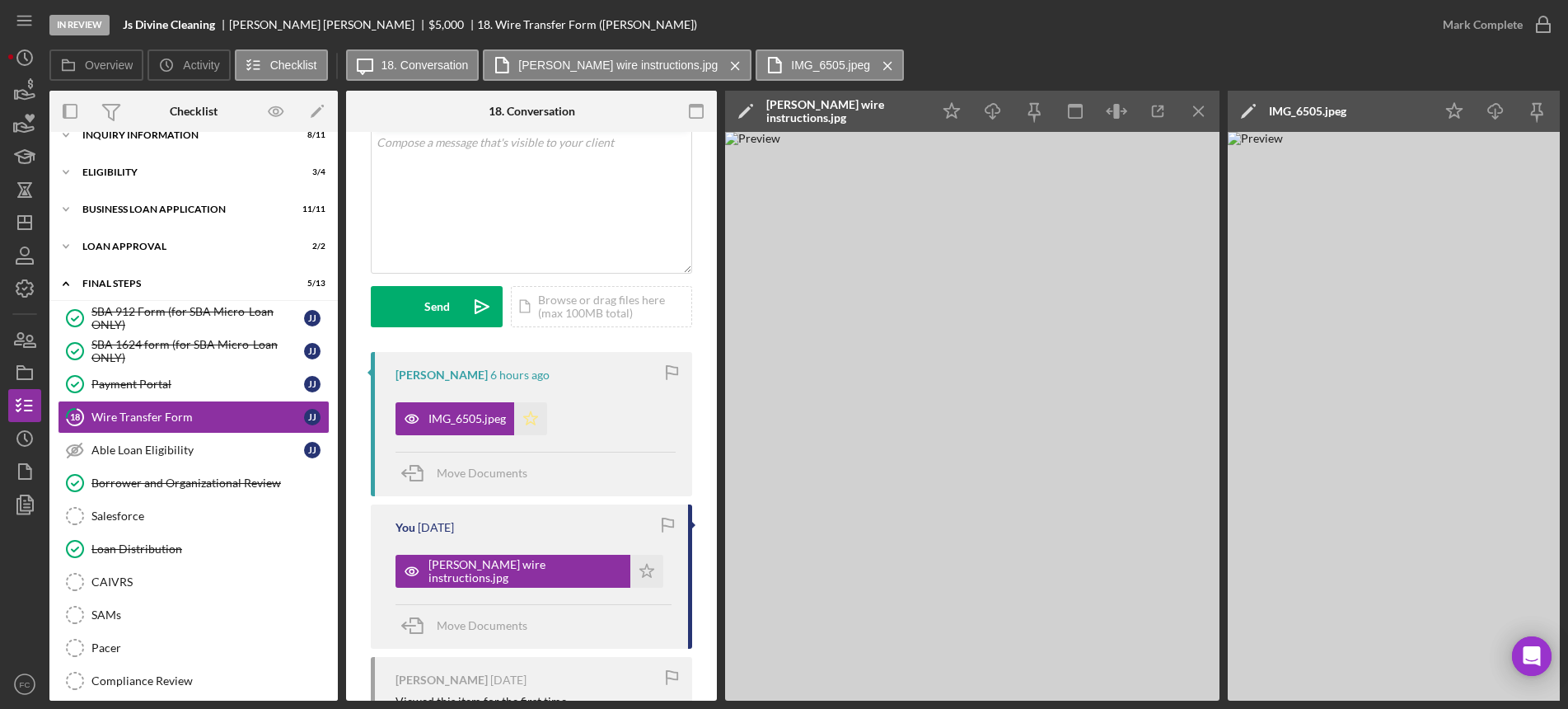
click at [529, 423] on polygon "button" at bounding box center [531, 417] width 14 height 13
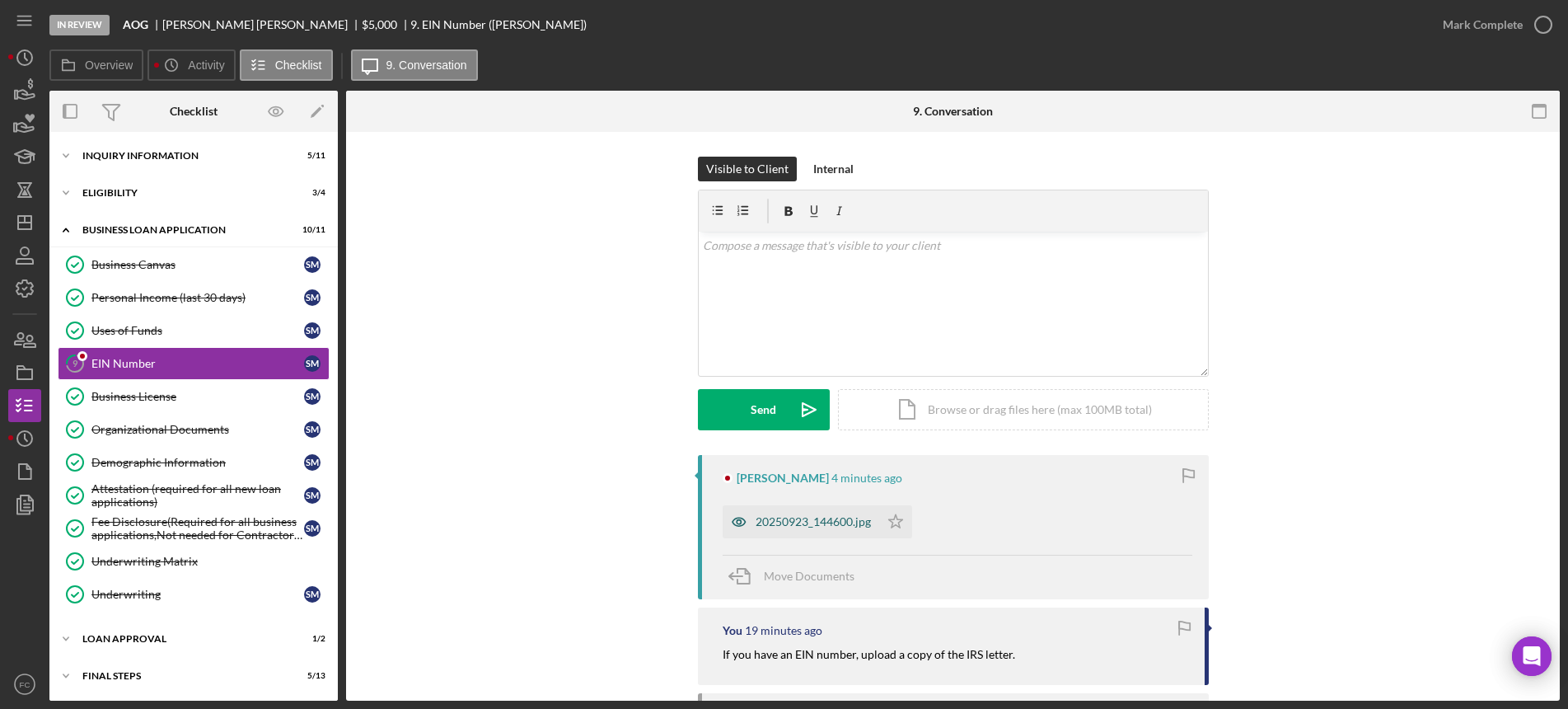
click at [782, 507] on div "20250923_144600.jpg" at bounding box center [800, 521] width 156 height 33
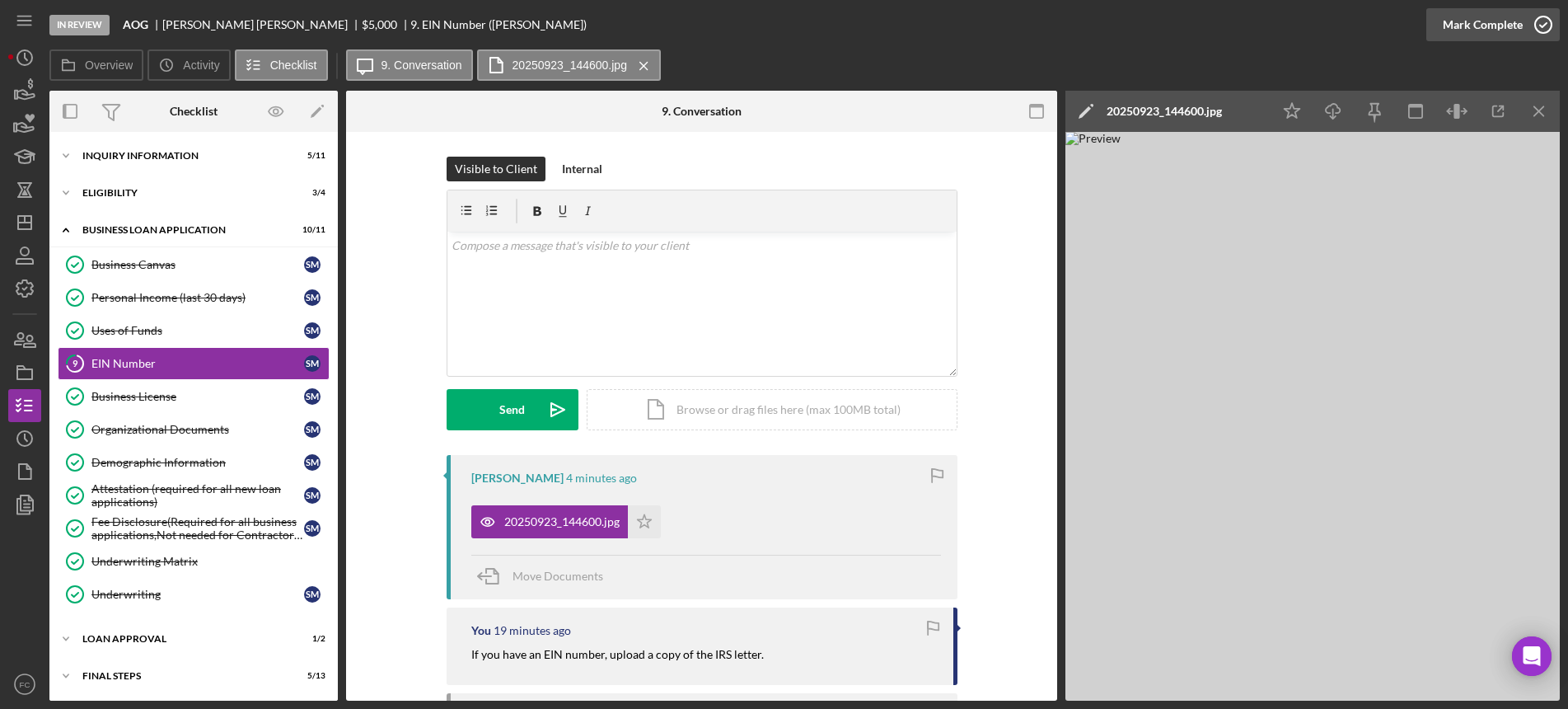
click at [1547, 19] on icon "button" at bounding box center [1543, 25] width 42 height 42
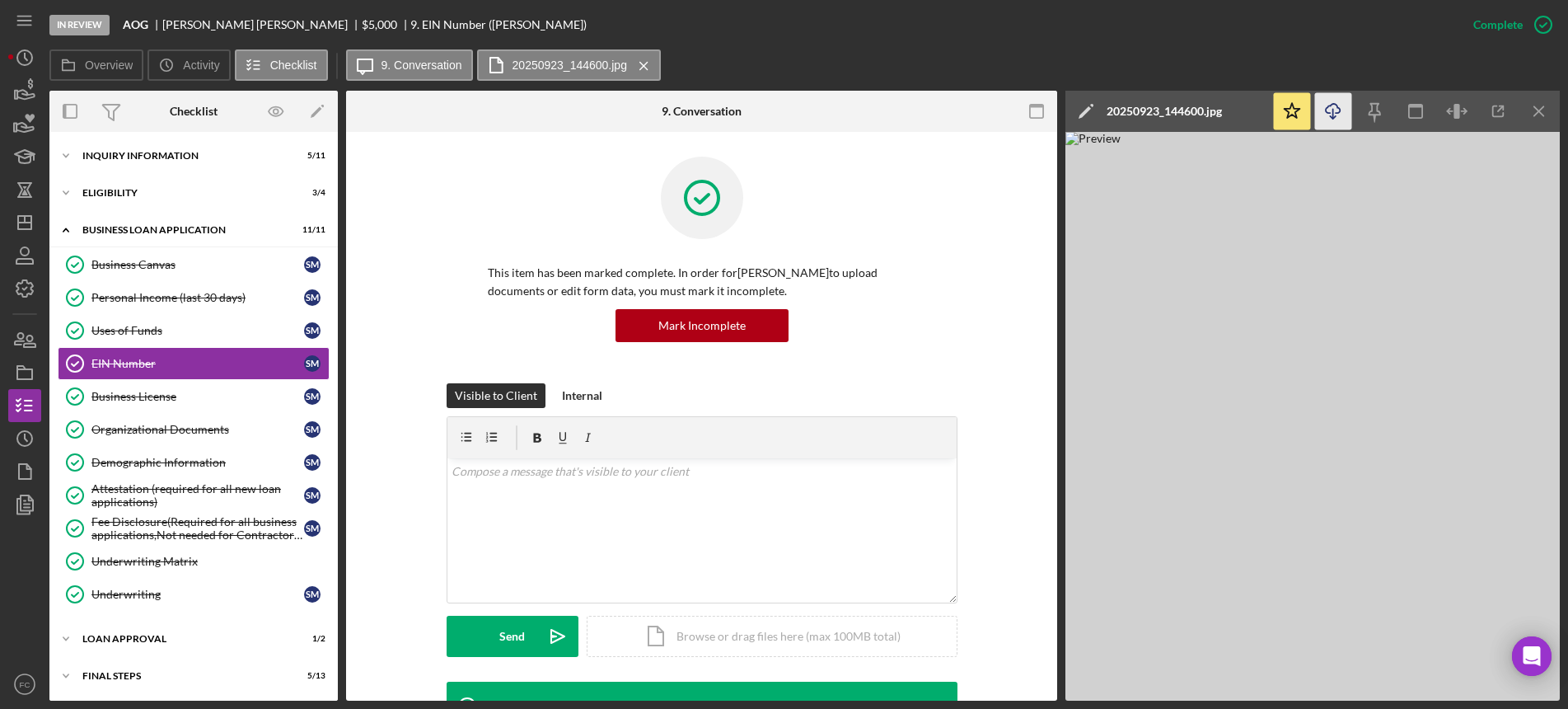
click at [1336, 103] on icon "button" at bounding box center [1333, 108] width 14 height 9
click at [1544, 20] on icon "button" at bounding box center [1543, 25] width 42 height 42
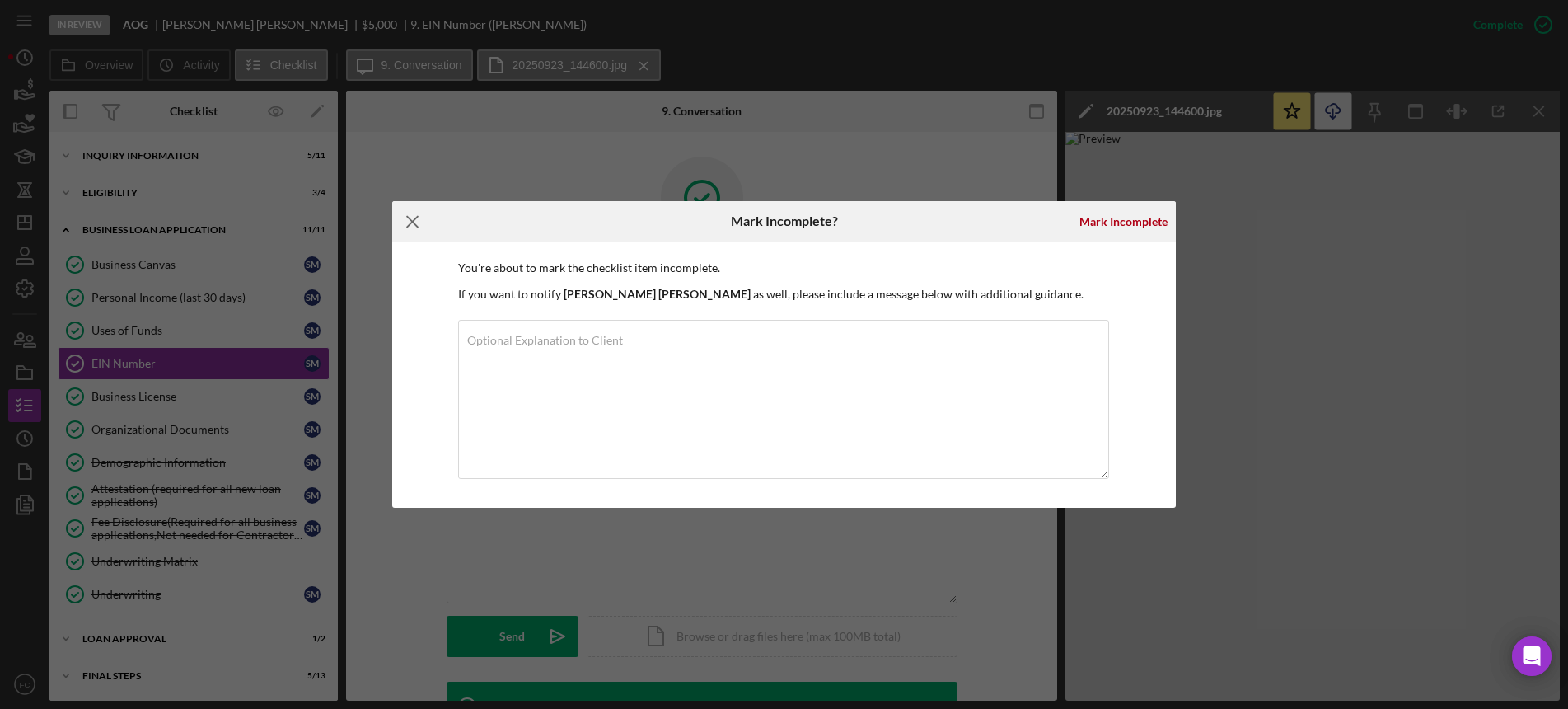
click at [407, 219] on icon "Icon/Menu Close" at bounding box center [413, 221] width 42 height 42
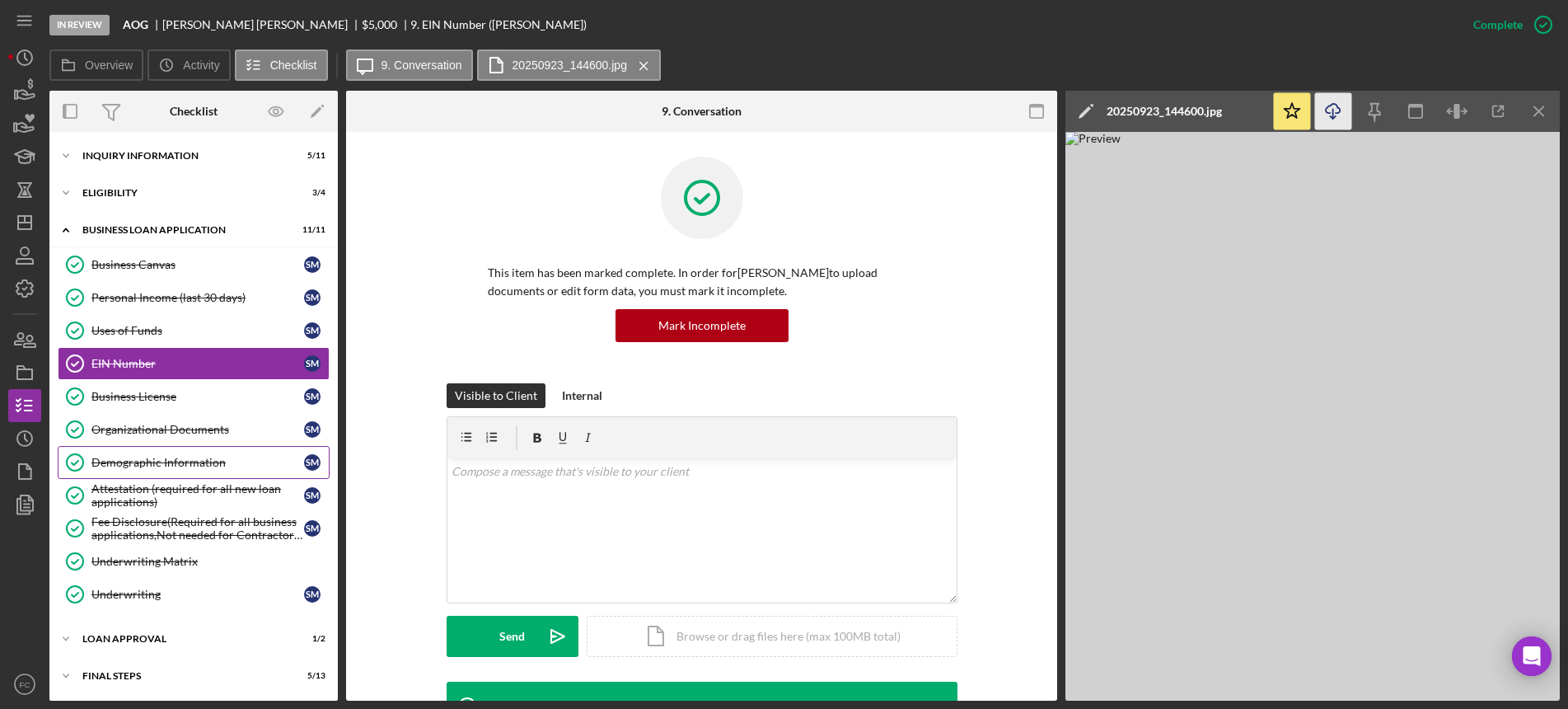
scroll to position [38, 0]
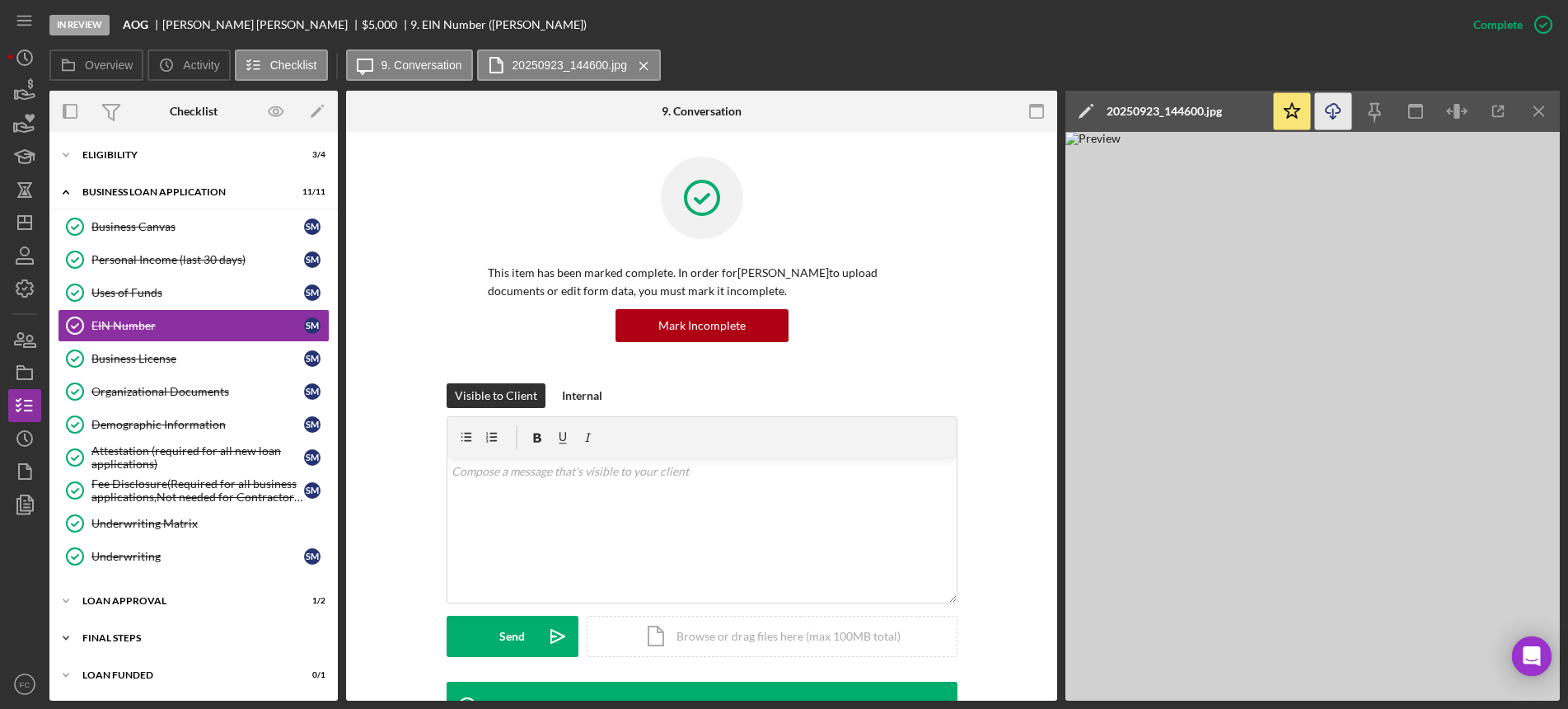
click at [140, 633] on div "Final Steps" at bounding box center [200, 637] width 235 height 10
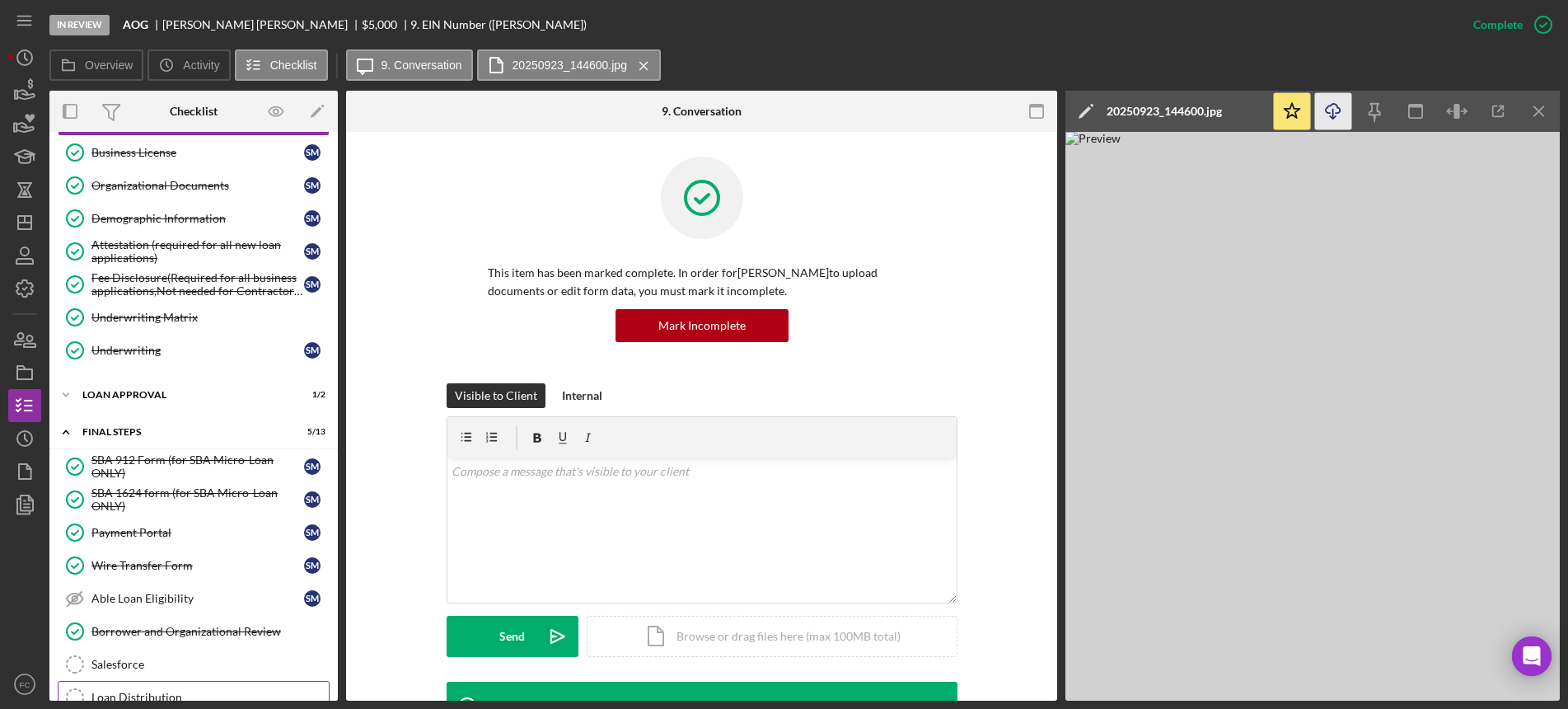
scroll to position [347, 0]
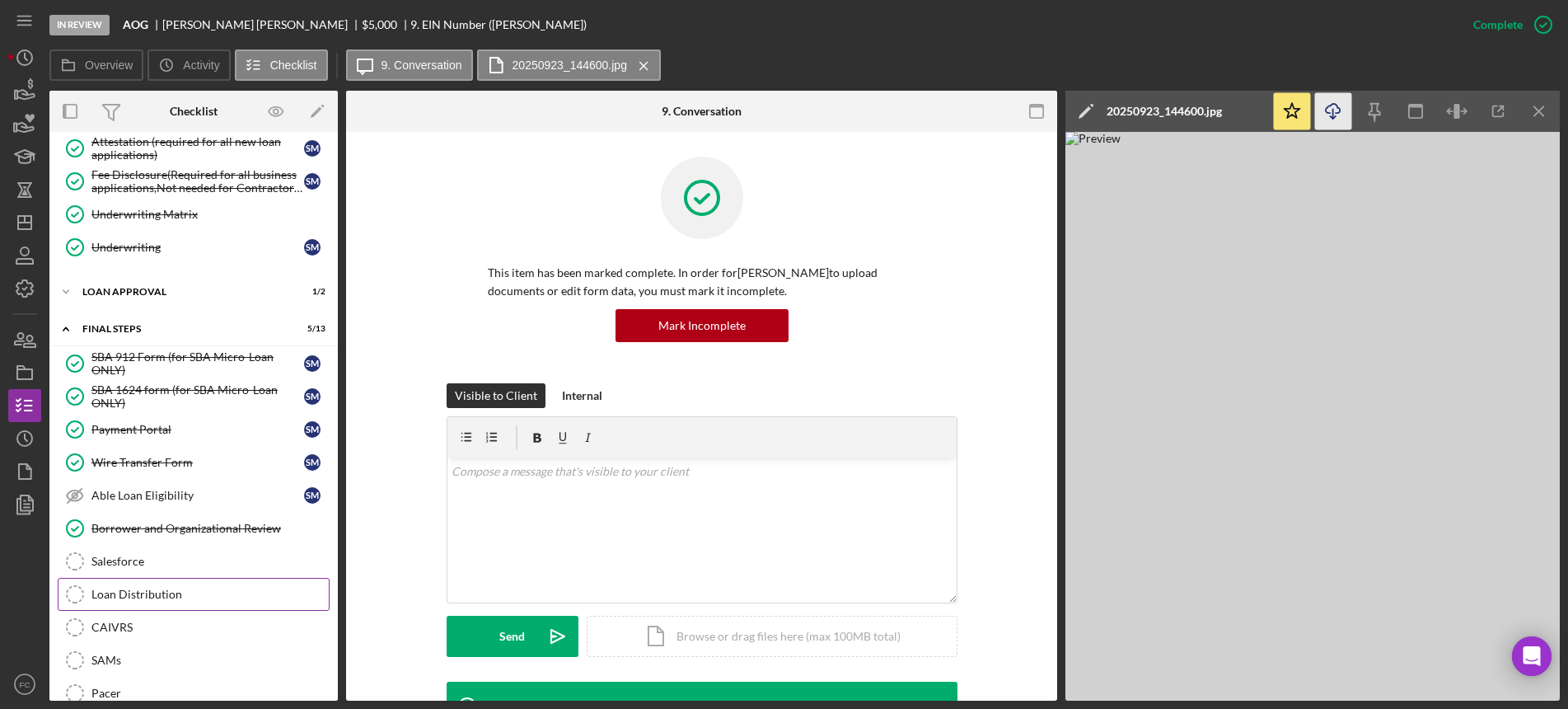
click at [153, 591] on div "Loan Distribution" at bounding box center [209, 594] width 237 height 13
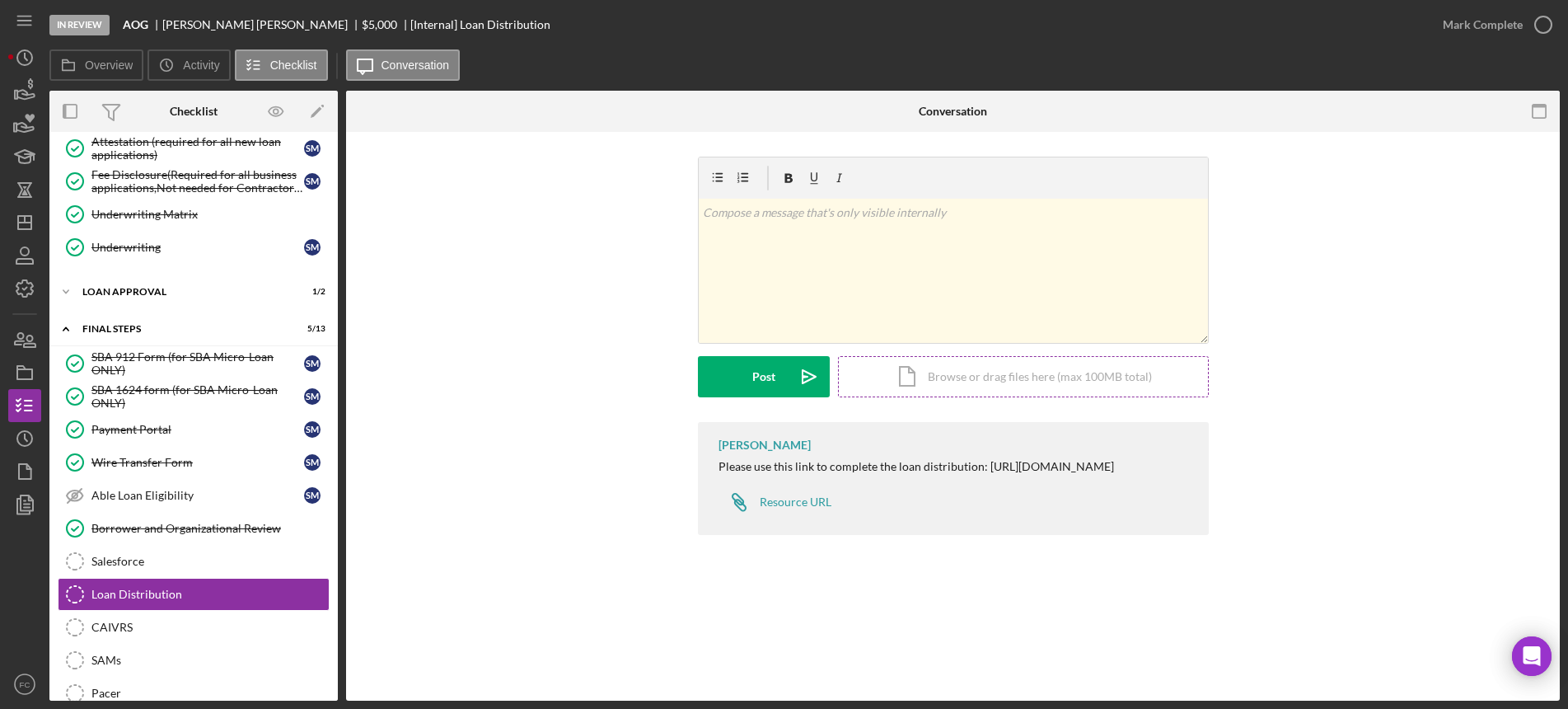
click at [979, 370] on div "Icon/Document Browse or drag files here (max 100MB total) Tap to choose files o…" at bounding box center [1023, 377] width 370 height 42
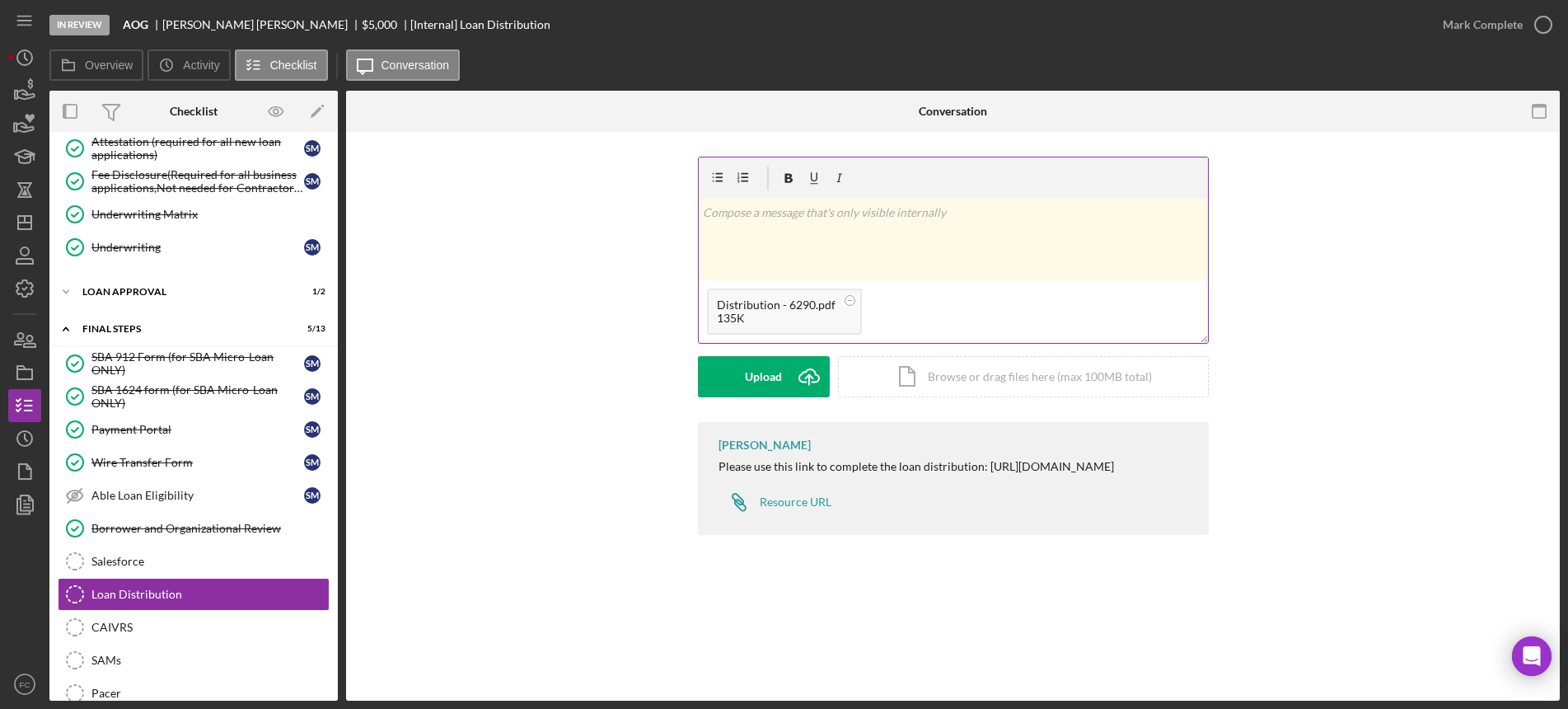
click at [763, 317] on div "135K" at bounding box center [776, 317] width 118 height 13
click at [762, 372] on div "Upload" at bounding box center [764, 377] width 37 height 42
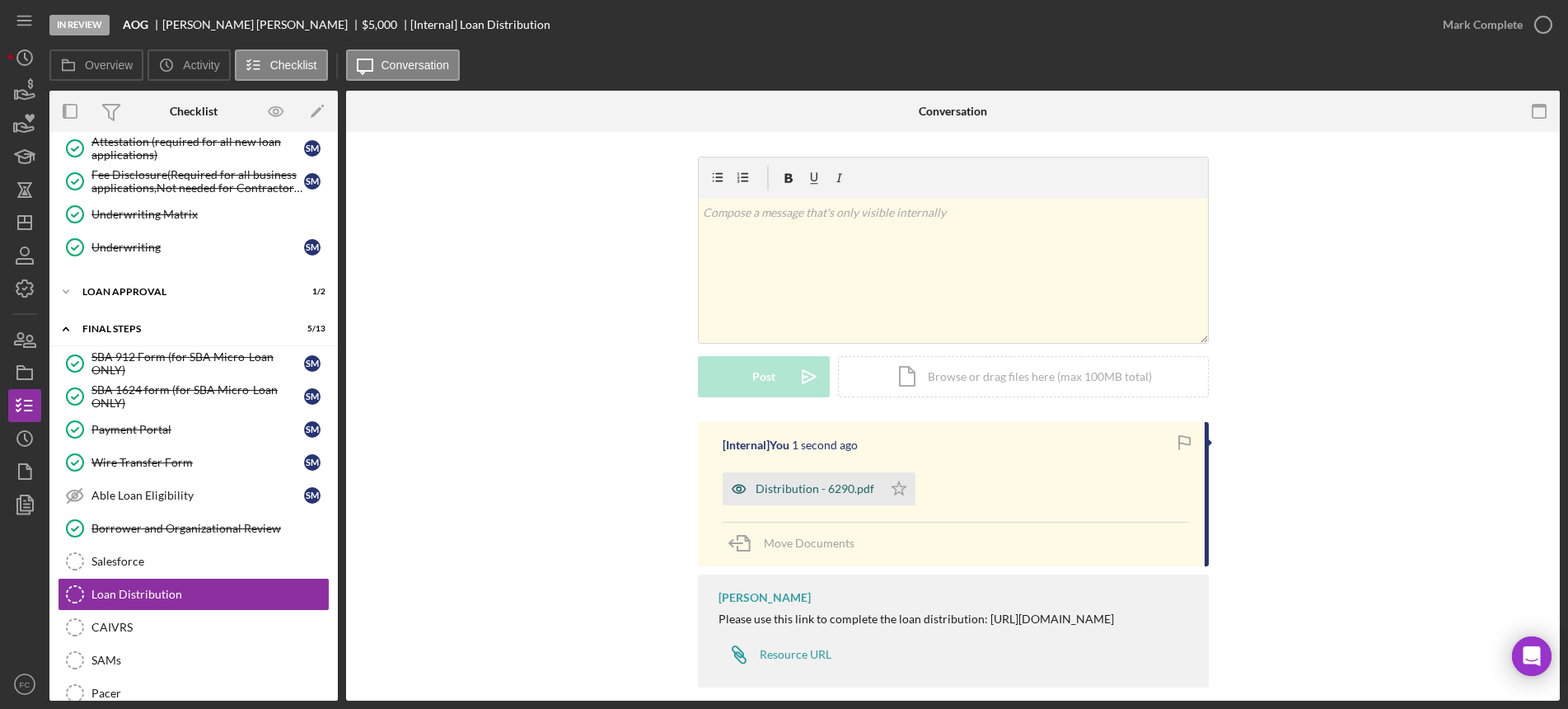
click at [767, 492] on div "Distribution - 6290.pdf" at bounding box center [815, 488] width 118 height 13
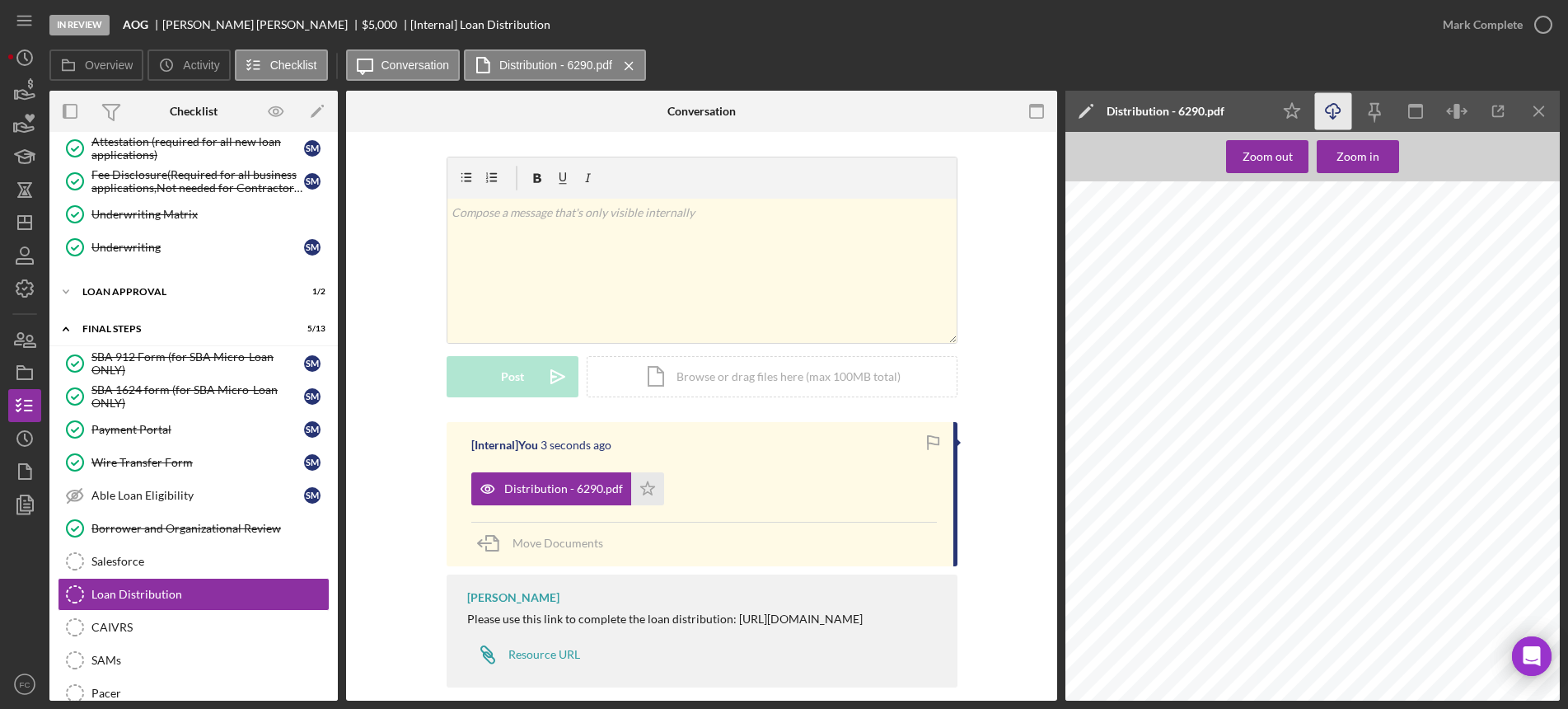
click at [1331, 104] on icon "Icon/Download" at bounding box center [1334, 111] width 37 height 37
